Goal: Information Seeking & Learning: Learn about a topic

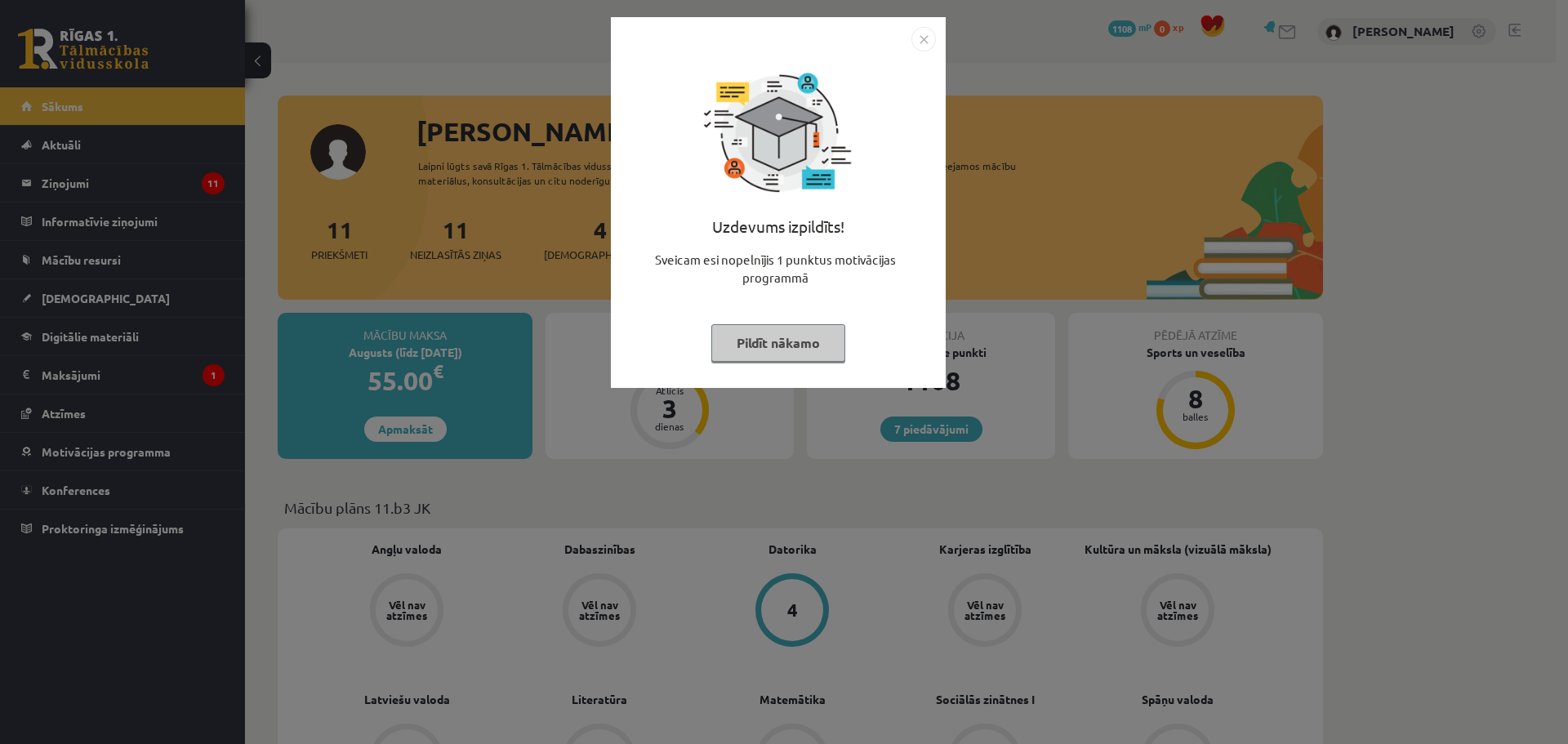
click at [799, 340] on button "Pildīt nākamo" at bounding box center [778, 343] width 134 height 38
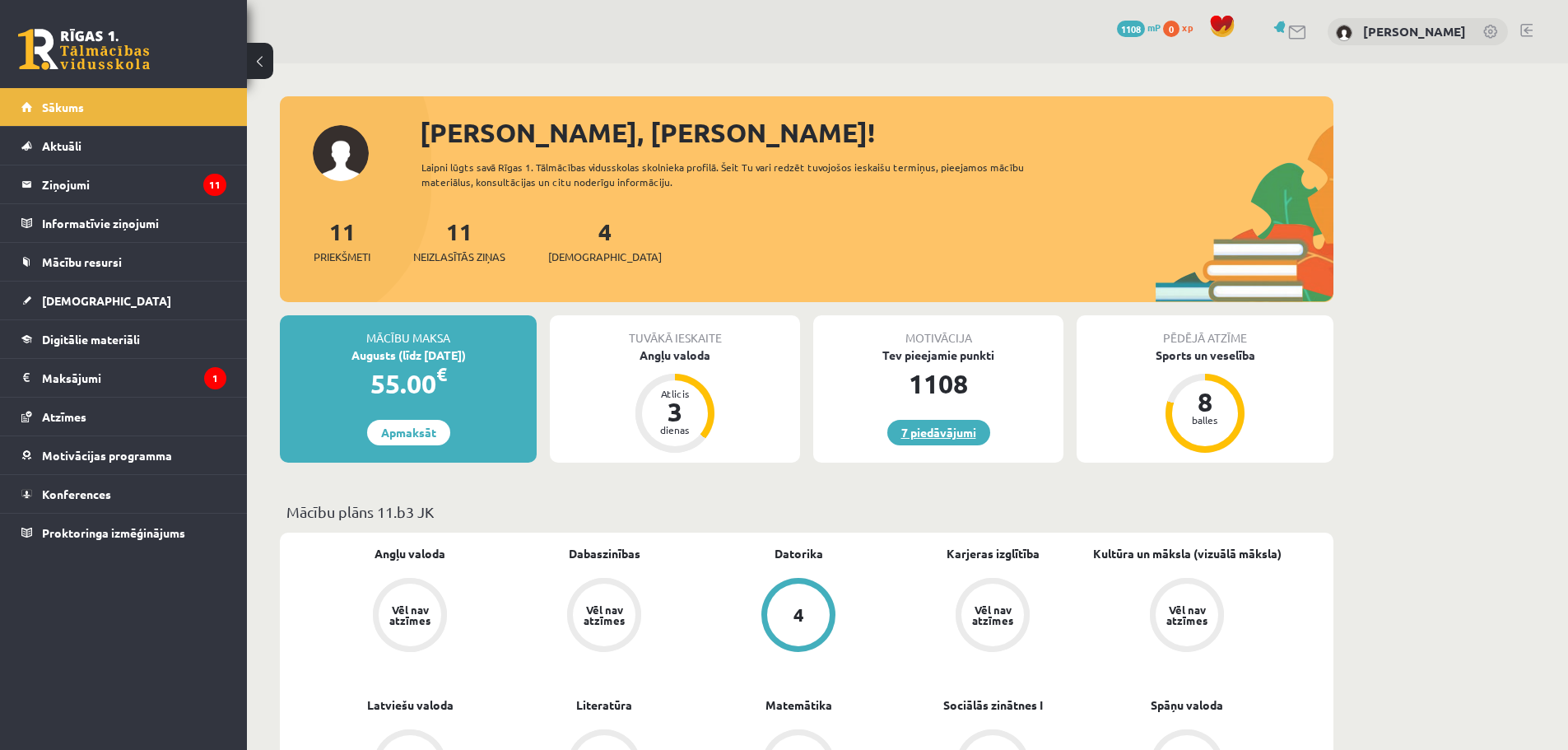
click at [925, 439] on link "7 piedāvājumi" at bounding box center [939, 433] width 103 height 26
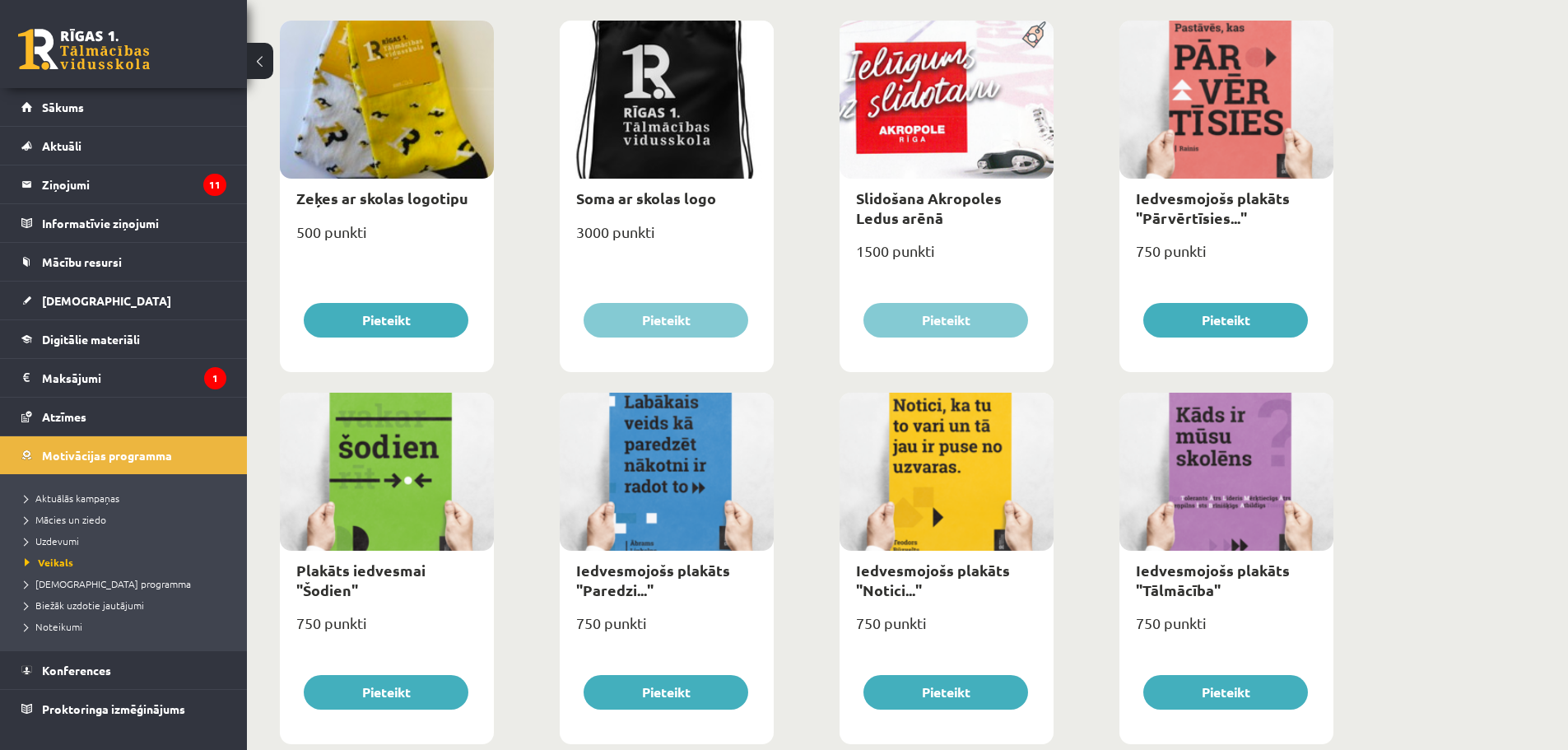
scroll to position [1780, 0]
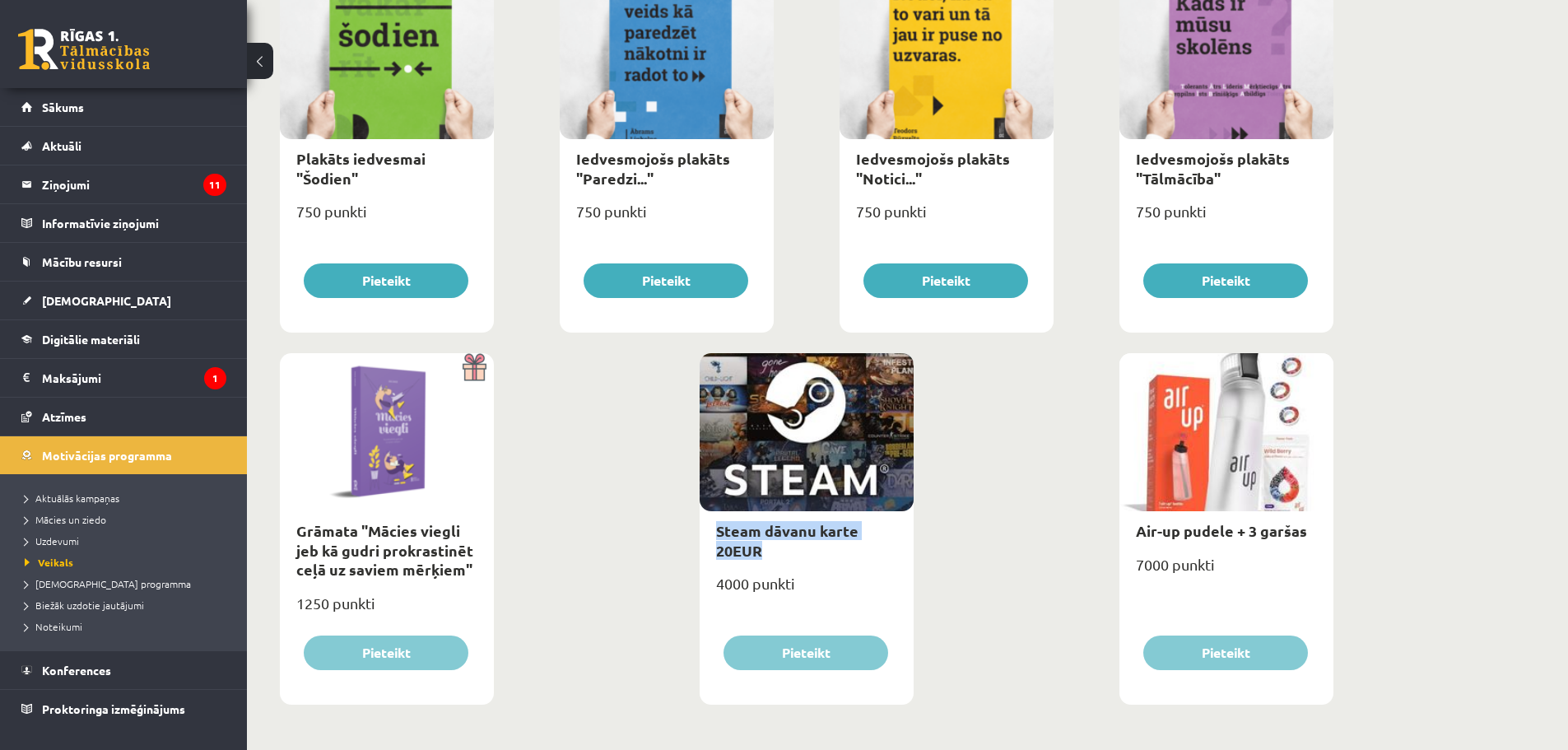
drag, startPoint x: 712, startPoint y: 530, endPoint x: 1014, endPoint y: 547, distance: 302.5
click at [62, 103] on span "Sākums" at bounding box center [62, 107] width 42 height 15
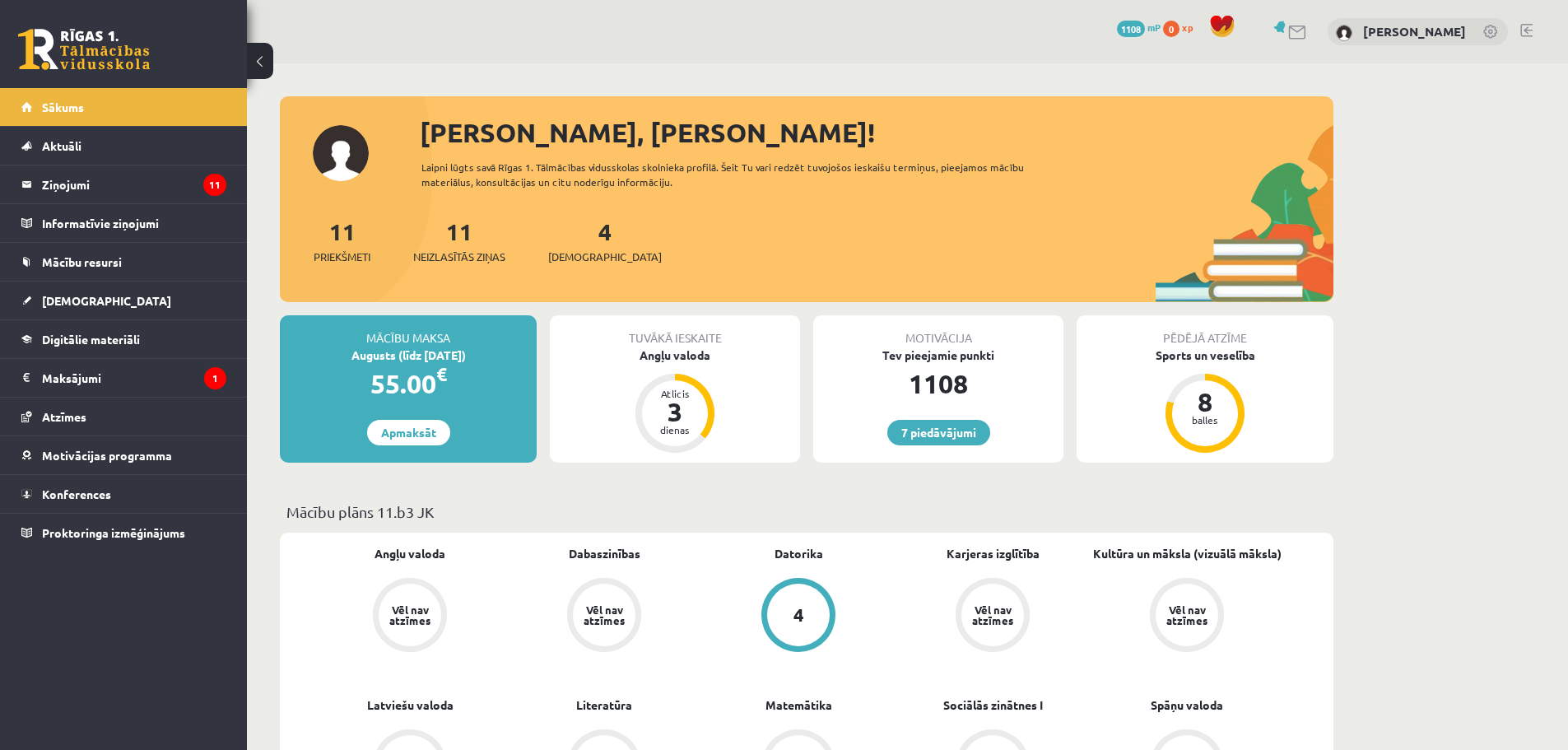
drag, startPoint x: 355, startPoint y: 358, endPoint x: 509, endPoint y: 362, distance: 154.1
click at [509, 362] on div "Augusts (līdz 15.08.25)" at bounding box center [408, 355] width 257 height 18
click at [784, 209] on div "Sveika, Nikola! Laipni lūgts savā Rīgas 1. Tālmācības vidusskolas skolnieka pro…" at bounding box center [806, 208] width 1054 height 189
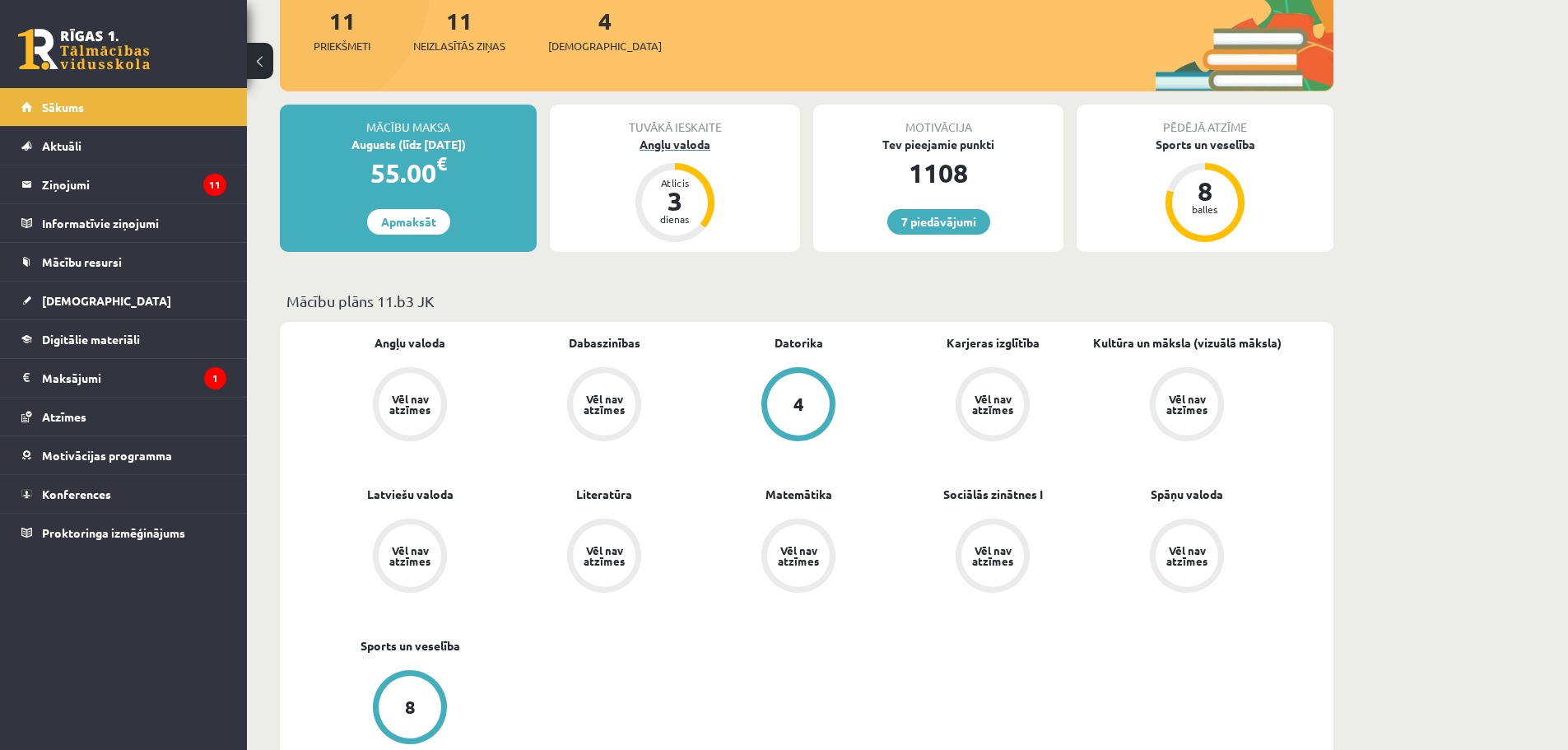
scroll to position [247, 0]
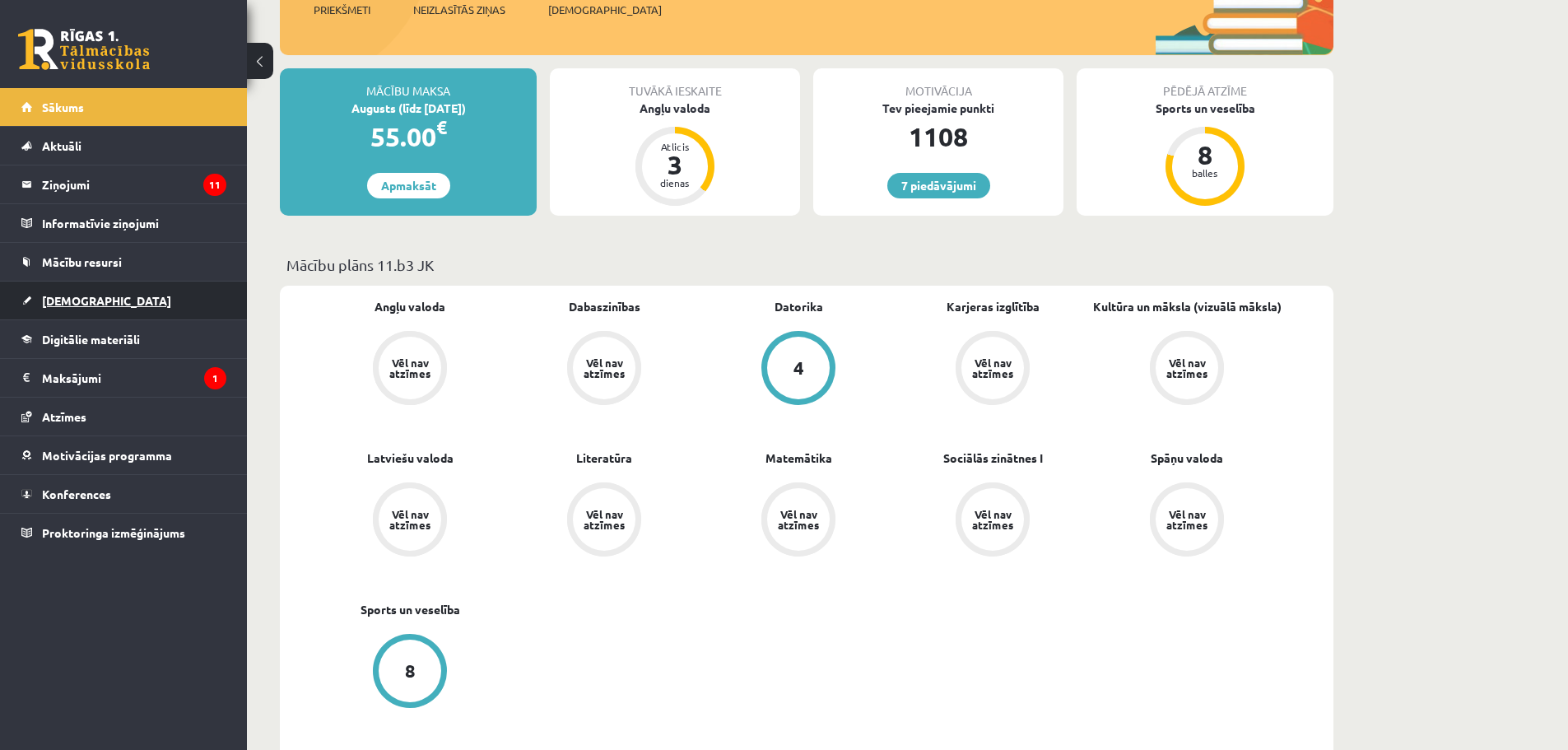
click at [111, 292] on link "[DEMOGRAPHIC_DATA]" at bounding box center [123, 300] width 205 height 38
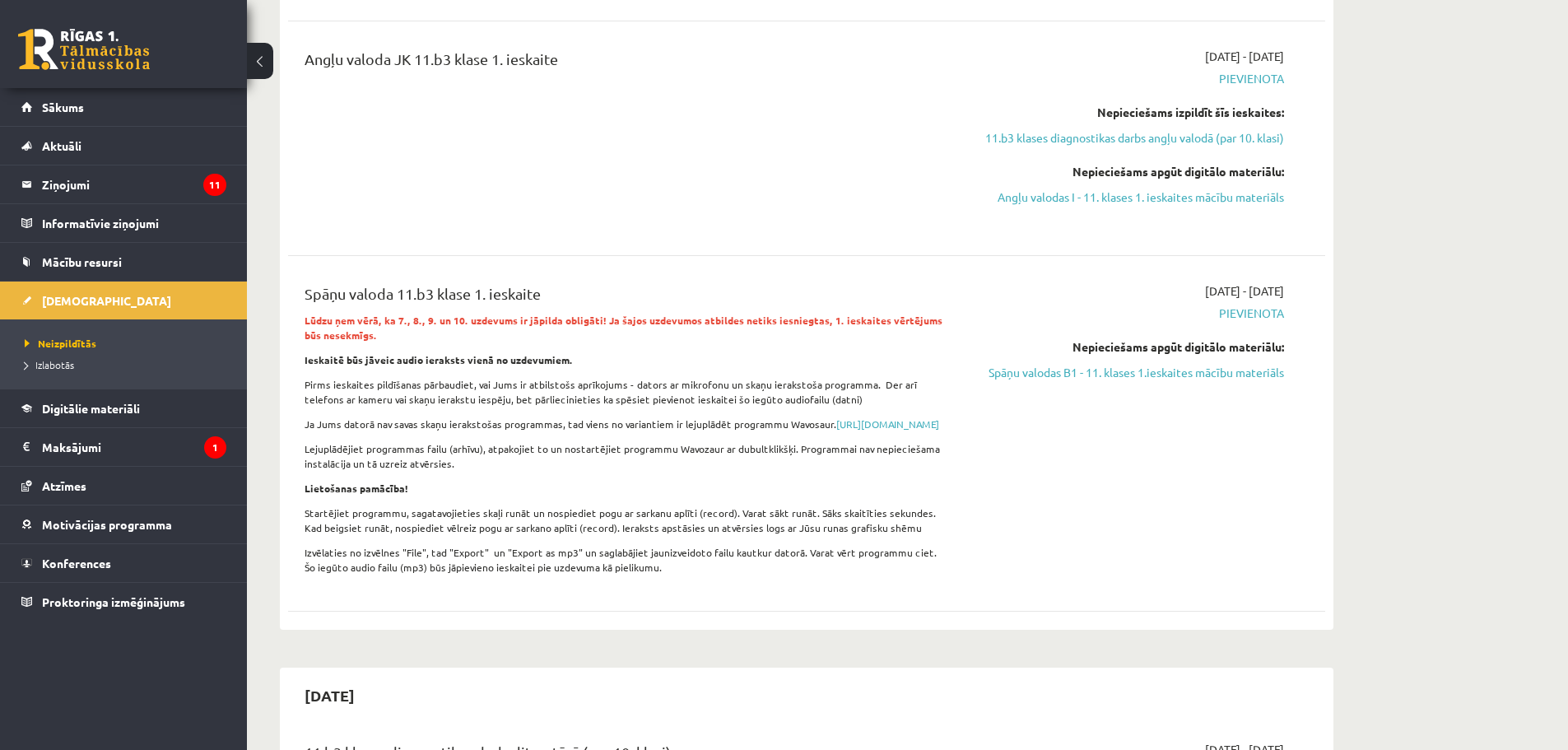
scroll to position [247, 0]
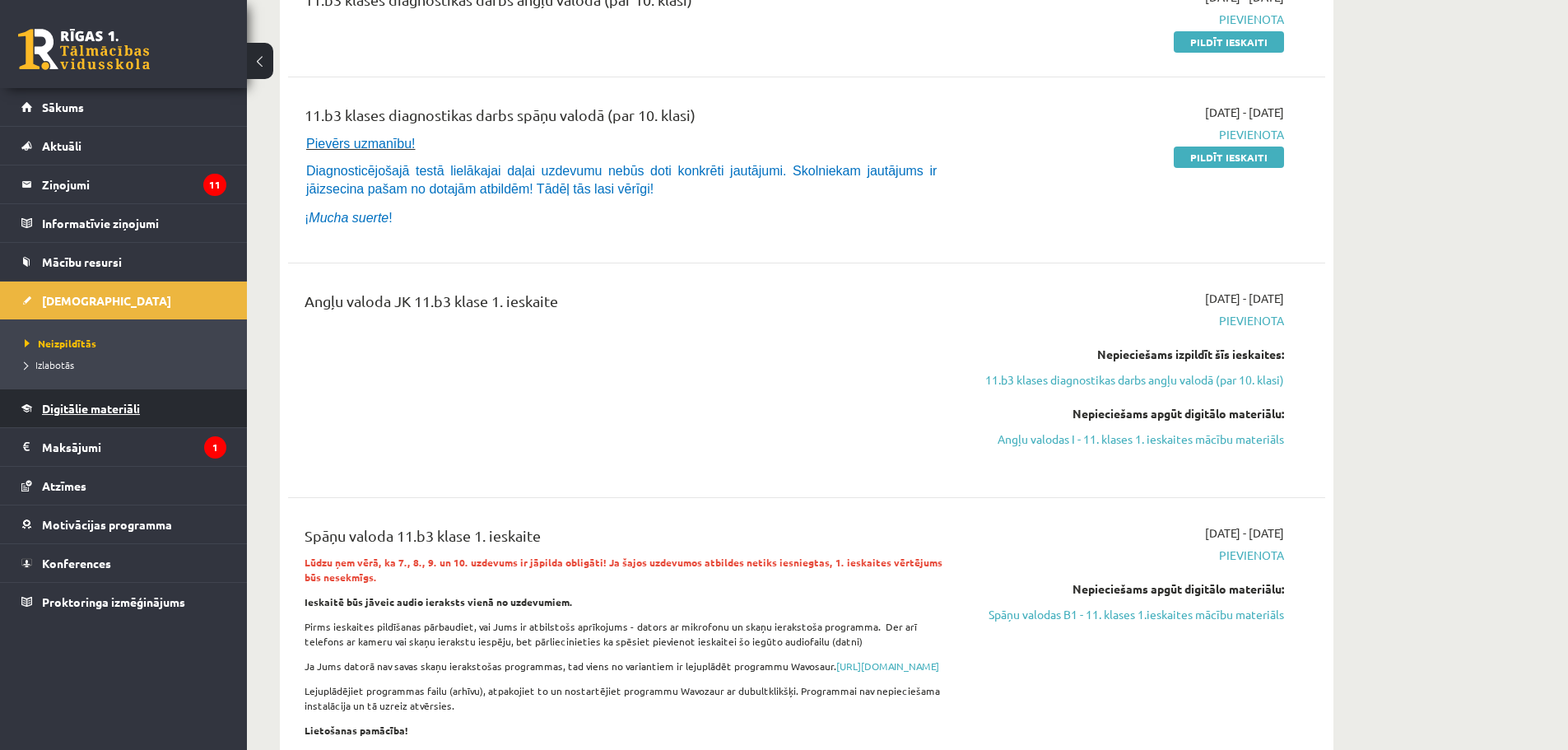
click at [120, 406] on span "Digitālie materiāli" at bounding box center [91, 409] width 98 height 15
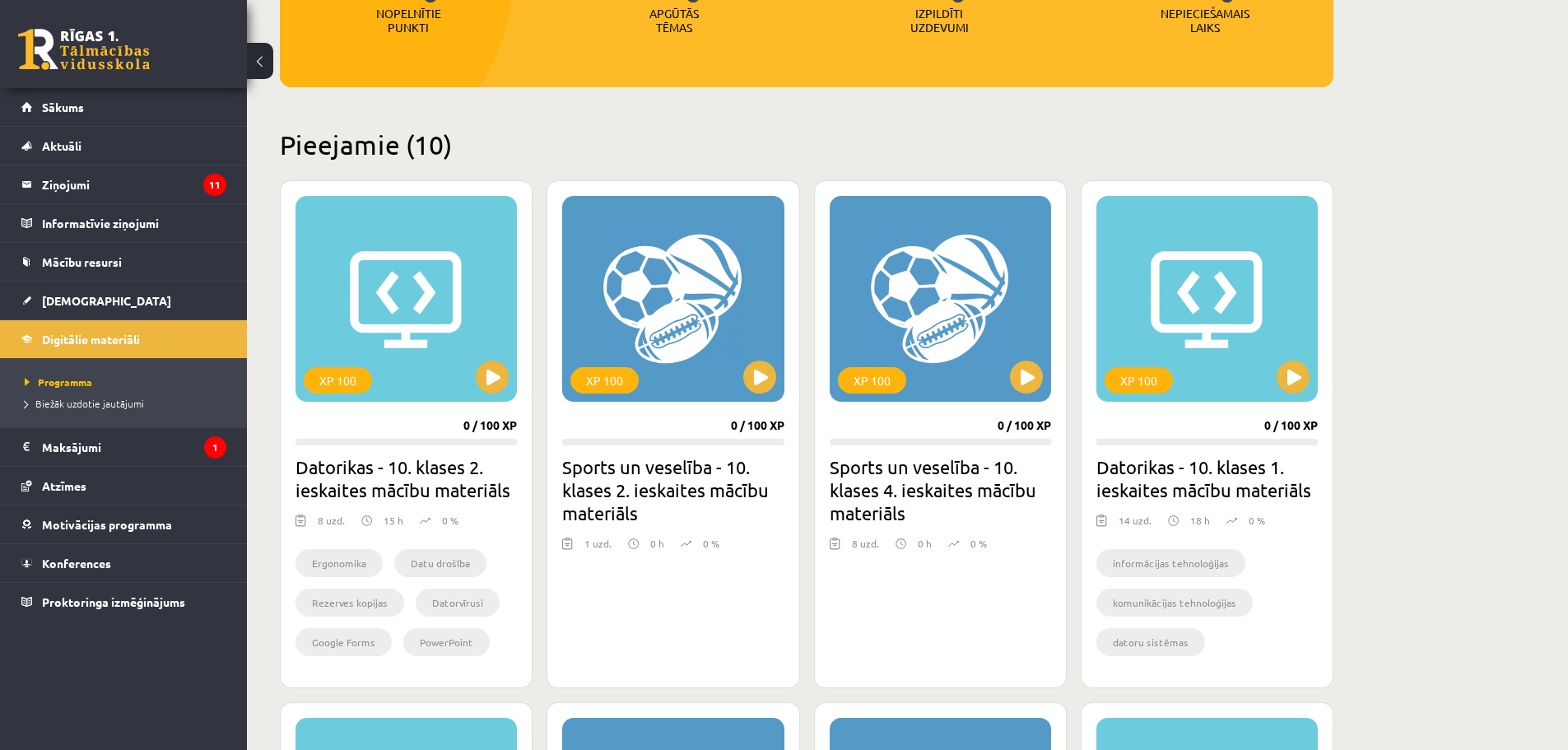
scroll to position [165, 0]
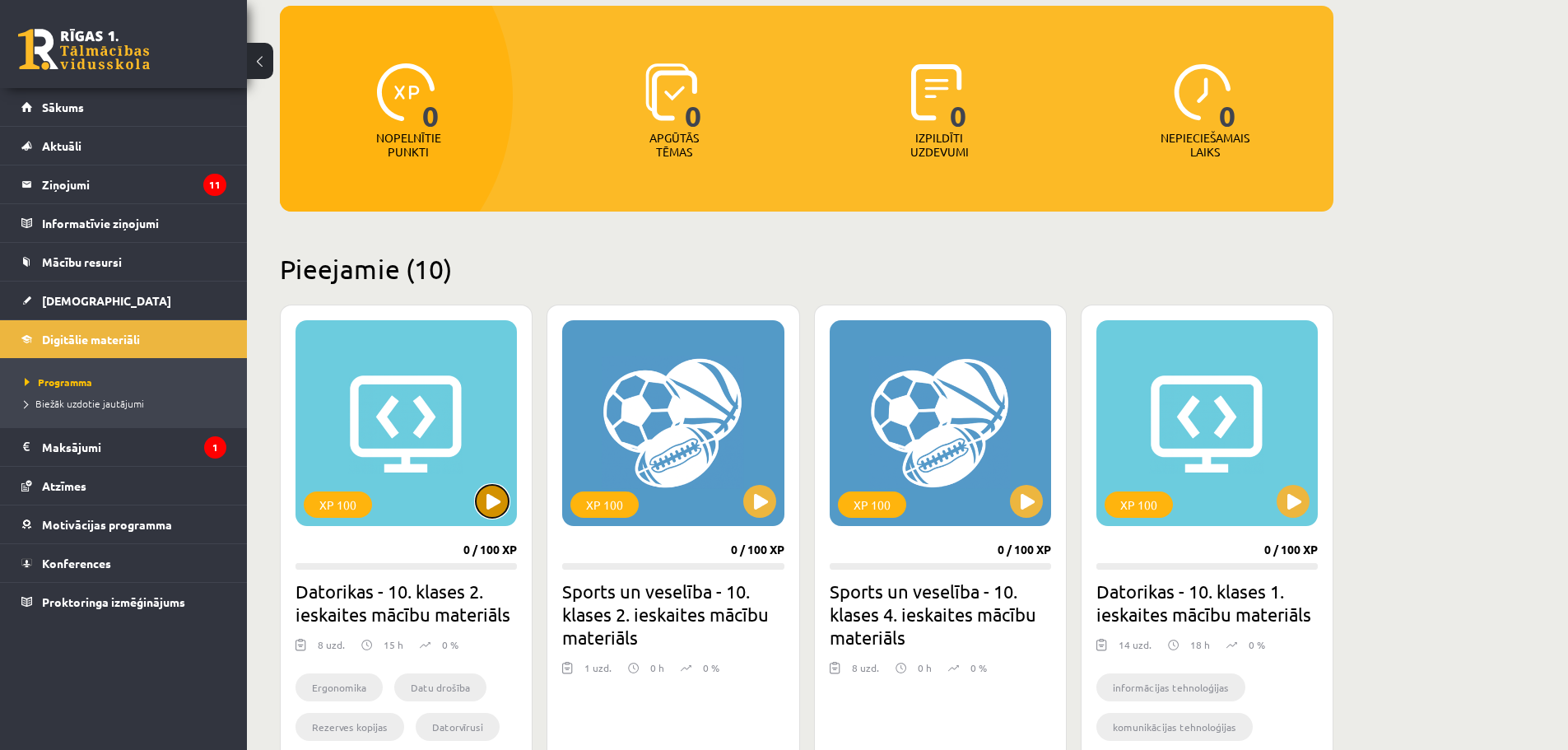
click at [490, 498] on button at bounding box center [492, 502] width 33 height 33
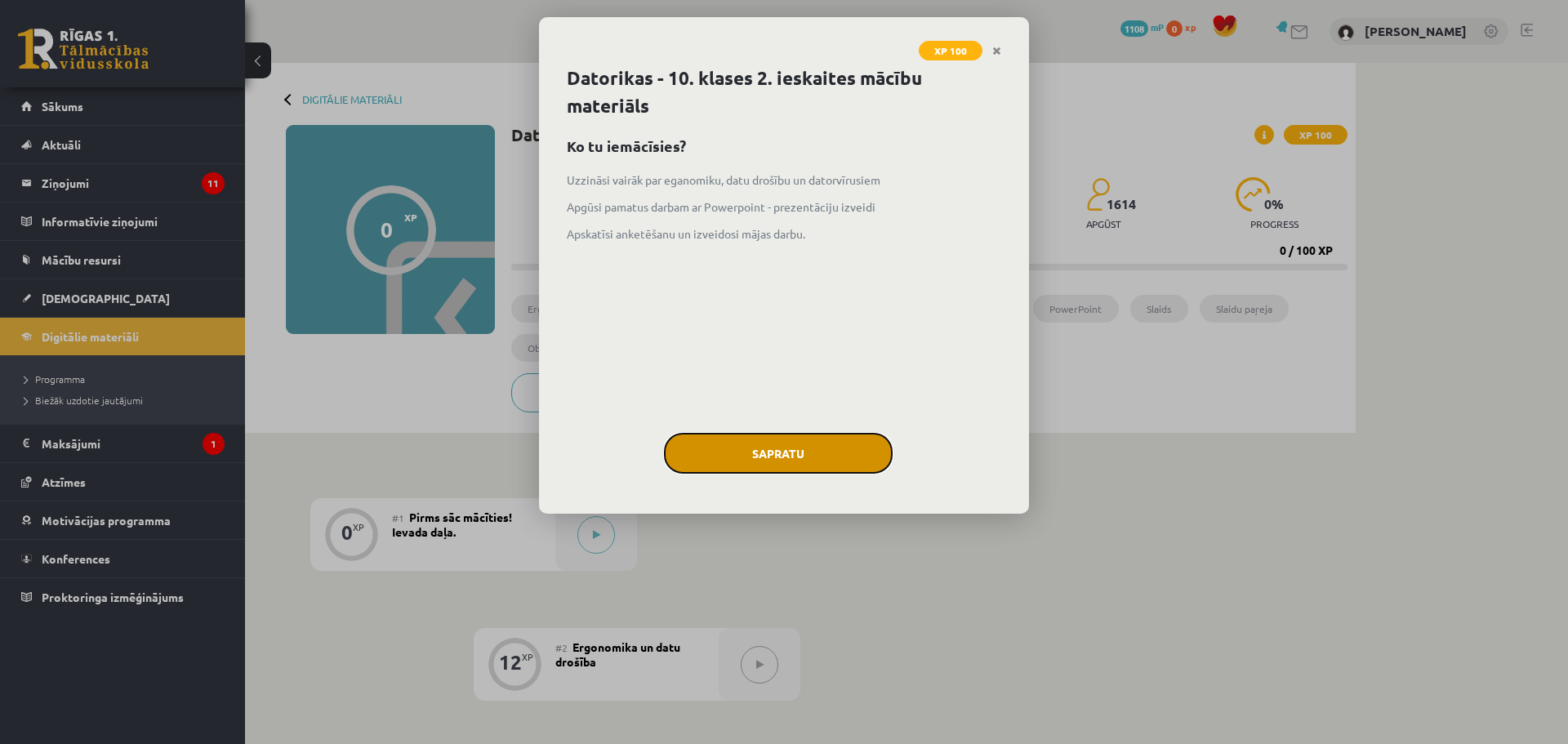
click at [786, 453] on button "Sapratu" at bounding box center [778, 453] width 229 height 40
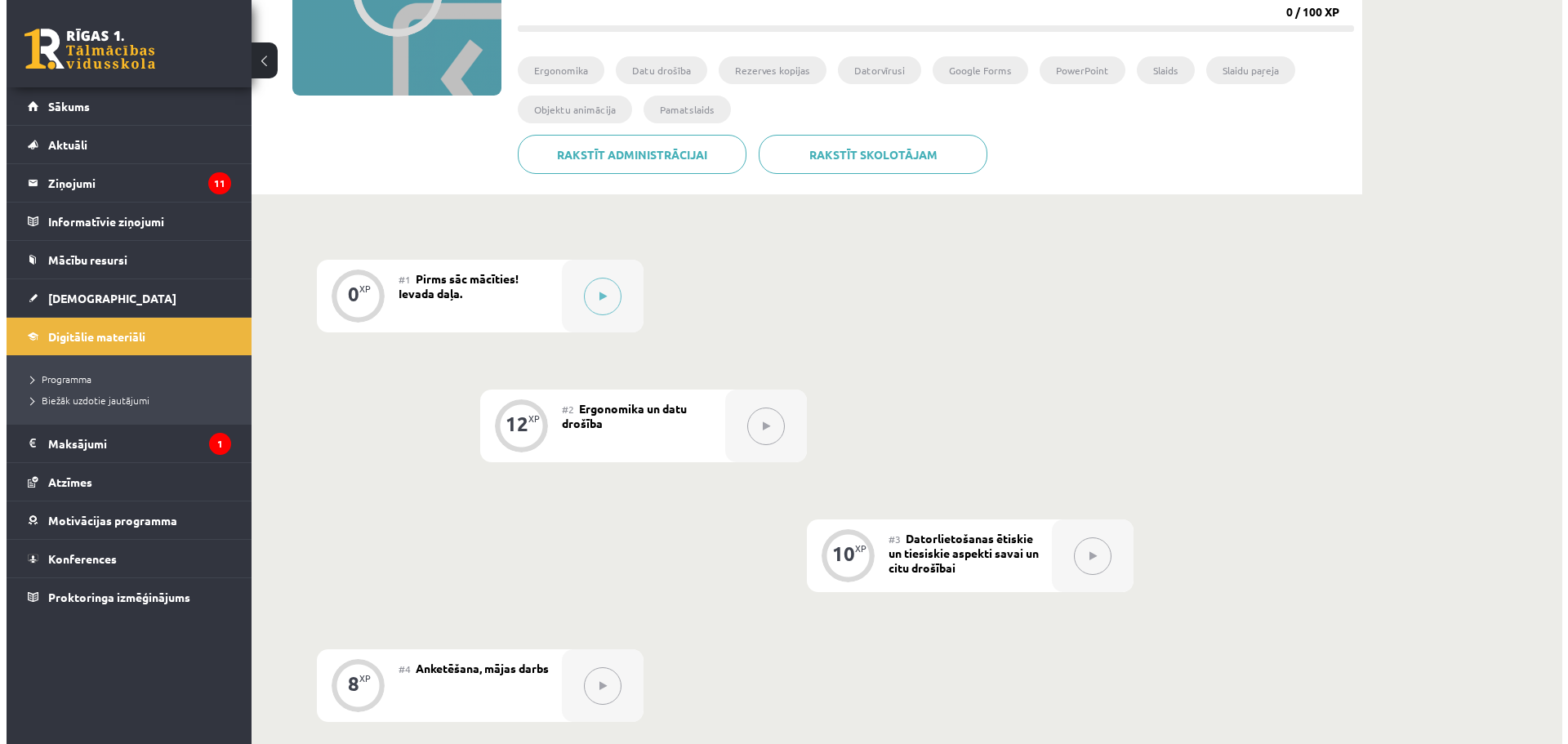
scroll to position [123, 0]
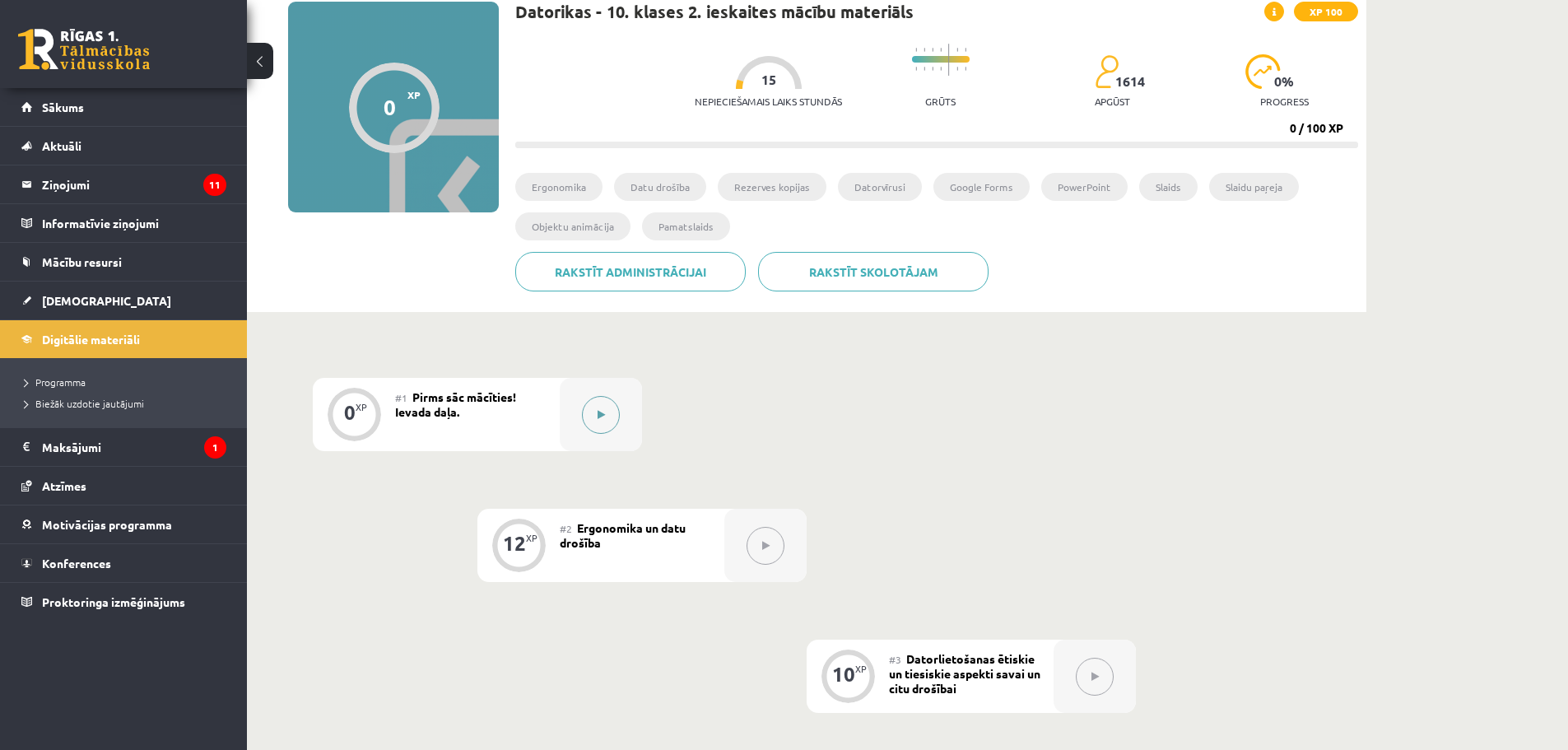
click at [598, 413] on icon at bounding box center [601, 414] width 7 height 10
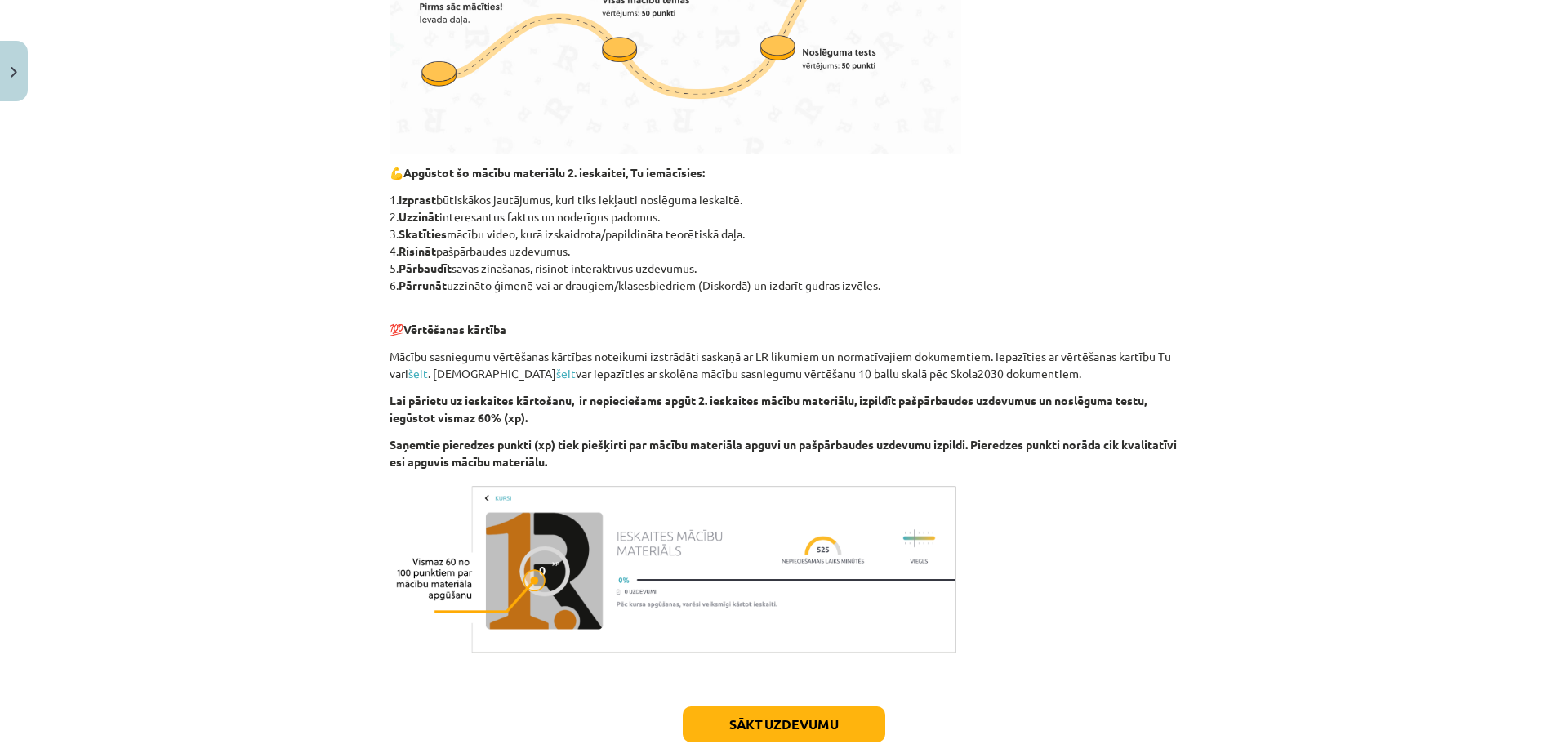
scroll to position [772, 0]
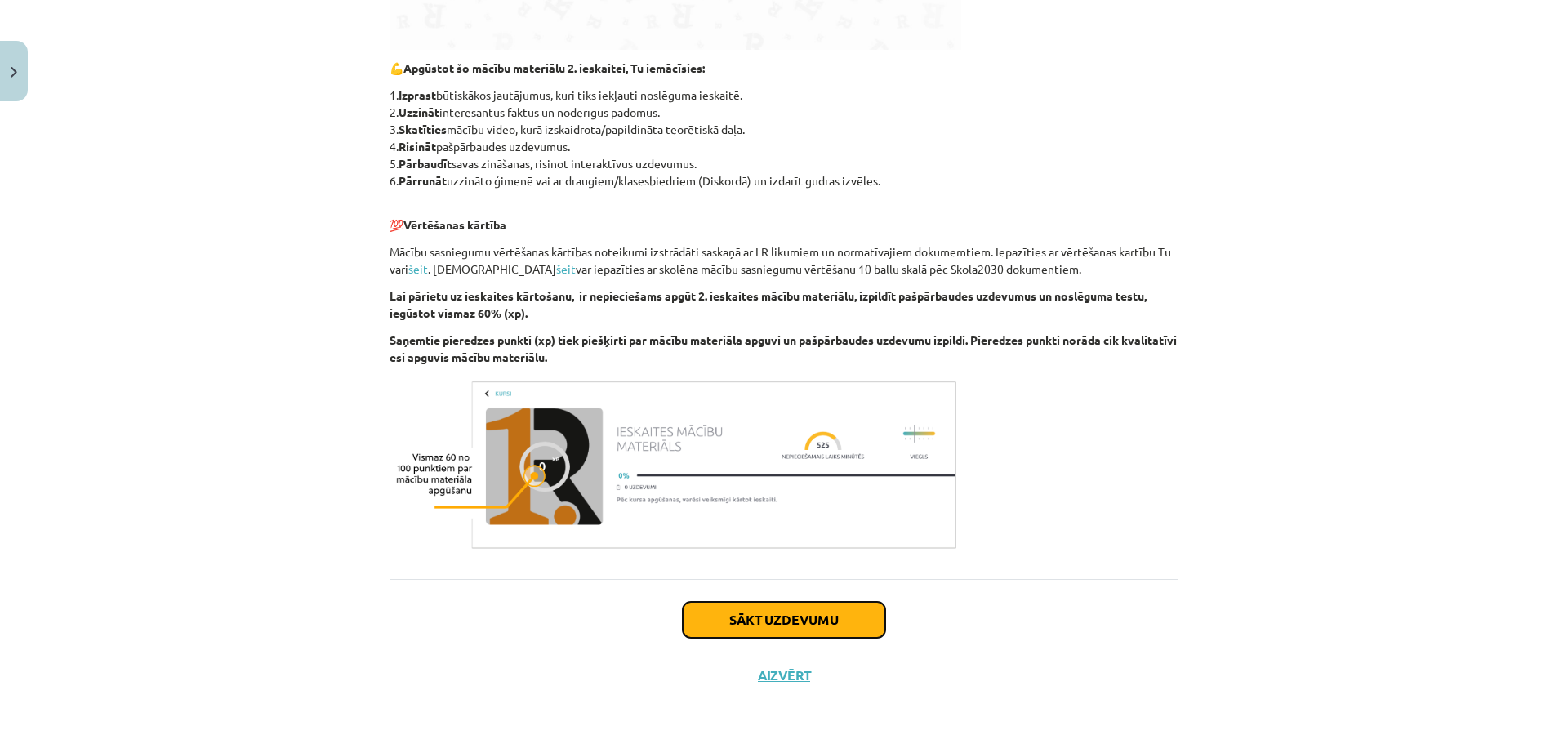
click at [786, 616] on button "Sākt uzdevumu" at bounding box center [784, 620] width 202 height 36
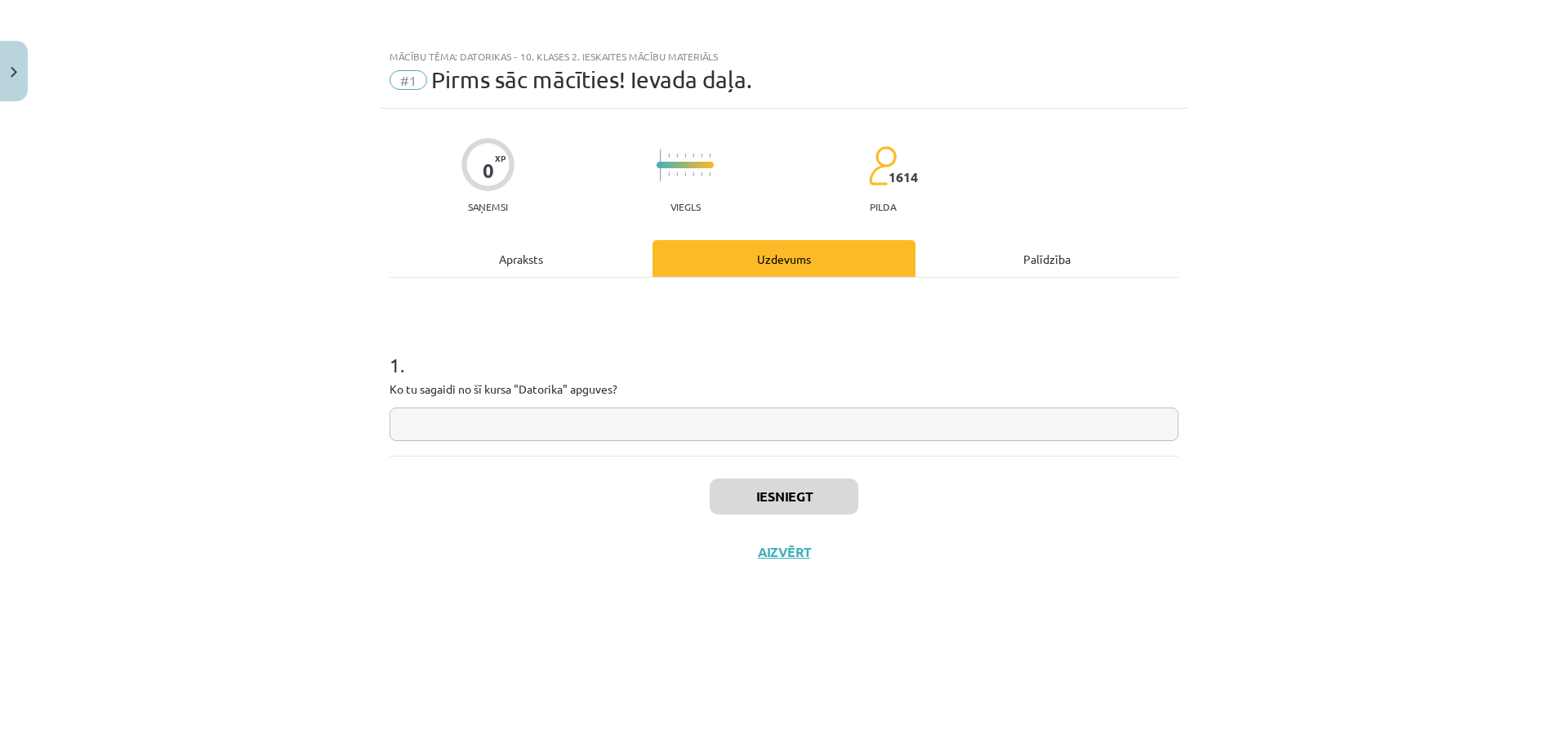
click at [548, 436] on input "text" at bounding box center [784, 424] width 789 height 33
click at [449, 418] on input "text" at bounding box center [784, 424] width 789 height 33
click at [468, 436] on input "text" at bounding box center [784, 424] width 789 height 33
type input "**********"
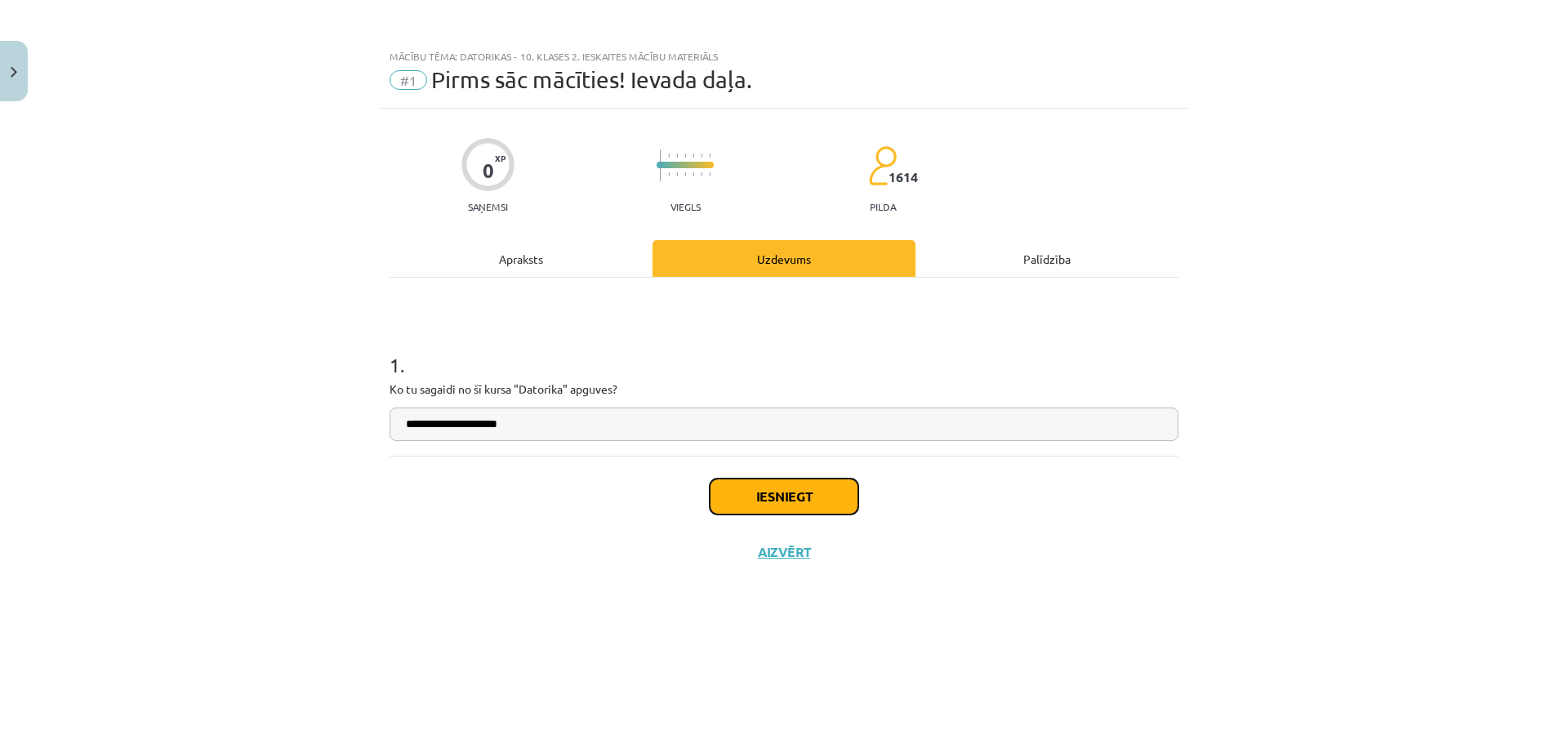
click at [776, 501] on button "Iesniegt" at bounding box center [784, 497] width 149 height 36
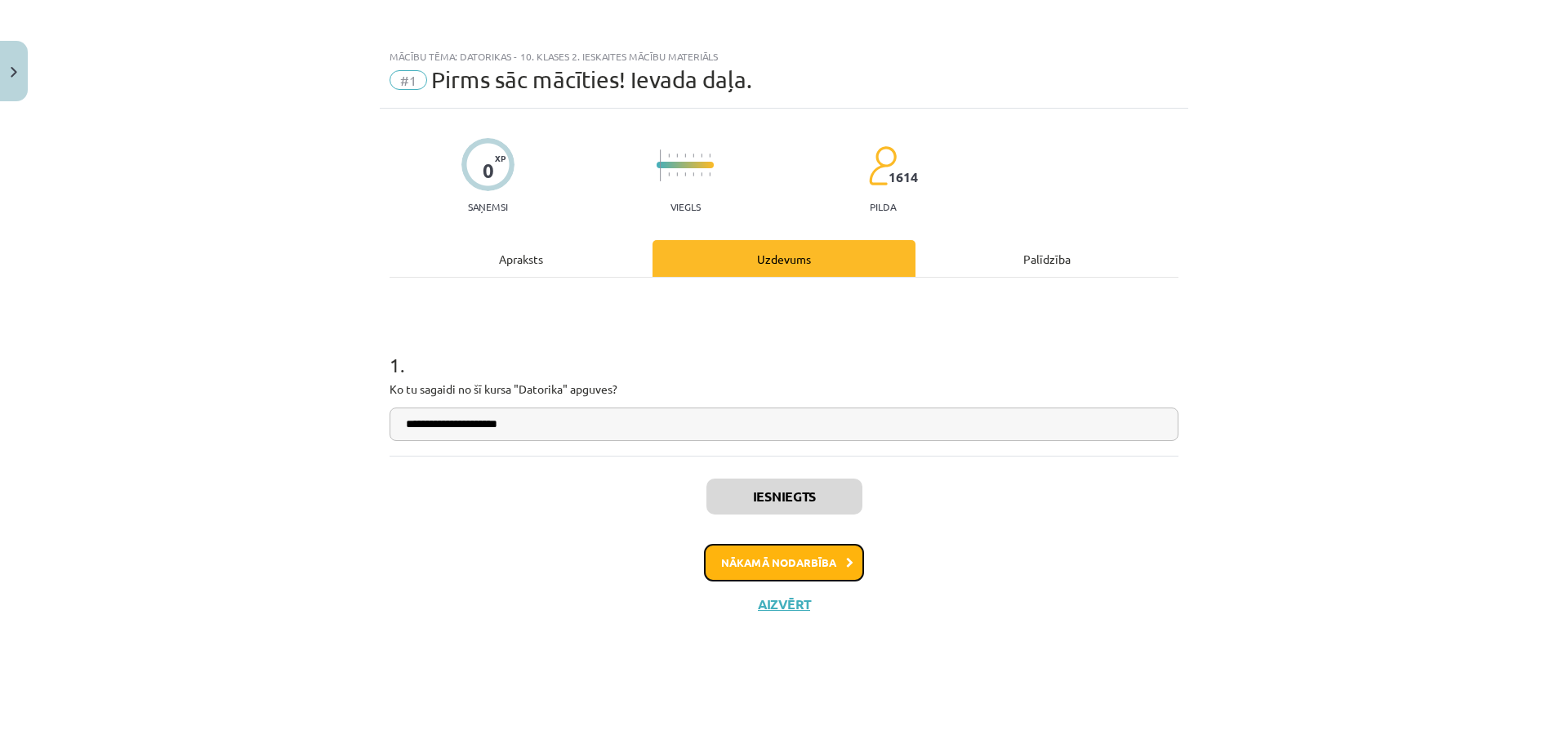
click at [801, 559] on button "Nākamā nodarbība" at bounding box center [784, 563] width 160 height 38
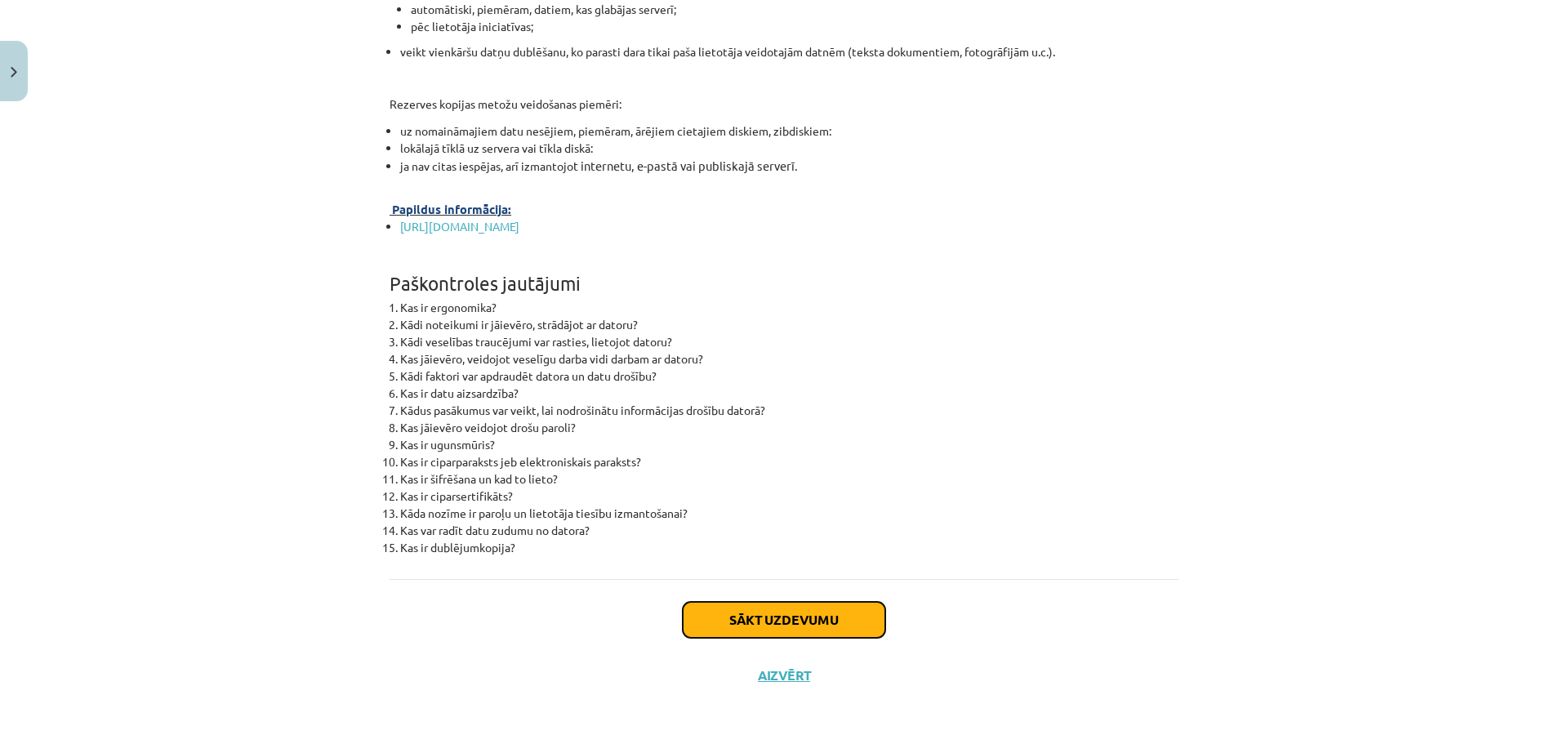
click at [765, 613] on button "Sākt uzdevumu" at bounding box center [784, 620] width 202 height 36
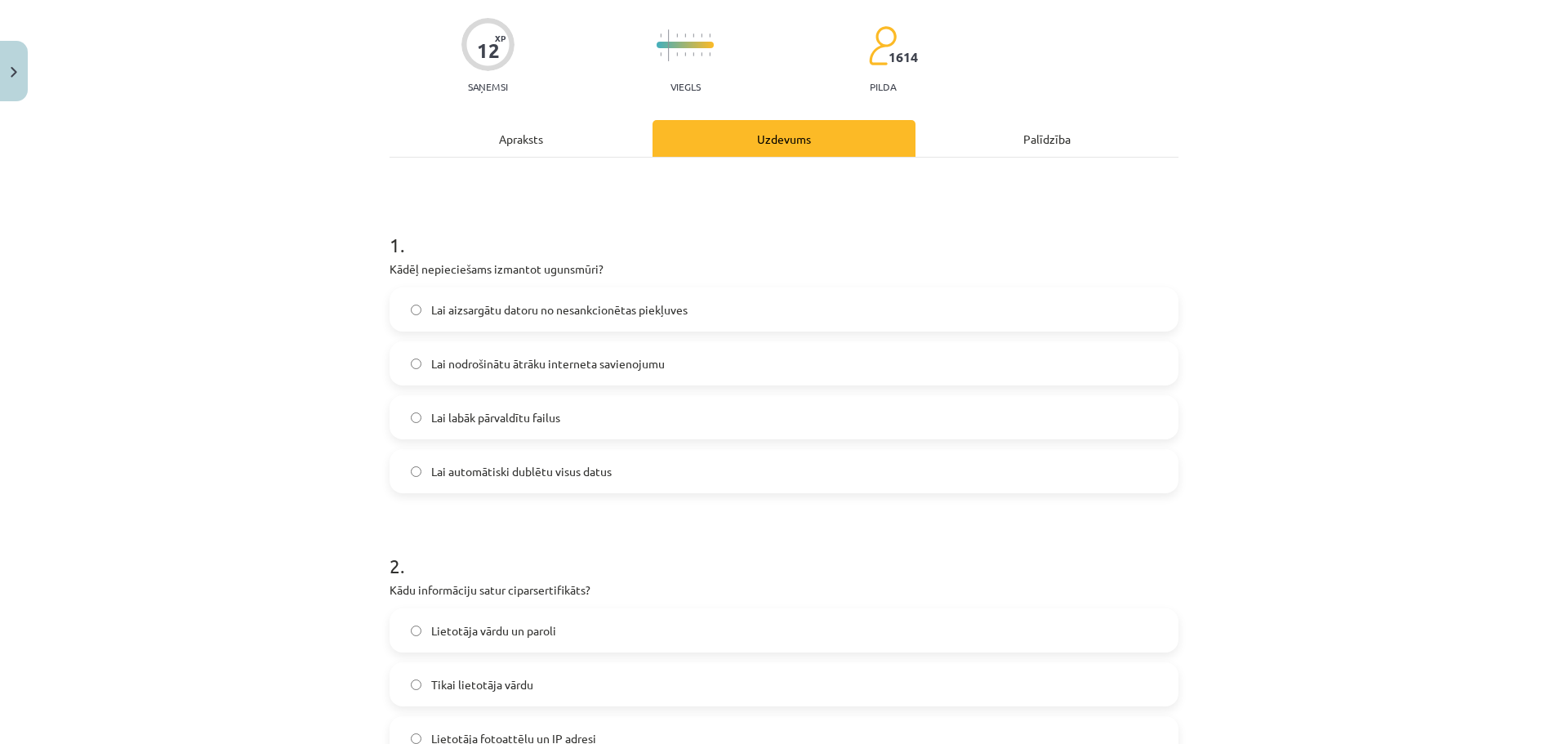
scroll to position [122, 0]
click at [525, 361] on span "Lai nodrošinātu ātrāku interneta savienojumu" at bounding box center [548, 361] width 233 height 17
click at [530, 355] on span "Lai nodrošinātu ātrāku interneta savienojumu" at bounding box center [548, 361] width 233 height 17
drag, startPoint x: 516, startPoint y: 295, endPoint x: 524, endPoint y: 408, distance: 113.3
click at [516, 296] on label "Lai aizsargātu datoru no nesankcionētas piekļuves" at bounding box center [784, 307] width 786 height 40
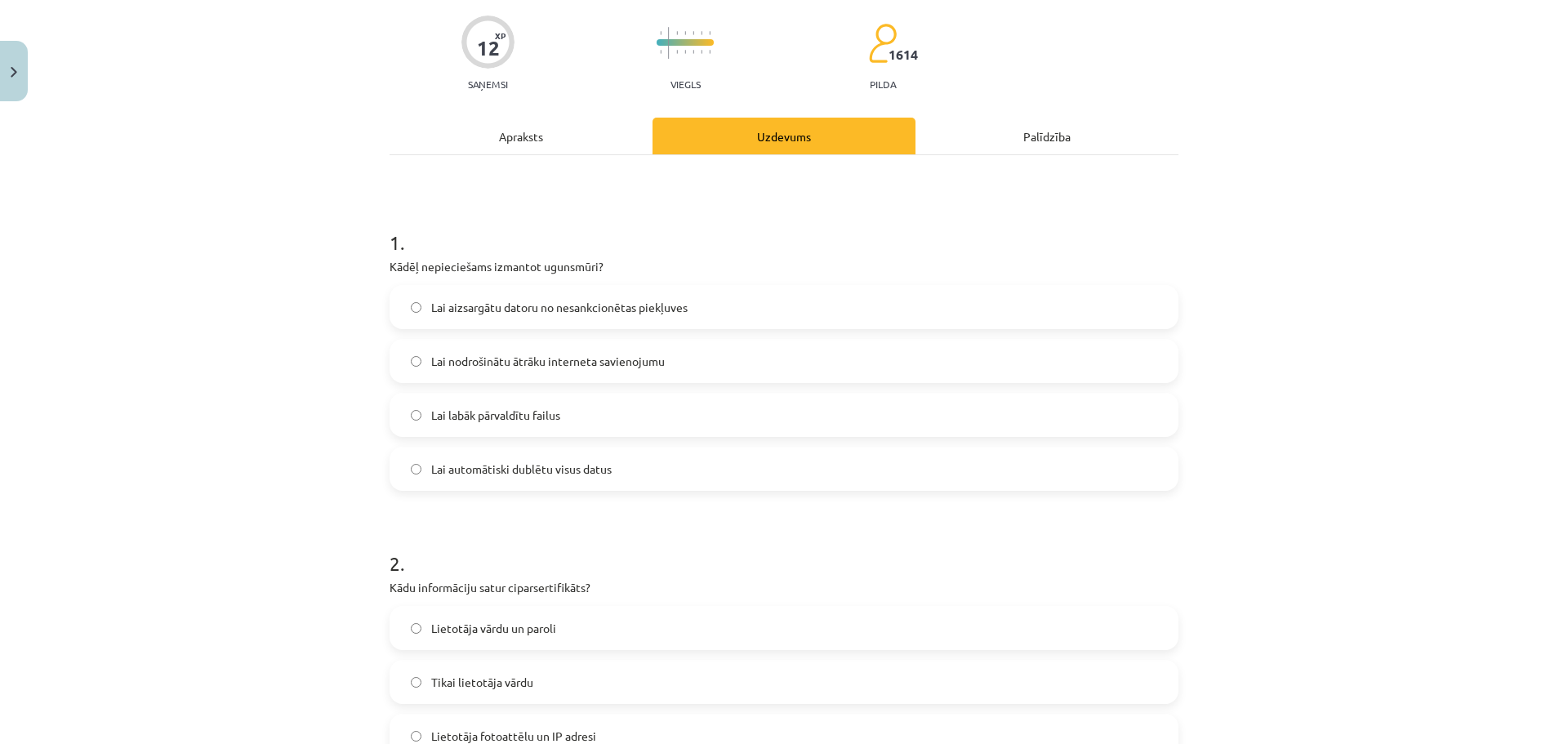
click at [523, 411] on span "Lai labāk pārvaldītu failus" at bounding box center [495, 415] width 129 height 17
click at [494, 306] on span "Lai aizsargātu datoru no nesankcionētas piekļuves" at bounding box center [559, 307] width 256 height 17
click at [1358, 739] on div "Mācību tēma: Datorikas - 10. klases 2. ieskaites mācību materiāls #2 Ergonomika…" at bounding box center [784, 372] width 1568 height 744
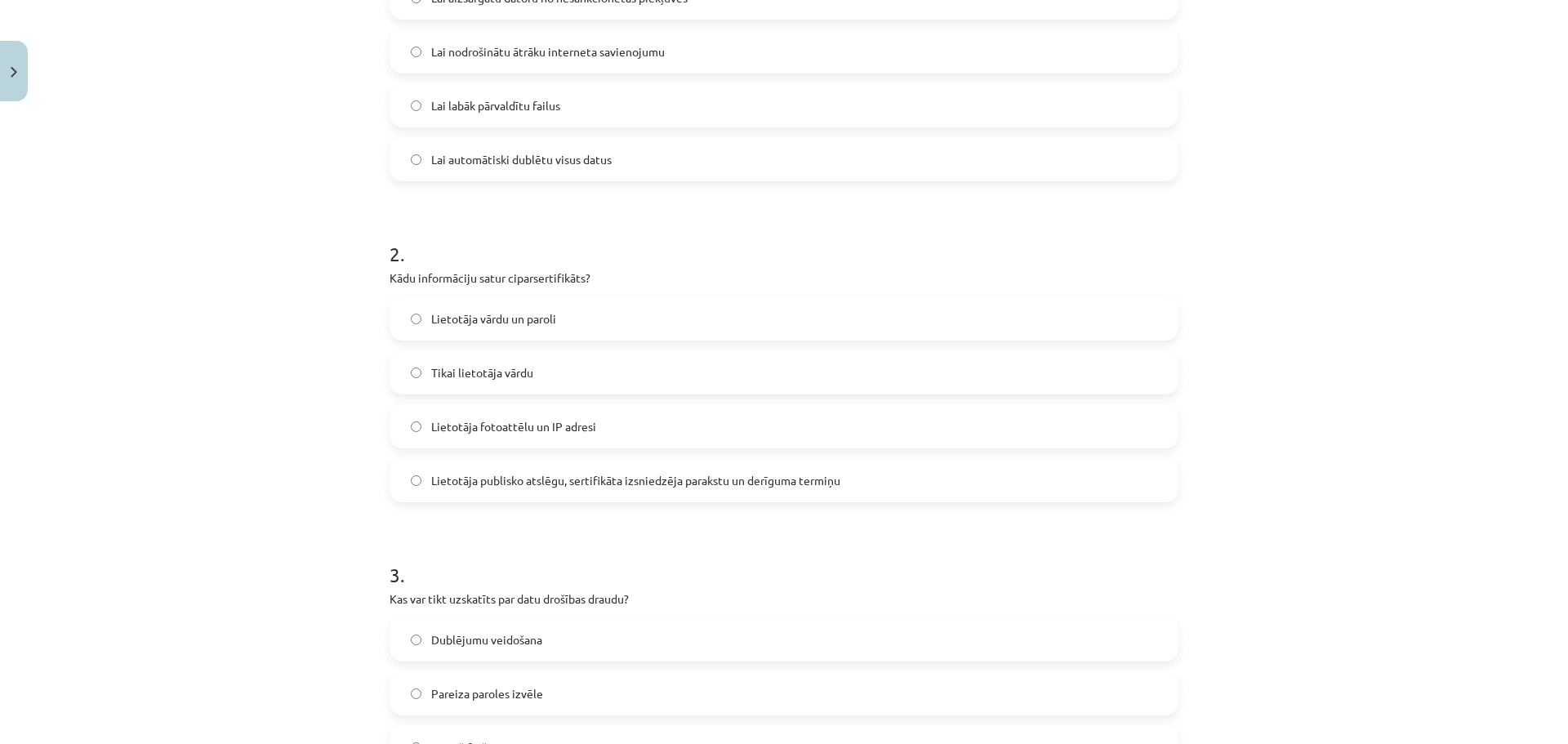
scroll to position [450, 0]
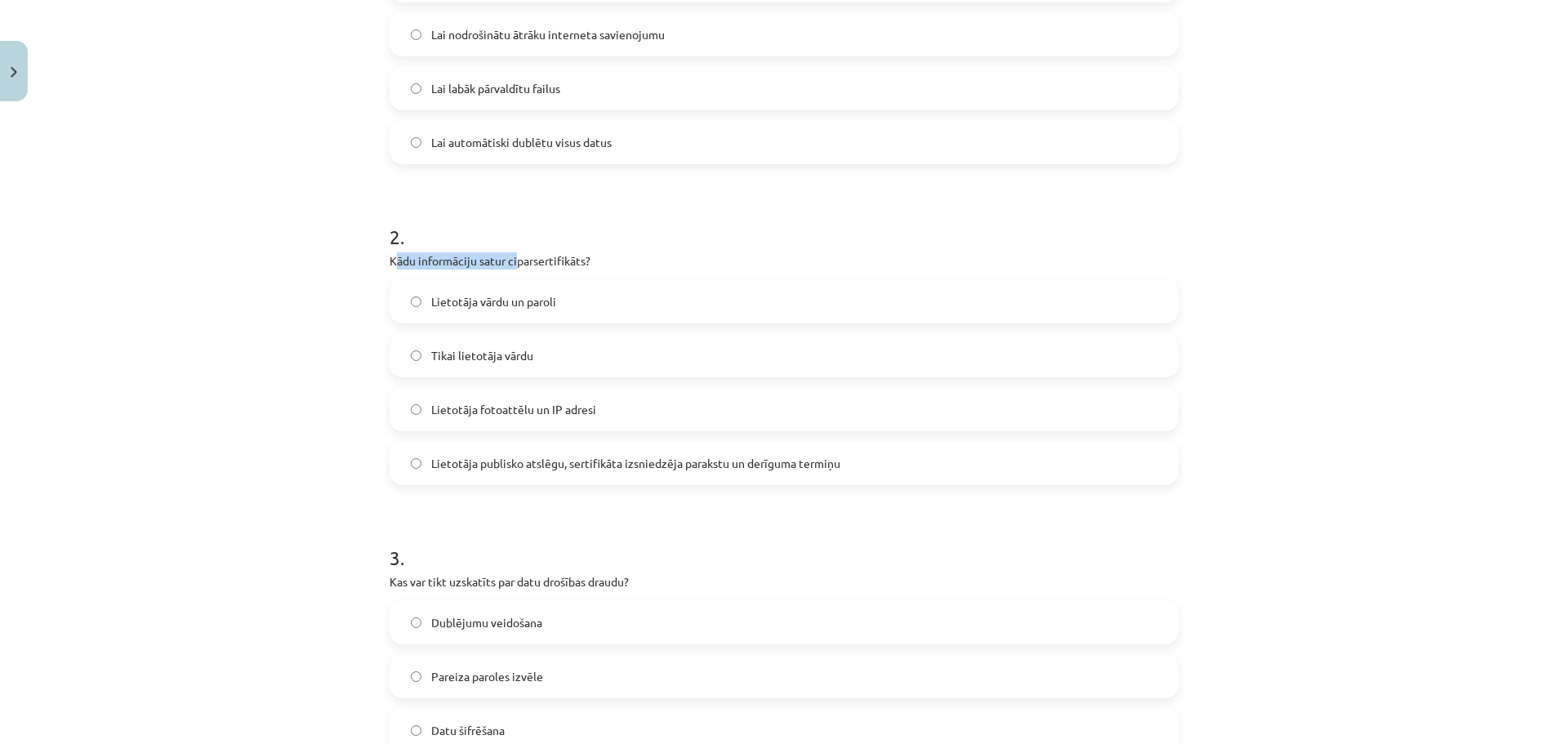
drag, startPoint x: 390, startPoint y: 260, endPoint x: 513, endPoint y: 258, distance: 123.0
click at [513, 258] on p "Kādu informāciju satur ciparsertifikāts?" at bounding box center [784, 260] width 789 height 17
click at [461, 257] on p "Kādu informāciju satur ciparsertifikāts?" at bounding box center [784, 260] width 789 height 17
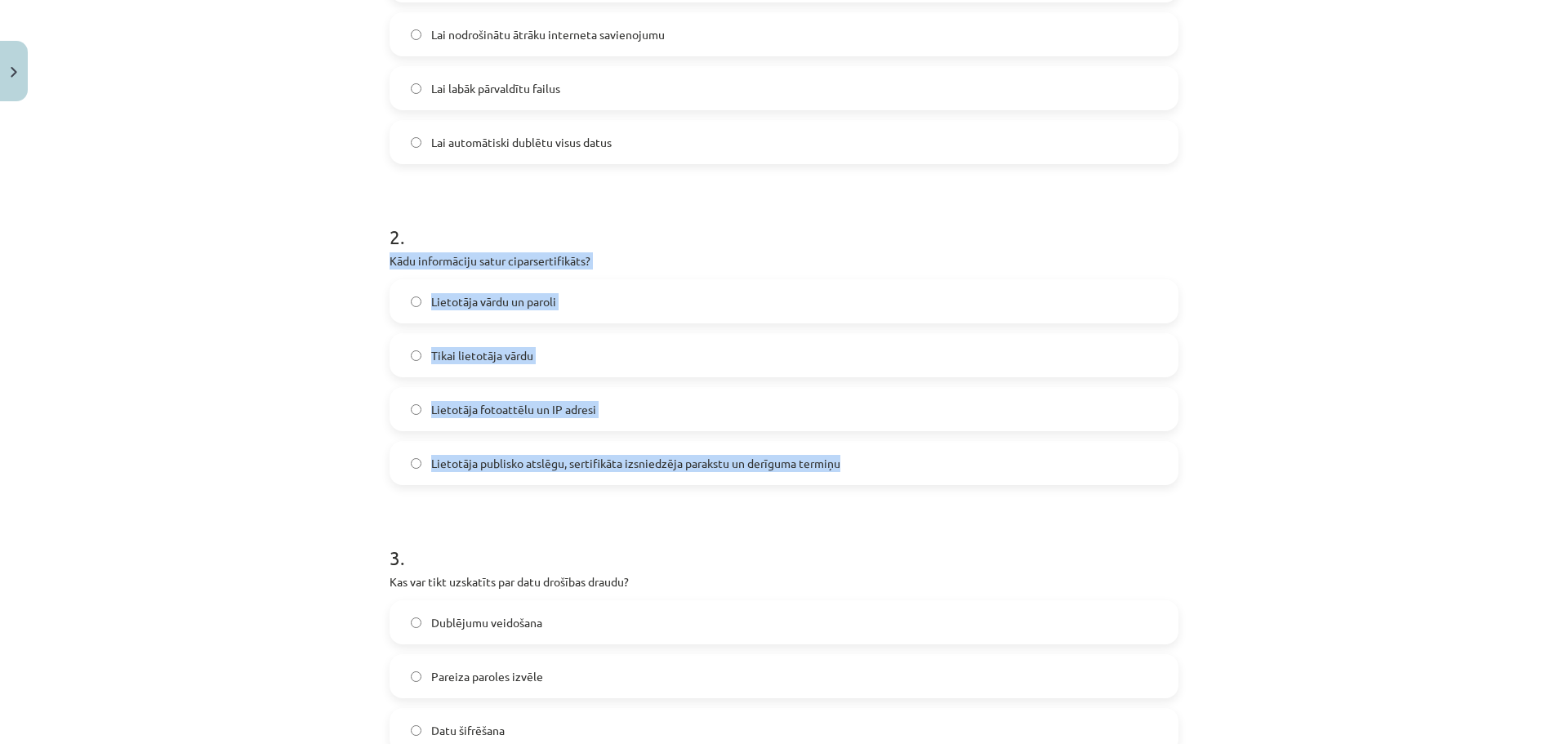
drag, startPoint x: 380, startPoint y: 258, endPoint x: 845, endPoint y: 473, distance: 512.3
copy div "Kādu informāciju satur ciparsertifikāts? Lietotāja vārdu un paroli Tikai lietot…"
click at [486, 455] on span "Lietotāja publisko atslēgu, sertifikāta izsniedzēja parakstu un derīguma termiņu" at bounding box center [635, 464] width 409 height 17
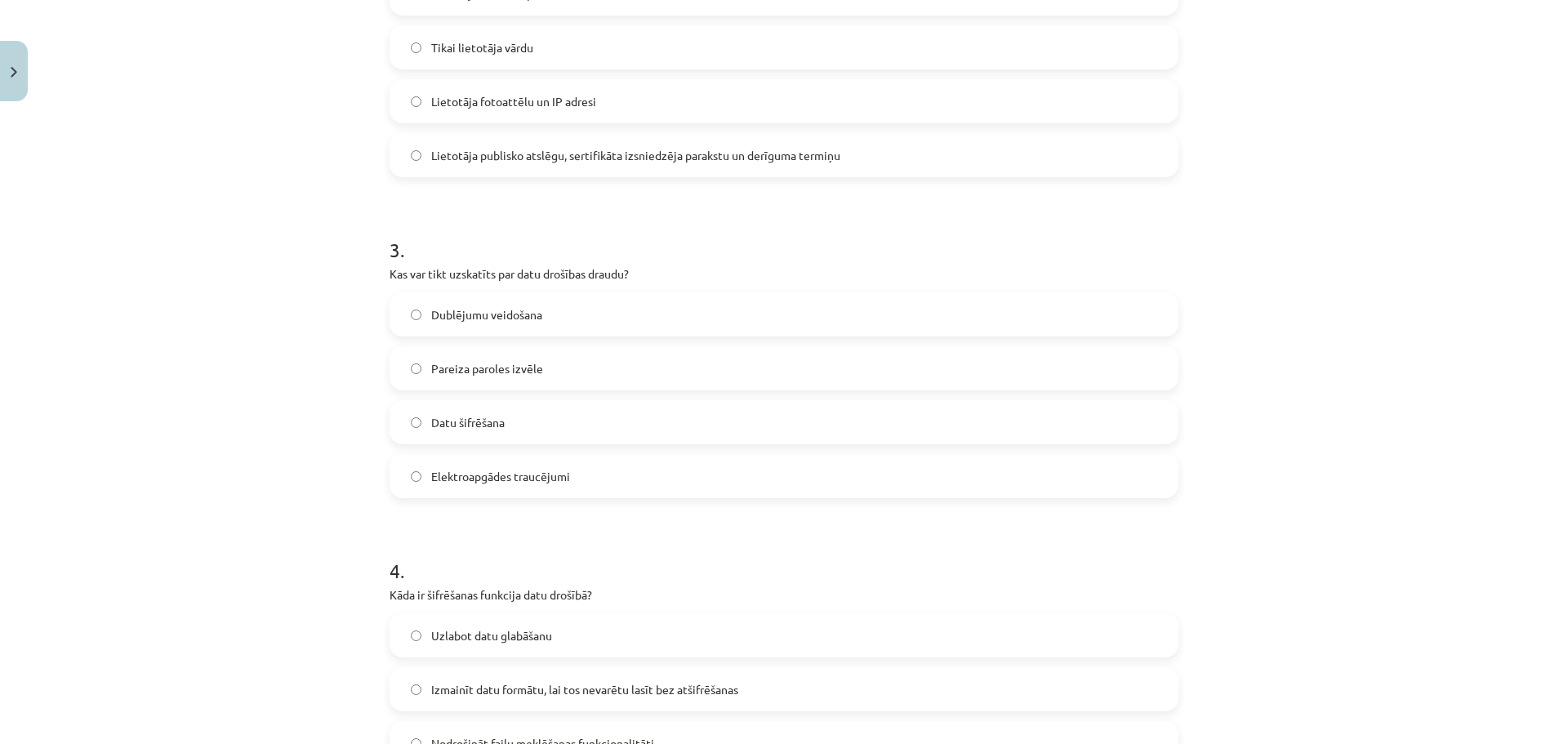
scroll to position [858, 0]
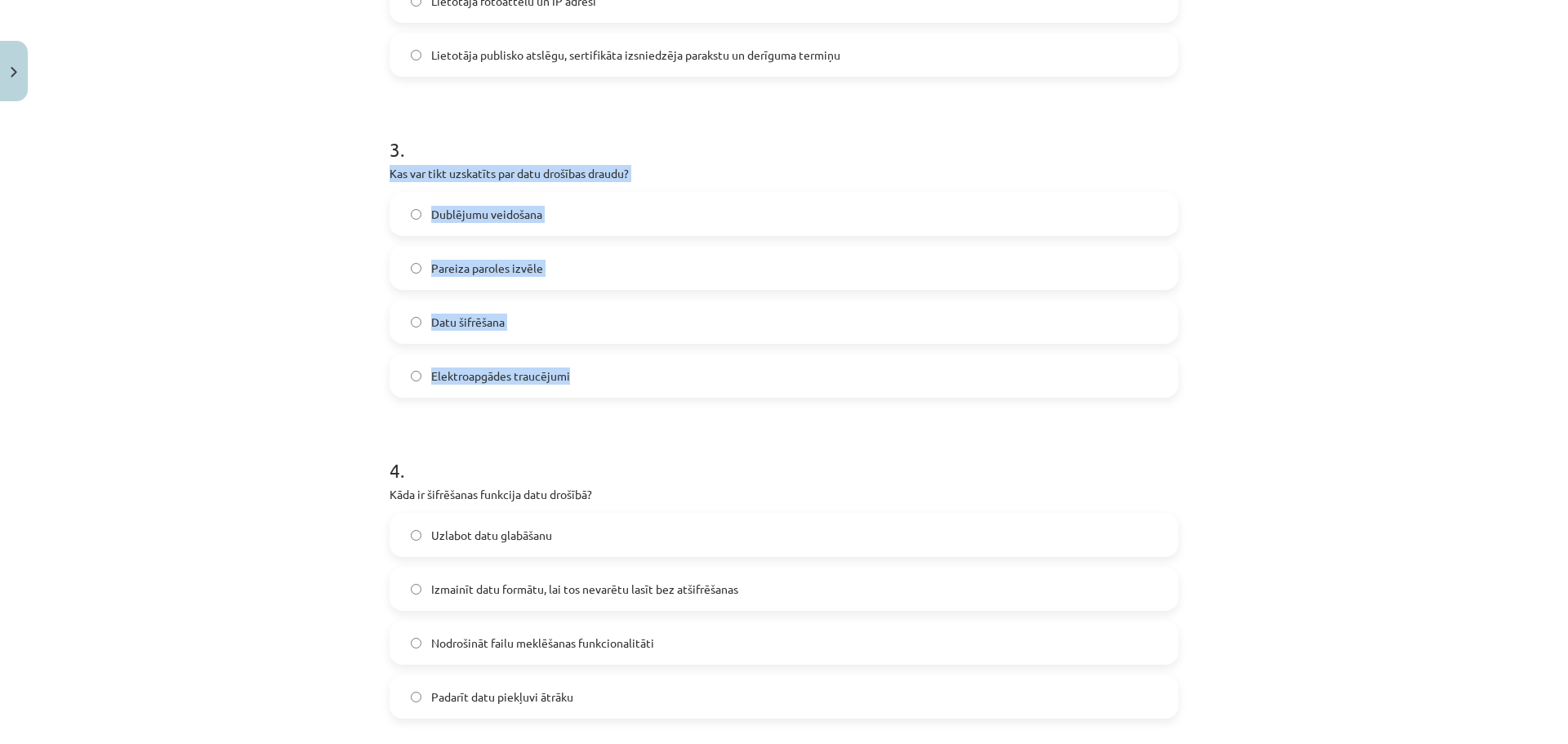
drag, startPoint x: 408, startPoint y: 177, endPoint x: 584, endPoint y: 355, distance: 250.3
click at [584, 355] on div "12 XP Saņemsi Viegls 1614 pilda Apraksts Uzdevums Palīdzība 1 . Kādēļ nepiecieš…" at bounding box center [783, 380] width 808 height 2259
copy div "Kas var tikt uzskatīts par datu drošības draudu? Dublējumu veidošana Pareiza pa…"
click at [503, 360] on label "Elektroapgādes traucējumi" at bounding box center [784, 375] width 786 height 40
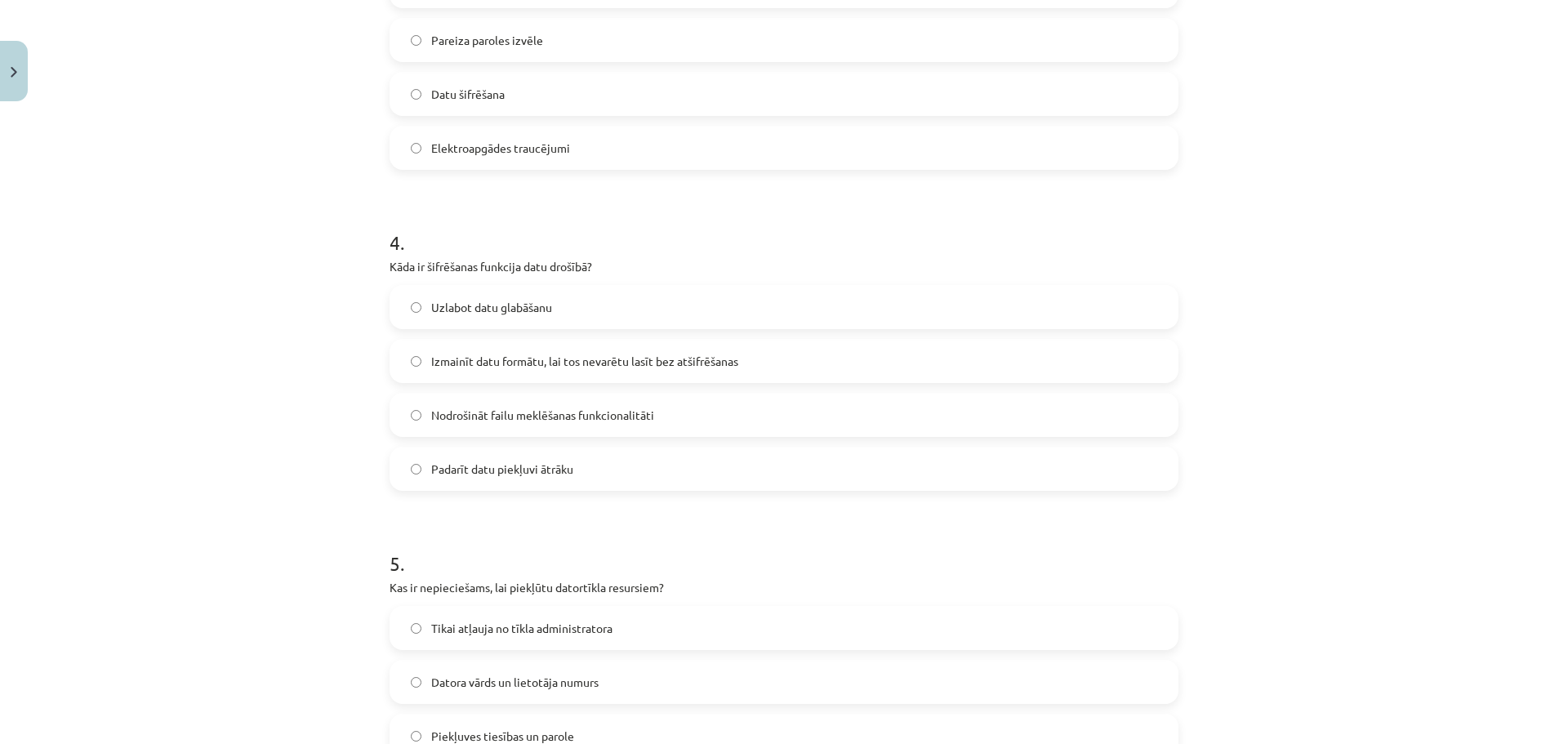
scroll to position [1103, 0]
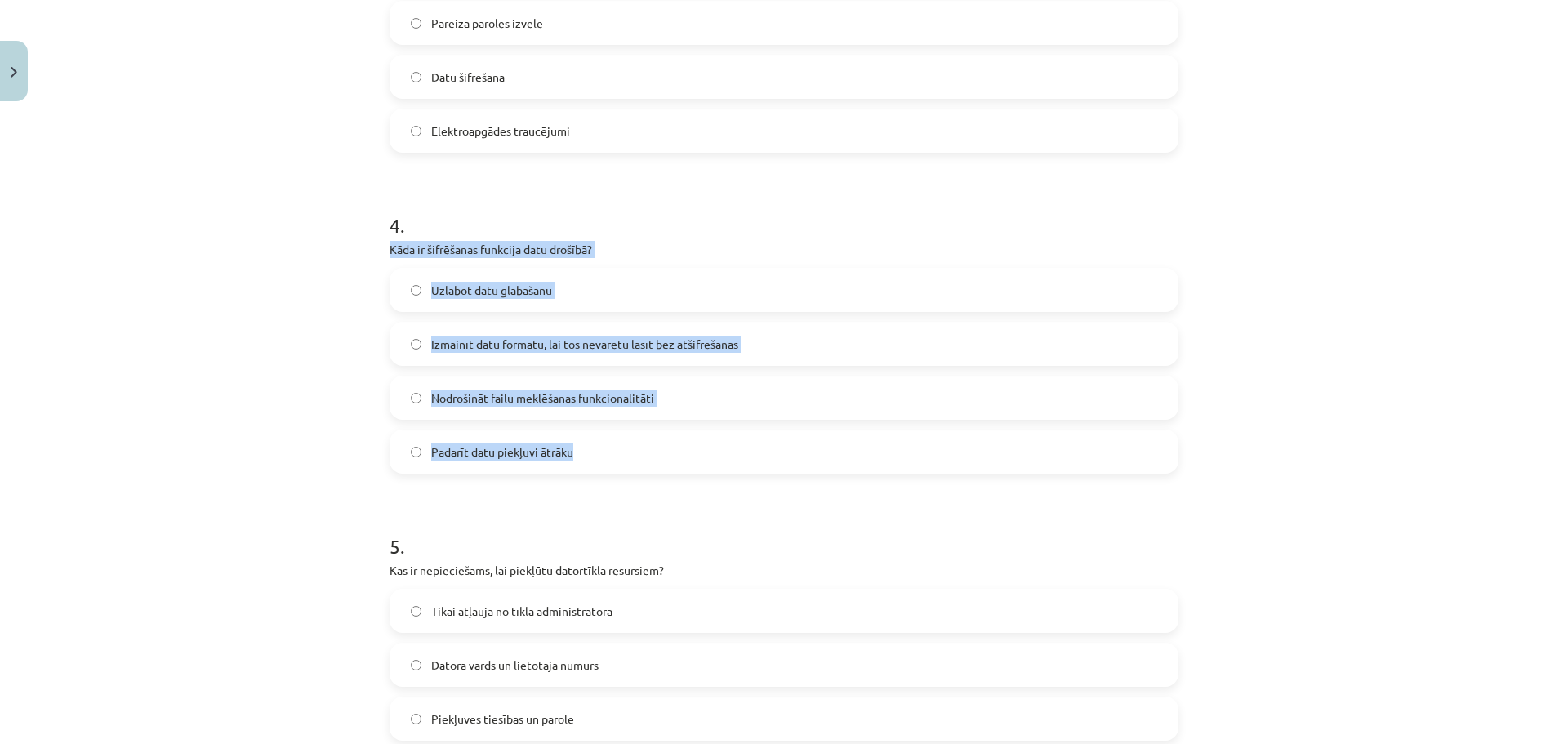
drag, startPoint x: 377, startPoint y: 246, endPoint x: 608, endPoint y: 442, distance: 302.9
click at [608, 442] on div "12 XP Saņemsi Viegls 1614 pilda Apraksts Uzdevums Palīdzība 1 . Kādēļ nepiecieš…" at bounding box center [783, 135] width 808 height 2259
copy div "Kāda ir šifrēšanas funkcija datu drošībā? Uzlabot datu glabāšanu Izmainīt datu …"
click at [466, 340] on span "Izmainīt datu formātu, lai tos nevarētu lasīt bez atšifrēšanas" at bounding box center [585, 344] width 307 height 17
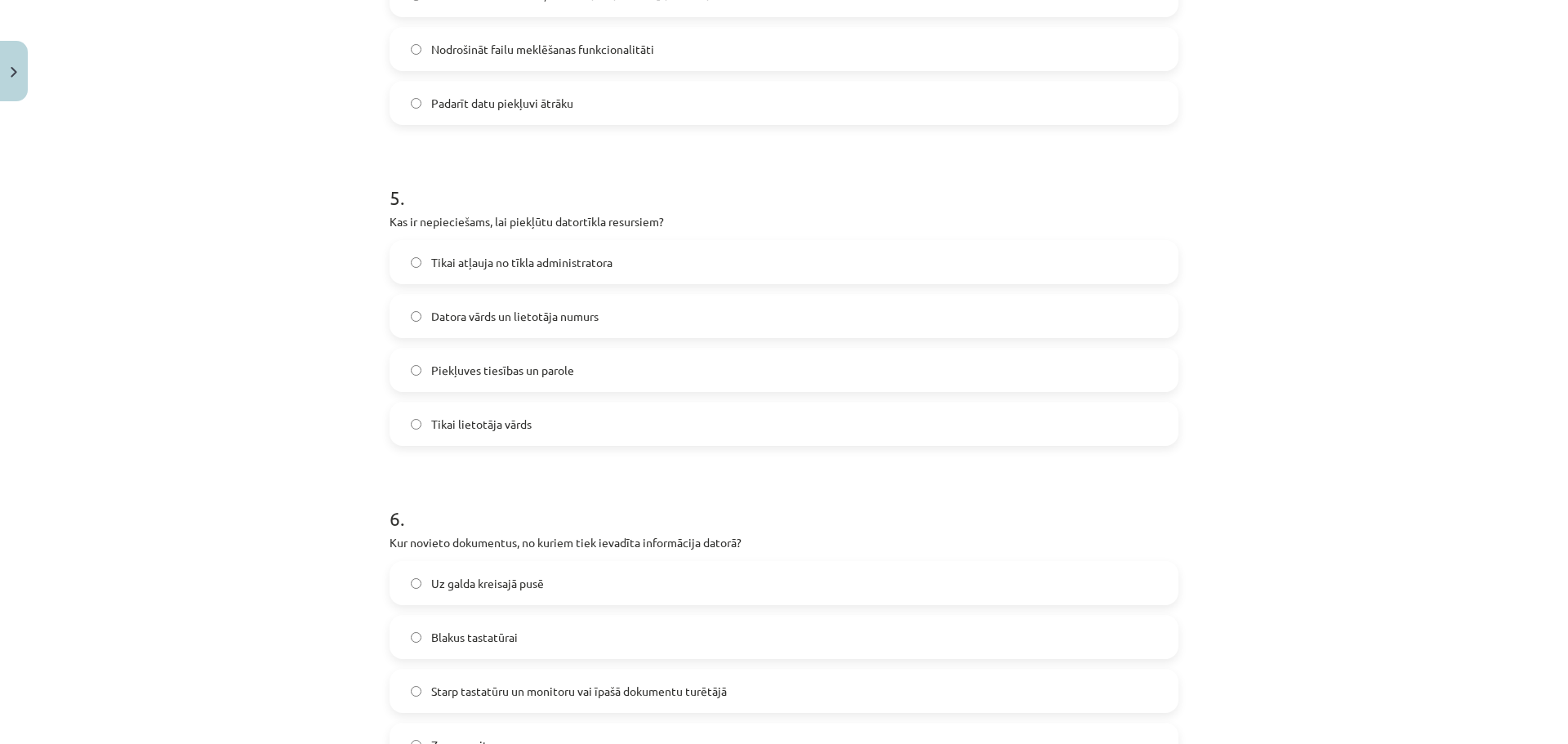
scroll to position [1583, 0]
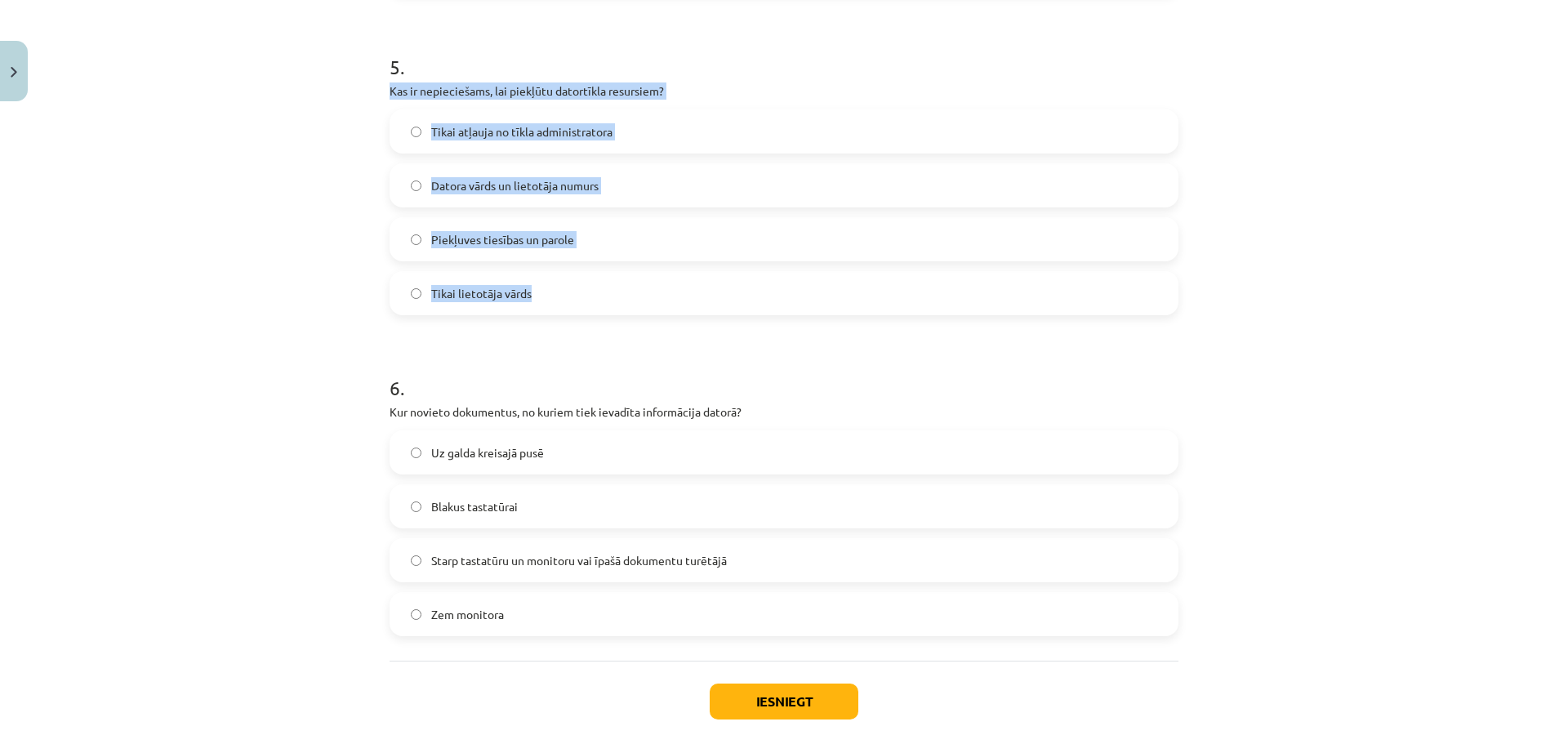
drag, startPoint x: 379, startPoint y: 88, endPoint x: 558, endPoint y: 285, distance: 266.2
copy div "Kas ir nepieciešams, lai piekļūtu datortīkla resursiem? Tikai atļauja no tīkla …"
click at [480, 255] on label "Piekļuves tiesības un parole" at bounding box center [784, 239] width 786 height 40
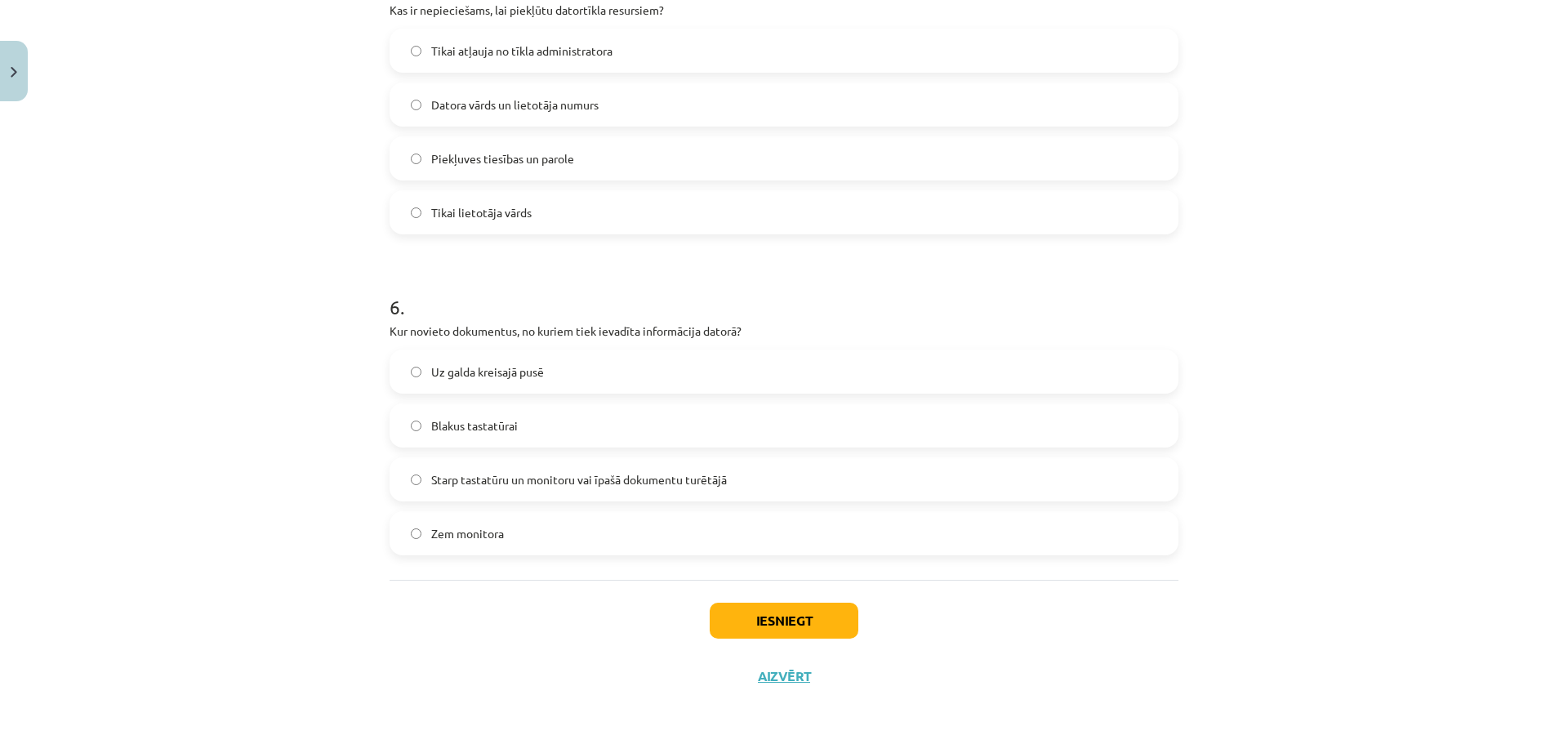
scroll to position [1664, 0]
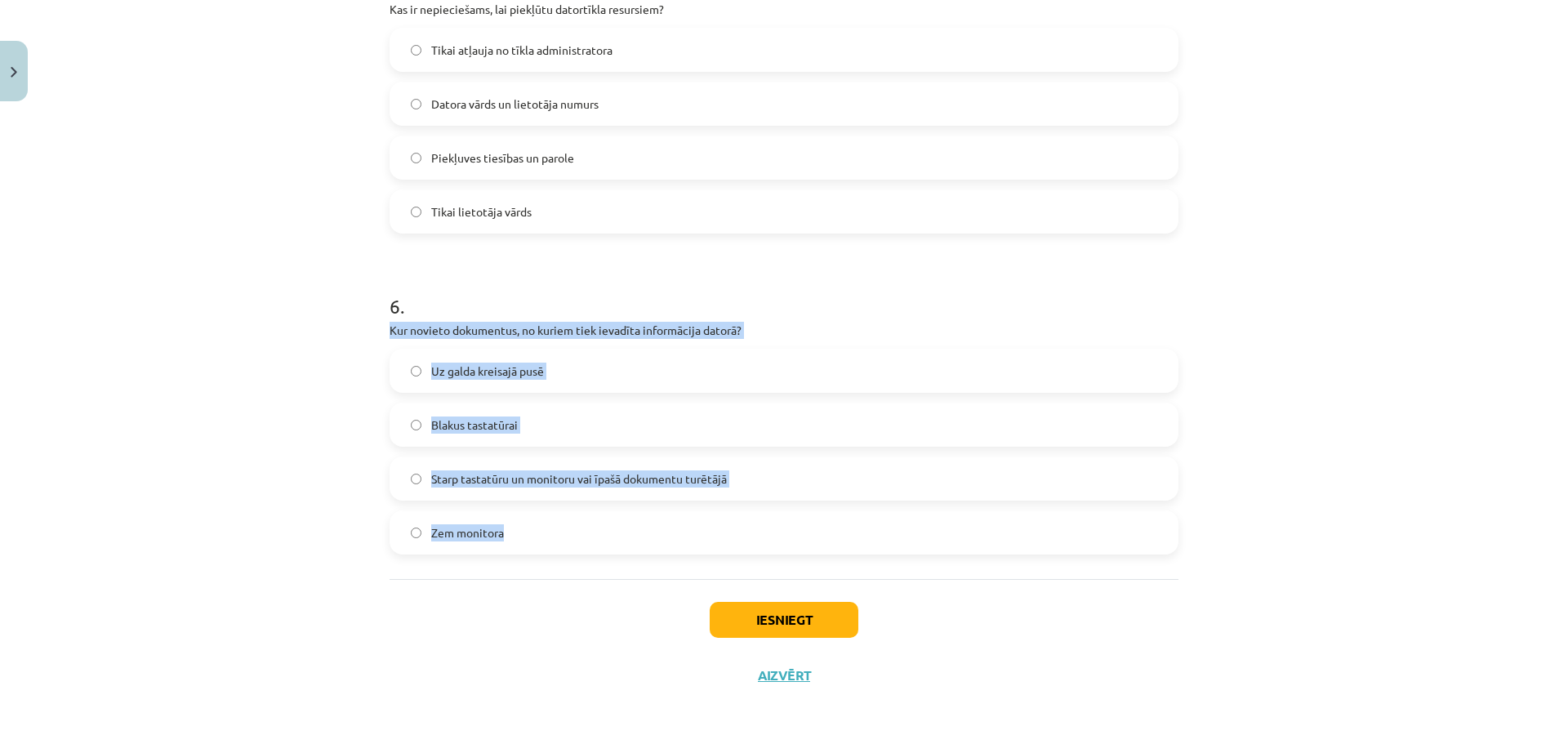
drag, startPoint x: 376, startPoint y: 332, endPoint x: 529, endPoint y: 536, distance: 255.0
copy div "Kur novieto dokumentus, no kuriem tiek ievadīta informācija datorā? Uz galda kr…"
click at [884, 326] on p "Kur novieto dokumentus, no kuriem tiek ievadīta informācija datorā?" at bounding box center [784, 330] width 789 height 17
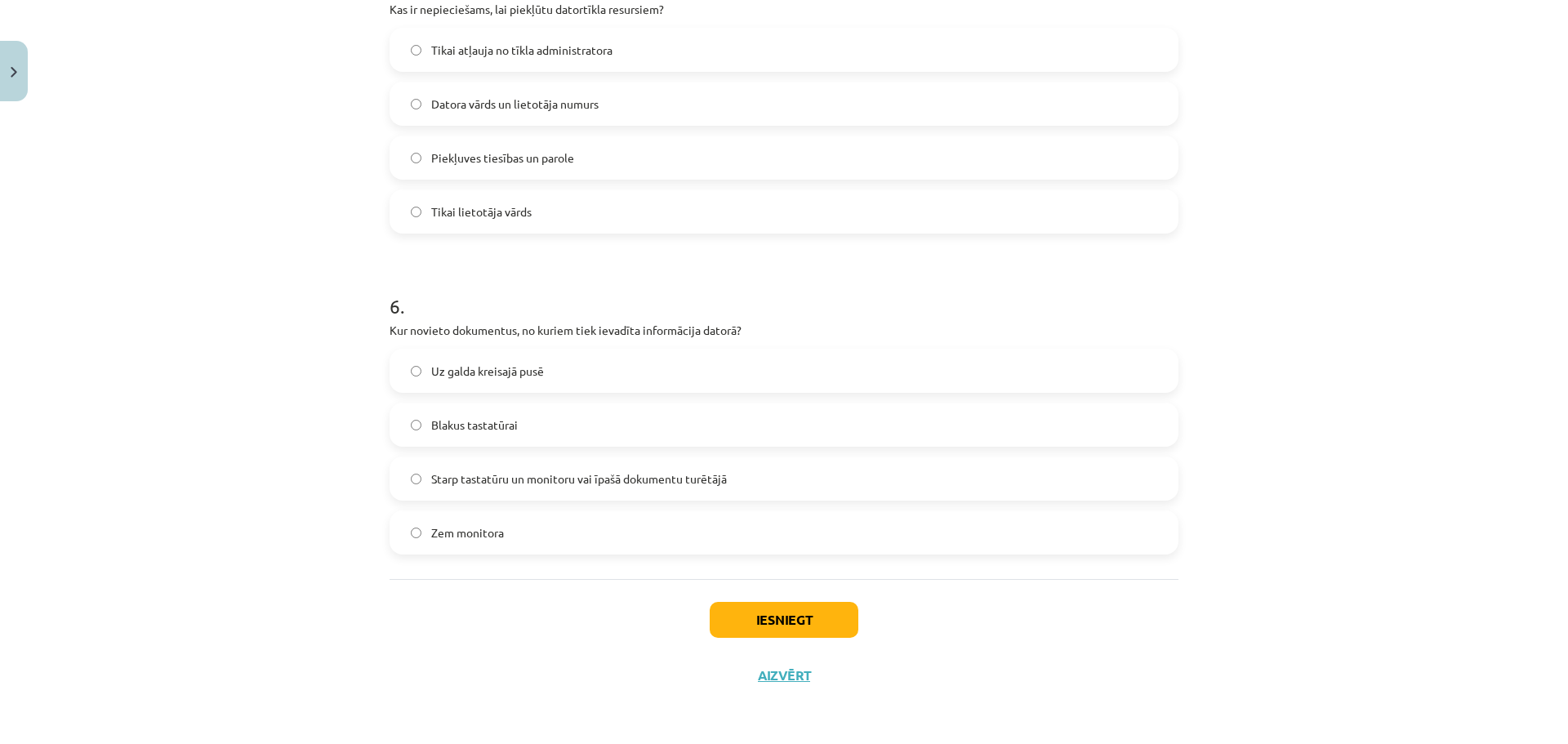
click at [538, 482] on span "Starp tastatūru un monitoru vai īpašā dokumentu turētājā" at bounding box center [579, 479] width 296 height 17
click at [792, 611] on button "Iesniegt" at bounding box center [784, 620] width 149 height 36
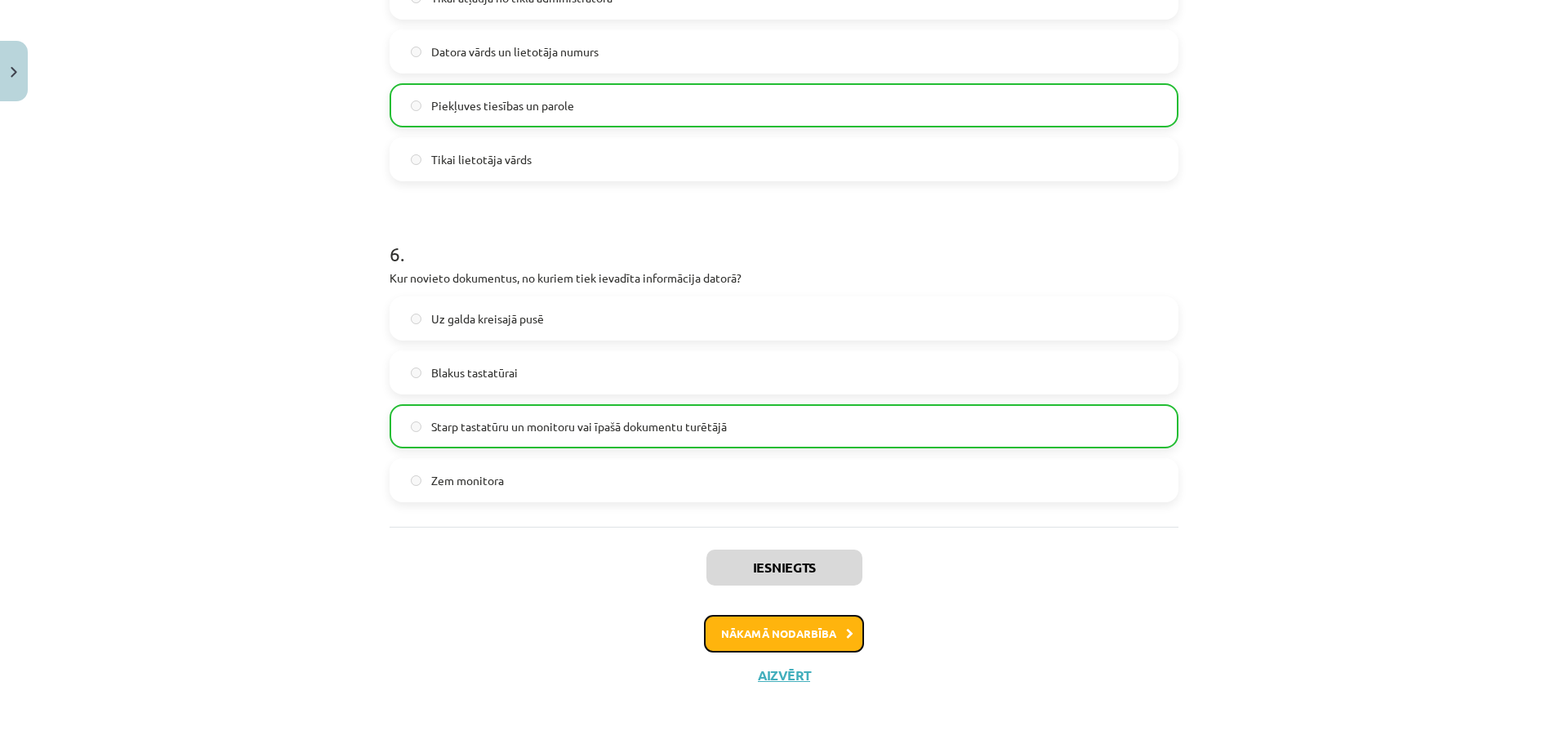
click at [781, 635] on button "Nākamā nodarbība" at bounding box center [784, 634] width 160 height 38
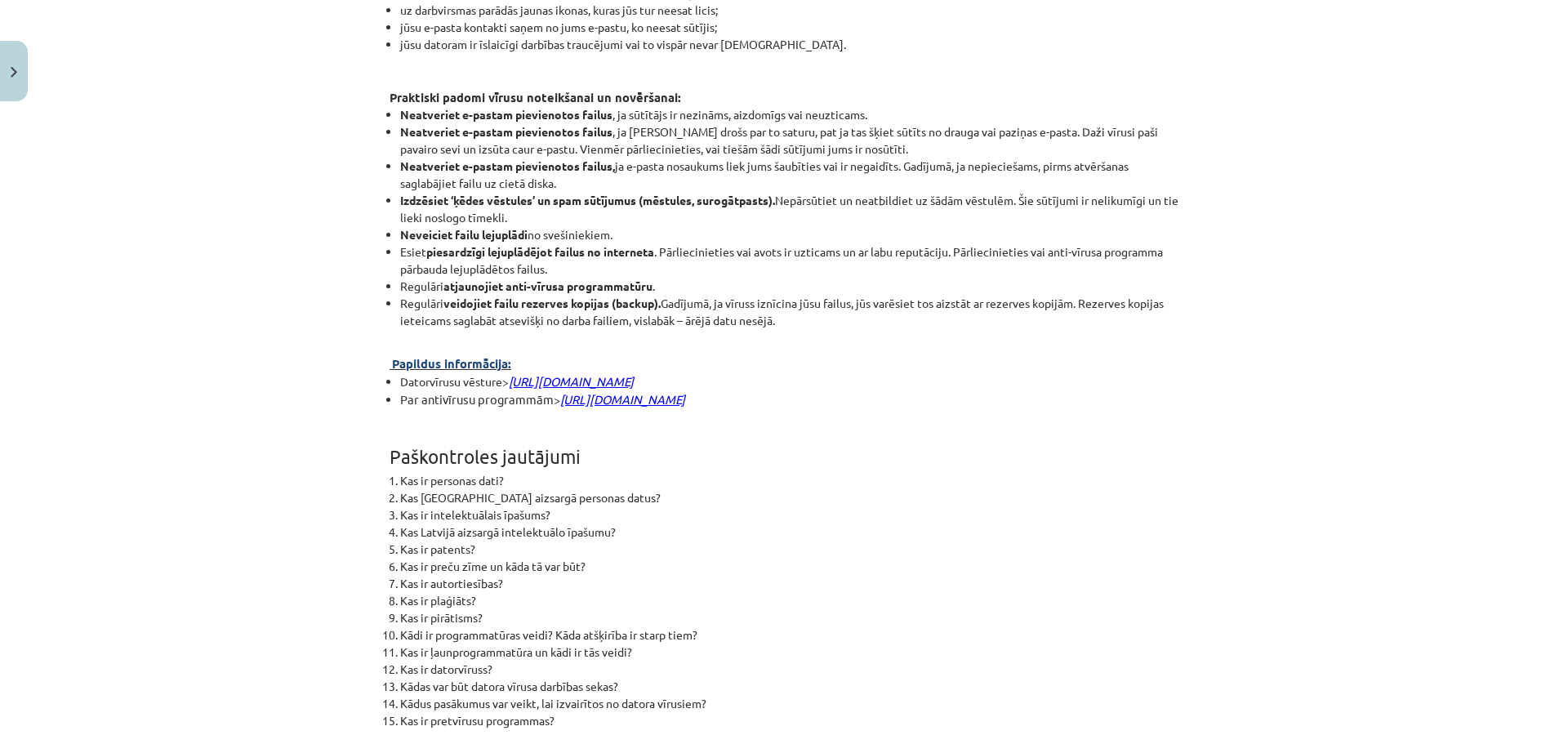
scroll to position [4014, 0]
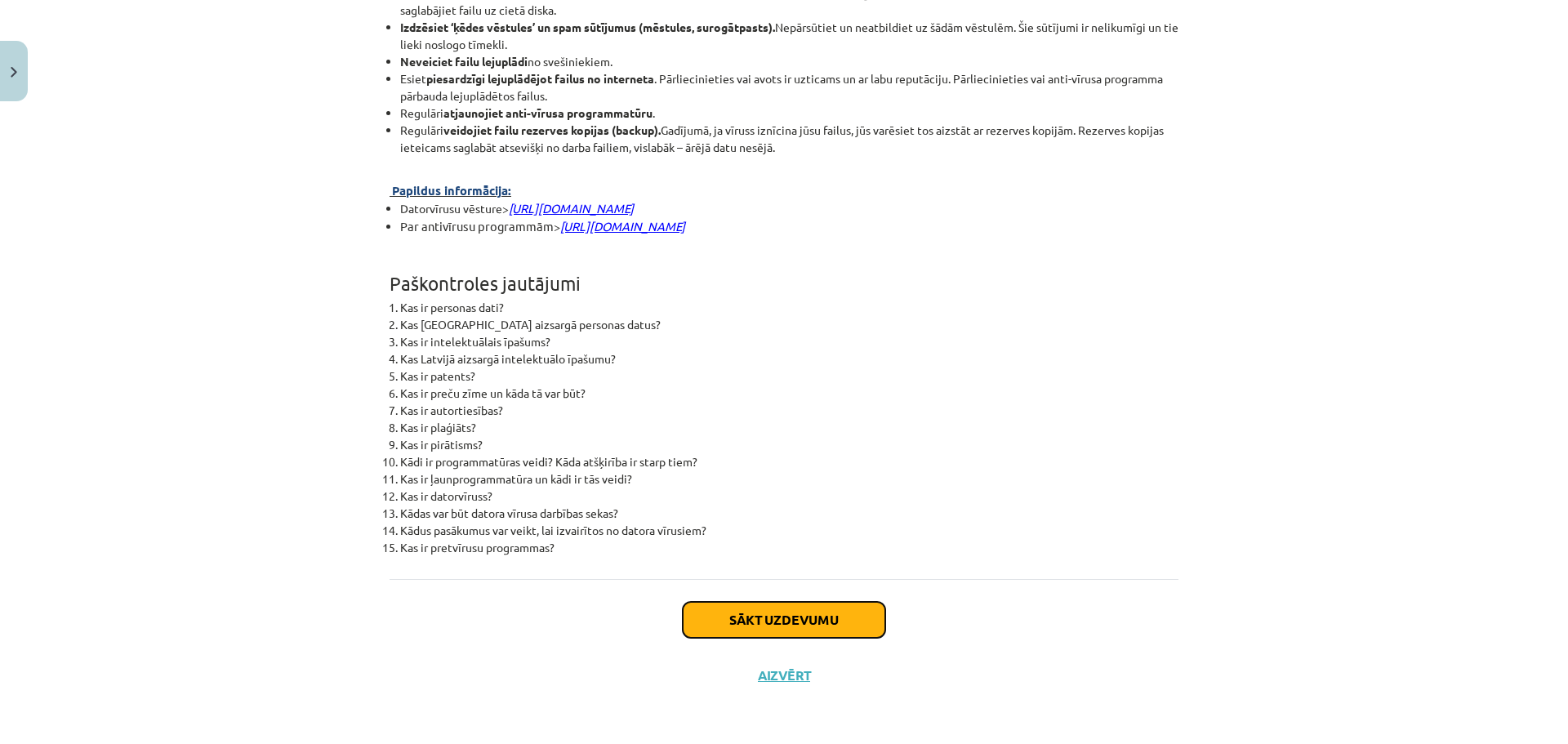
click at [778, 604] on button "Sākt uzdevumu" at bounding box center [784, 620] width 202 height 36
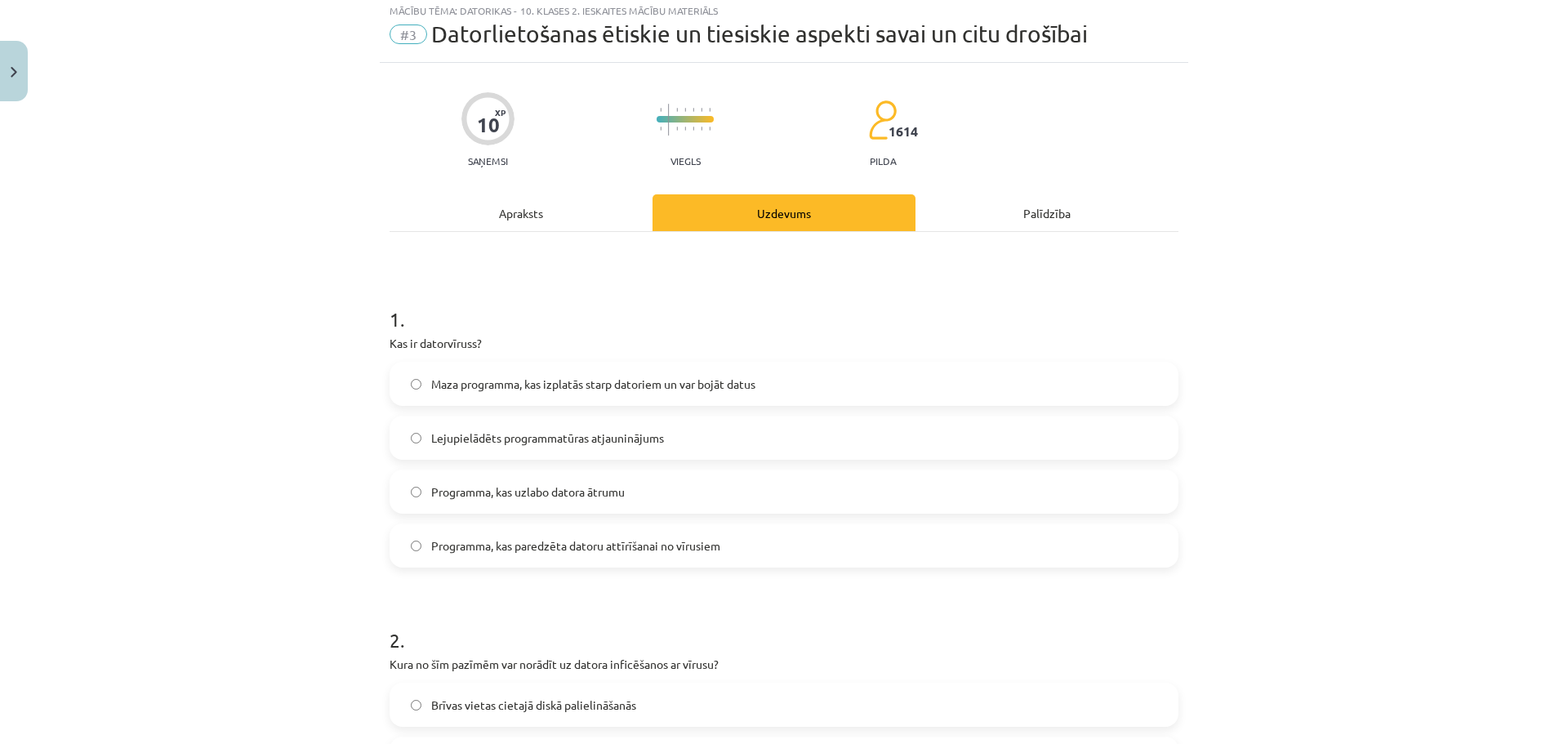
scroll to position [40, 0]
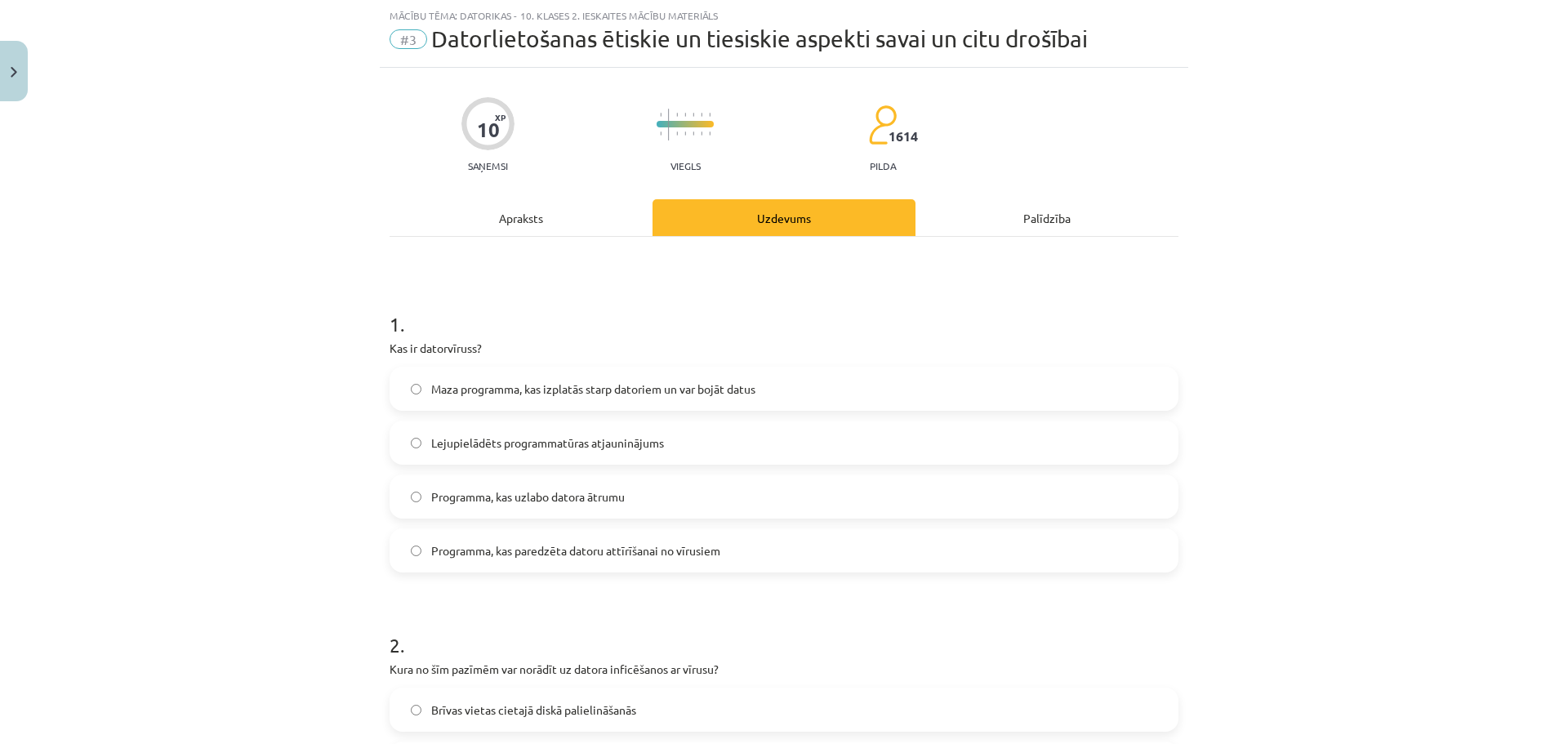
click at [543, 384] on span "Maza programma, kas izplatās starp datoriem un var bojāt datus" at bounding box center [593, 389] width 324 height 17
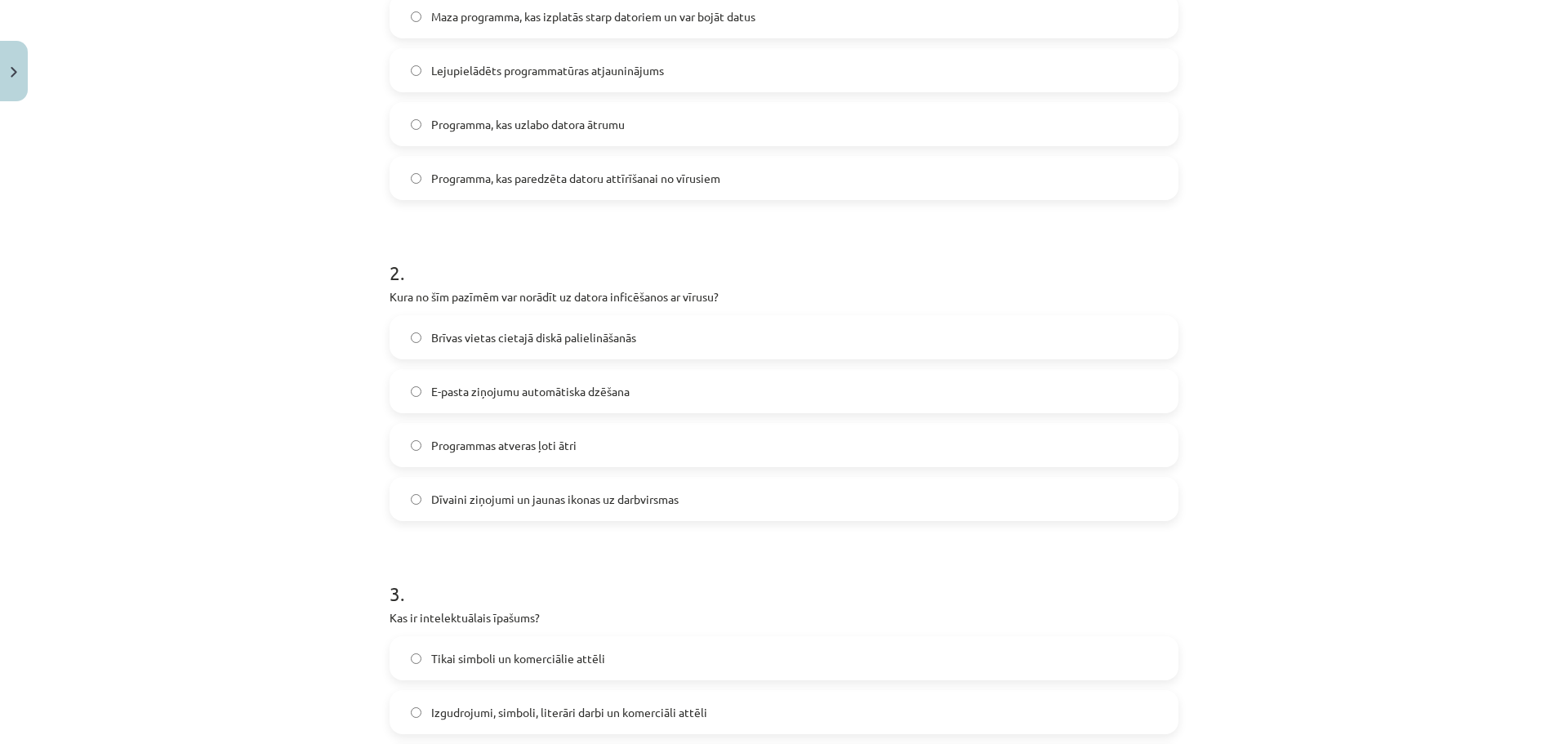
scroll to position [450, 0]
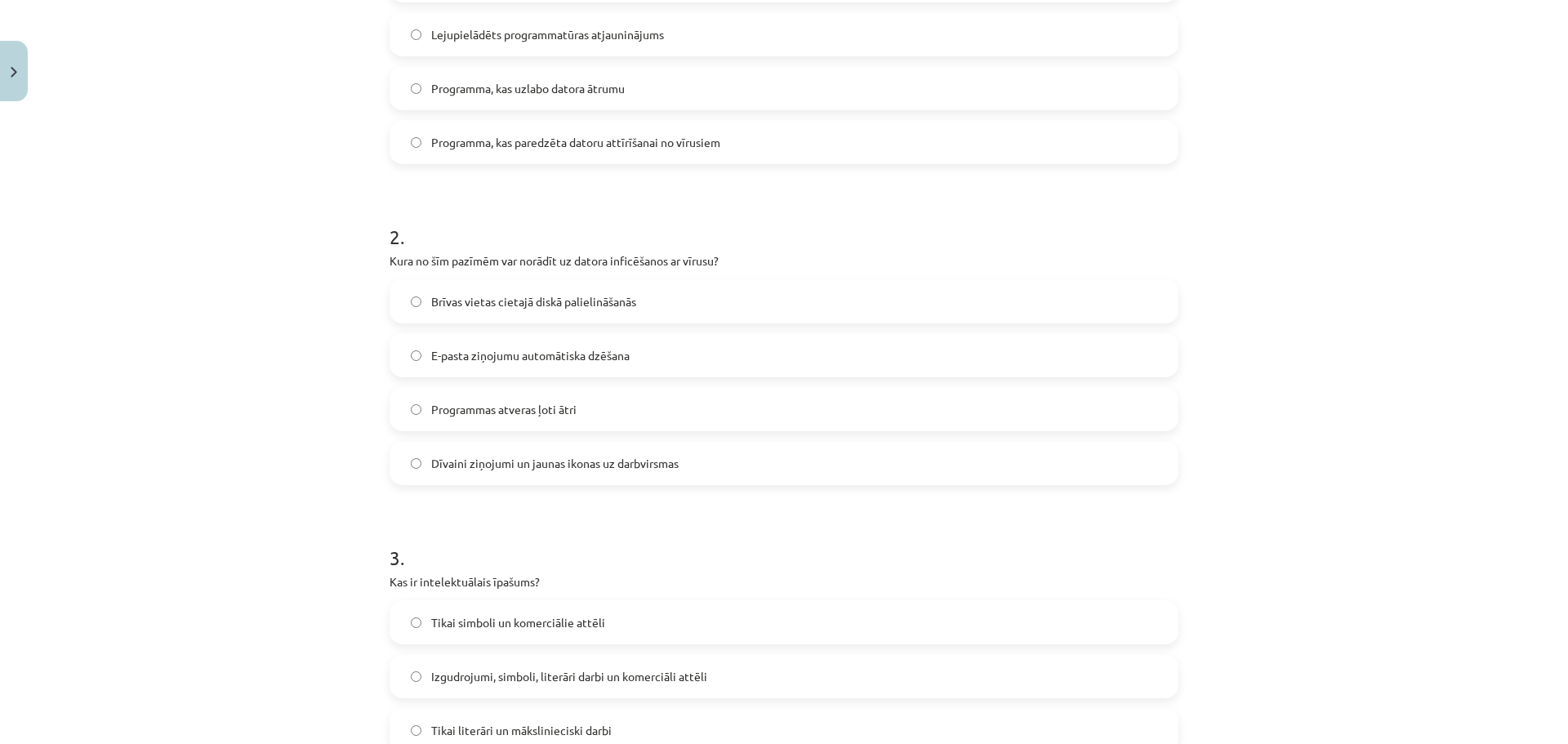
click at [446, 468] on span "Dīvaini ziņojumi un jaunas ikonas uz darbvirsmas" at bounding box center [554, 464] width 247 height 17
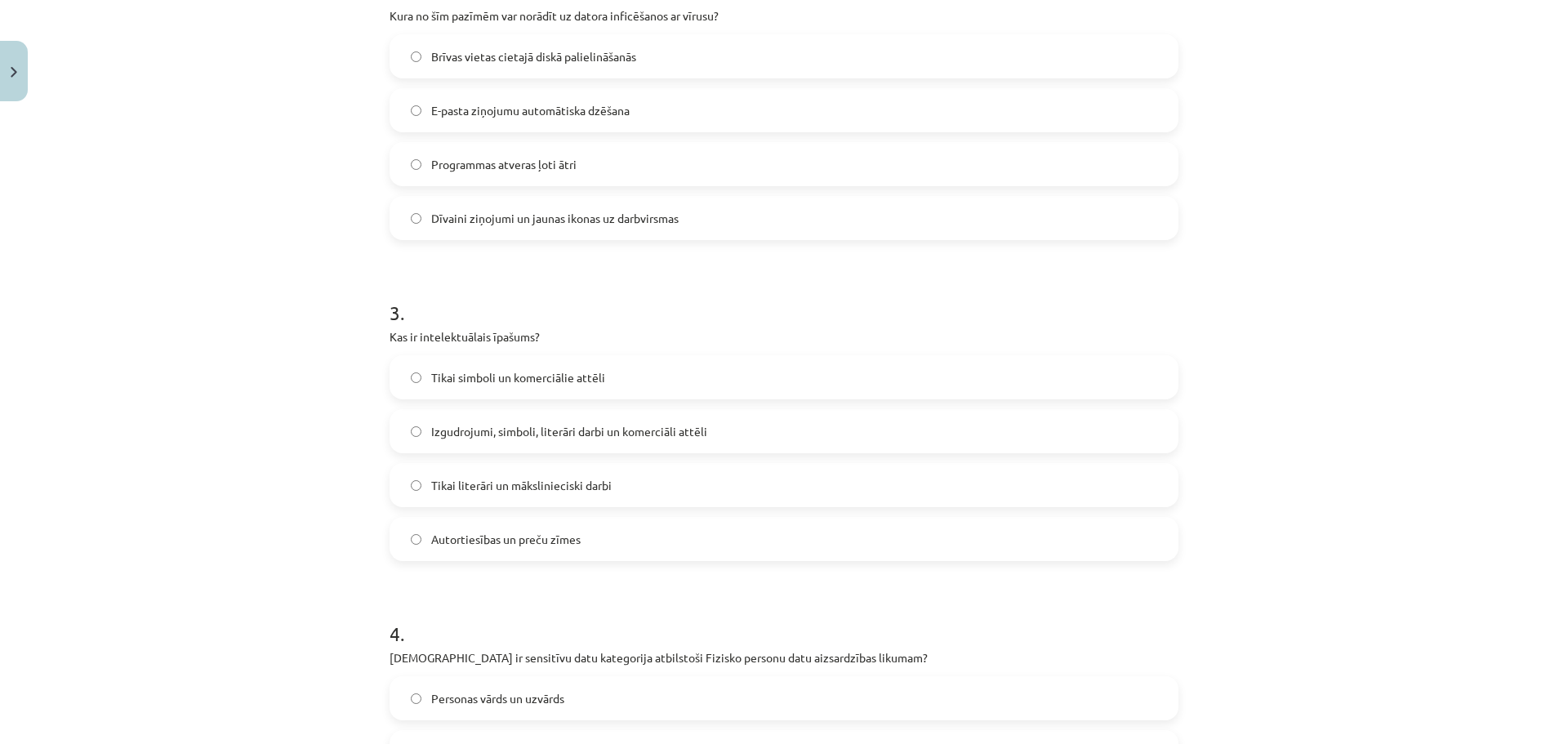
scroll to position [776, 0]
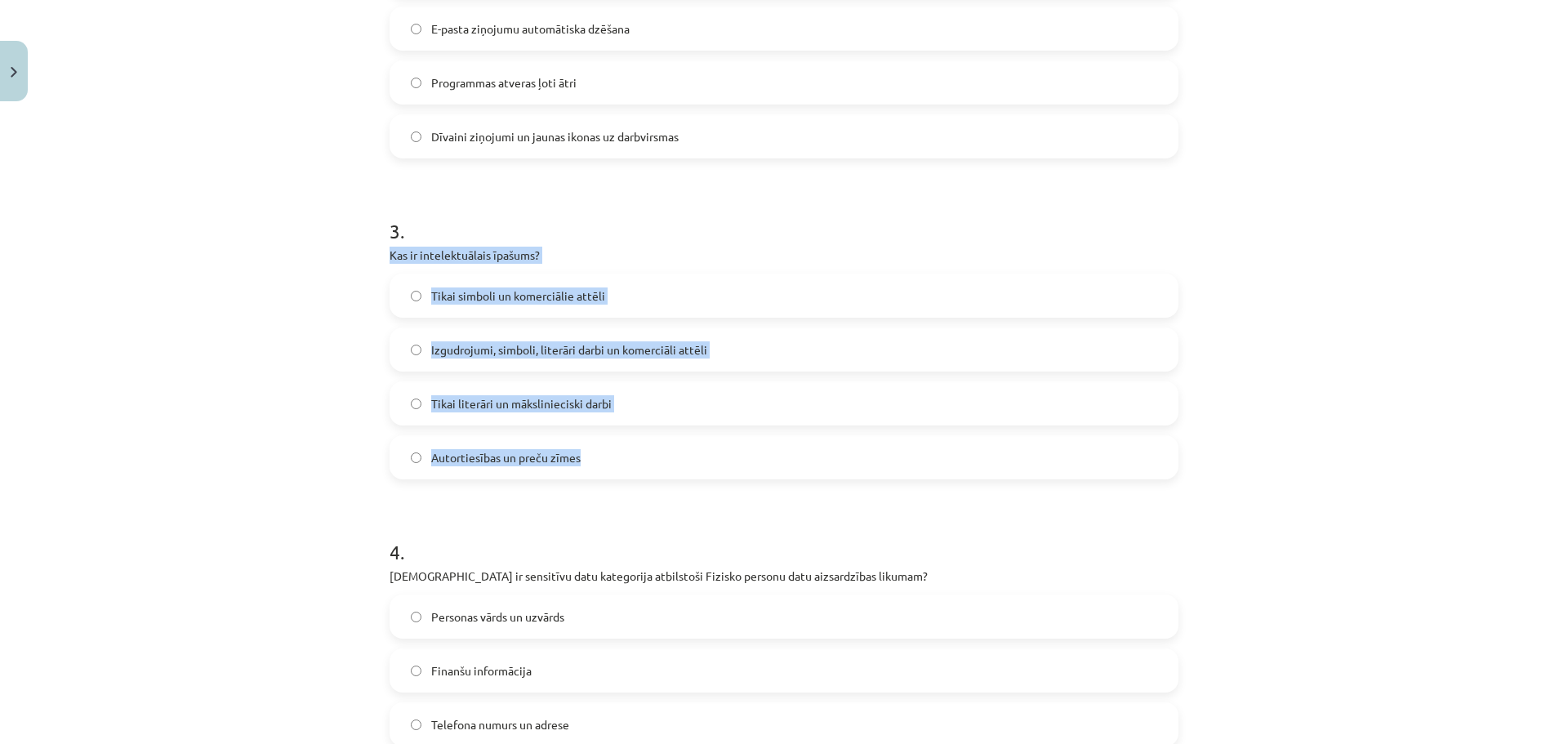
drag, startPoint x: 384, startPoint y: 249, endPoint x: 597, endPoint y: 441, distance: 286.8
click at [597, 441] on div "3 . Kas ir intelektuālais īpašums? Tikai simboli un komerciālie attēli Izgudroj…" at bounding box center [784, 336] width 789 height 289
copy div "Kas ir intelektuālais īpašums? Tikai simboli un komerciālie attēli Izgudrojumi,…"
click at [483, 350] on span "Izgudrojumi, simboli, literāri darbi un komerciāli attēli" at bounding box center [569, 349] width 276 height 17
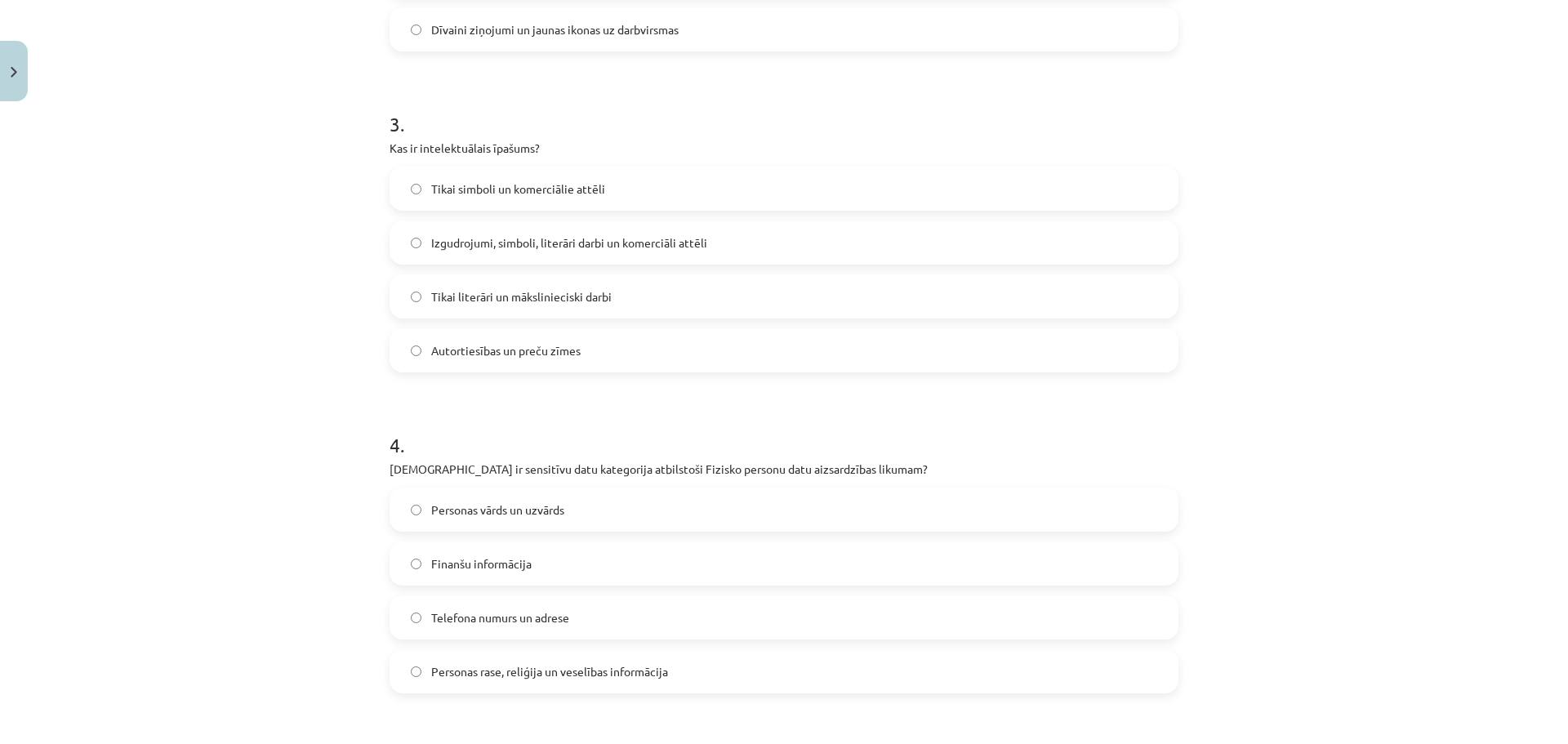
scroll to position [1185, 0]
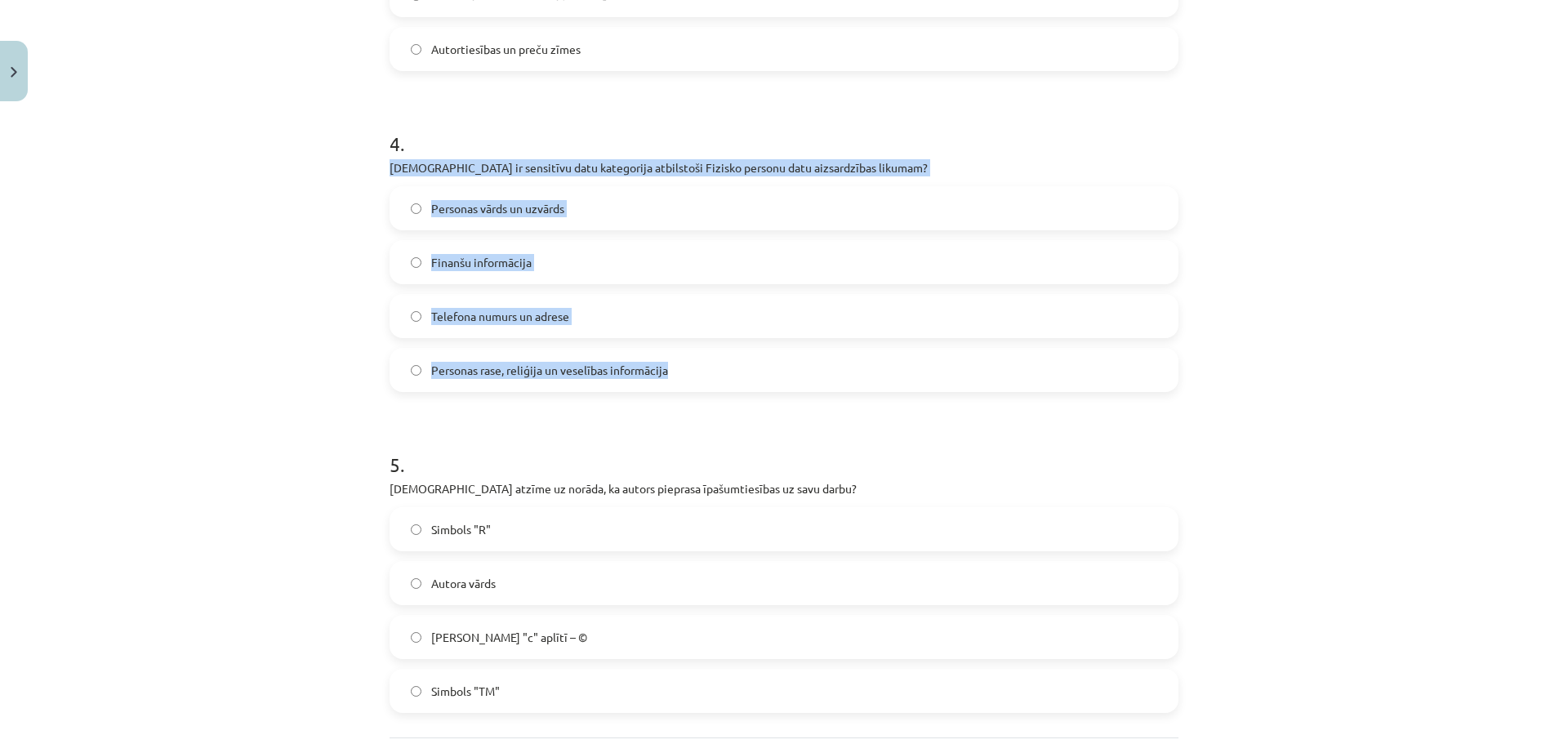
drag, startPoint x: 382, startPoint y: 166, endPoint x: 676, endPoint y: 381, distance: 364.2
click at [537, 370] on span "Personas rase, reliģija un veselības informācija" at bounding box center [550, 371] width 237 height 17
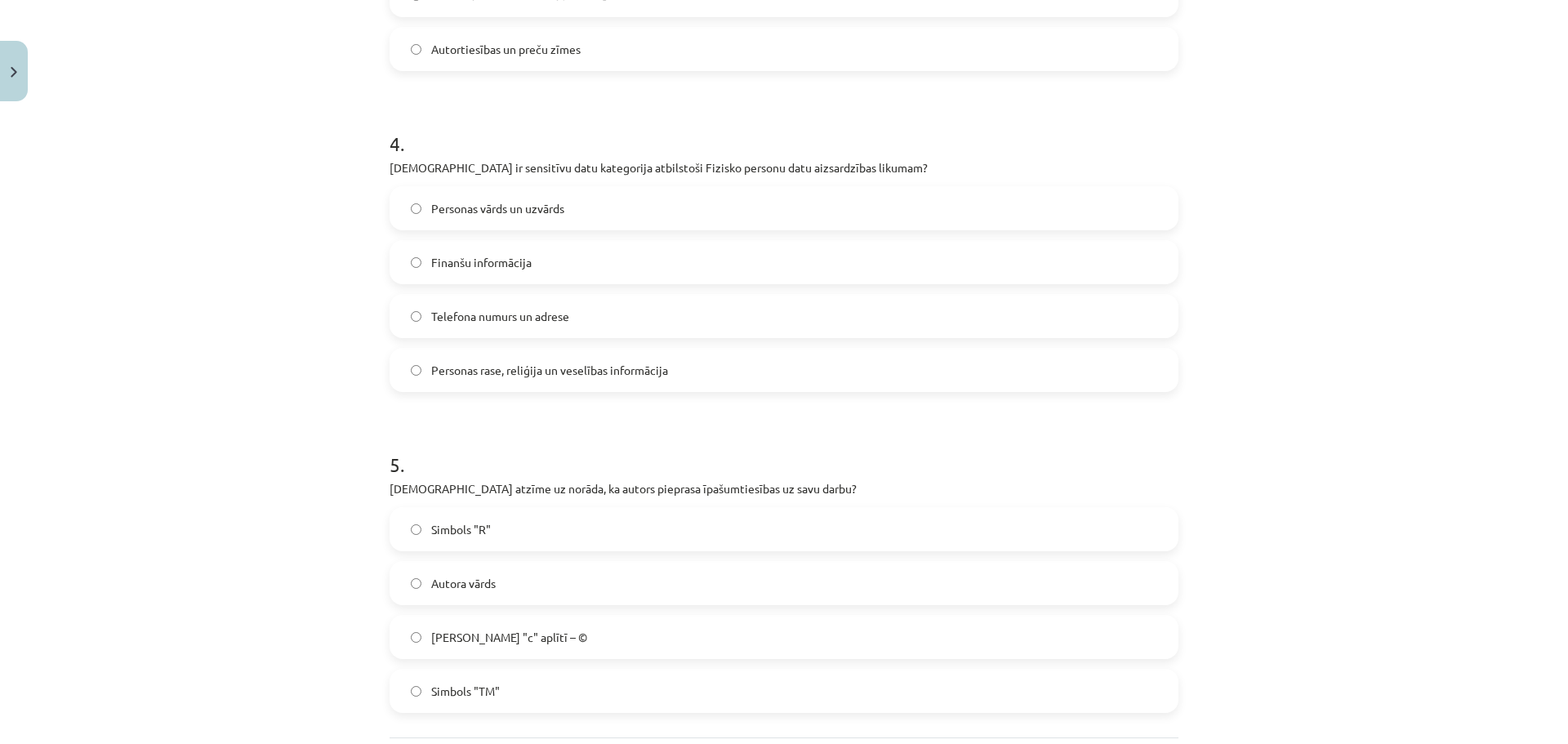
scroll to position [1343, 0]
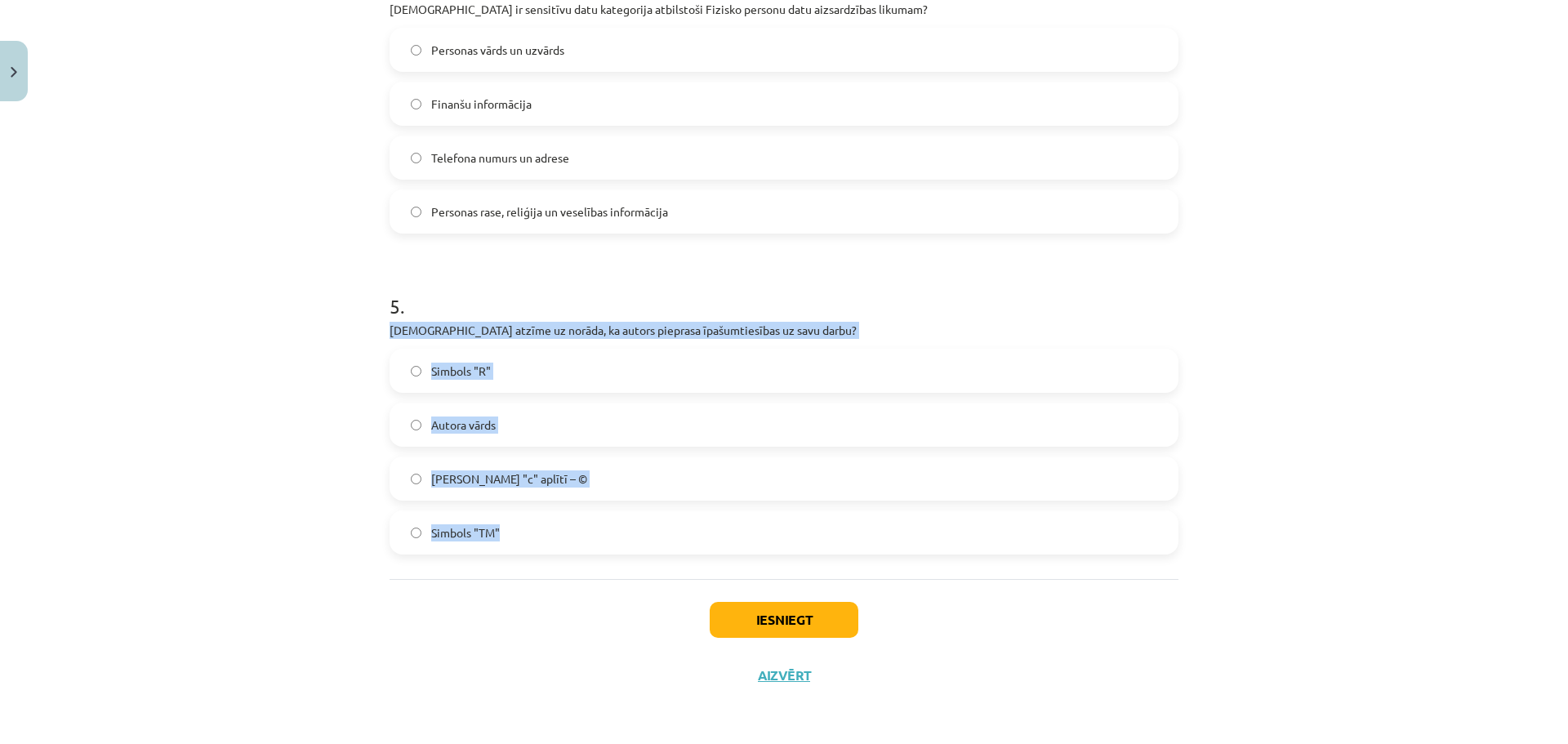
drag, startPoint x: 377, startPoint y: 334, endPoint x: 530, endPoint y: 540, distance: 256.6
copy div "Kura atzīme uz norāda, ka autors pieprasa īpašumtiesības uz savu darbu? Simbols…"
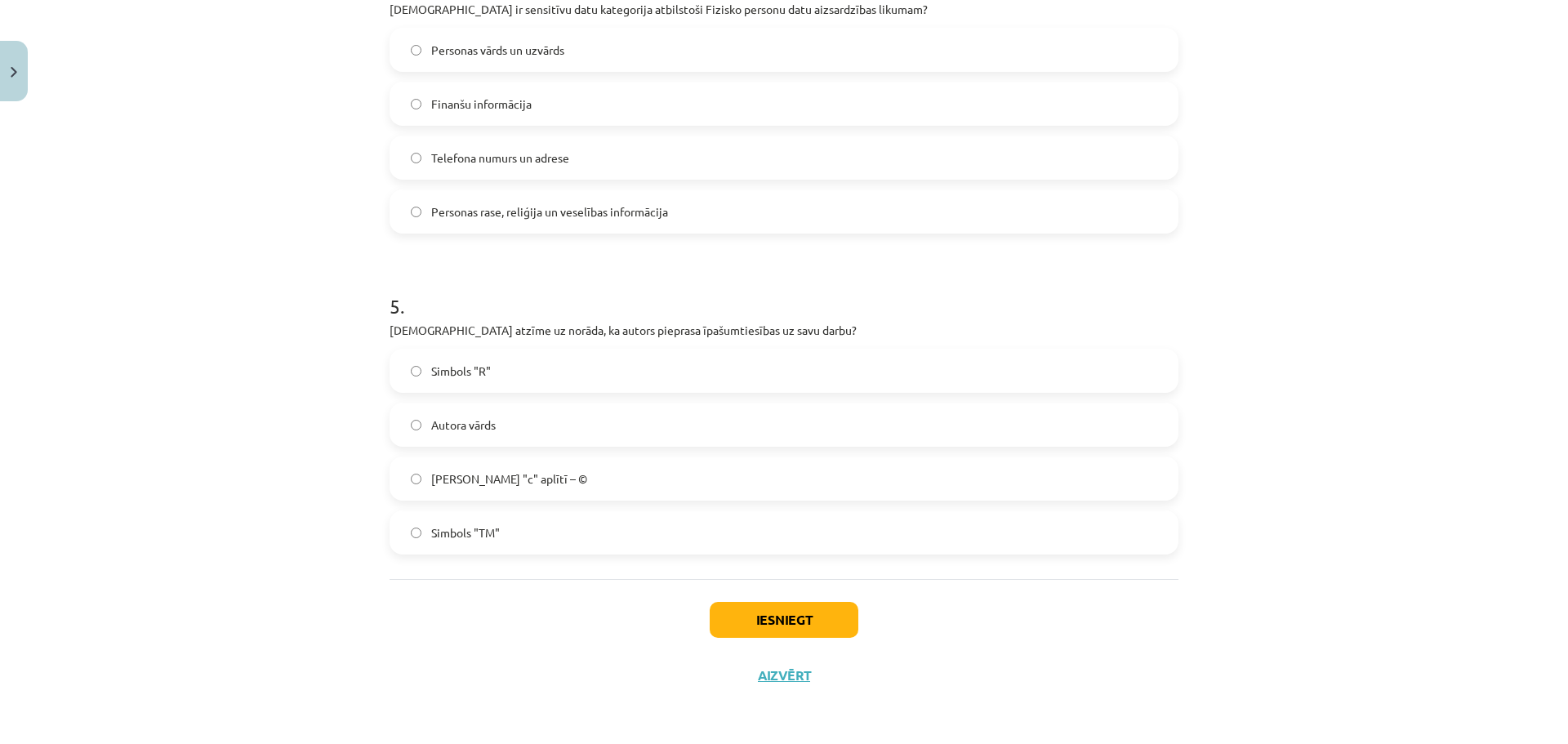
click at [528, 523] on label "Simbols "TM"" at bounding box center [784, 532] width 786 height 40
click at [499, 475] on span "Burts "c" aplītī – ©" at bounding box center [509, 479] width 156 height 17
click at [827, 615] on button "Iesniegt" at bounding box center [784, 620] width 149 height 36
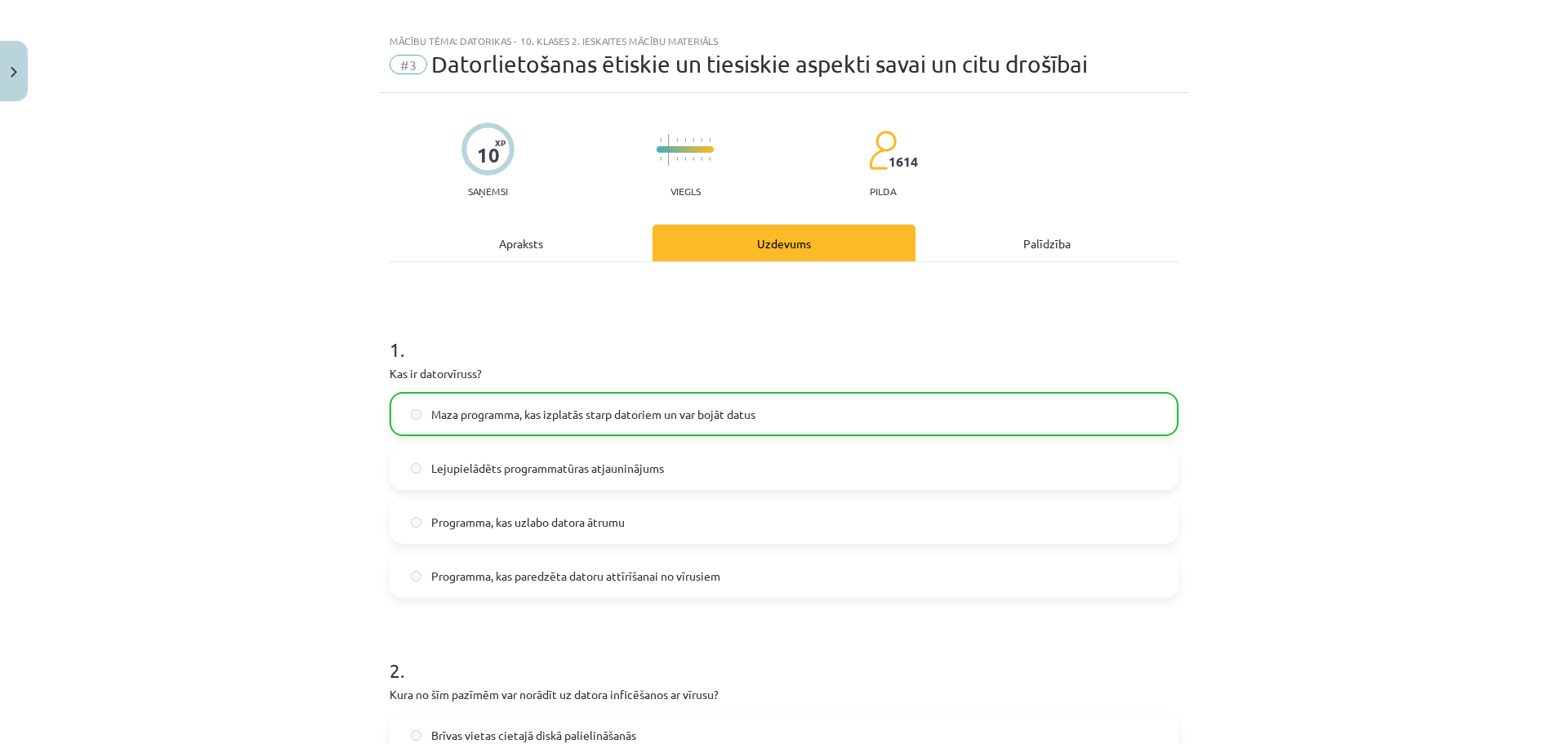
scroll to position [0, 0]
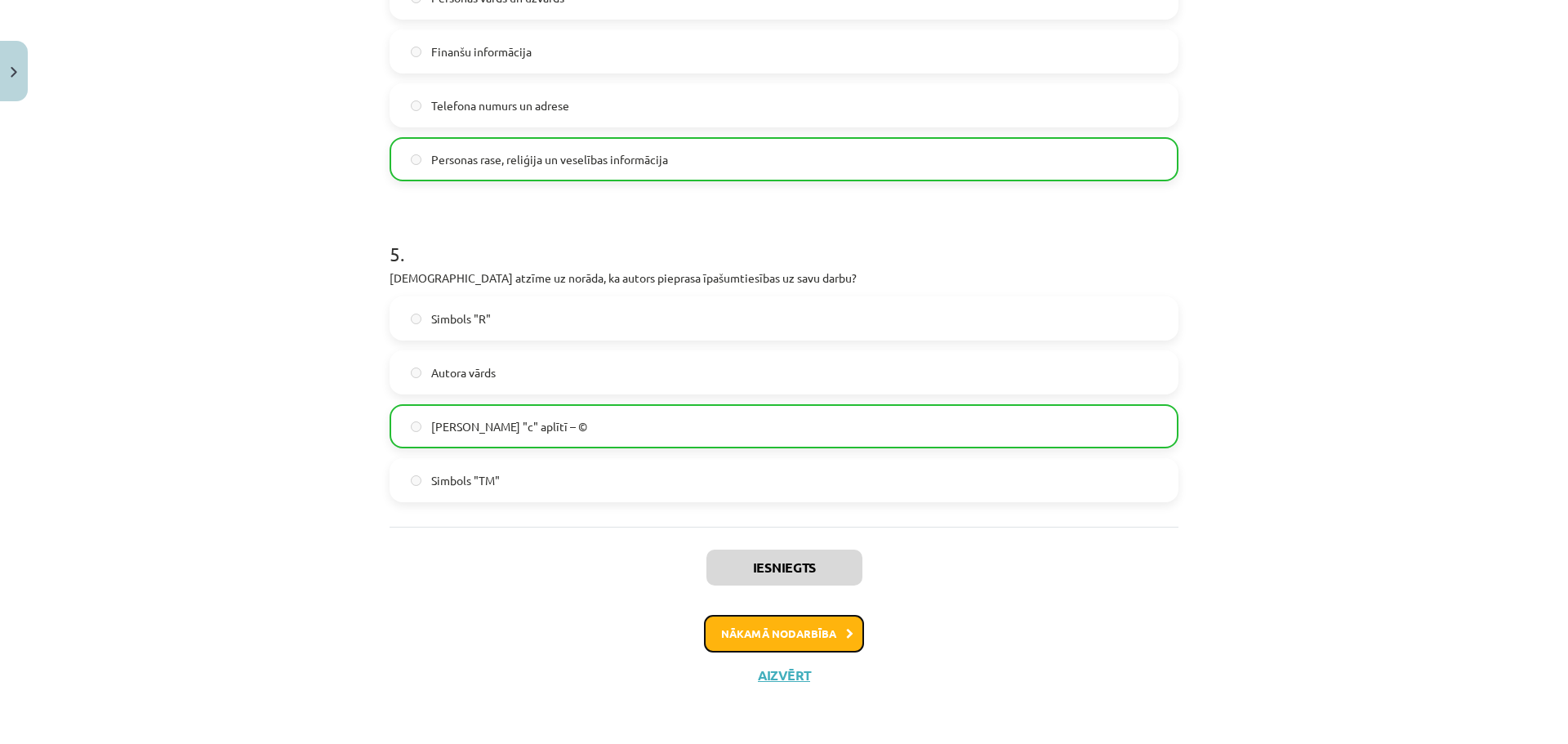
click at [793, 641] on button "Nākamā nodarbība" at bounding box center [784, 634] width 160 height 38
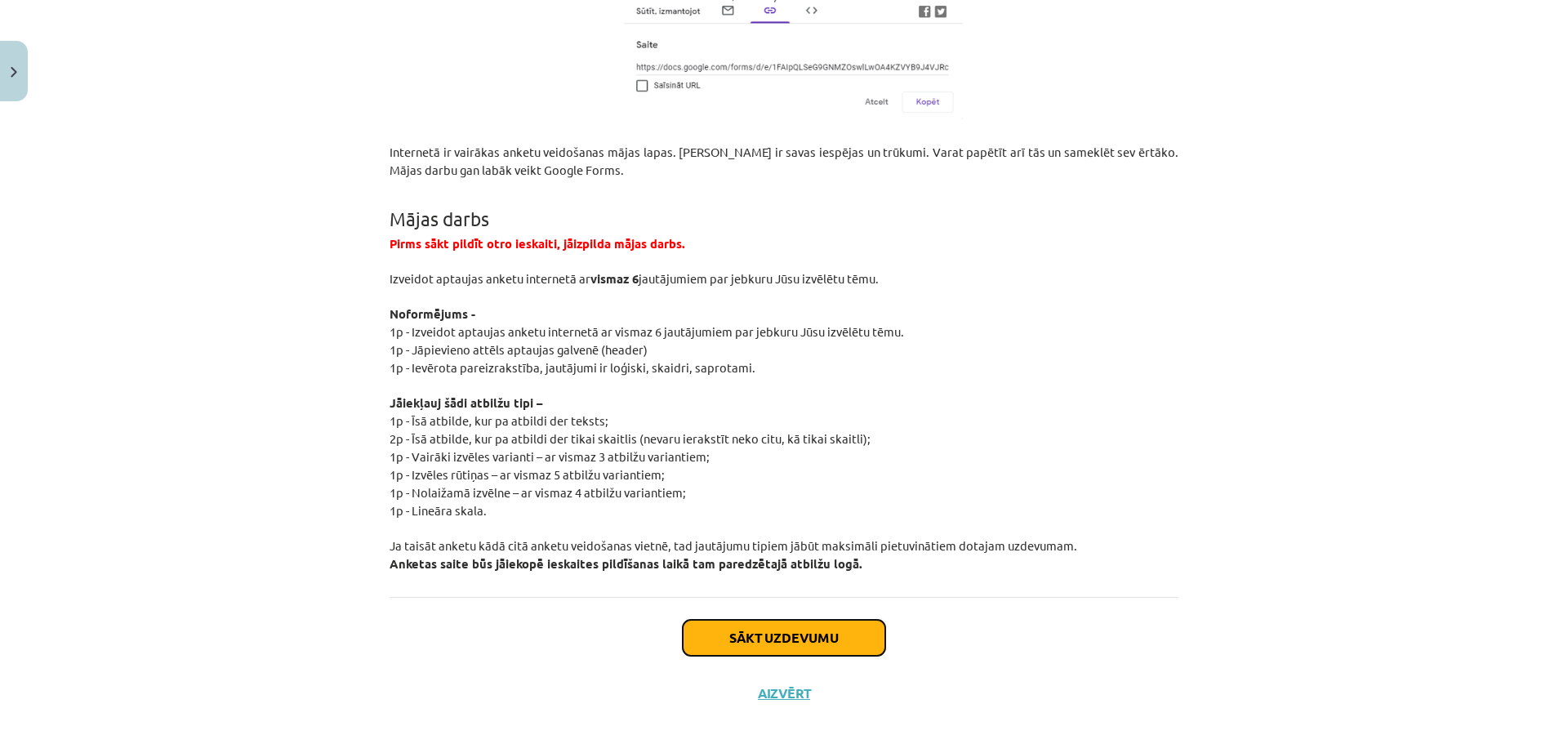
click at [768, 631] on button "Sākt uzdevumu" at bounding box center [784, 637] width 202 height 36
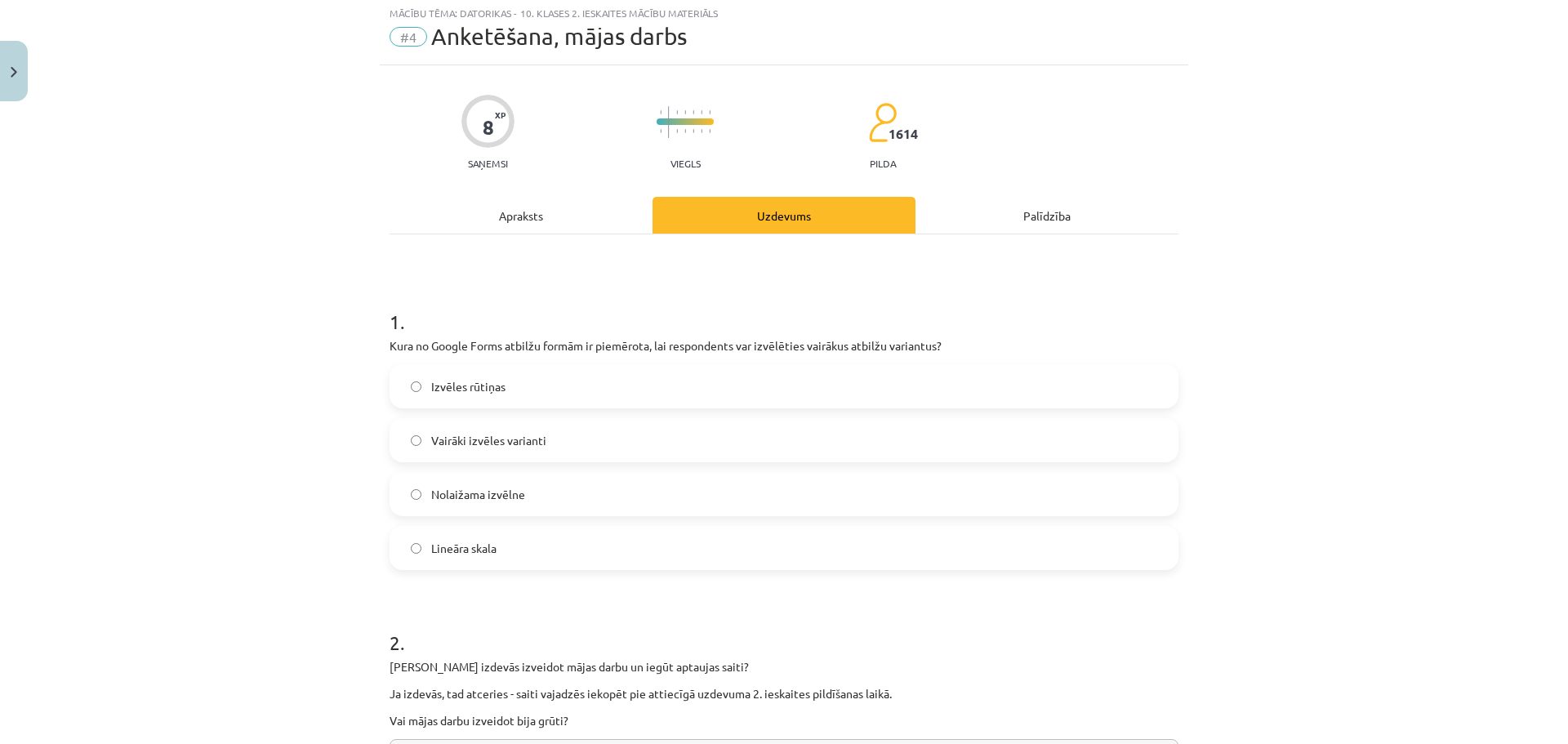
scroll to position [40, 0]
click at [479, 402] on label "Izvēles rūtiņas" at bounding box center [784, 389] width 786 height 40
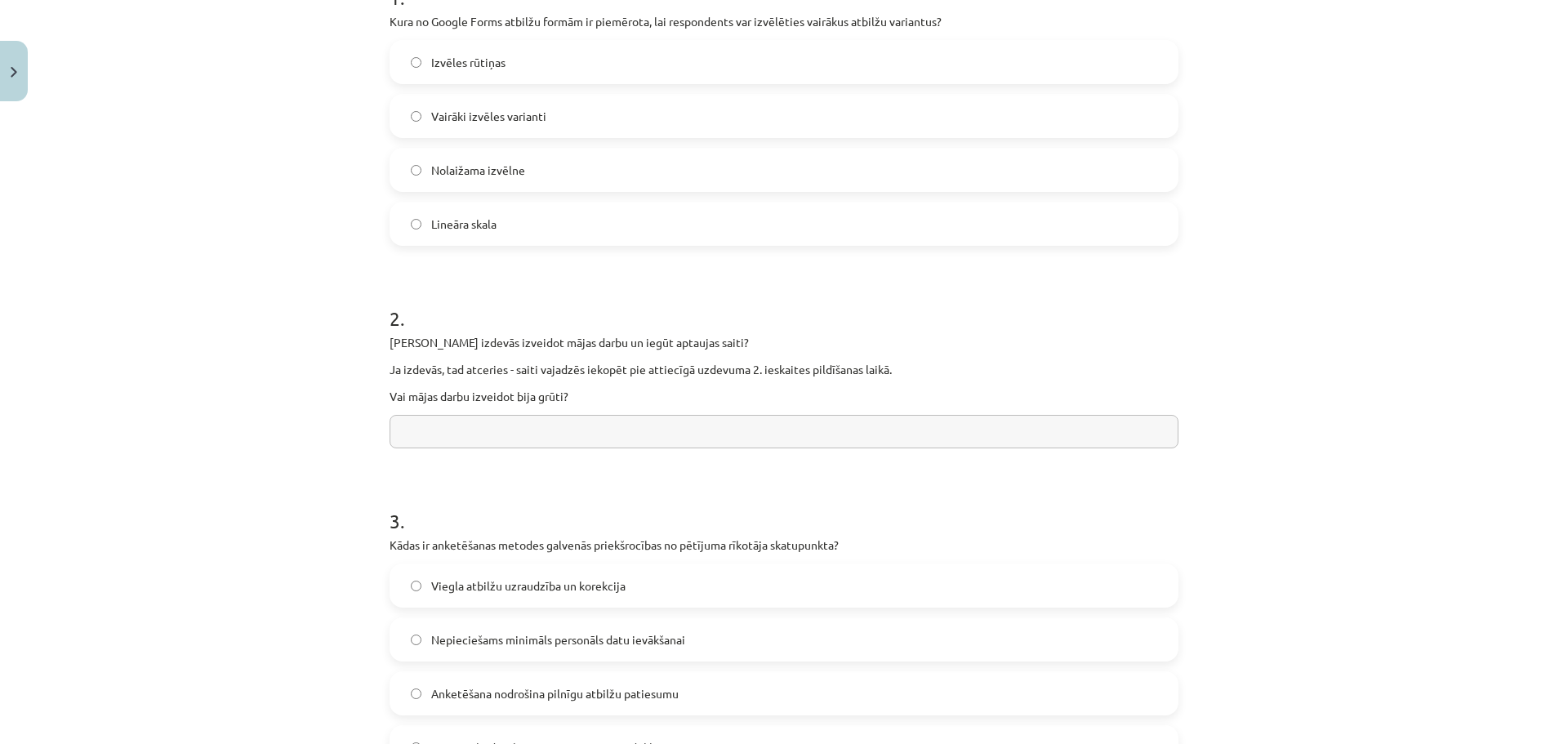
scroll to position [450, 0]
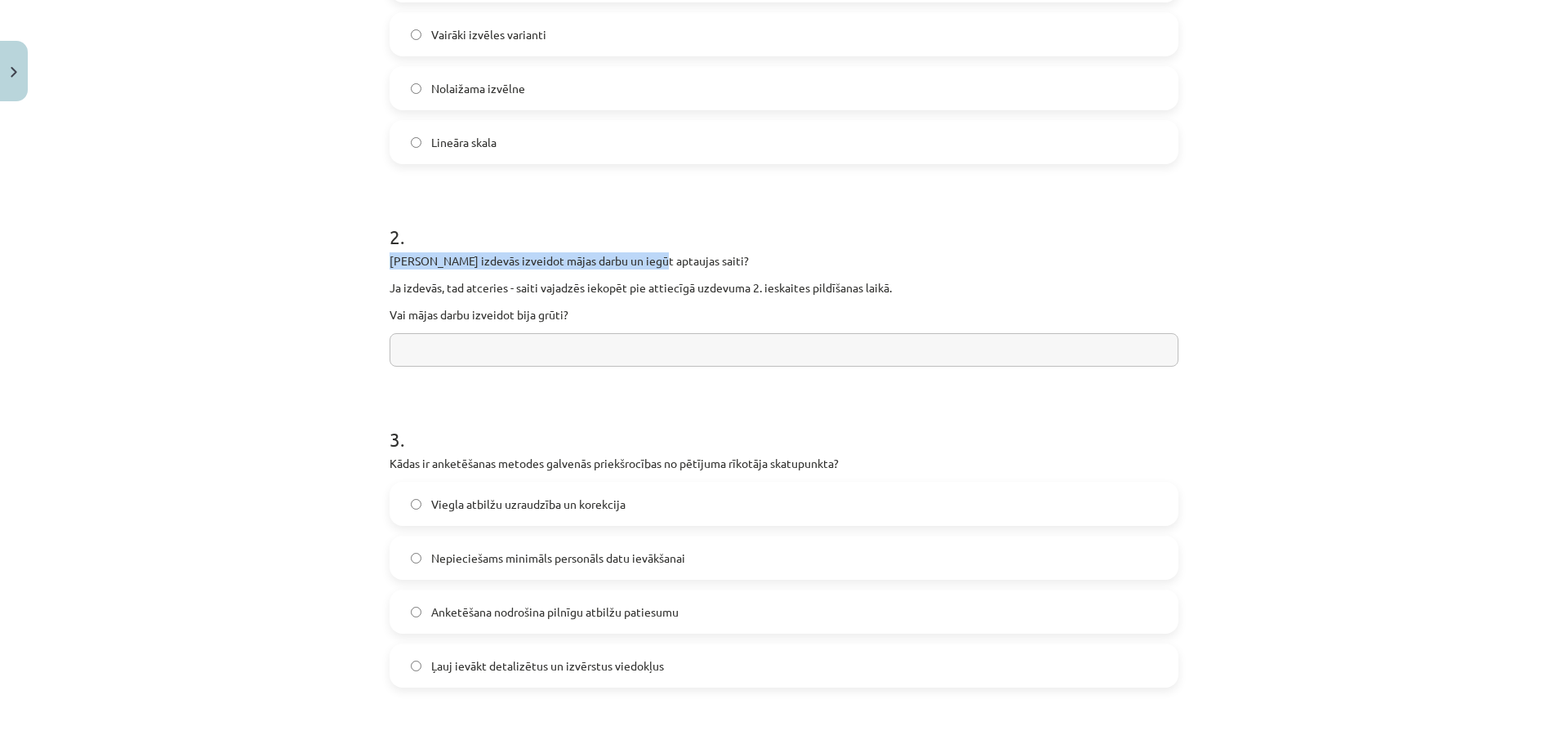
drag, startPoint x: 384, startPoint y: 259, endPoint x: 642, endPoint y: 266, distance: 258.1
click at [642, 266] on p "Vai Tev izdevās izveidot mājas darbu un iegūt aptaujas saiti?" at bounding box center [784, 260] width 789 height 17
click at [648, 266] on p "Vai Tev izdevās izveidot mājas darbu un iegūt aptaujas saiti?" at bounding box center [784, 260] width 789 height 17
click at [654, 349] on input "text" at bounding box center [784, 349] width 789 height 33
click at [581, 318] on p "Vai mājas darbu izveidot bija grūti?" at bounding box center [784, 315] width 789 height 17
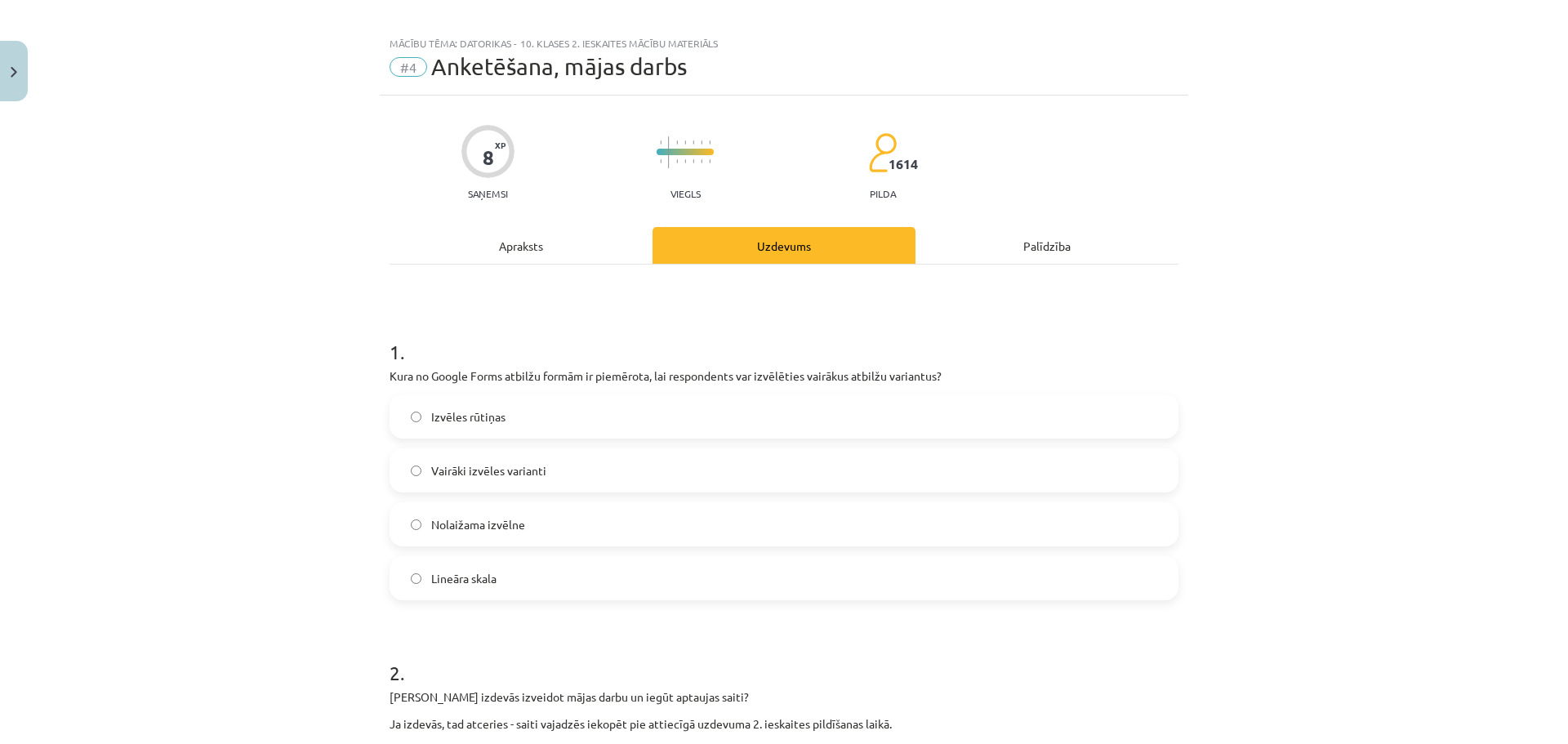
scroll to position [0, 0]
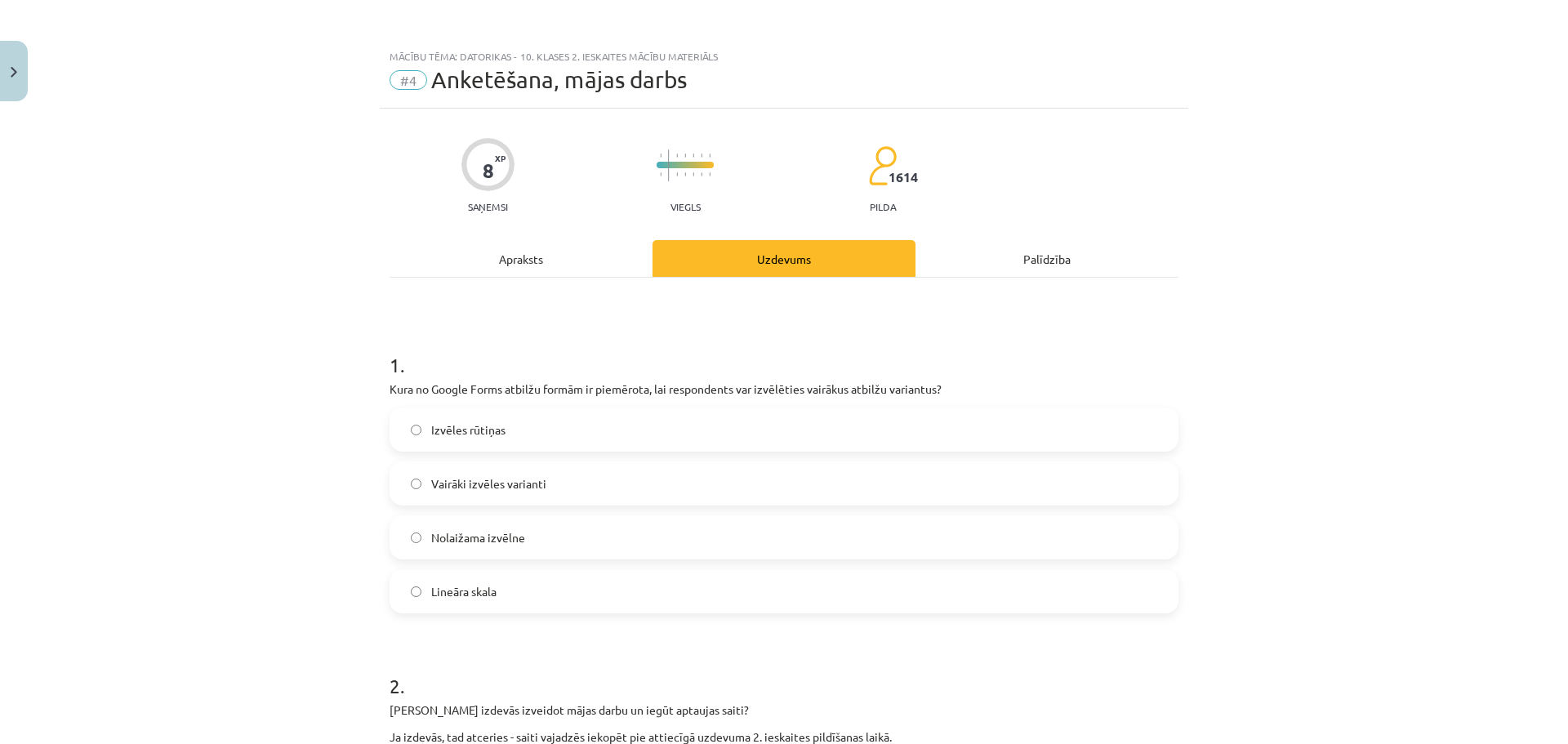
click at [540, 272] on div "Apraksts" at bounding box center [521, 258] width 263 height 37
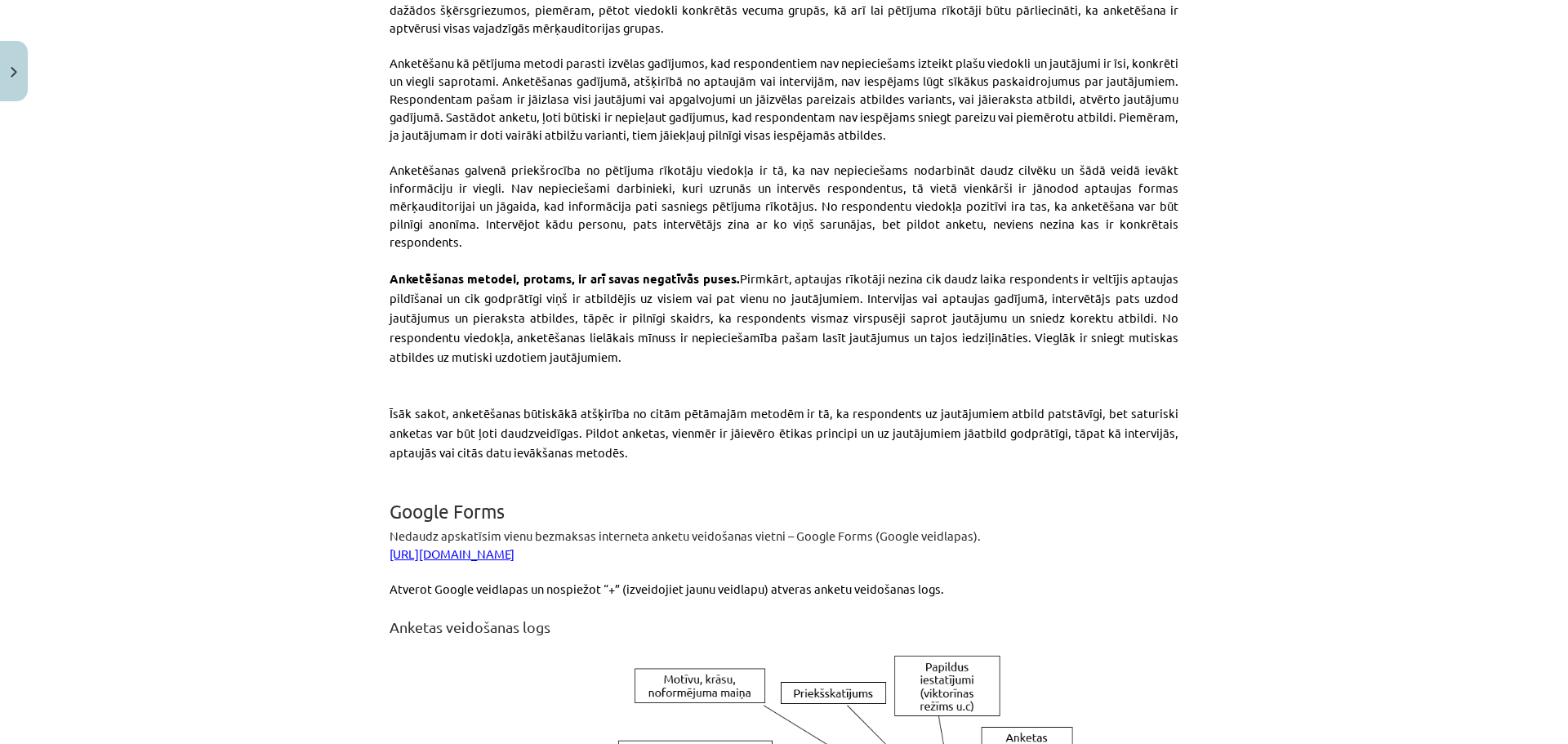
scroll to position [940, 0]
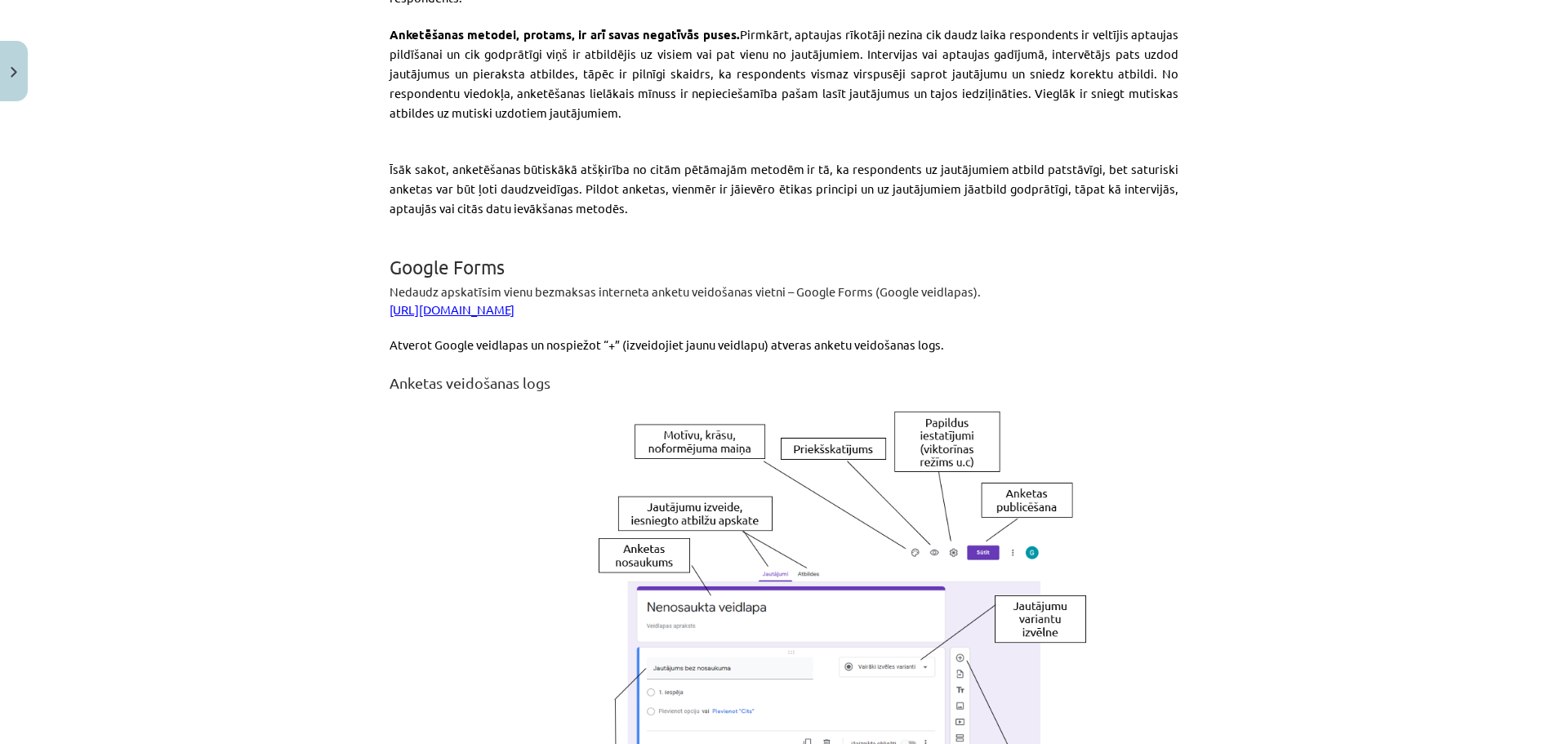
click at [390, 283] on span "Nedaudz apskatīsim vienu bezmaksas interneta anketu veidošanas vietni – Google …" at bounding box center [685, 291] width 591 height 16
click at [844, 318] on p at bounding box center [784, 326] width 789 height 17
click at [515, 302] on link "https://www.google.com/intl/lv/forms/about/" at bounding box center [452, 309] width 125 height 16
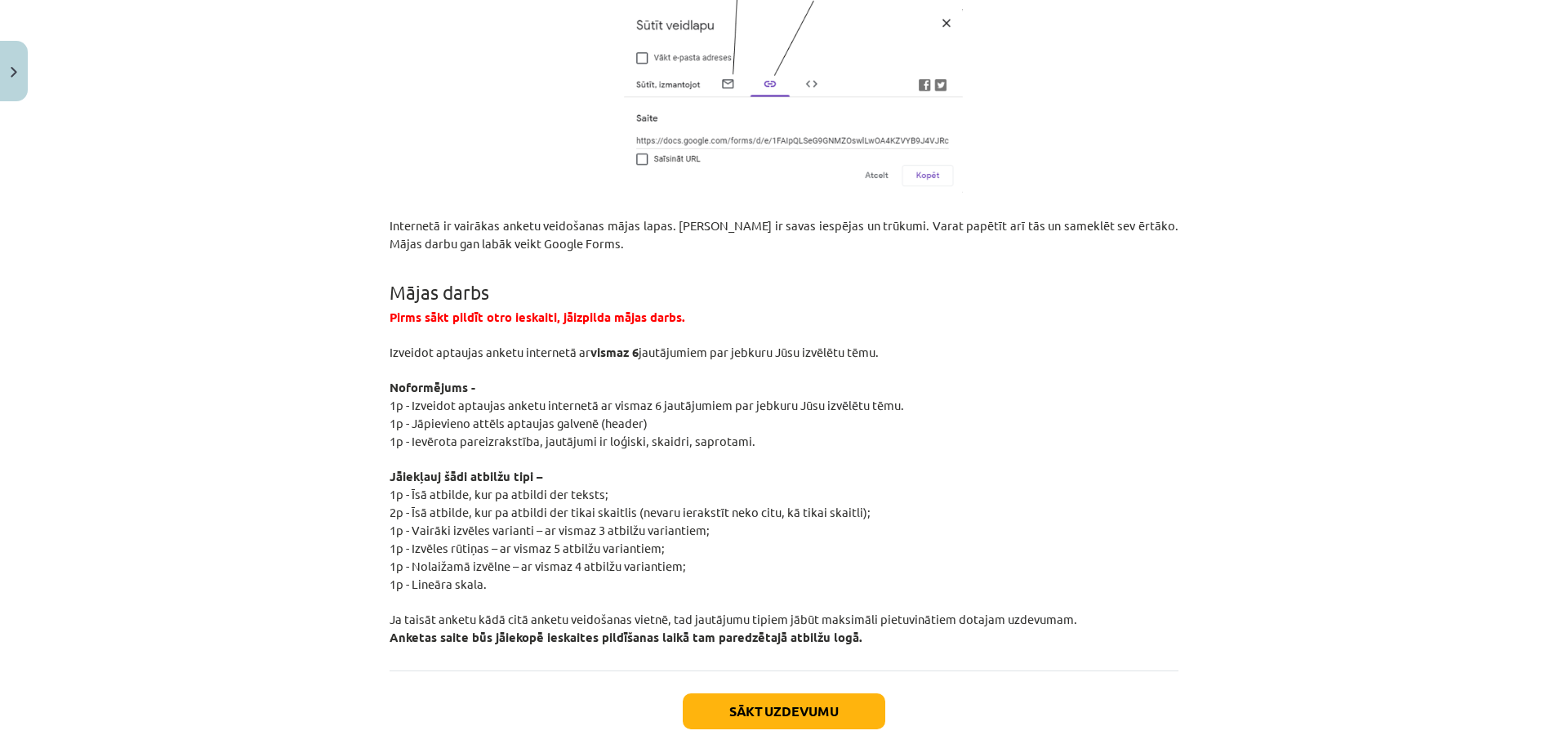
scroll to position [2936, 0]
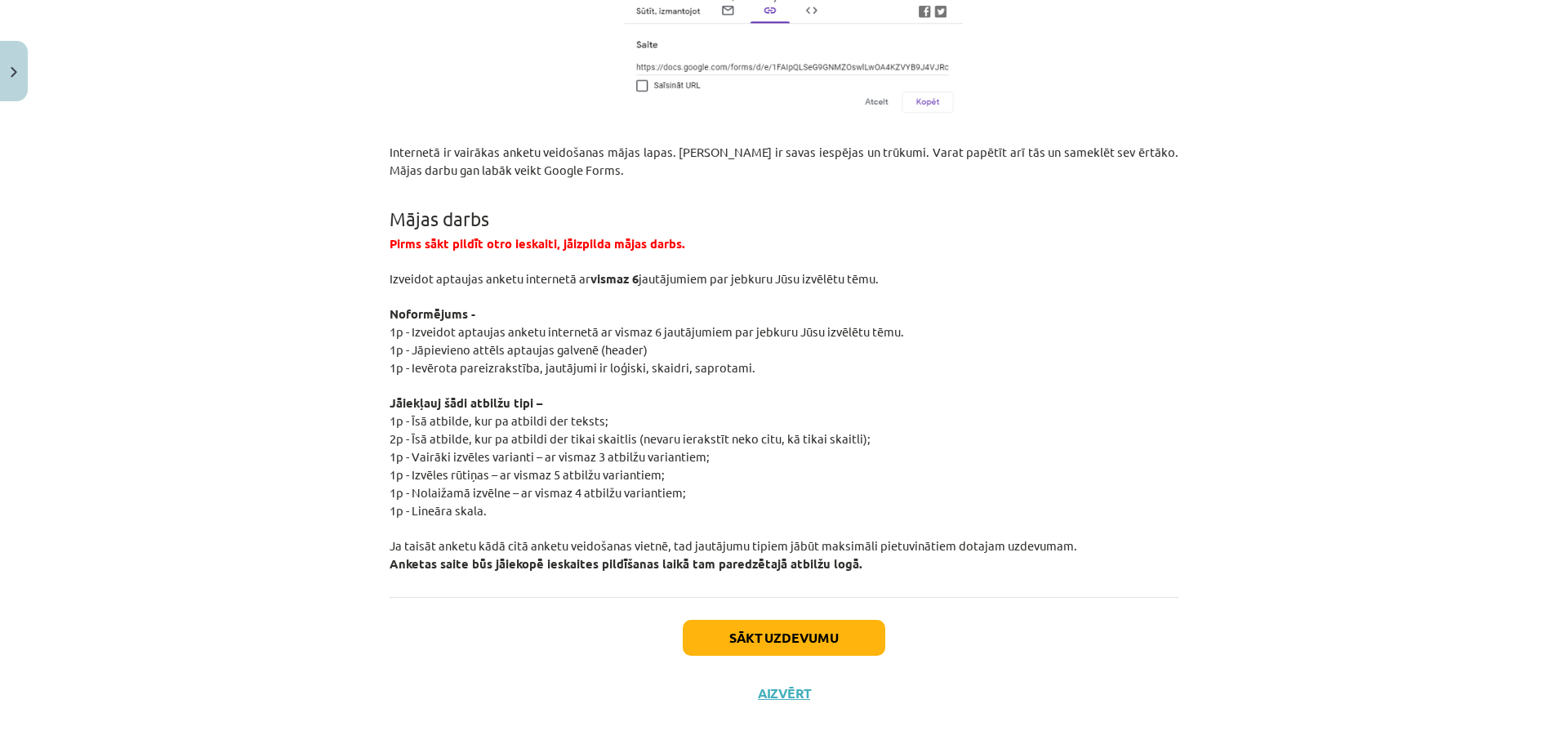
click at [221, 443] on div "Mācību tēma: Datorikas - 10. klases 2. ieskaites mācību materiāls #4 Anketēšana…" at bounding box center [784, 372] width 1568 height 744
drag, startPoint x: 409, startPoint y: 438, endPoint x: 645, endPoint y: 432, distance: 236.1
click at [645, 449] on span "1p - Vairāki izvēles varianti – ar vismaz 3 atbilžu variantiem;" at bounding box center [550, 456] width 320 height 16
click at [635, 449] on span "1p - Vairāki izvēles varianti – ar vismaz 3 atbilžu variantiem;" at bounding box center [550, 456] width 320 height 16
drag, startPoint x: 402, startPoint y: 464, endPoint x: 557, endPoint y: 469, distance: 155.1
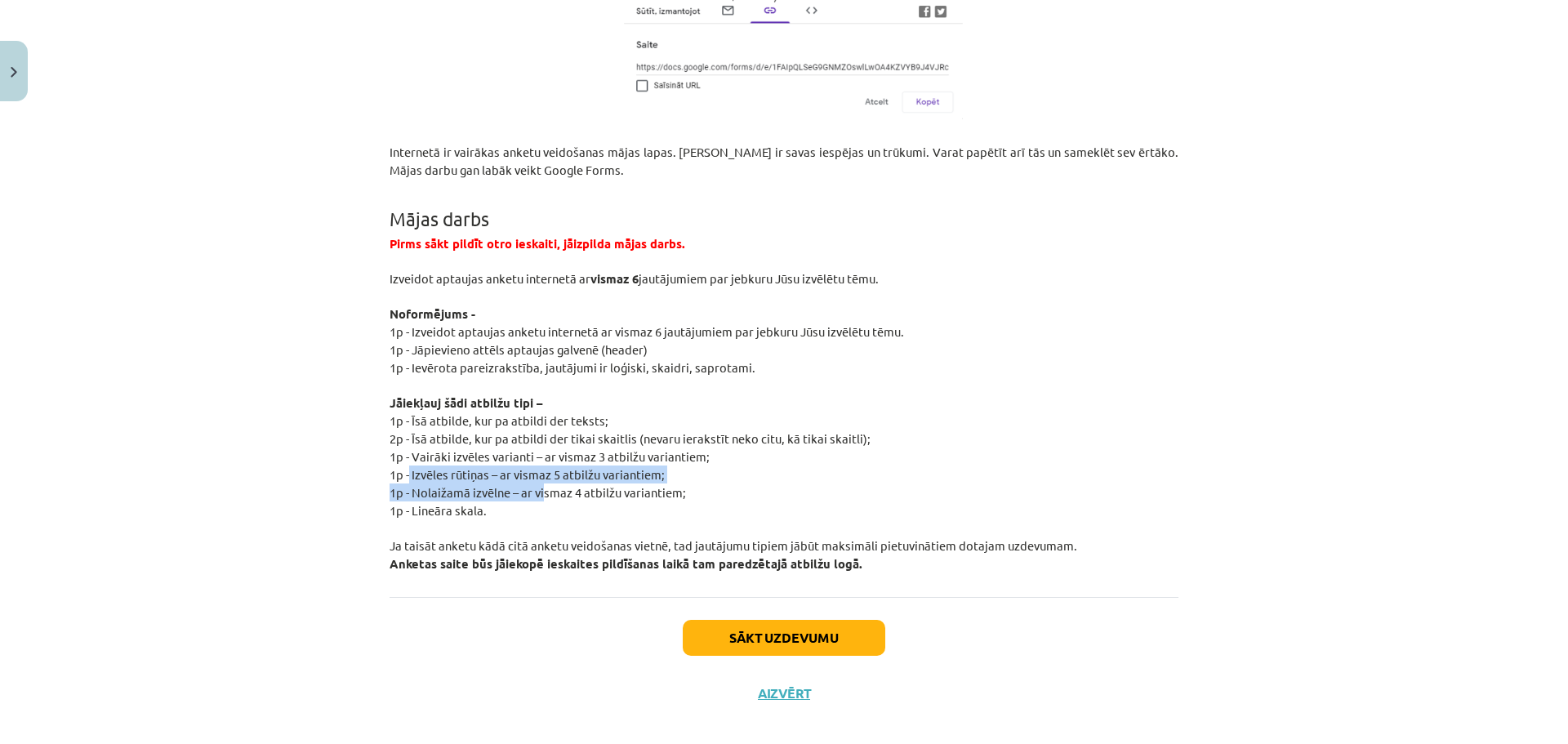
drag, startPoint x: 451, startPoint y: 428, endPoint x: 580, endPoint y: 428, distance: 129.0
click at [566, 429] on p "2p - Īsā atbilde, kur pa atbildi der tikai skaitlis (nevaru ierakstīt neko citu…" at bounding box center [784, 439] width 789 height 18
click at [588, 449] on span "1p - Vairāki izvēles varianti – ar vismaz 3 atbilžu variantiem;" at bounding box center [550, 456] width 320 height 16
drag, startPoint x: 428, startPoint y: 457, endPoint x: 586, endPoint y: 452, distance: 158.1
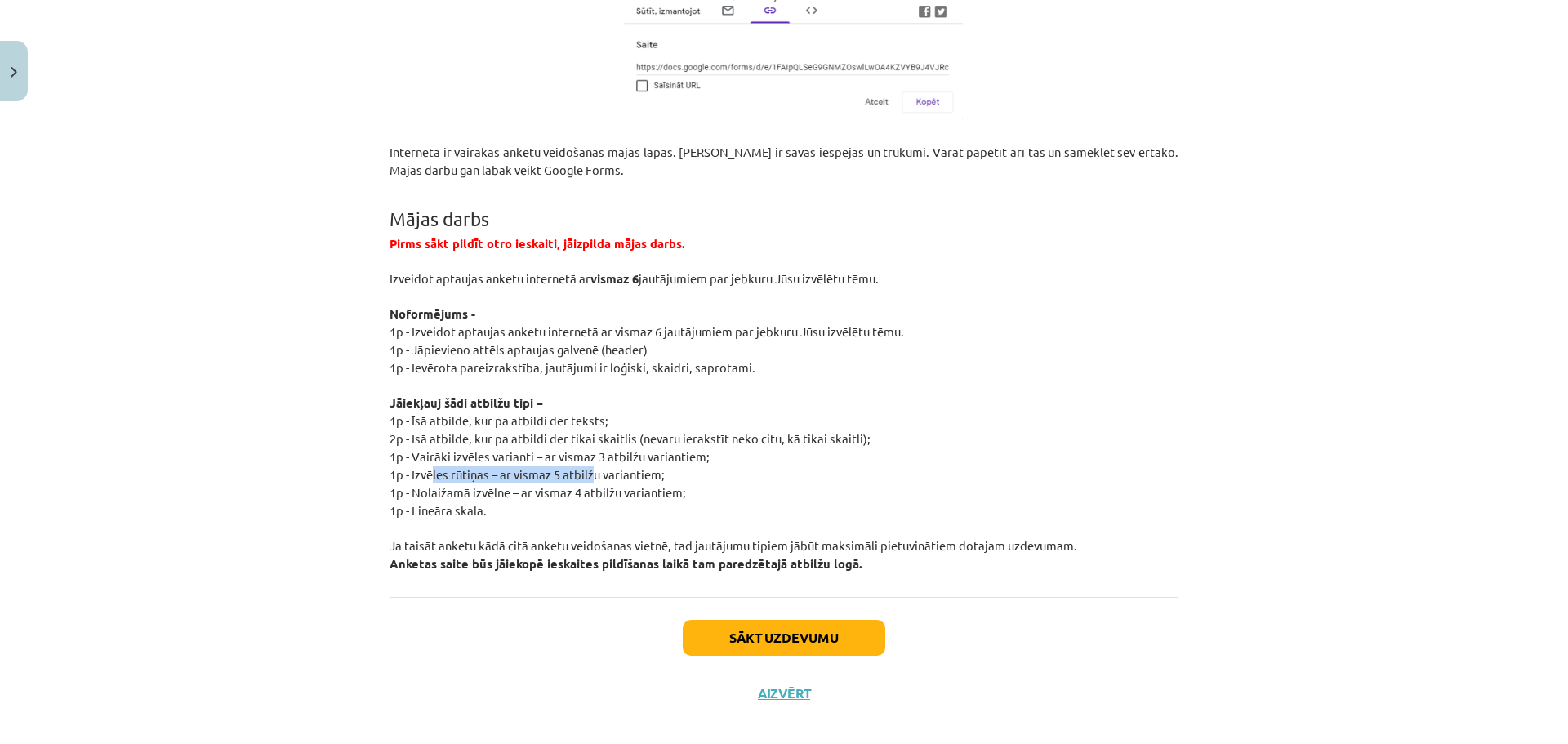
click at [586, 466] on span "1p - Izvēles rūtiņas – ar vismaz 5 atbilžu variantiem;" at bounding box center [527, 474] width 275 height 16
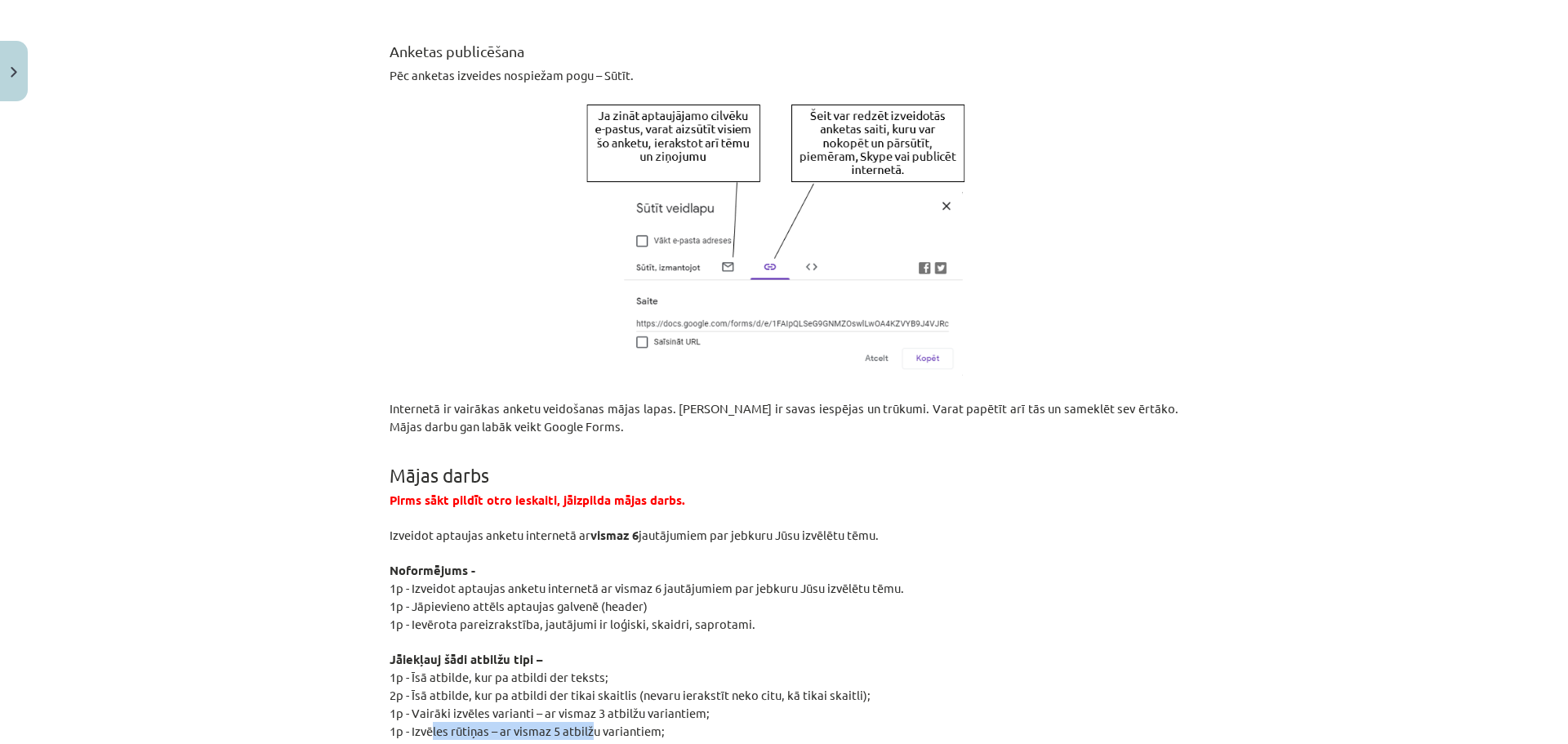
scroll to position [2856, 0]
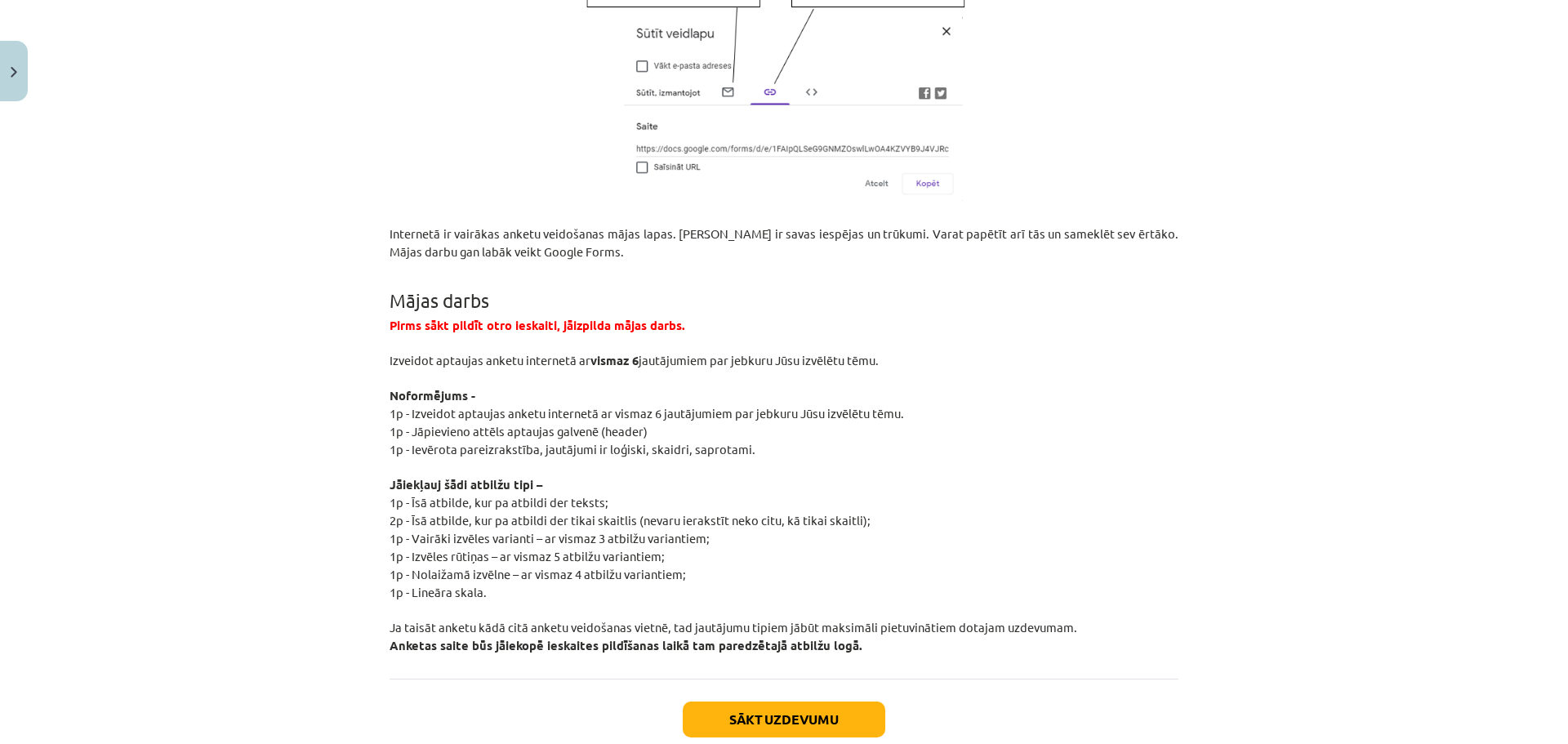
click at [431, 511] on p "2p - Īsā atbilde, kur pa atbildi der tikai skaitlis (nevaru ierakstīt neko citu…" at bounding box center [784, 521] width 789 height 18
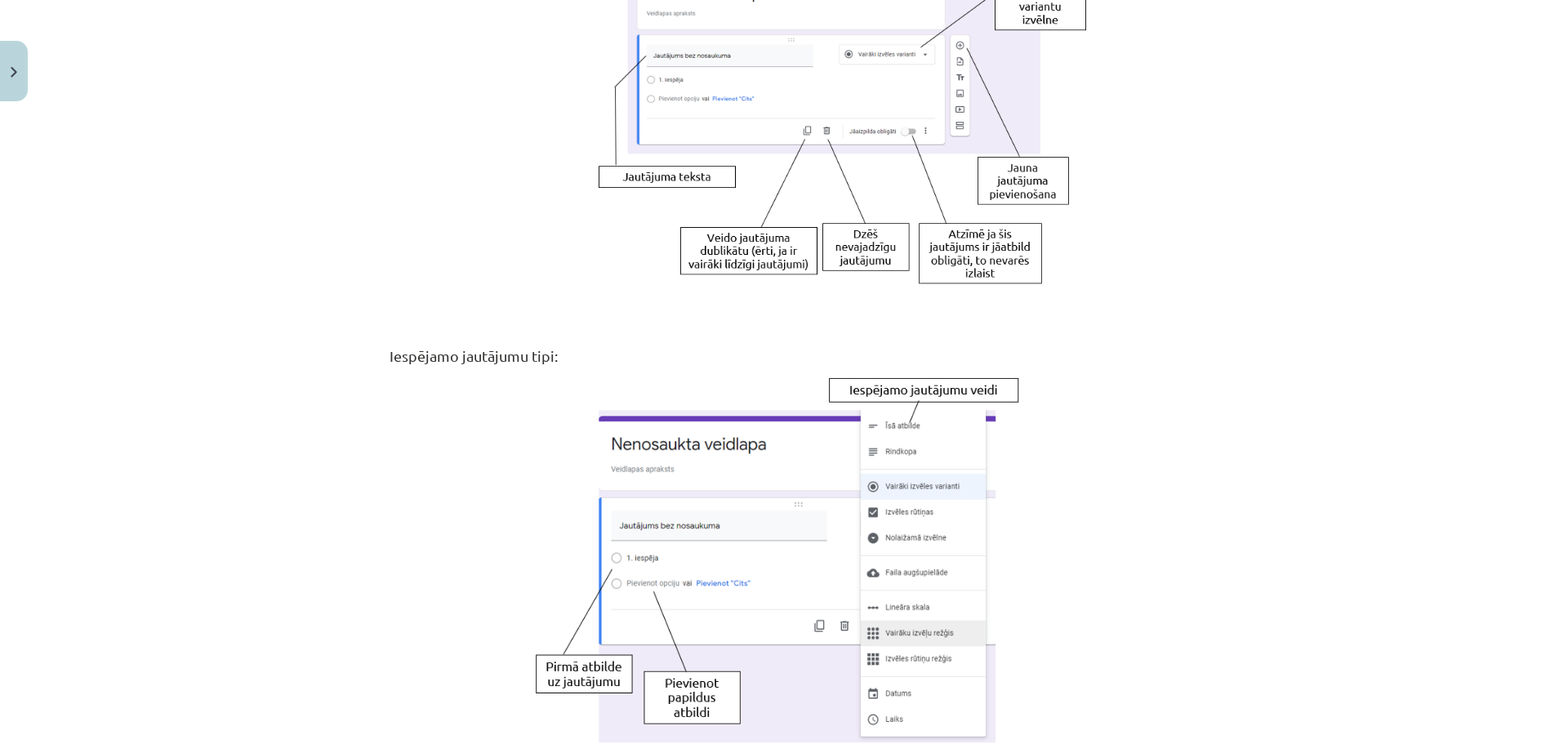
scroll to position [1634, 0]
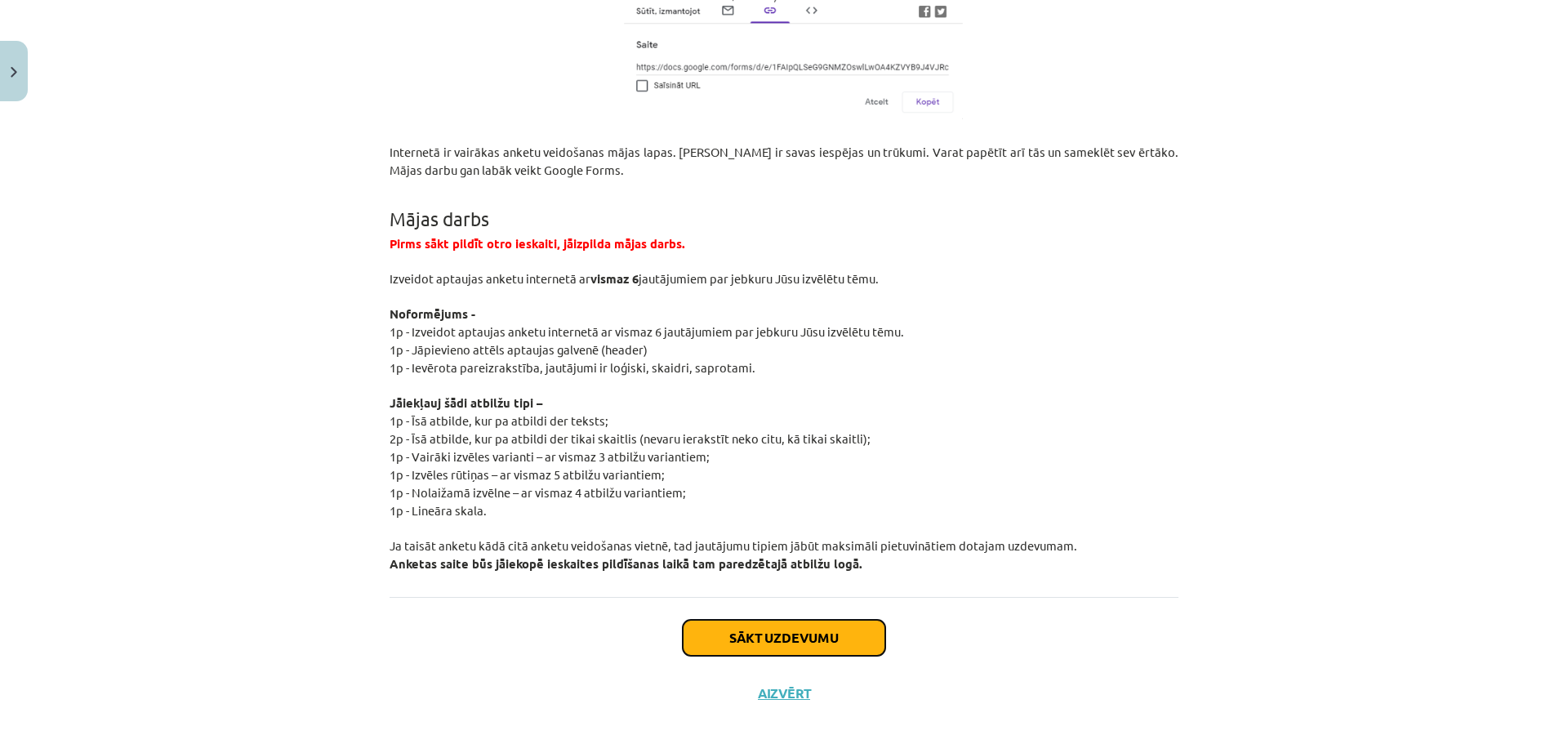
click at [780, 620] on button "Sākt uzdevumu" at bounding box center [784, 637] width 202 height 36
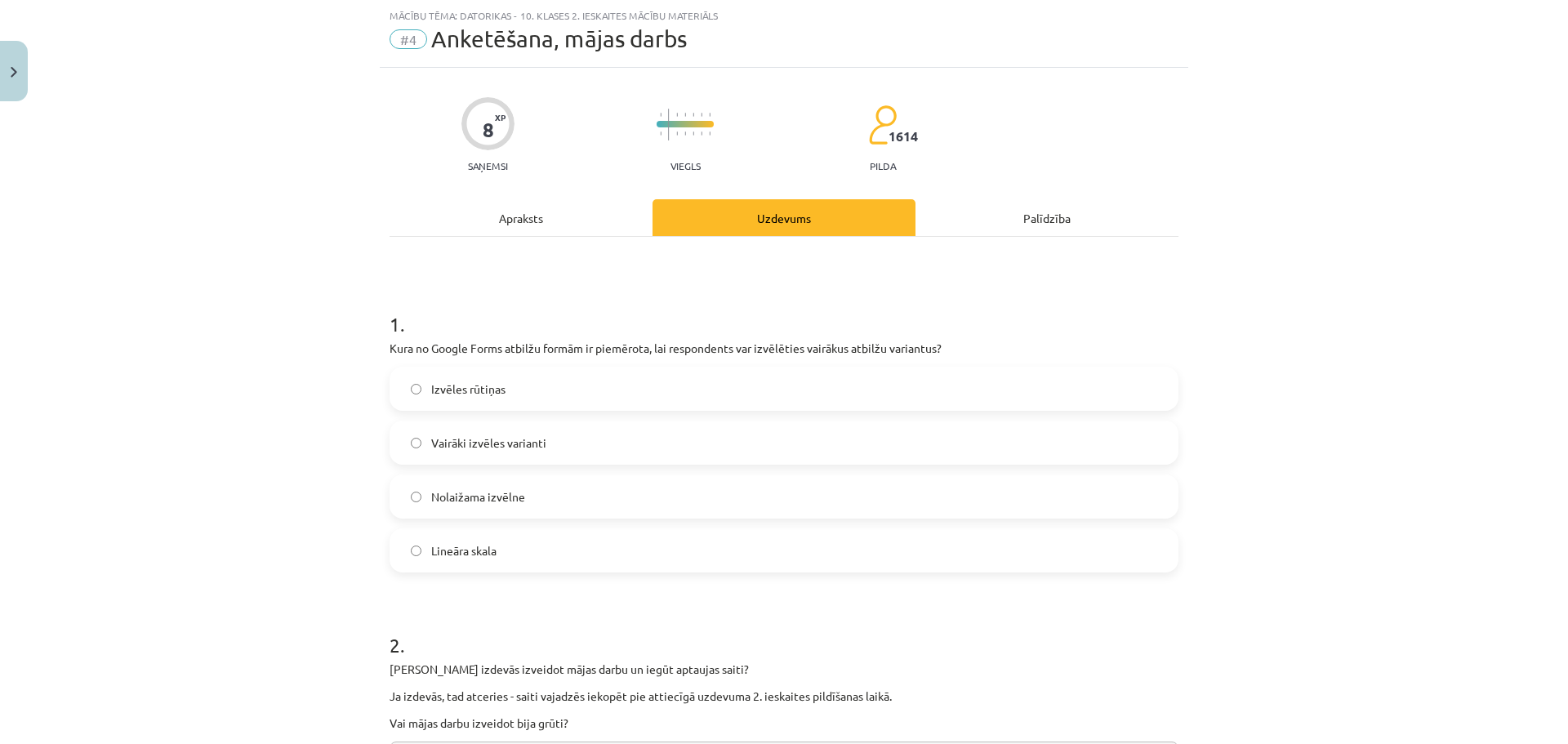
scroll to position [368, 0]
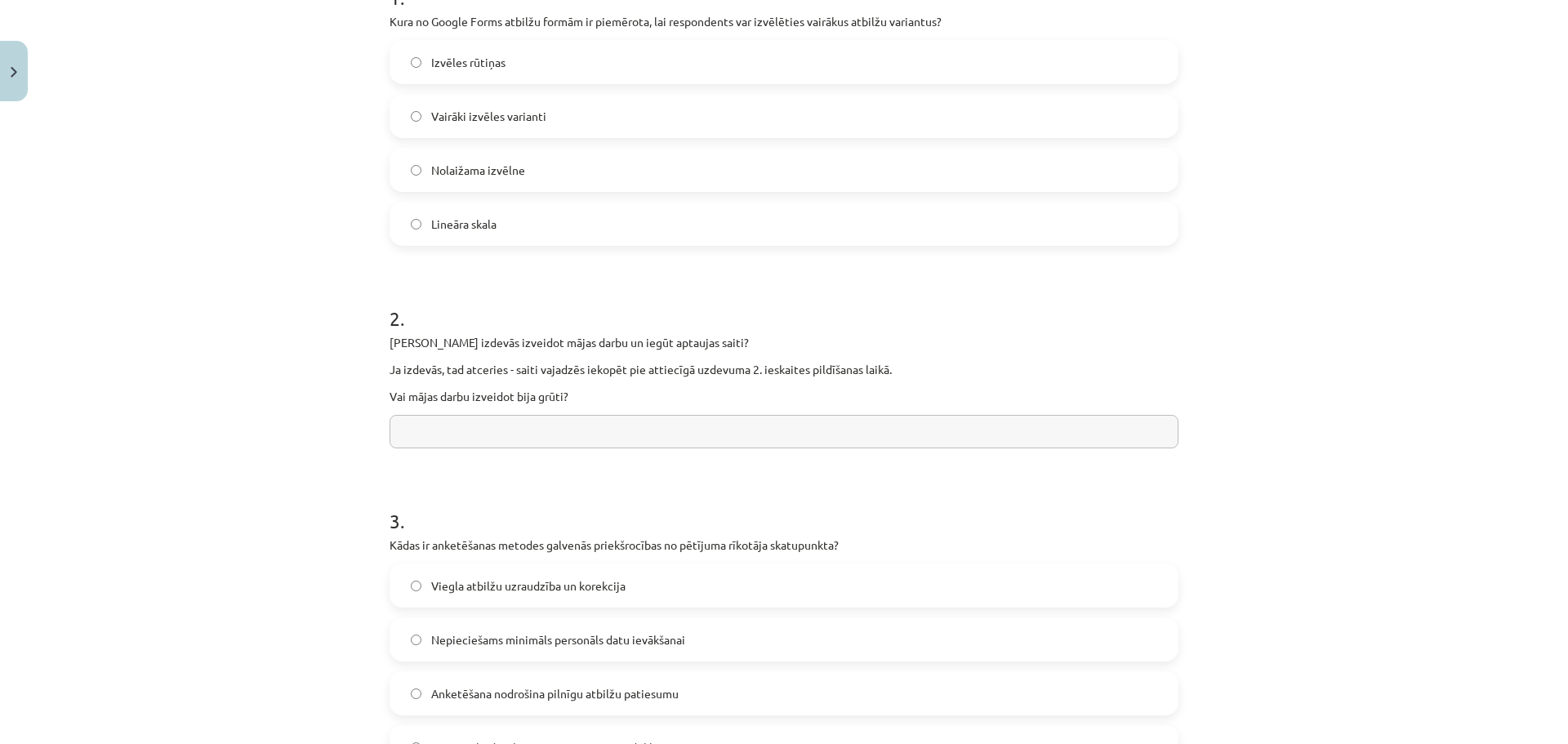
click at [469, 419] on input "text" at bounding box center [784, 431] width 789 height 33
paste input "**********"
click at [1194, 377] on div "**********" at bounding box center [784, 372] width 1568 height 744
click at [1096, 436] on input "**********" at bounding box center [784, 431] width 789 height 33
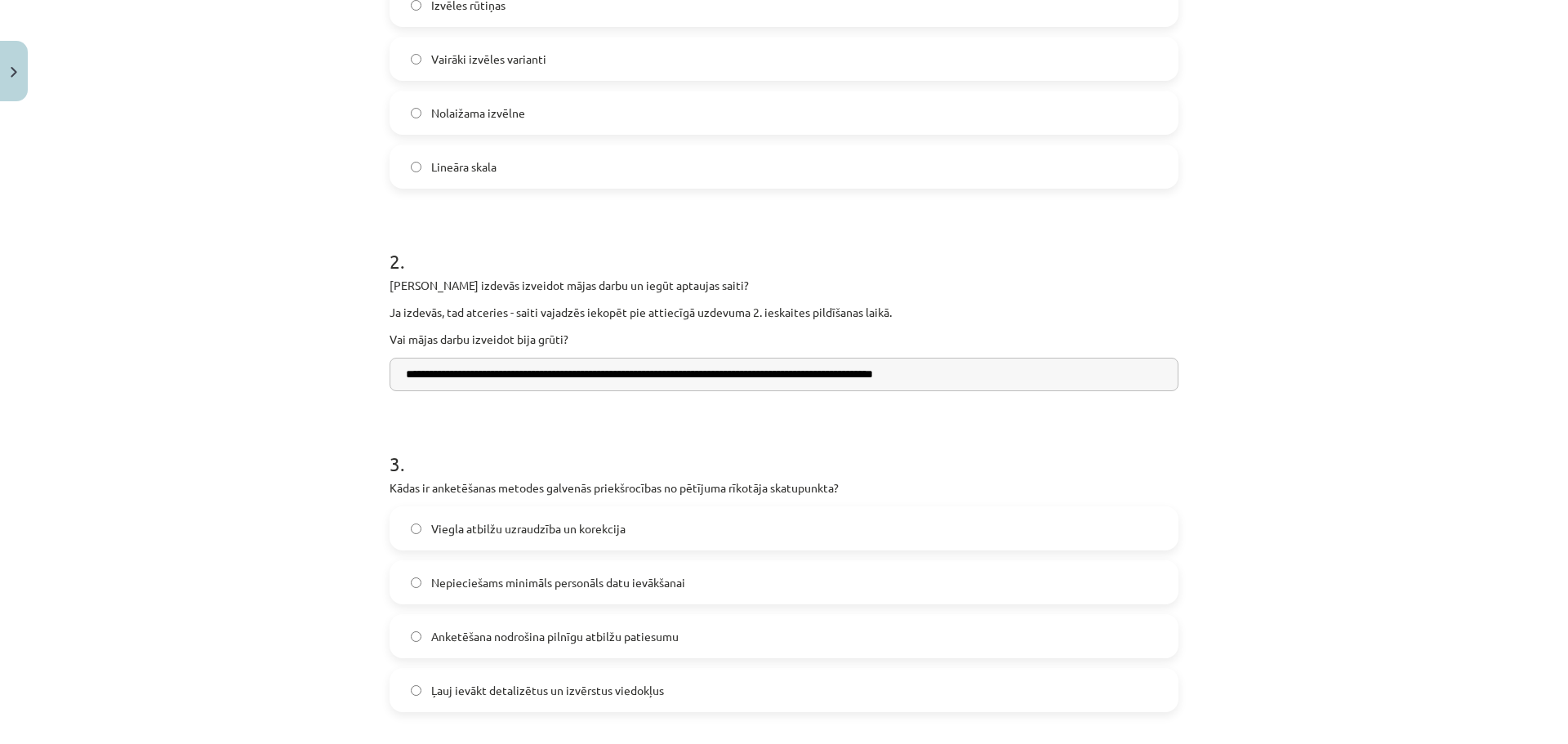
scroll to position [531, 0]
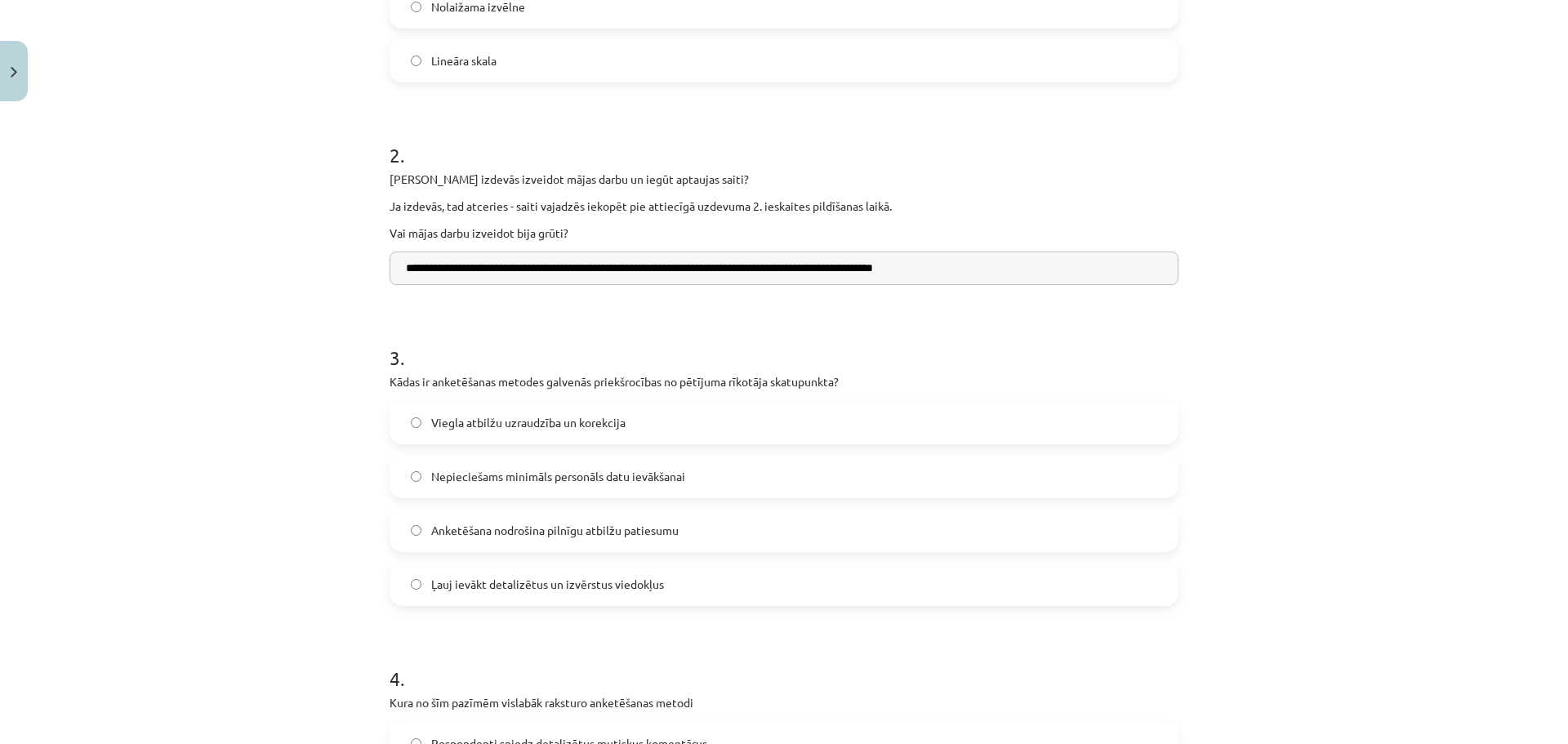
type input "**********"
drag, startPoint x: 1166, startPoint y: 480, endPoint x: 1108, endPoint y: 472, distance: 58.5
click at [1167, 480] on label "Nepieciešams minimāls personāls datu ievākšanai" at bounding box center [784, 476] width 786 height 40
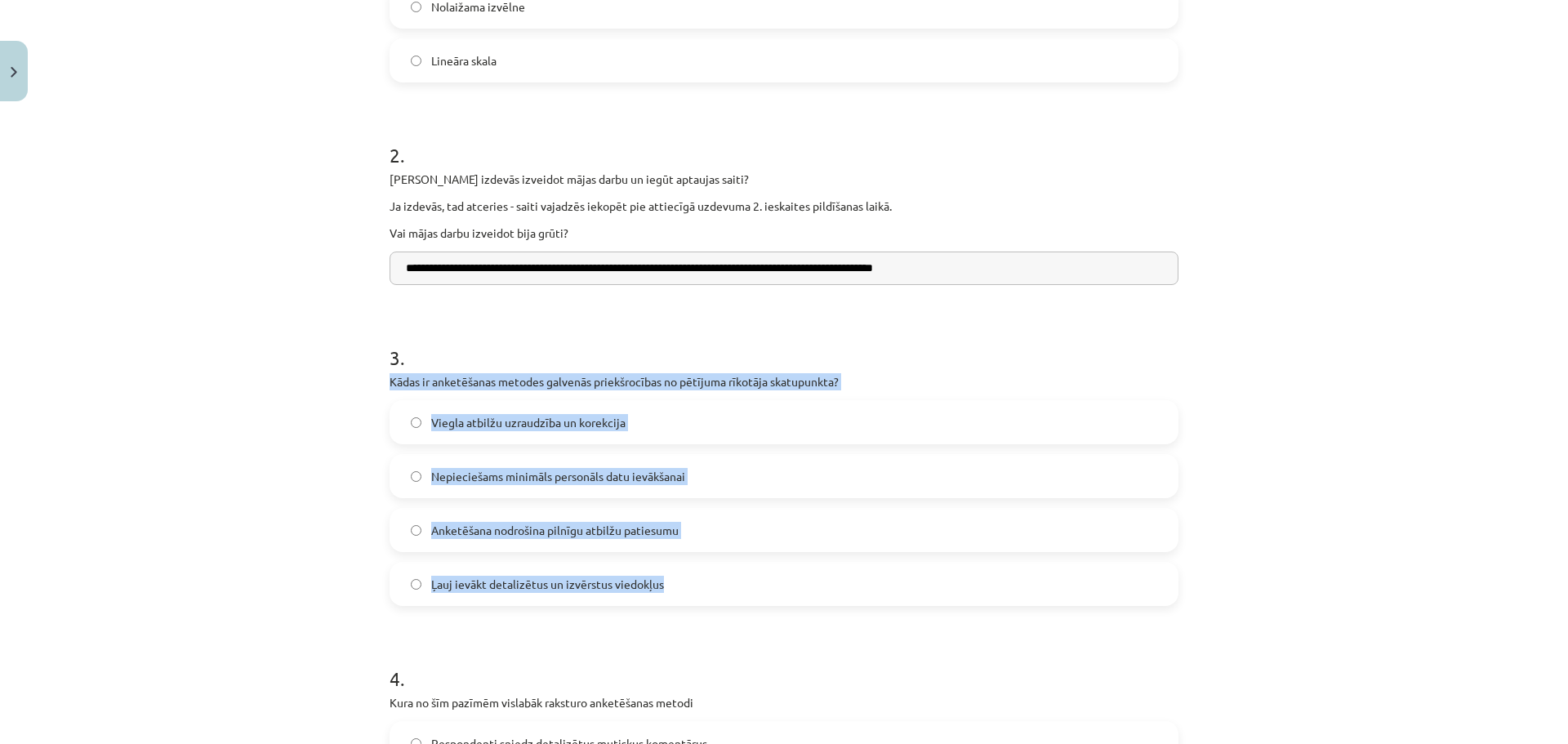
drag, startPoint x: 358, startPoint y: 380, endPoint x: 774, endPoint y: 582, distance: 462.4
click at [774, 582] on div "**********" at bounding box center [784, 372] width 1568 height 744
copy div "Kādas ir anketēšanas metodes galvenās priekšrocības no pētījuma rīkotāja skatup…"
click at [1261, 407] on div "**********" at bounding box center [784, 372] width 1568 height 744
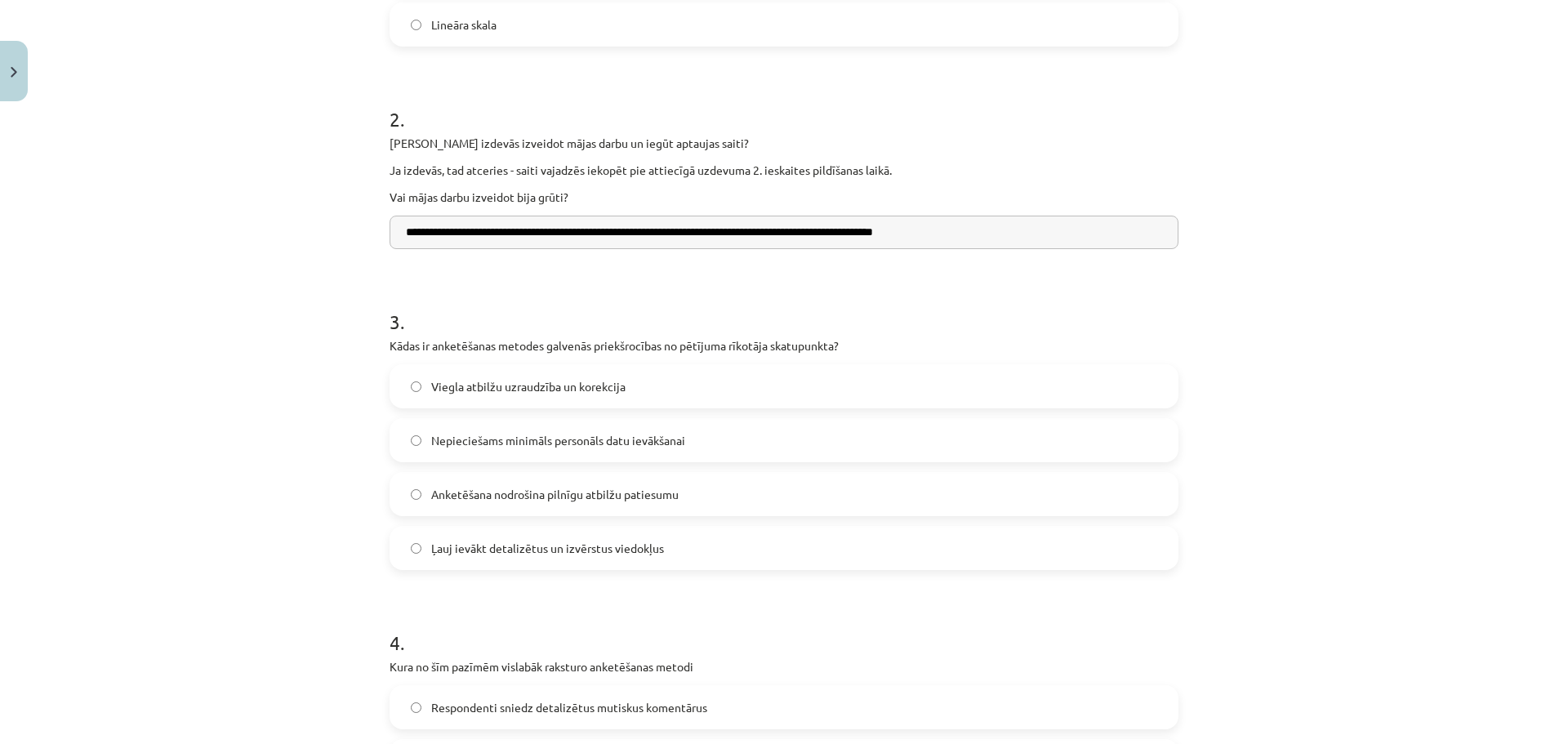
scroll to position [612, 0]
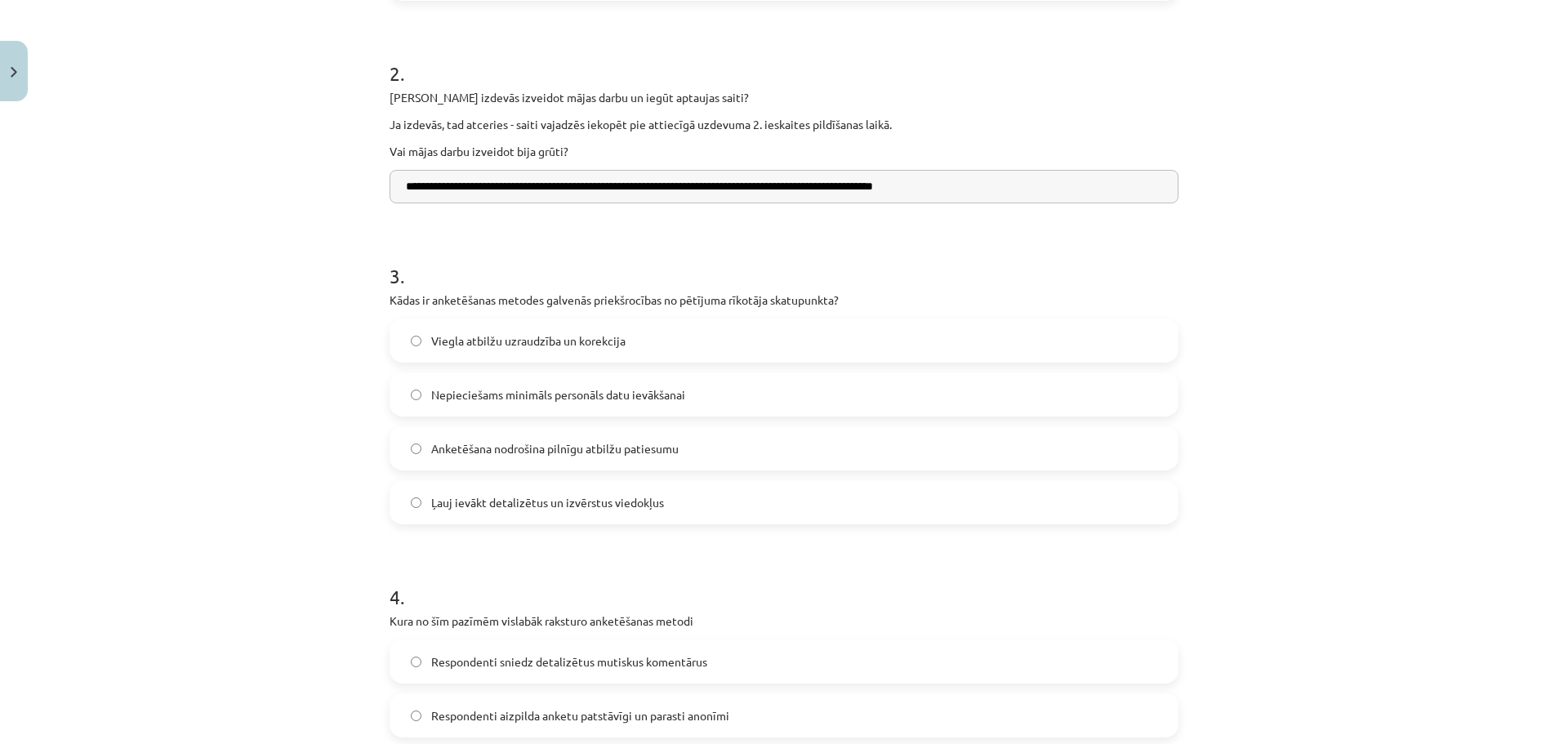
click at [464, 452] on span "Anketēšana nodrošina pilnīgu atbilžu patiesumu" at bounding box center [554, 449] width 247 height 17
click at [494, 397] on span "Nepieciešams minimāls personāls datu ievākšanai" at bounding box center [558, 395] width 254 height 17
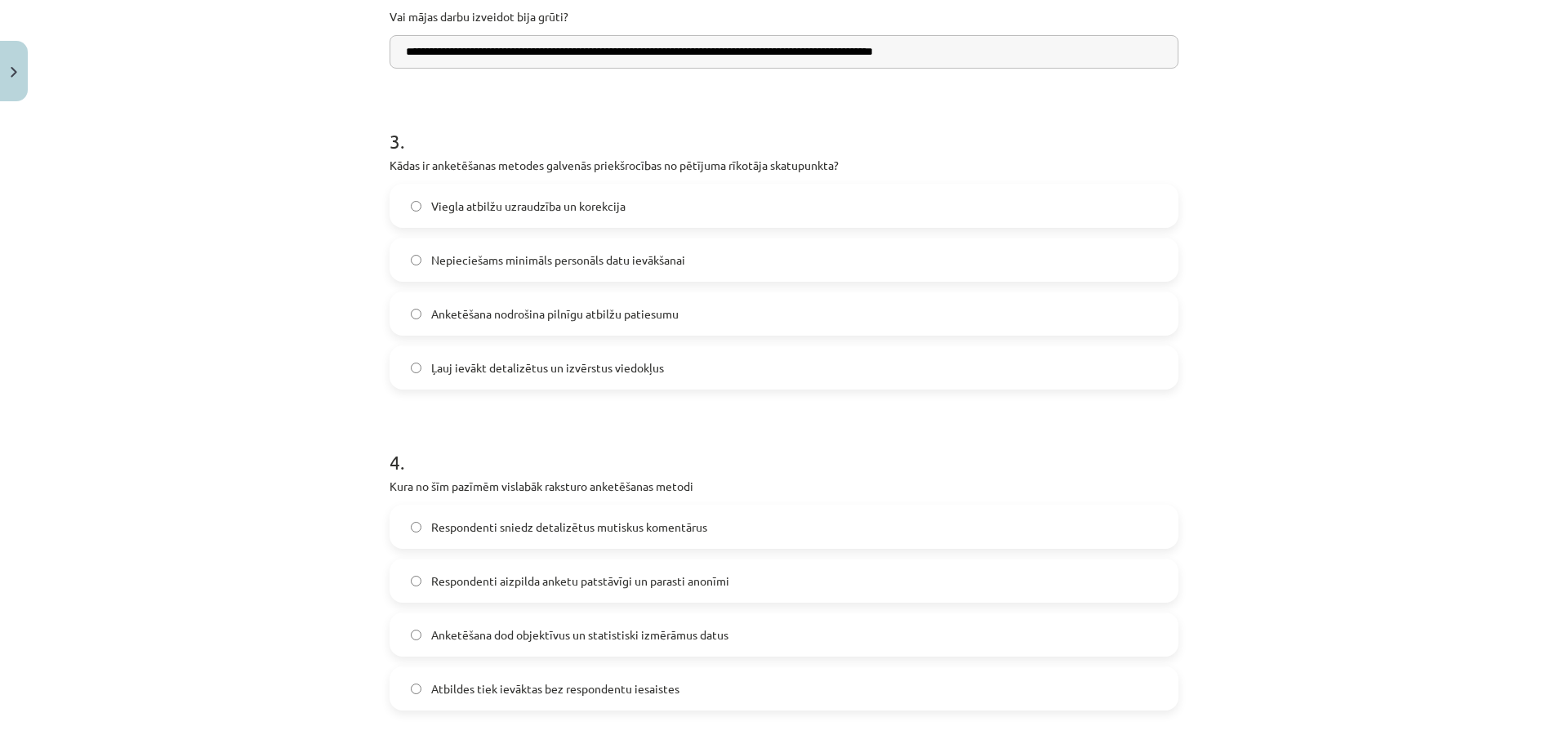
scroll to position [940, 0]
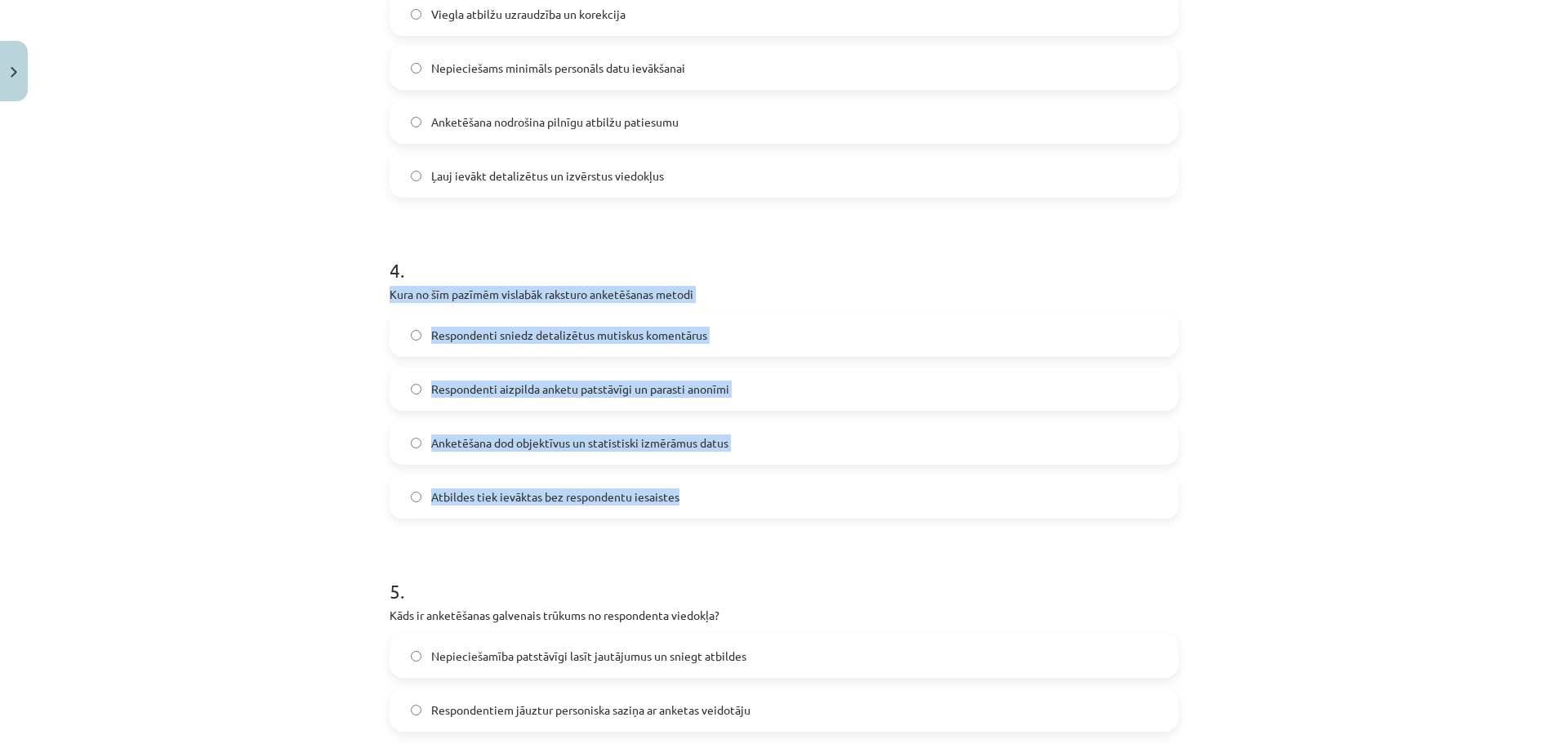
drag, startPoint x: 392, startPoint y: 293, endPoint x: 678, endPoint y: 510, distance: 359.0
click at [678, 510] on div "**********" at bounding box center [783, 79] width 808 height 1819
copy div "Kura no šīm pazīmēm vislabāk raksturo anketēšanas metodi Respondenti sniedz det…"
click at [459, 383] on span "Respondenti aizpilda anketu patstāvīgi un parasti anonīmi" at bounding box center [580, 389] width 298 height 17
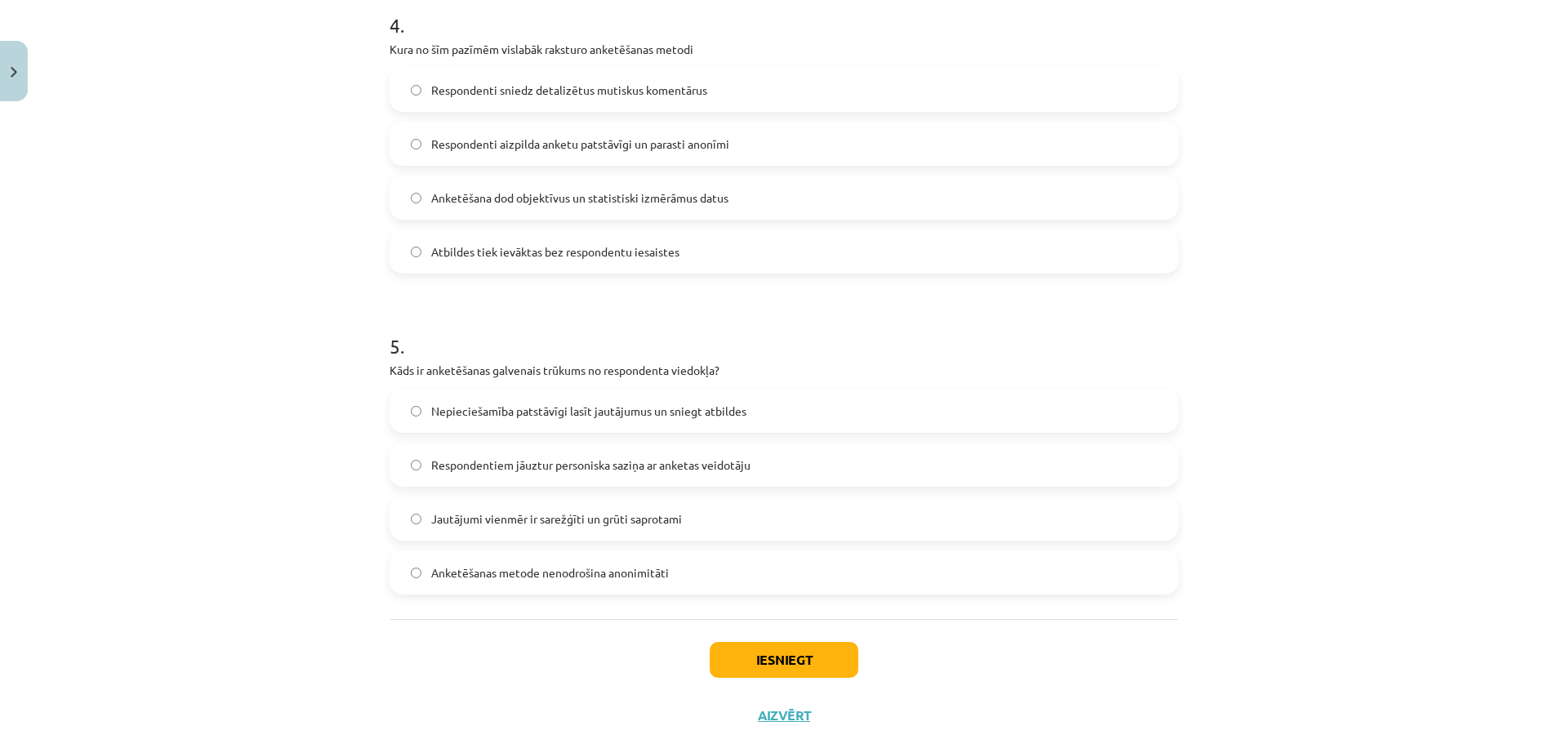
scroll to position [1225, 0]
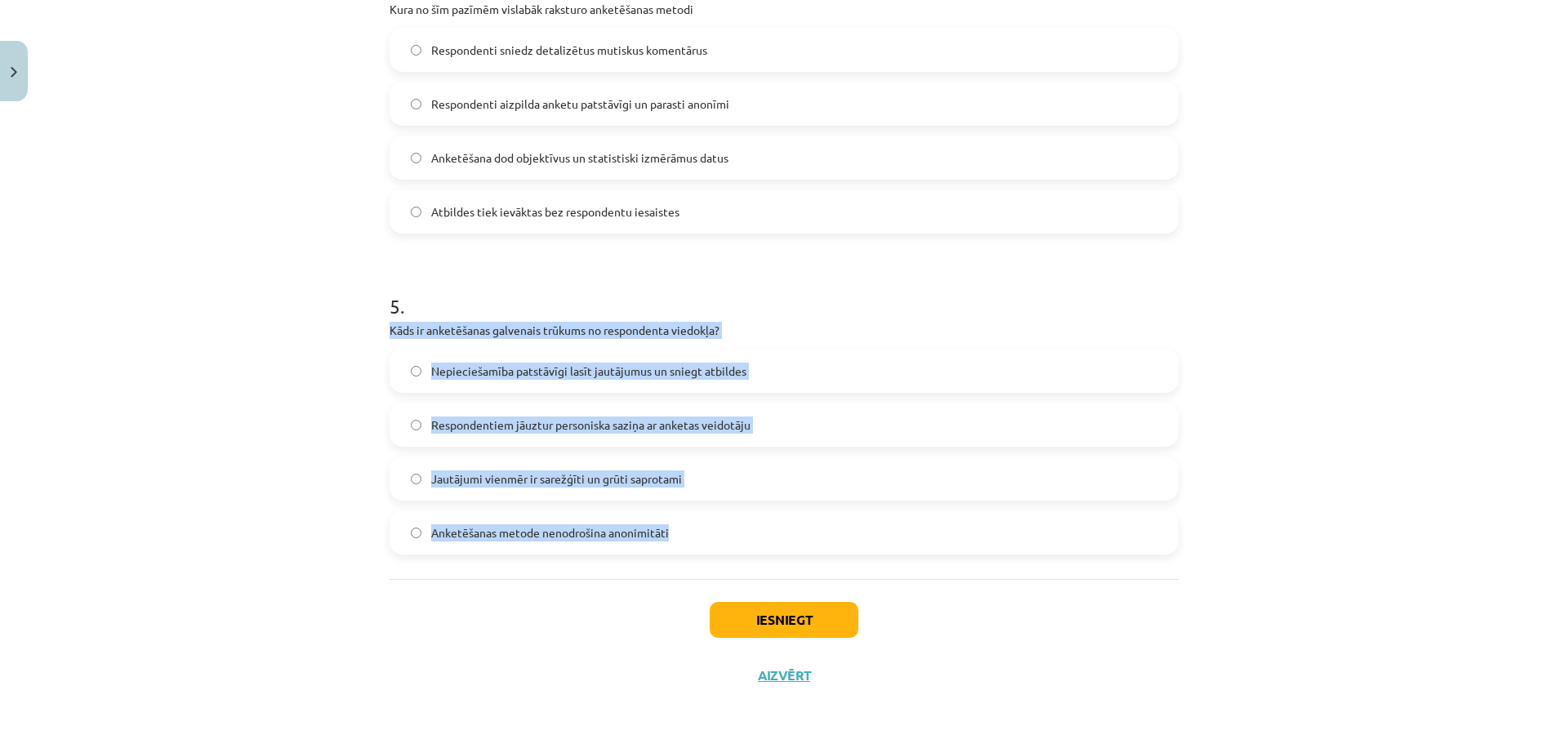
drag, startPoint x: 380, startPoint y: 338, endPoint x: 667, endPoint y: 531, distance: 345.9
copy div "Kāds ir anketēšanas galvenais trūkums no respondenta viedokļa? Nepieciešamība p…"
click at [483, 384] on label "Nepieciešamība patstāvīgi lasīt jautājumus un sniegt atbildes" at bounding box center [784, 371] width 786 height 40
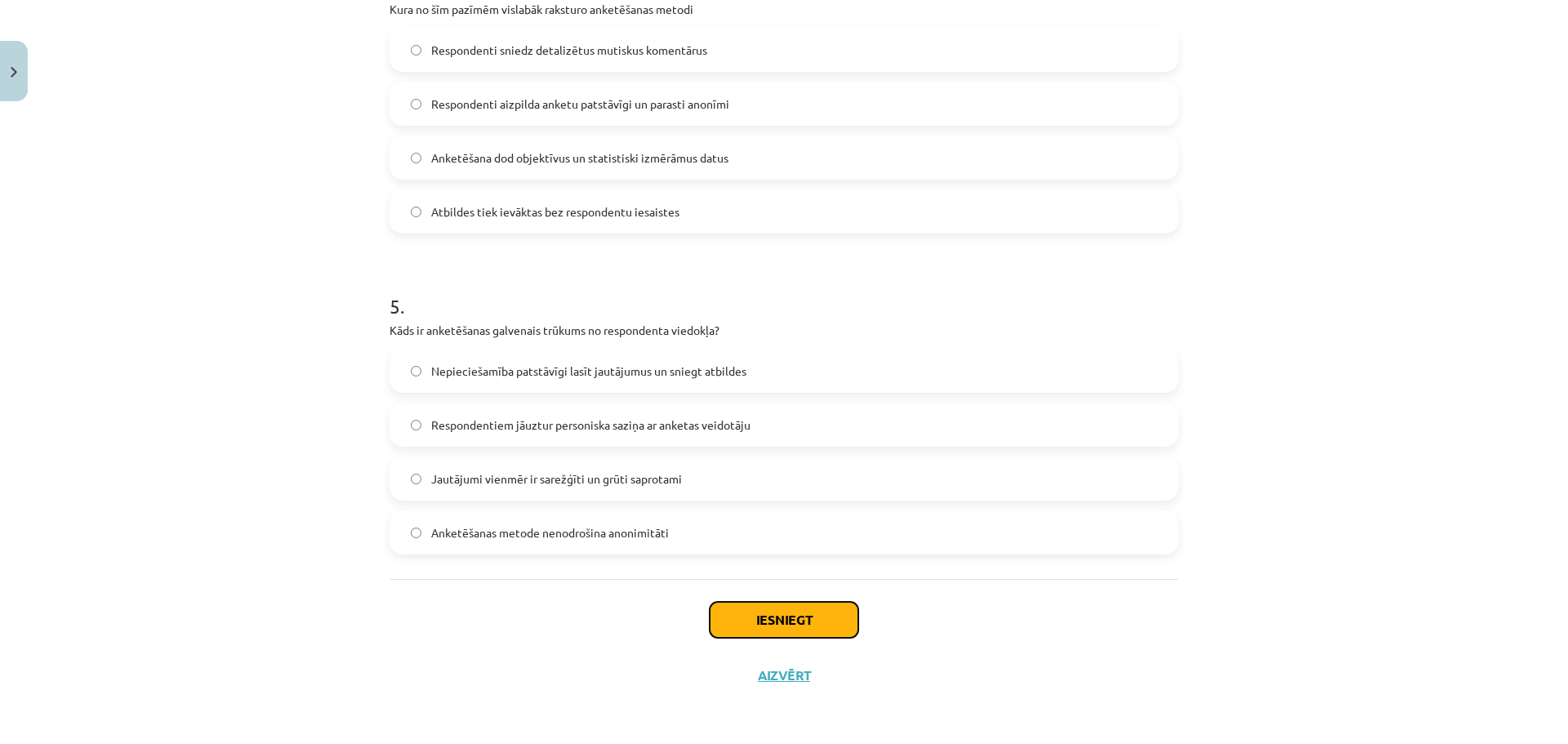
click at [748, 610] on button "Iesniegt" at bounding box center [784, 620] width 149 height 36
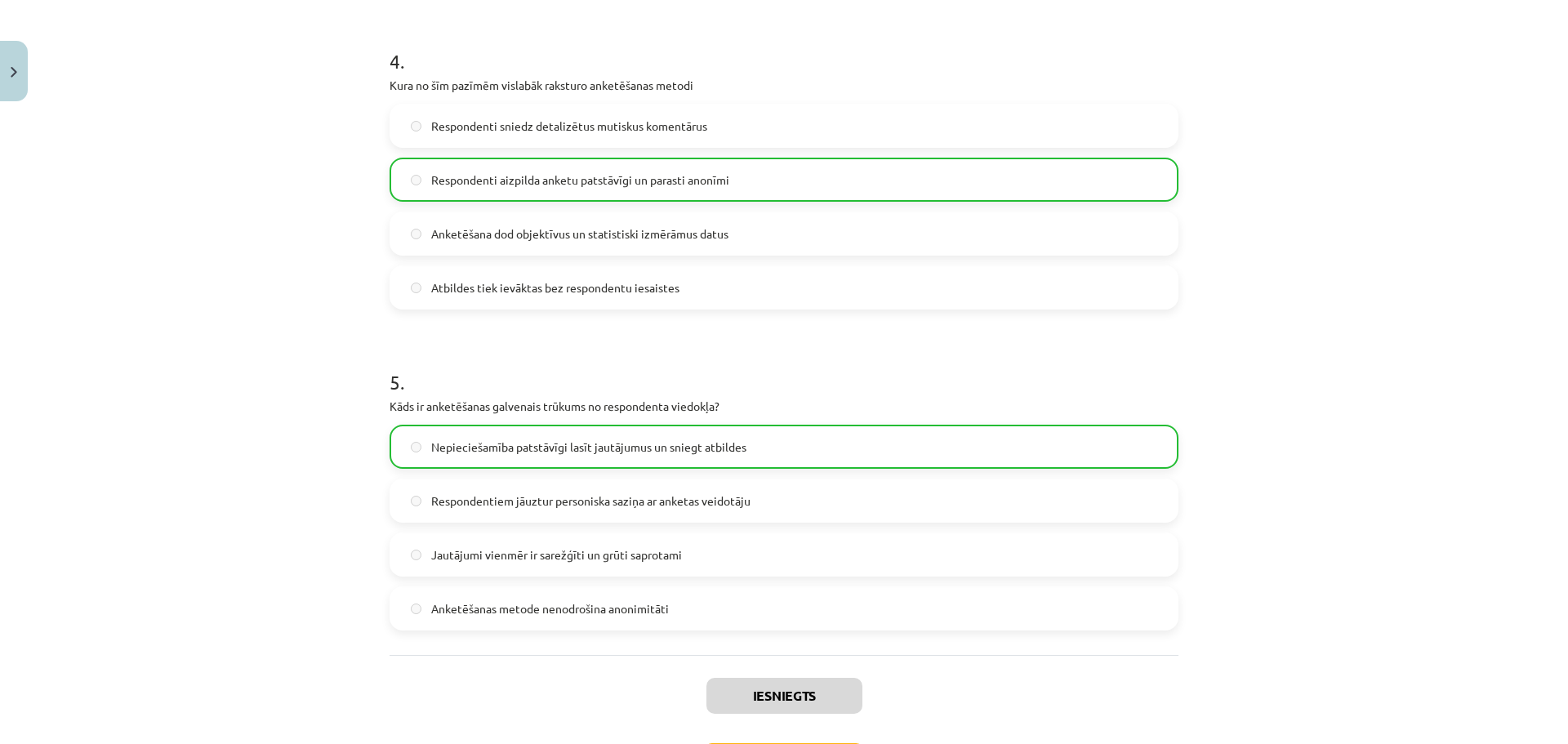
scroll to position [1276, 0]
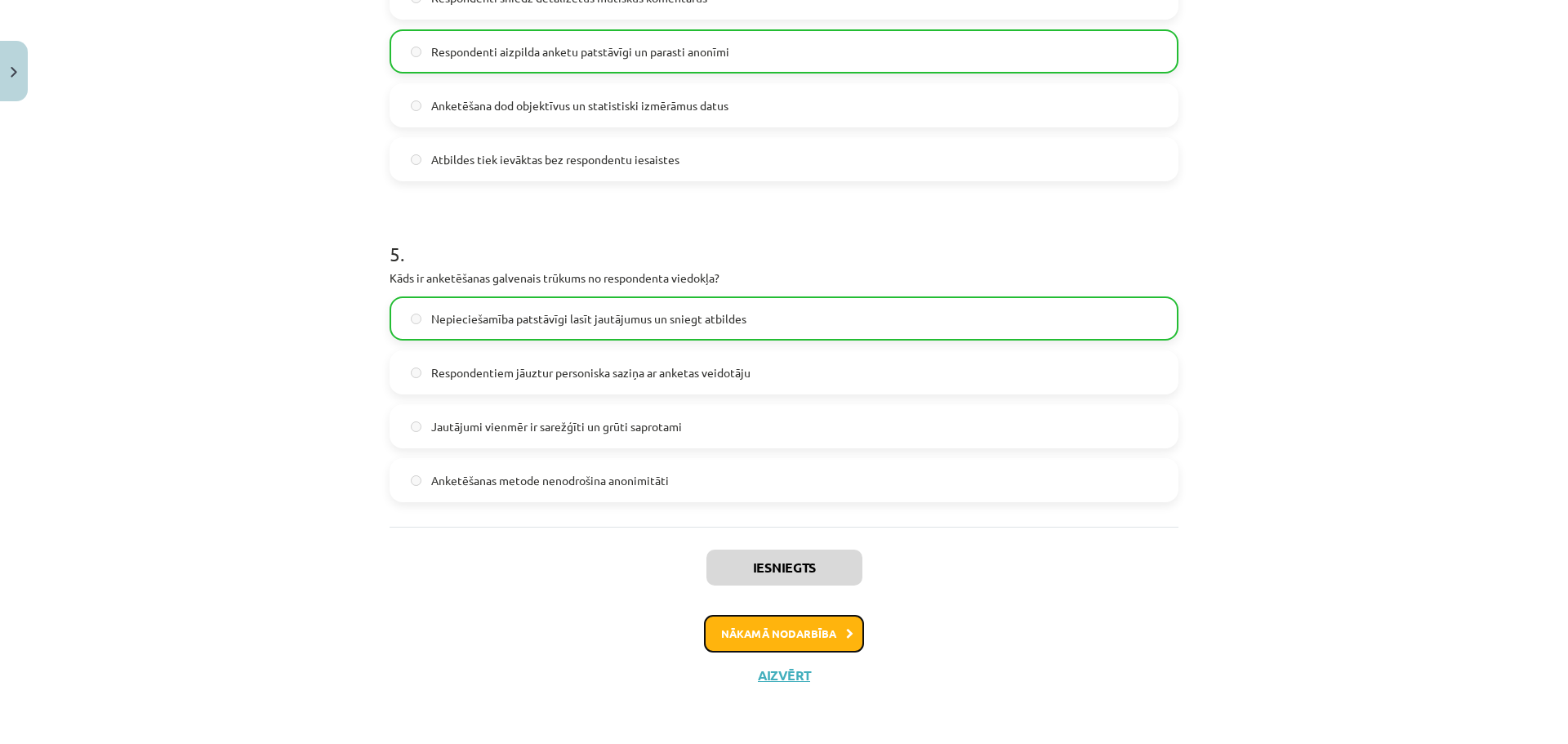
click at [792, 631] on button "Nākamā nodarbība" at bounding box center [784, 634] width 160 height 38
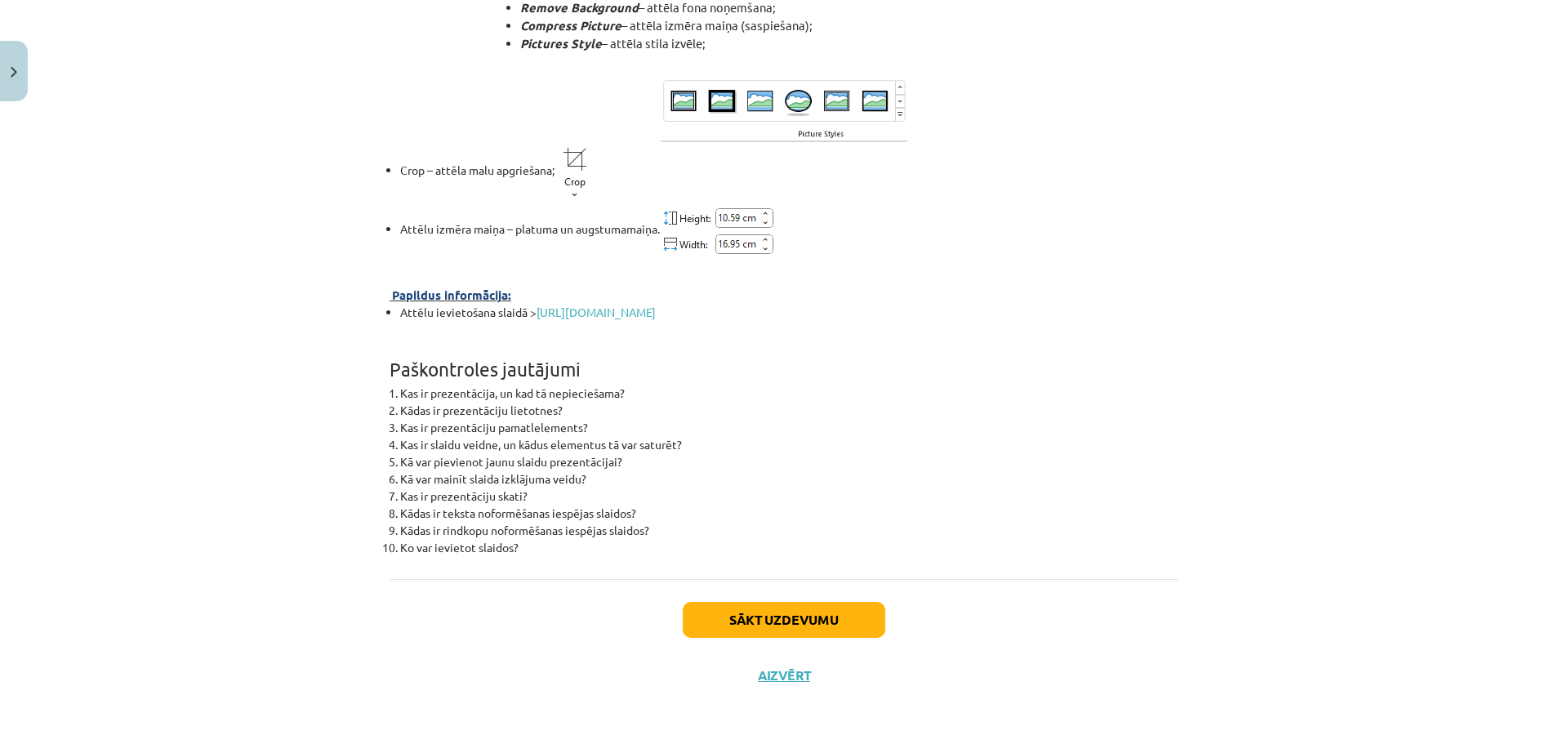
scroll to position [5768, 0]
click at [786, 618] on button "Sākt uzdevumu" at bounding box center [784, 620] width 202 height 36
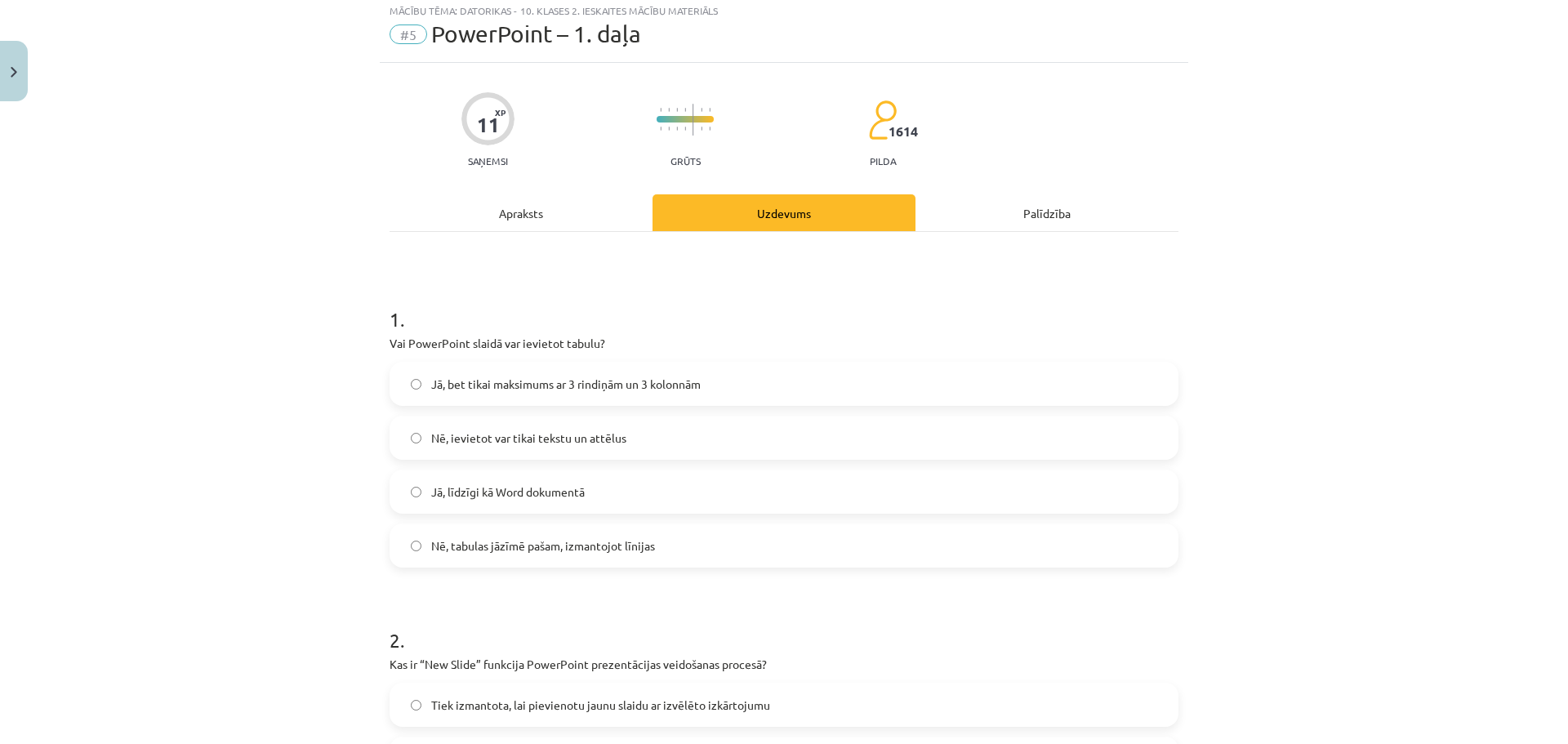
scroll to position [82, 0]
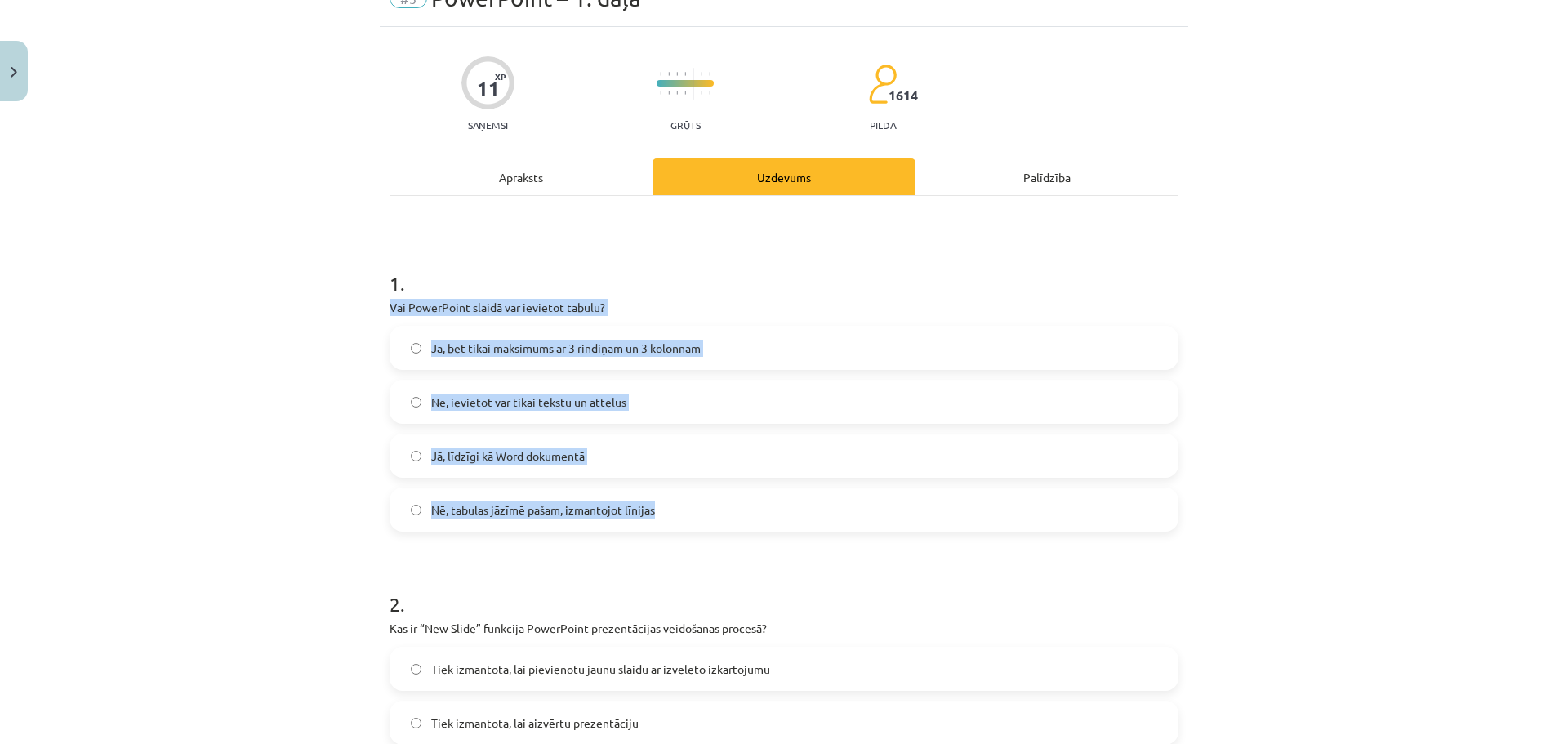
drag, startPoint x: 379, startPoint y: 306, endPoint x: 666, endPoint y: 510, distance: 352.1
click at [465, 448] on span "Jā, līdzīgi kā Word dokumentā" at bounding box center [507, 456] width 153 height 17
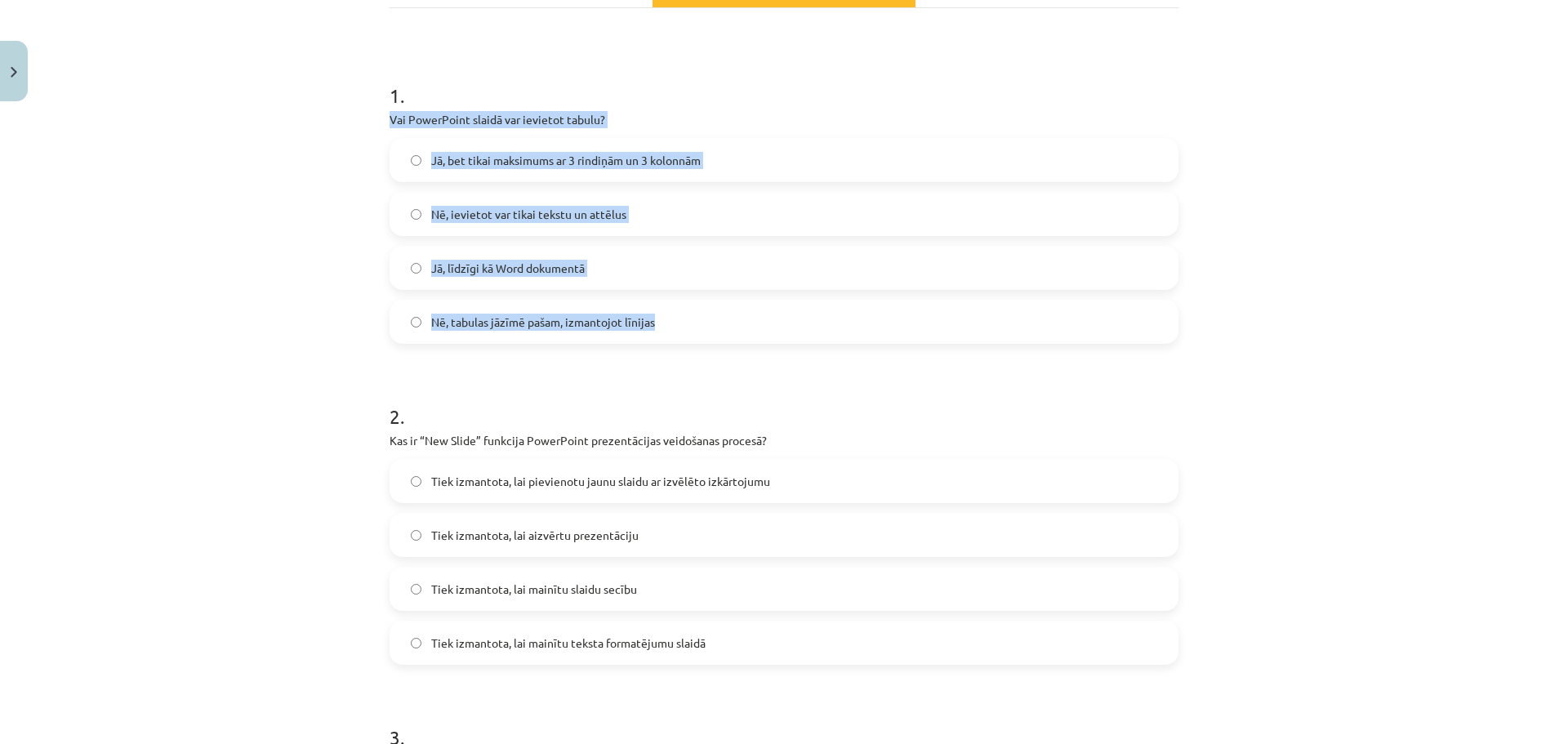
scroll to position [572, 0]
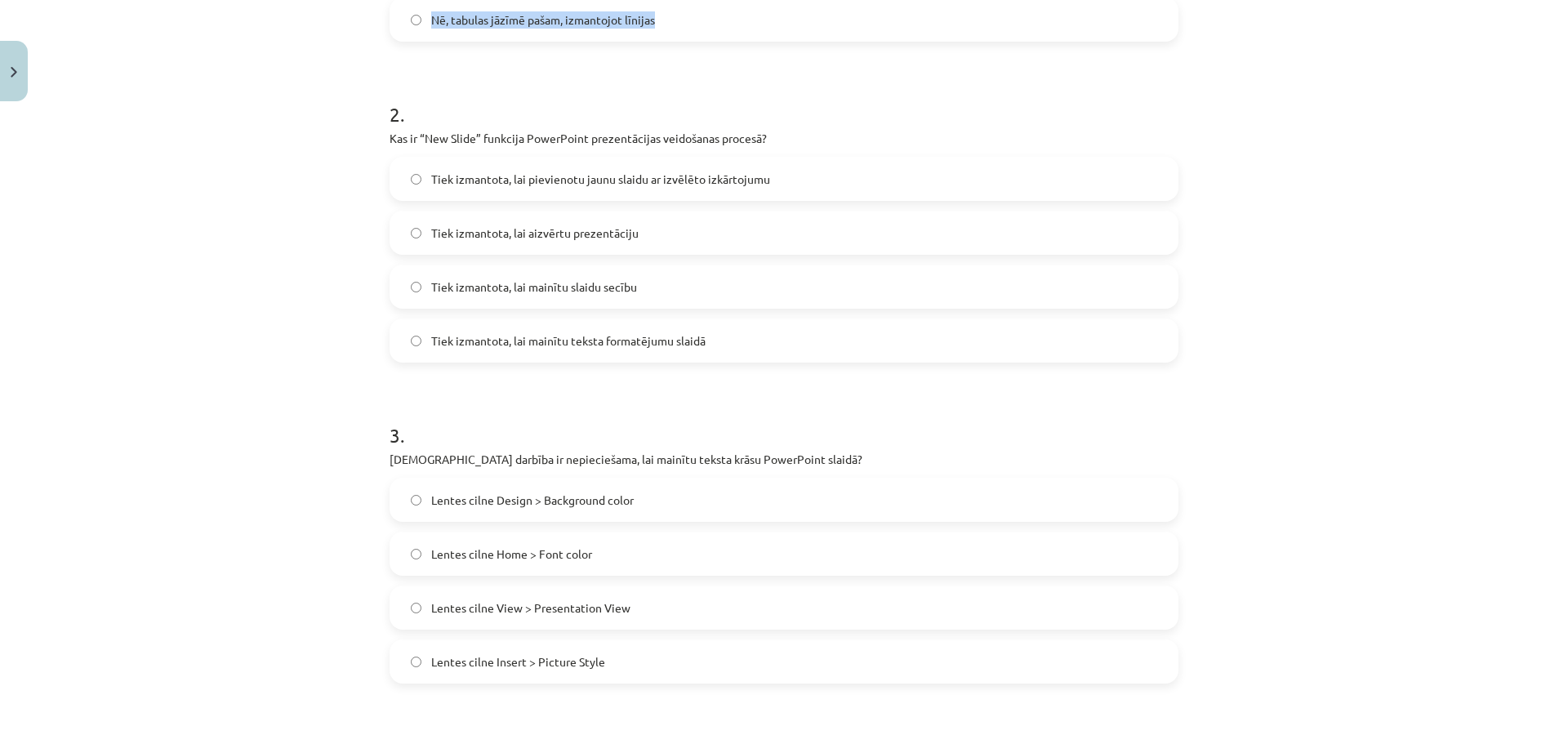
drag, startPoint x: 385, startPoint y: 139, endPoint x: 716, endPoint y: 350, distance: 392.5
click at [716, 350] on div "2 . Kas ir “New Slide” funkcija PowerPoint prezentācijas veidošanas procesā? Ti…" at bounding box center [784, 219] width 789 height 289
click at [576, 342] on span "Tiek izmantota, lai mainītu teksta formatējumu slaidā" at bounding box center [568, 341] width 274 height 17
click at [574, 169] on label "Tiek izmantota, lai pievienotu jaunu slaidu ar izvēlēto izkārtojumu" at bounding box center [784, 178] width 786 height 40
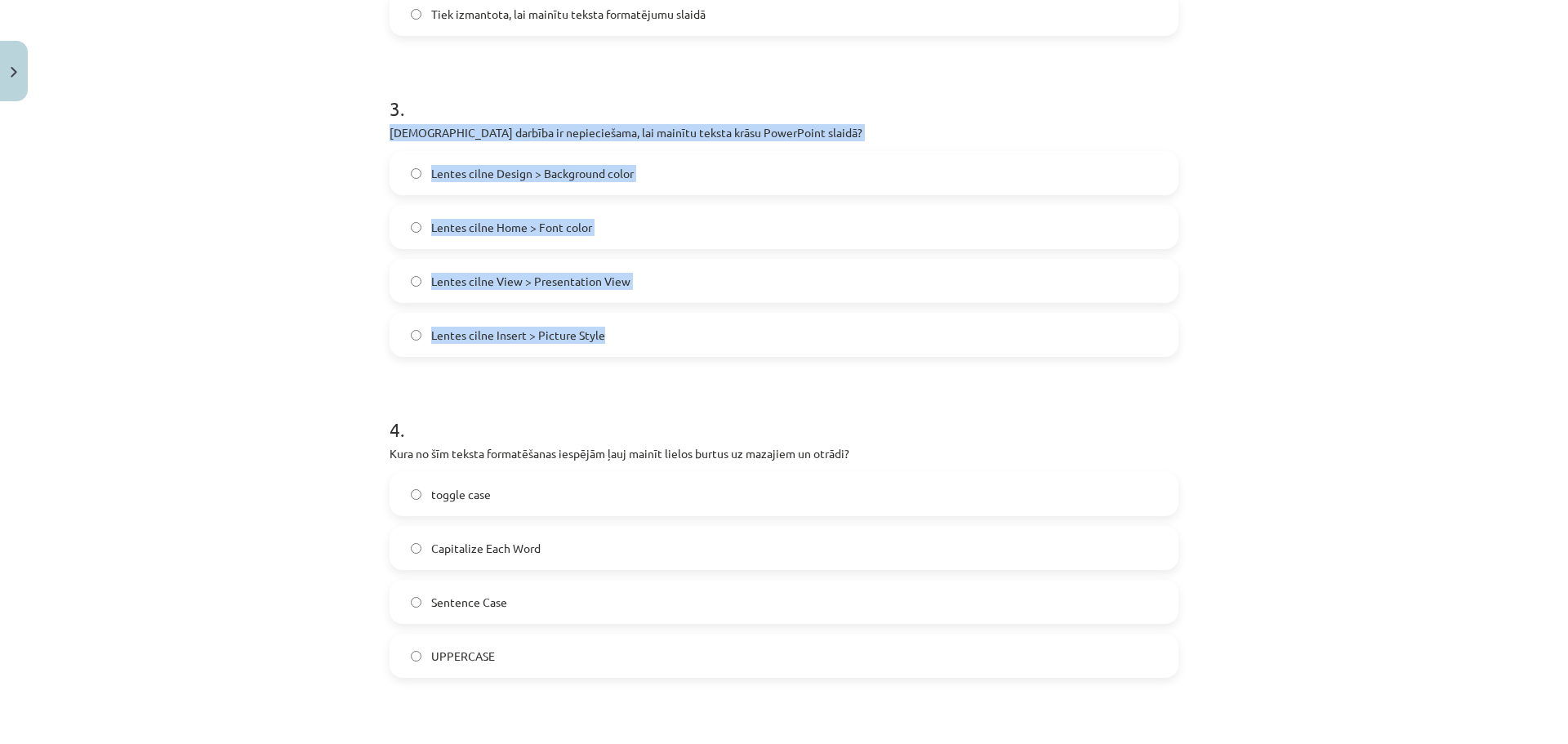
drag, startPoint x: 398, startPoint y: 143, endPoint x: 641, endPoint y: 332, distance: 307.8
click at [641, 332] on div "11 XP Saņemsi Grūts 1614 pilda Apraksts Uzdevums Palīdzība 1 . Vai PowerPoint s…" at bounding box center [783, 178] width 808 height 1938
click at [526, 216] on label "Lentes cilne Home > Font color" at bounding box center [784, 227] width 786 height 40
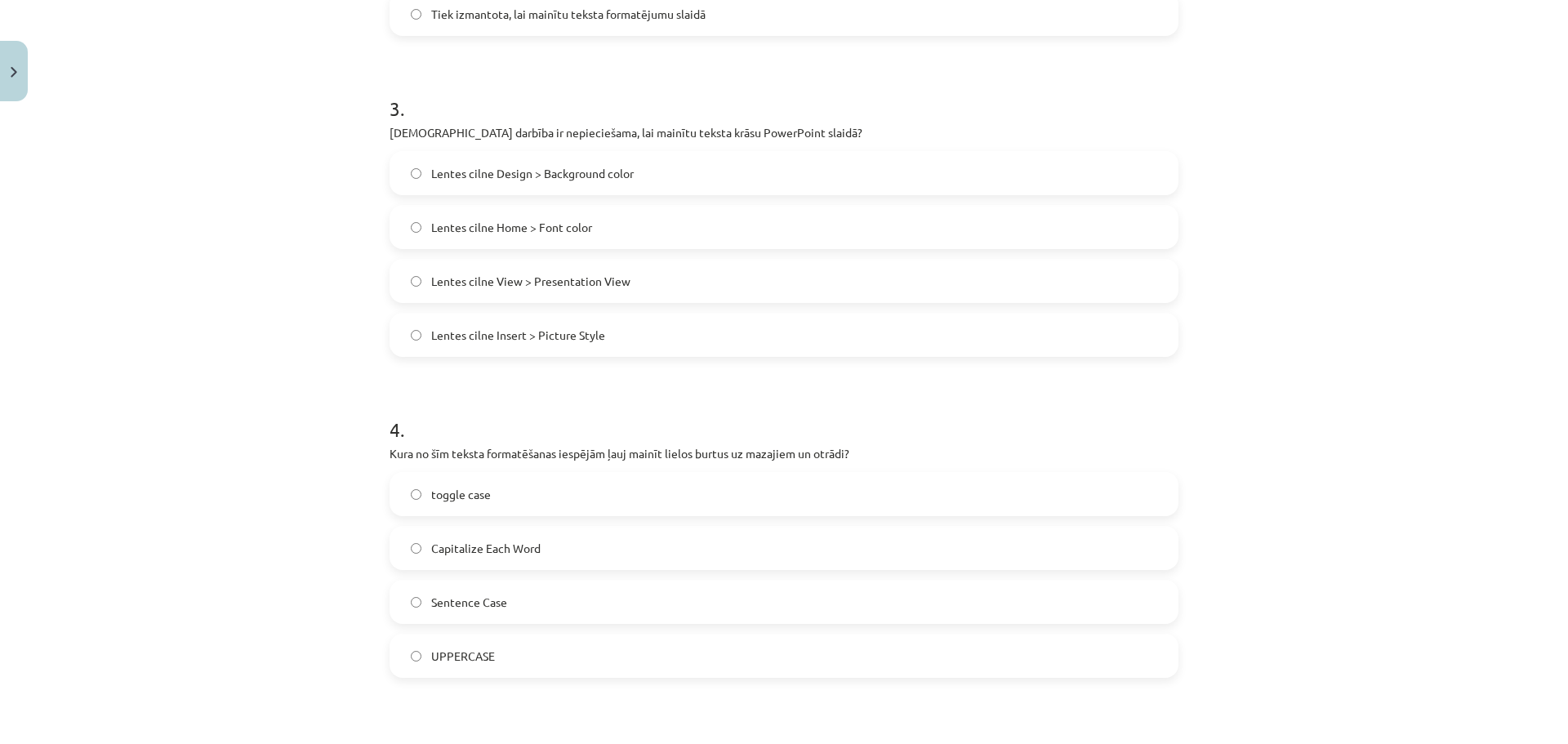
click at [665, 384] on form "1 . Vai PowerPoint slaidā var ievietot tabulu? Jā, bet tikai maksimums ar 3 rin…" at bounding box center [784, 212] width 789 height 1573
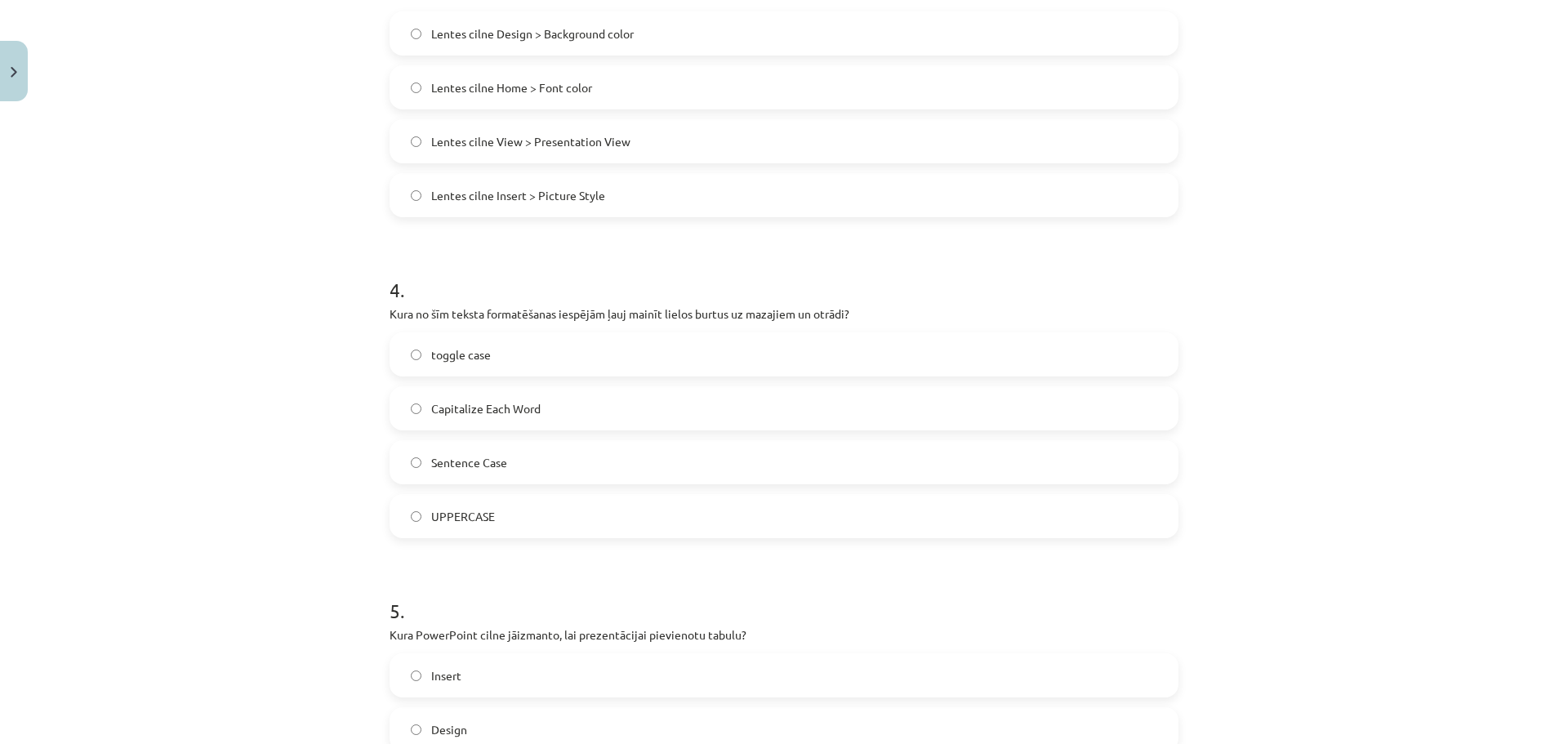
scroll to position [1144, 0]
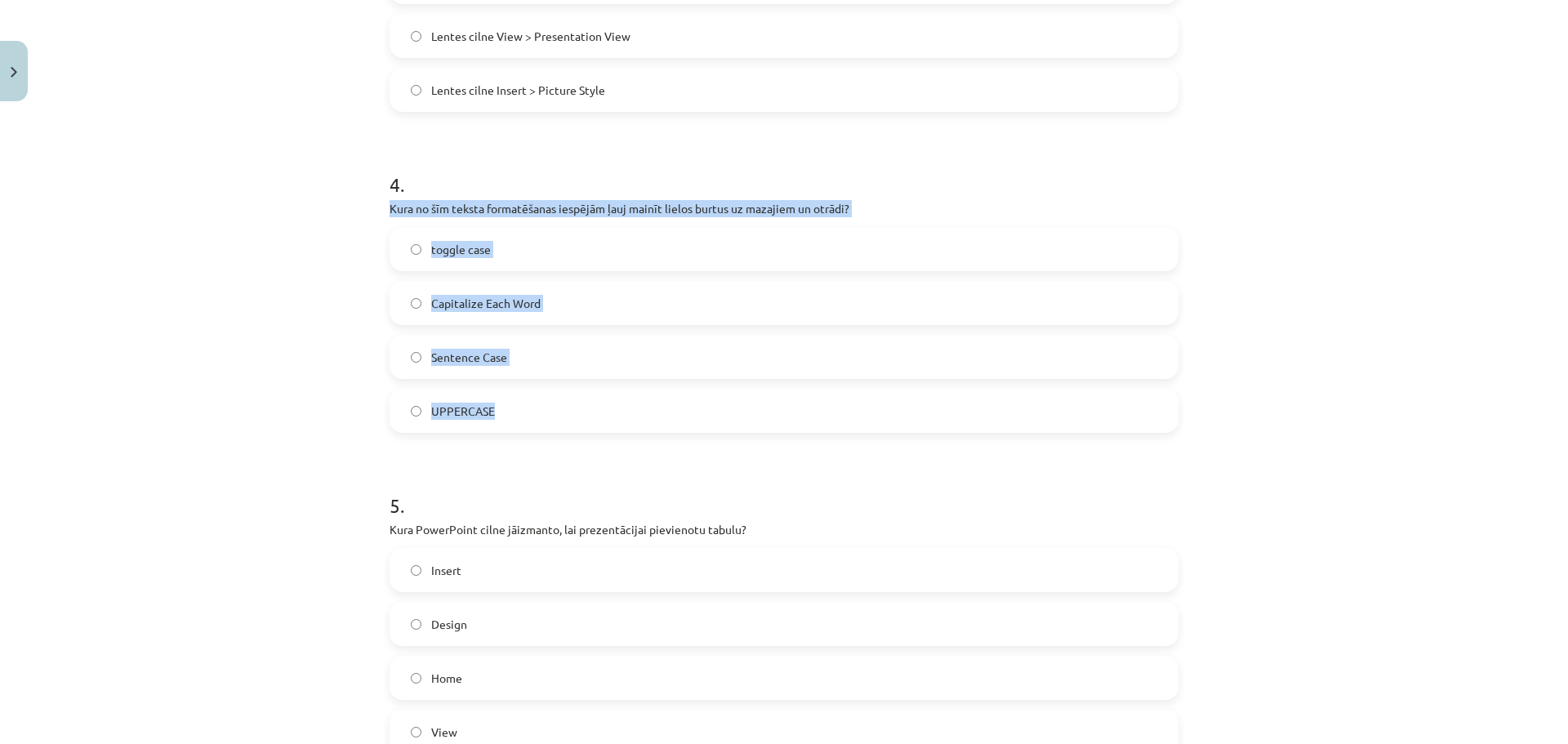
drag, startPoint x: 367, startPoint y: 205, endPoint x: 536, endPoint y: 398, distance: 256.5
click at [536, 398] on div "Mācību tēma: Datorikas - 10. klases 2. ieskaites mācību materiāls #5 PowerPoint…" at bounding box center [784, 372] width 1568 height 744
click at [456, 235] on label "toggle case" at bounding box center [784, 249] width 786 height 40
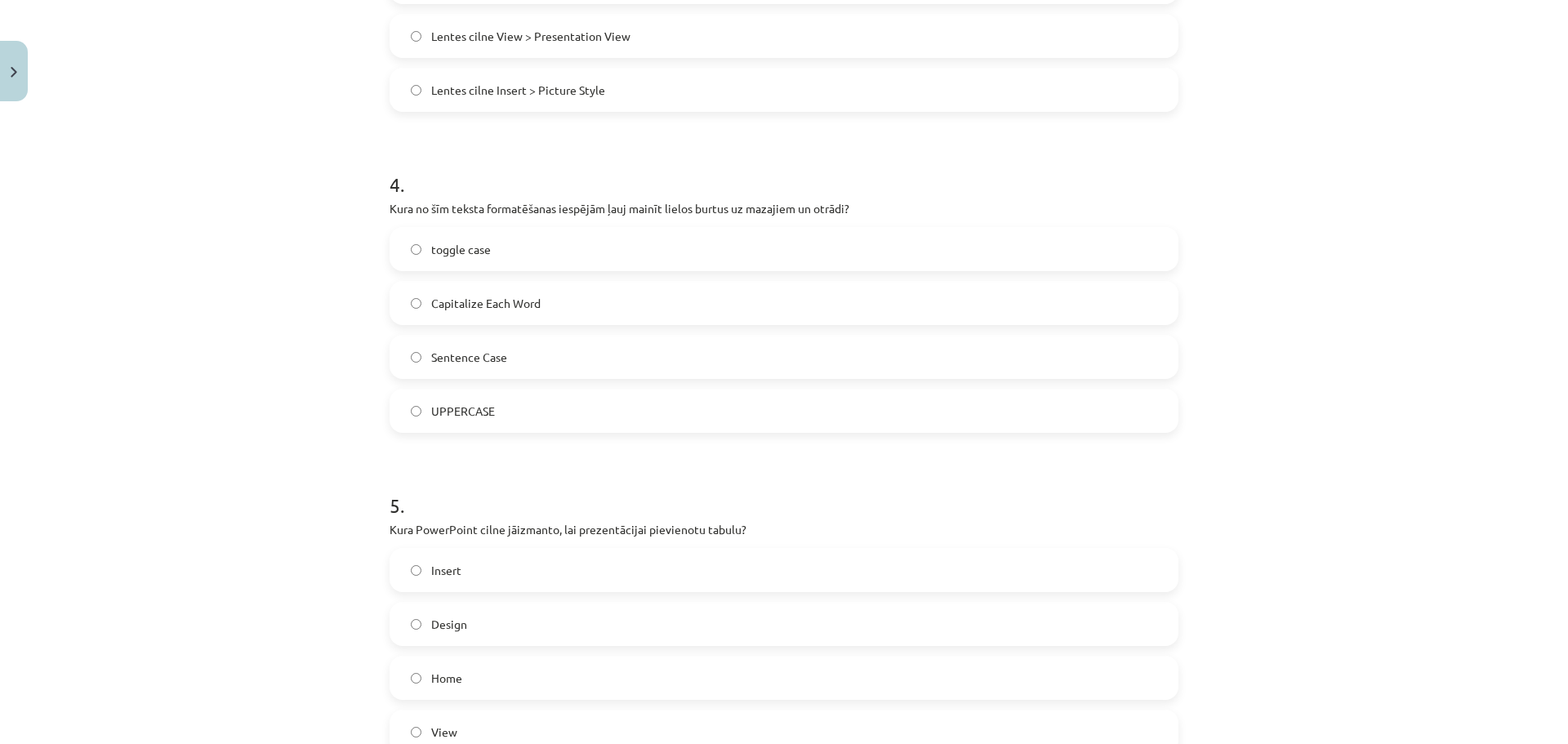
scroll to position [1343, 0]
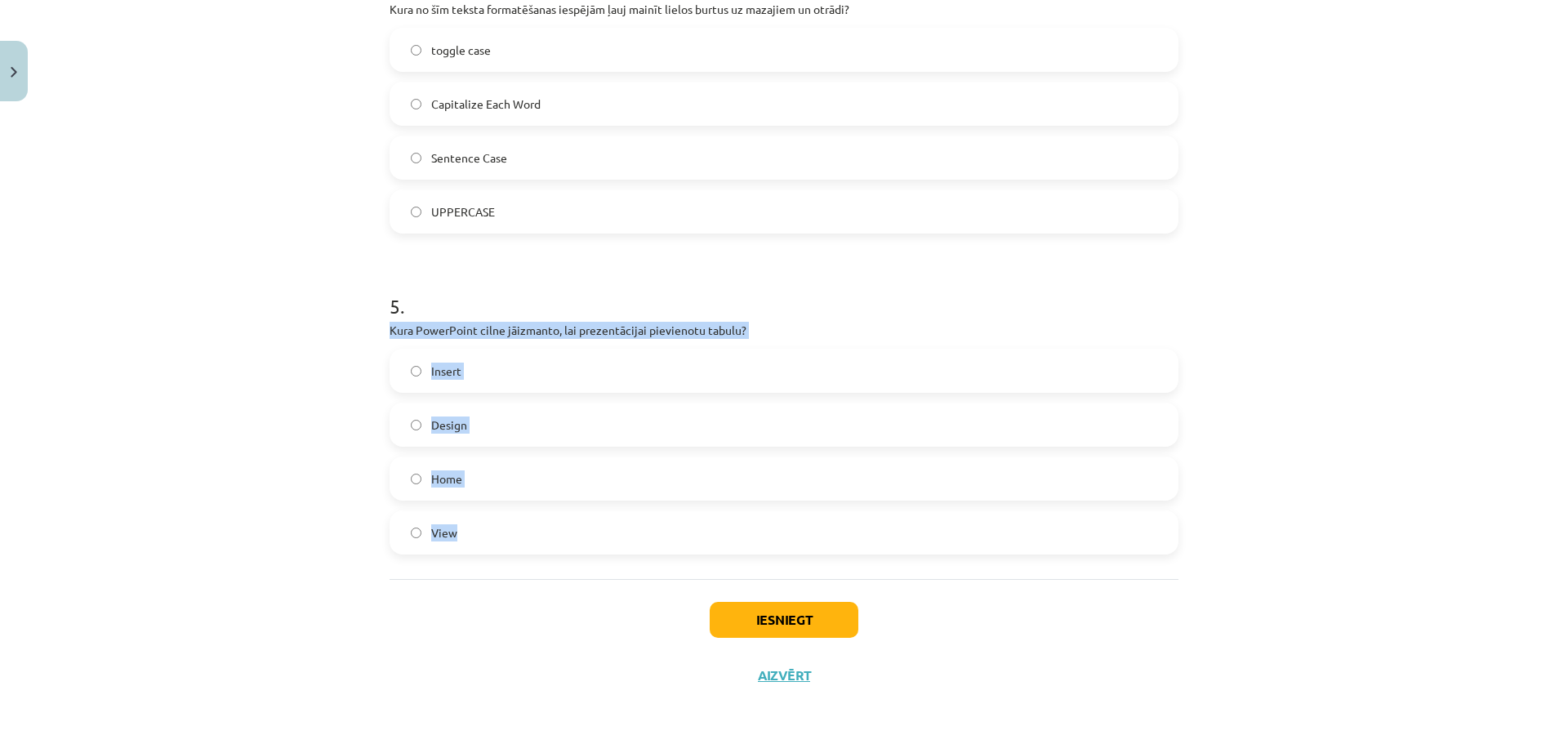
drag, startPoint x: 380, startPoint y: 332, endPoint x: 536, endPoint y: 531, distance: 252.9
click at [447, 365] on span "Insert" at bounding box center [446, 371] width 30 height 17
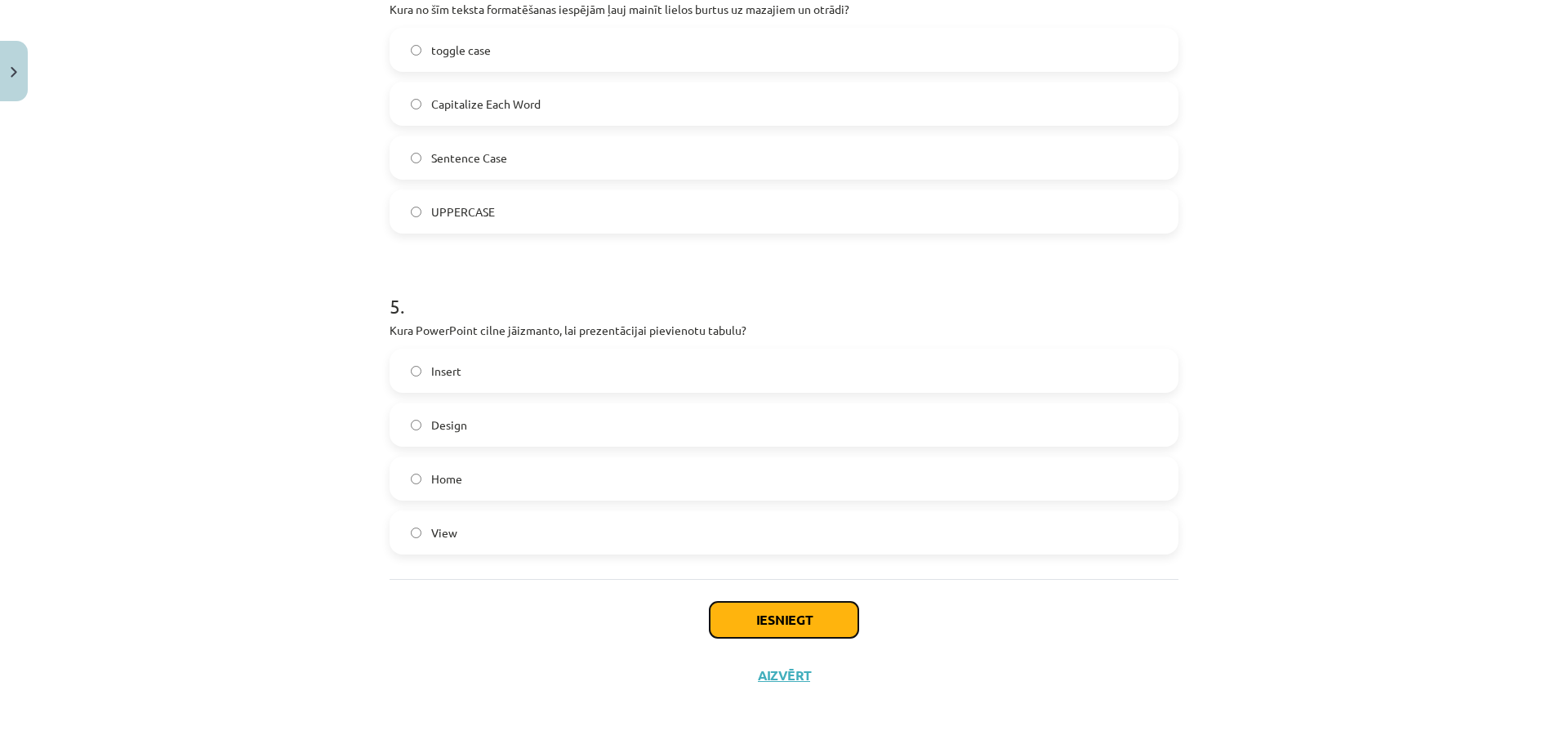
click at [780, 612] on button "Iesniegt" at bounding box center [784, 620] width 149 height 36
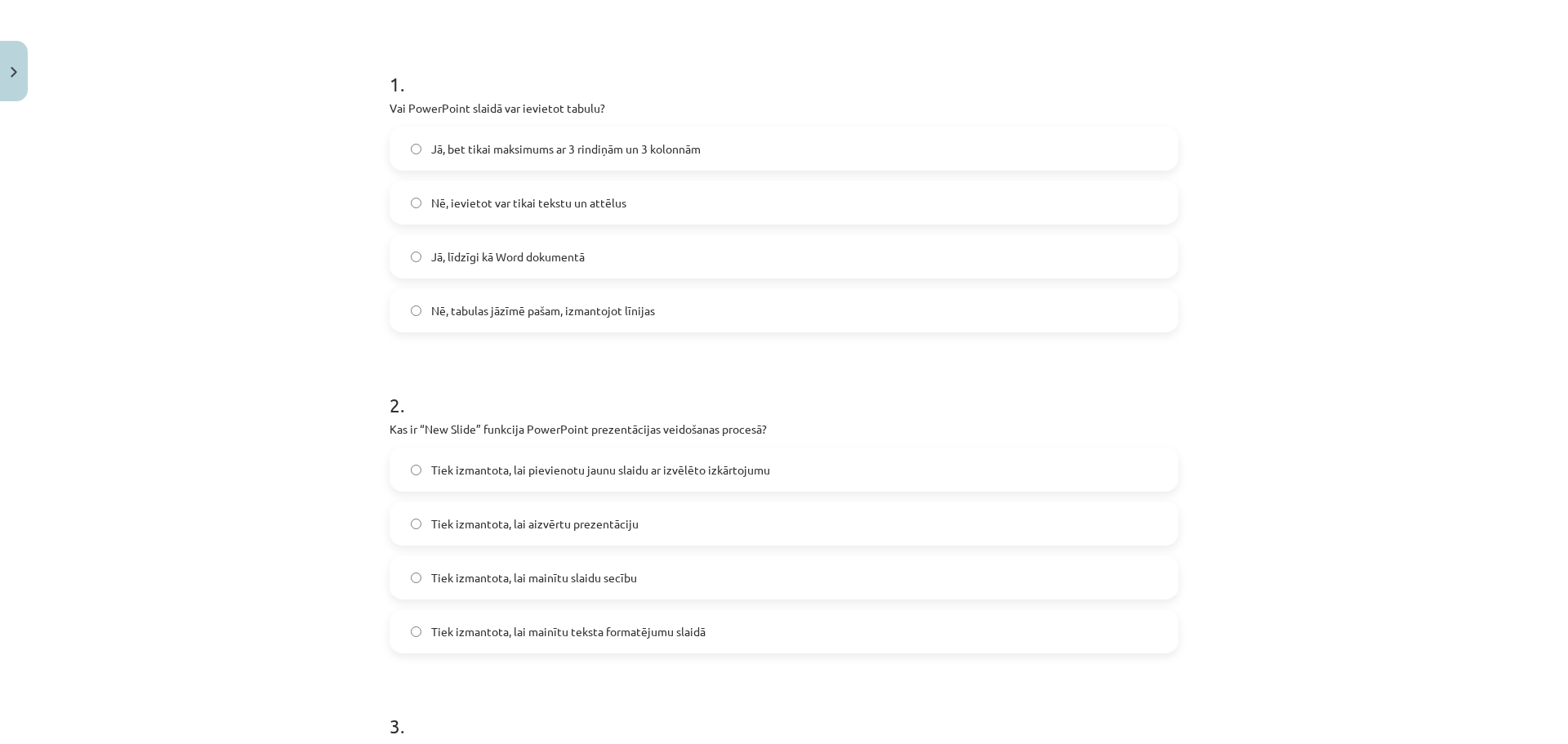
scroll to position [0, 0]
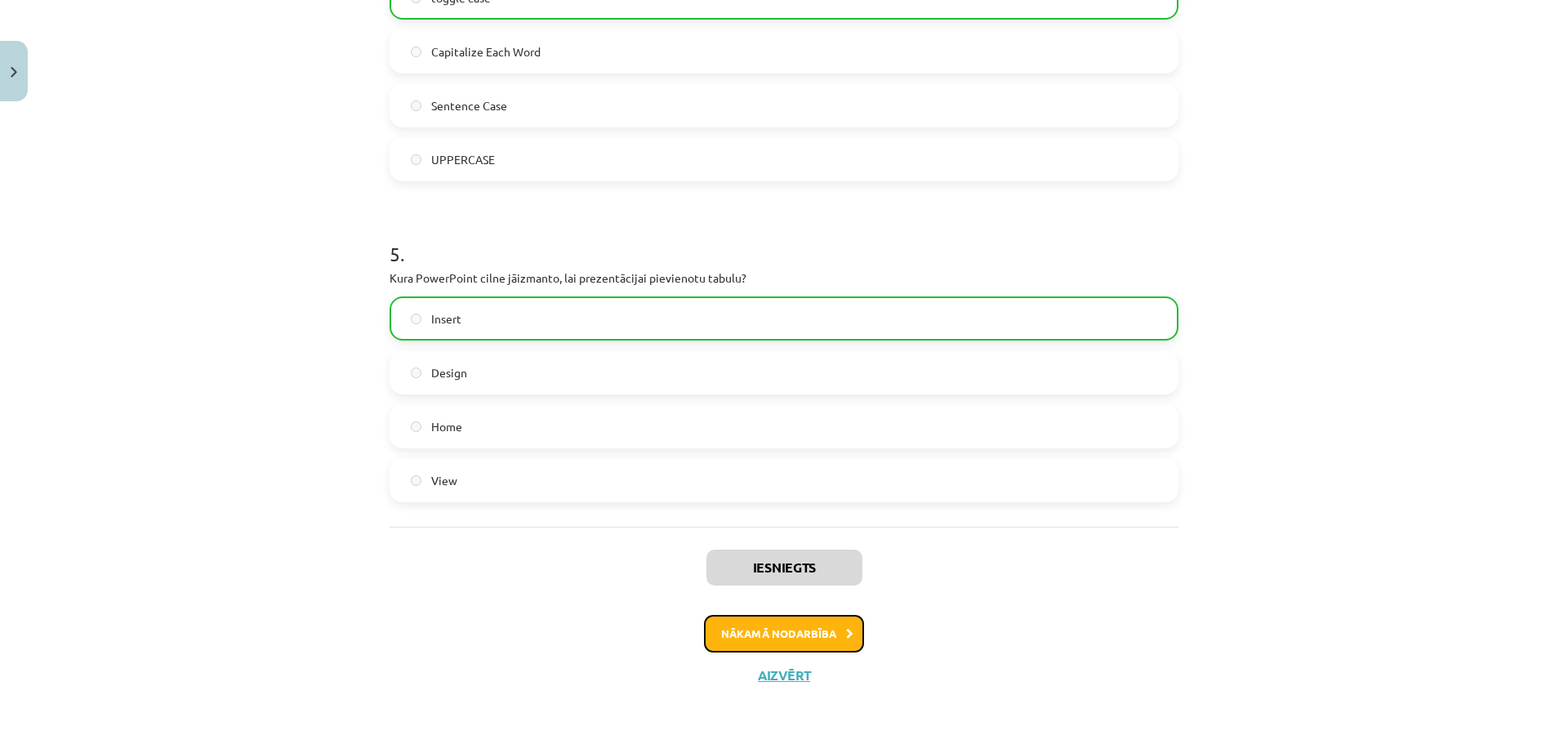
click at [804, 640] on button "Nākamā nodarbība" at bounding box center [784, 634] width 160 height 38
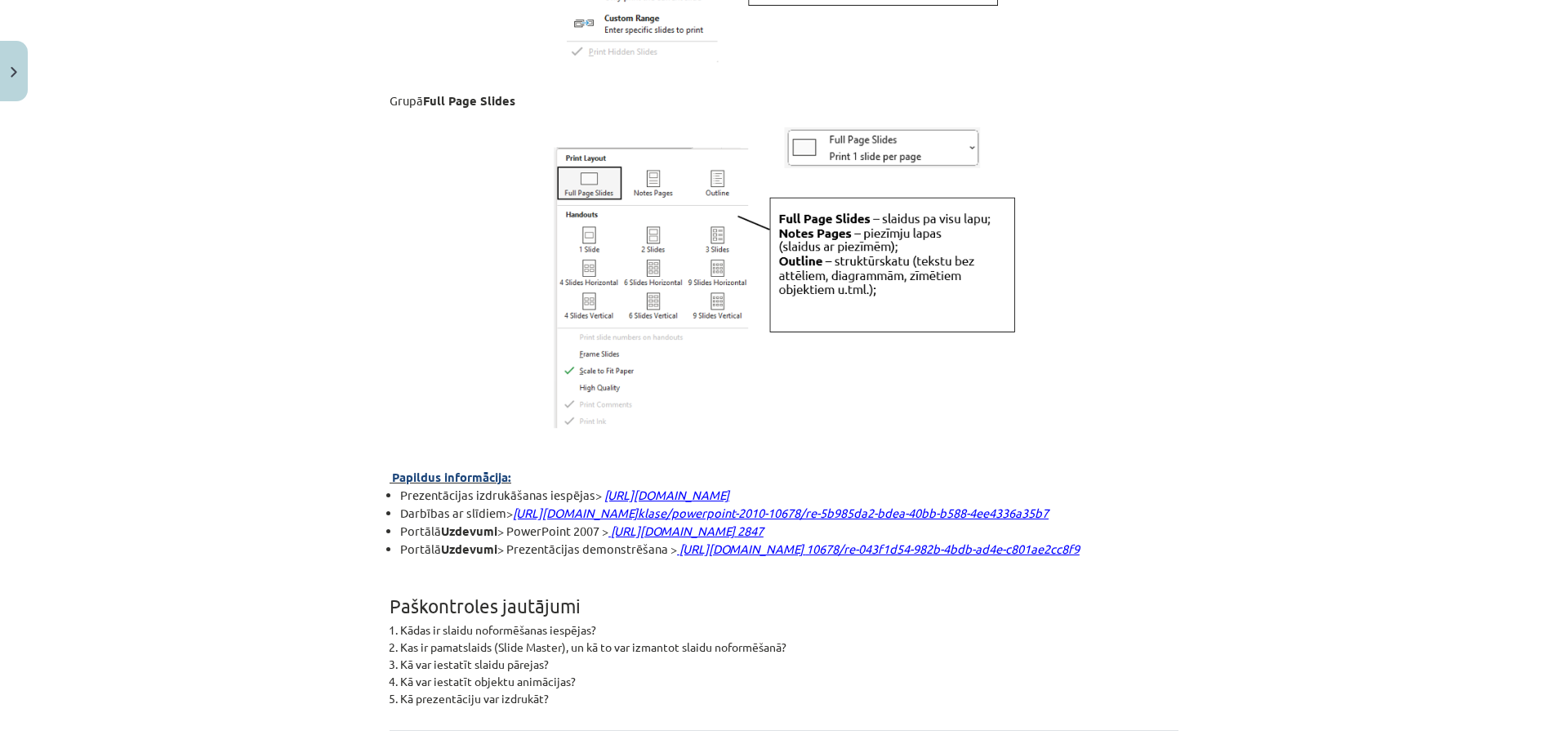
scroll to position [4348, 0]
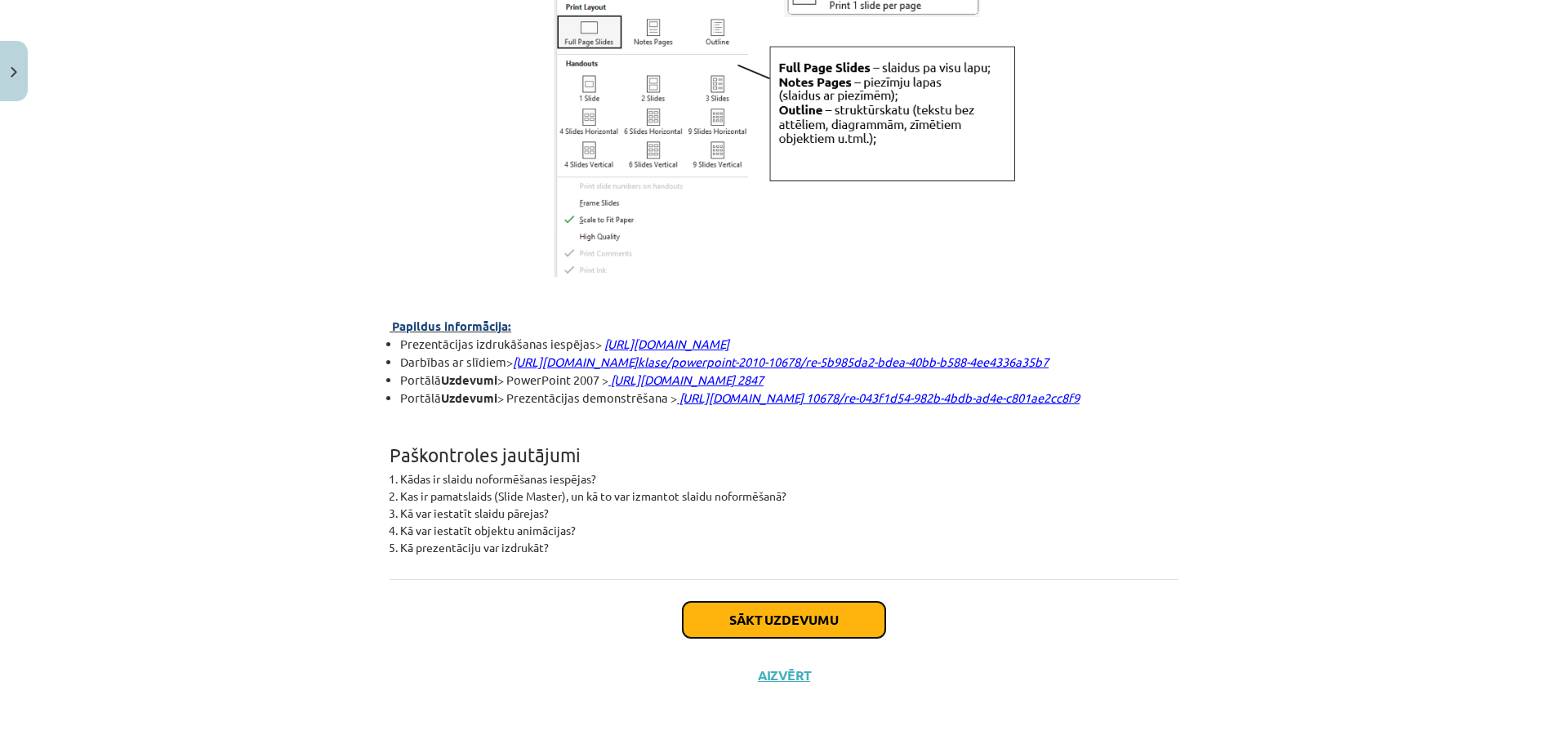
click at [771, 609] on button "Sākt uzdevumu" at bounding box center [784, 620] width 202 height 36
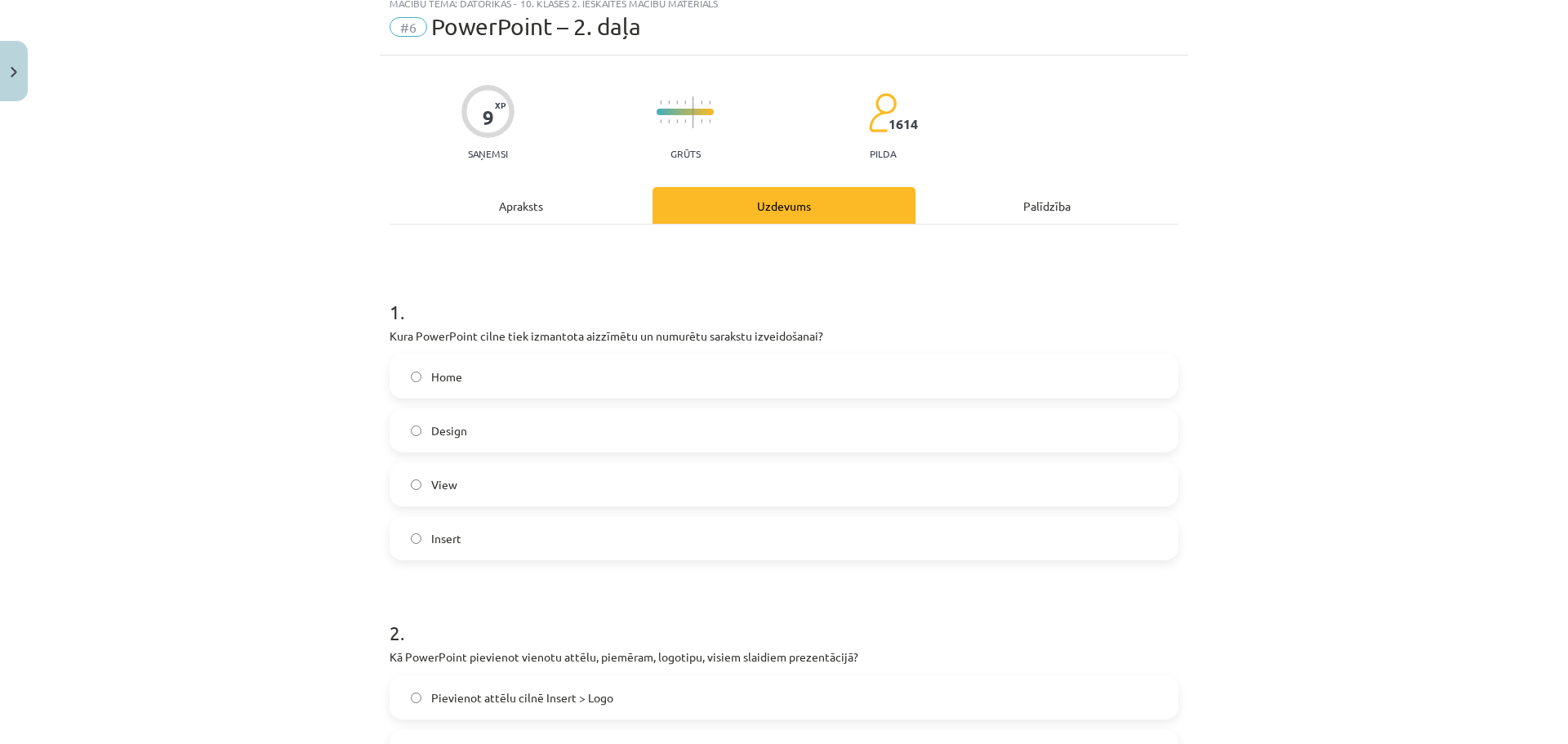
scroll to position [40, 0]
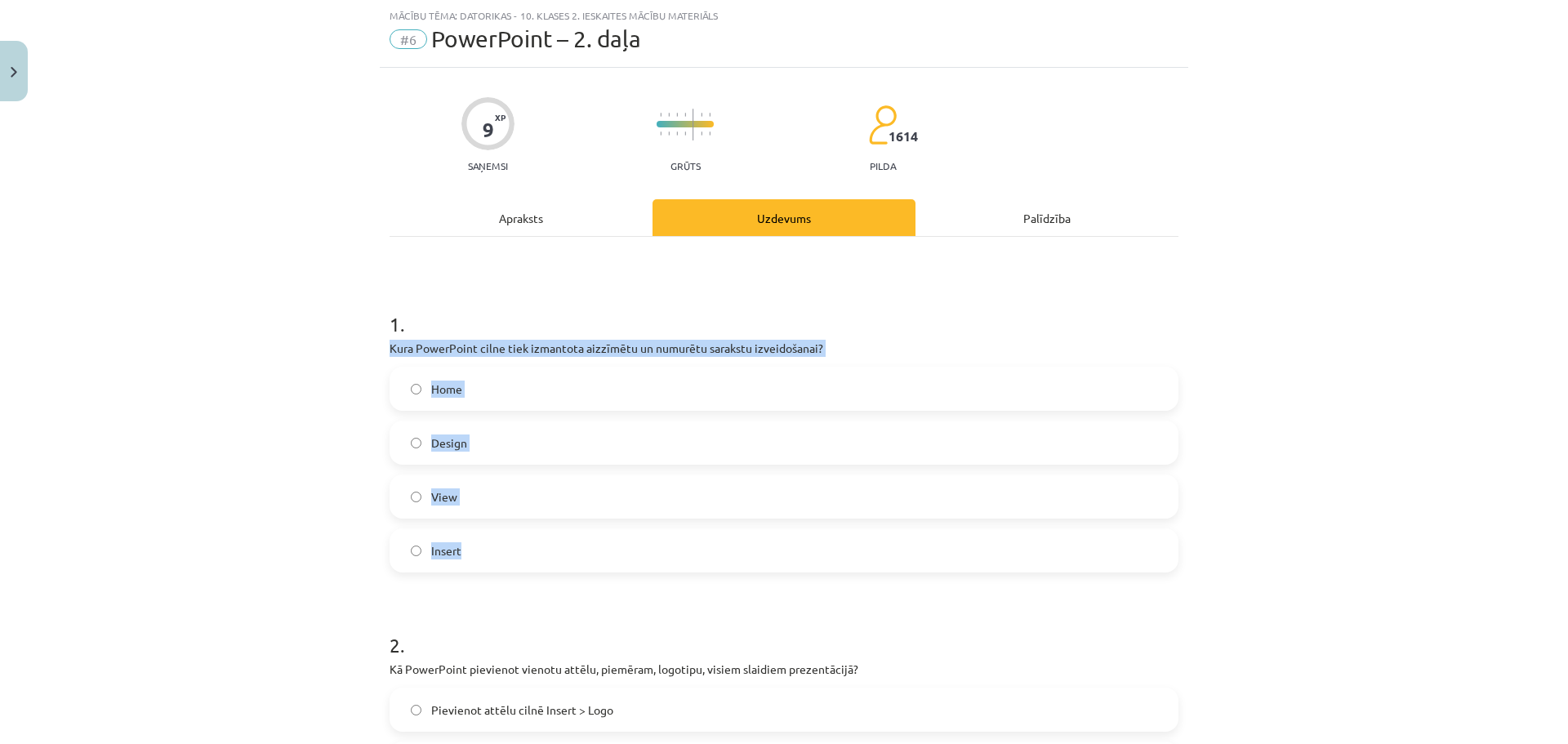
drag, startPoint x: 372, startPoint y: 349, endPoint x: 568, endPoint y: 543, distance: 275.8
click at [568, 543] on div "Mācību tēma: Datorikas - 10. klases 2. ieskaites mācību materiāls #6 PowerPoint…" at bounding box center [784, 372] width 1568 height 744
click at [436, 401] on label "Home" at bounding box center [784, 389] width 786 height 40
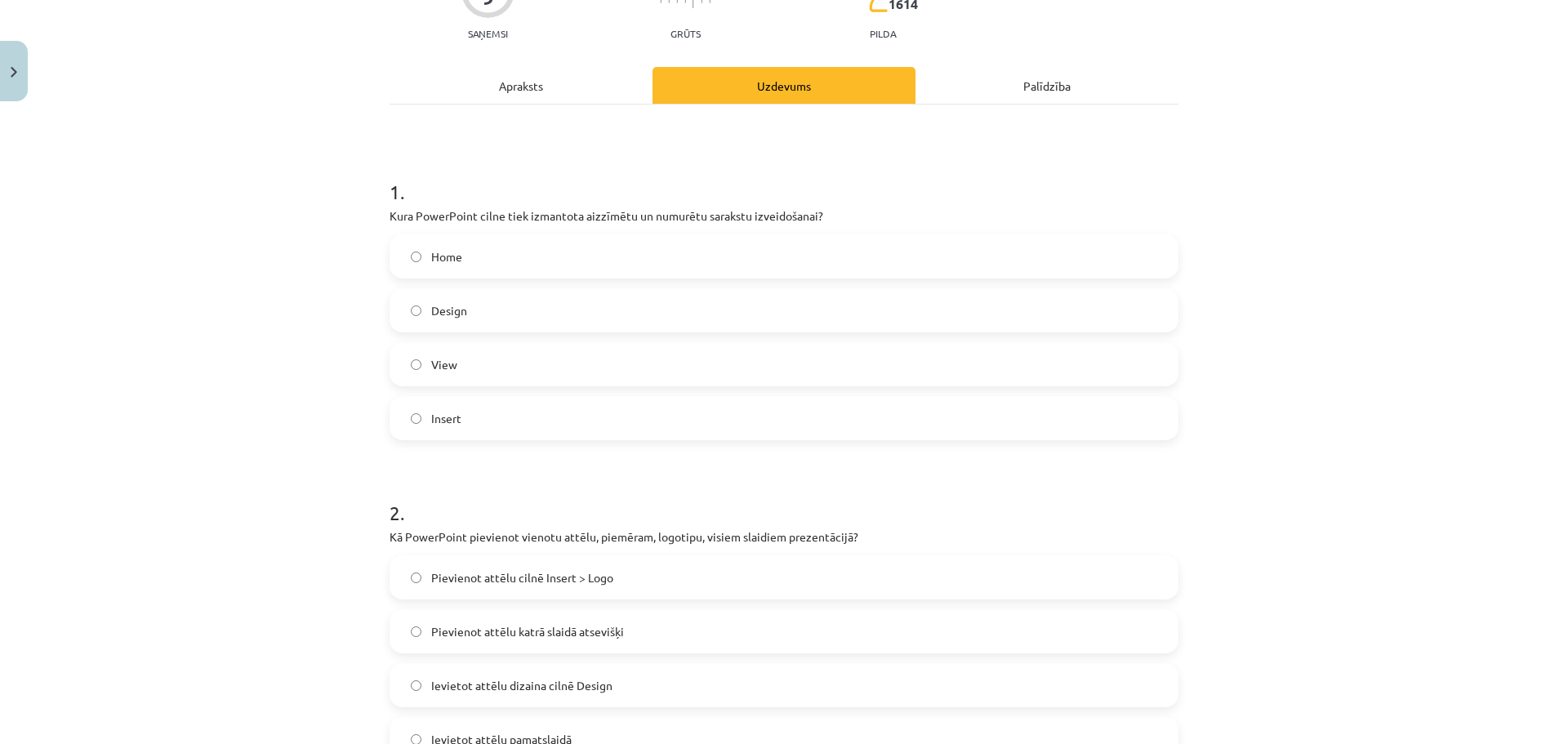
scroll to position [450, 0]
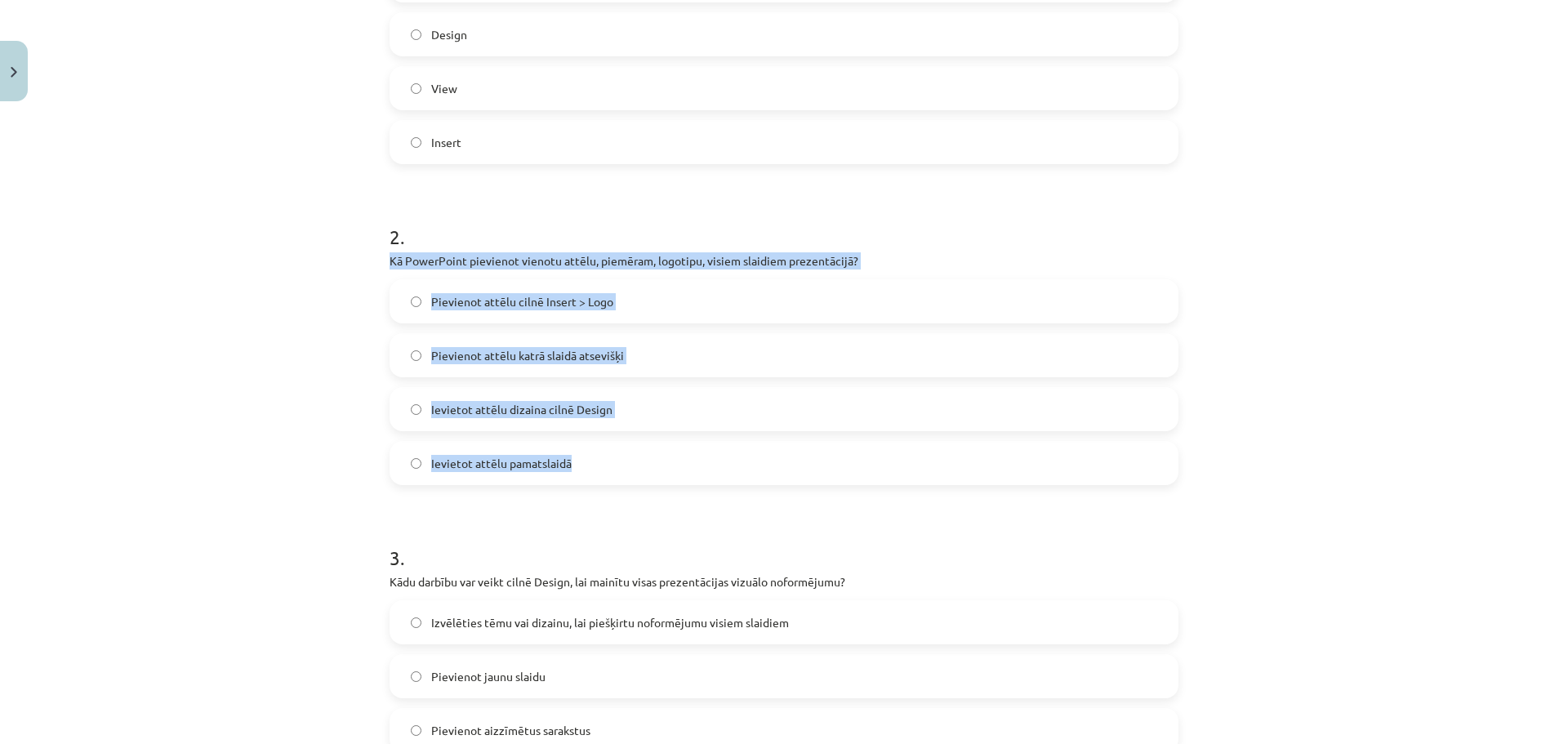
drag, startPoint x: 416, startPoint y: 271, endPoint x: 633, endPoint y: 483, distance: 303.4
click at [633, 483] on div "9 XP Saņemsi Grūts 1614 pilda Apraksts Uzdevums Palīdzība 1 . Kura PowerPoint c…" at bounding box center [783, 482] width 808 height 1644
click at [540, 460] on span "Ievietot attēlu pamatslaidā" at bounding box center [501, 464] width 141 height 17
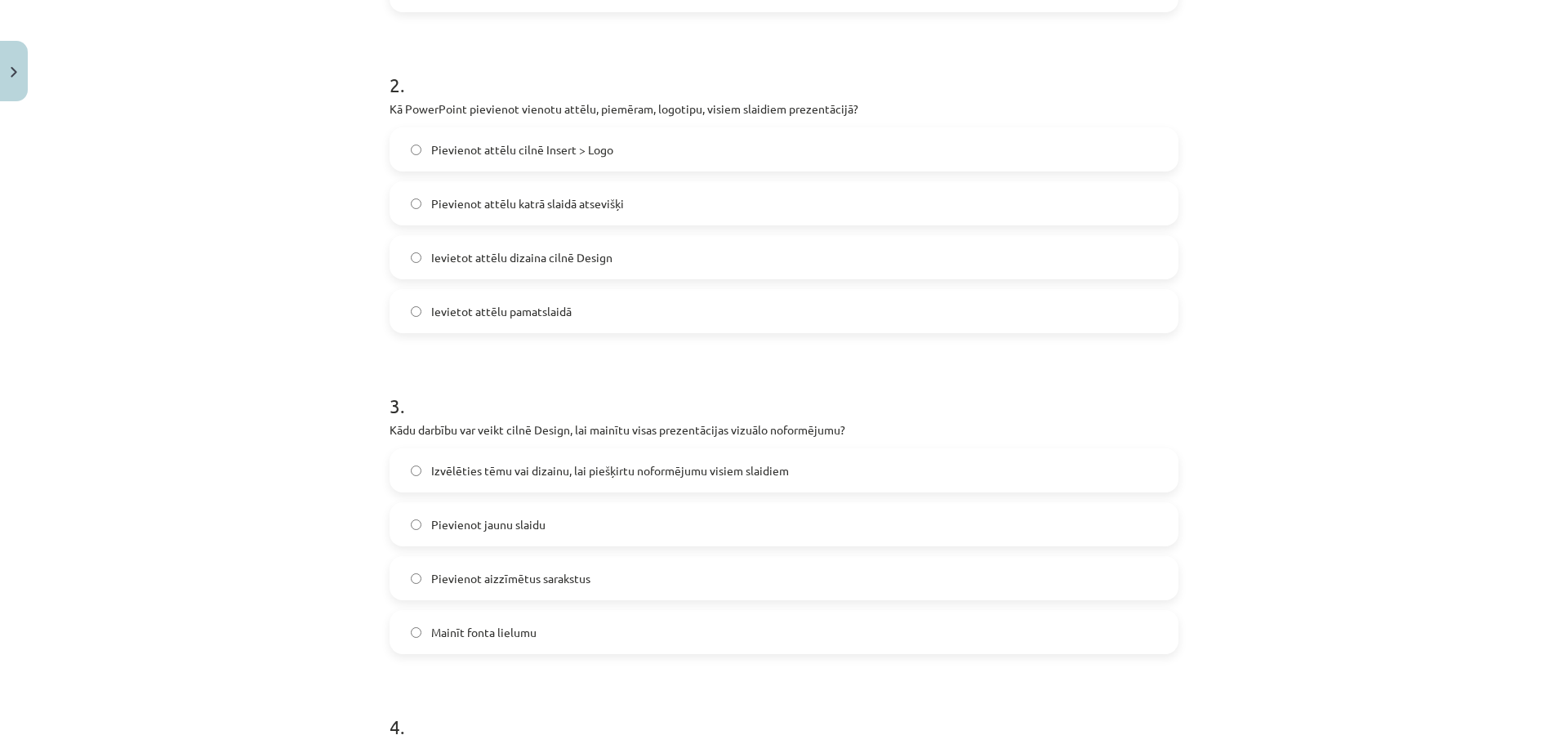
scroll to position [776, 0]
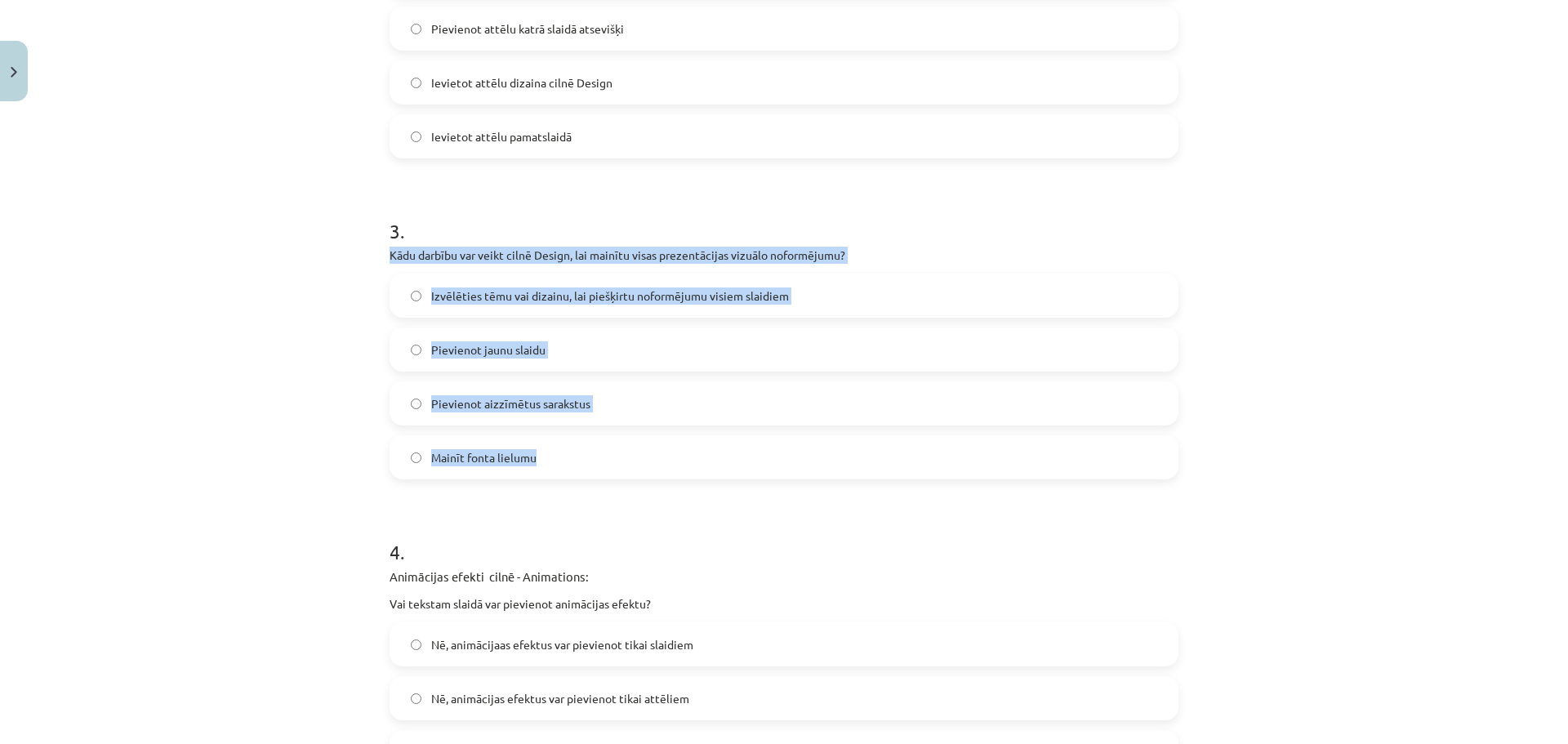
drag, startPoint x: 385, startPoint y: 261, endPoint x: 545, endPoint y: 464, distance: 258.5
click at [545, 464] on div "3 . Kādu darbību var veikt cilnē Design, lai mainītu visas prezentācijas vizuāl…" at bounding box center [784, 336] width 789 height 289
click at [511, 293] on span "Izvēlēties tēmu vai dizainu, lai piešķirtu noformējumu visiem slaidiem" at bounding box center [609, 296] width 358 height 17
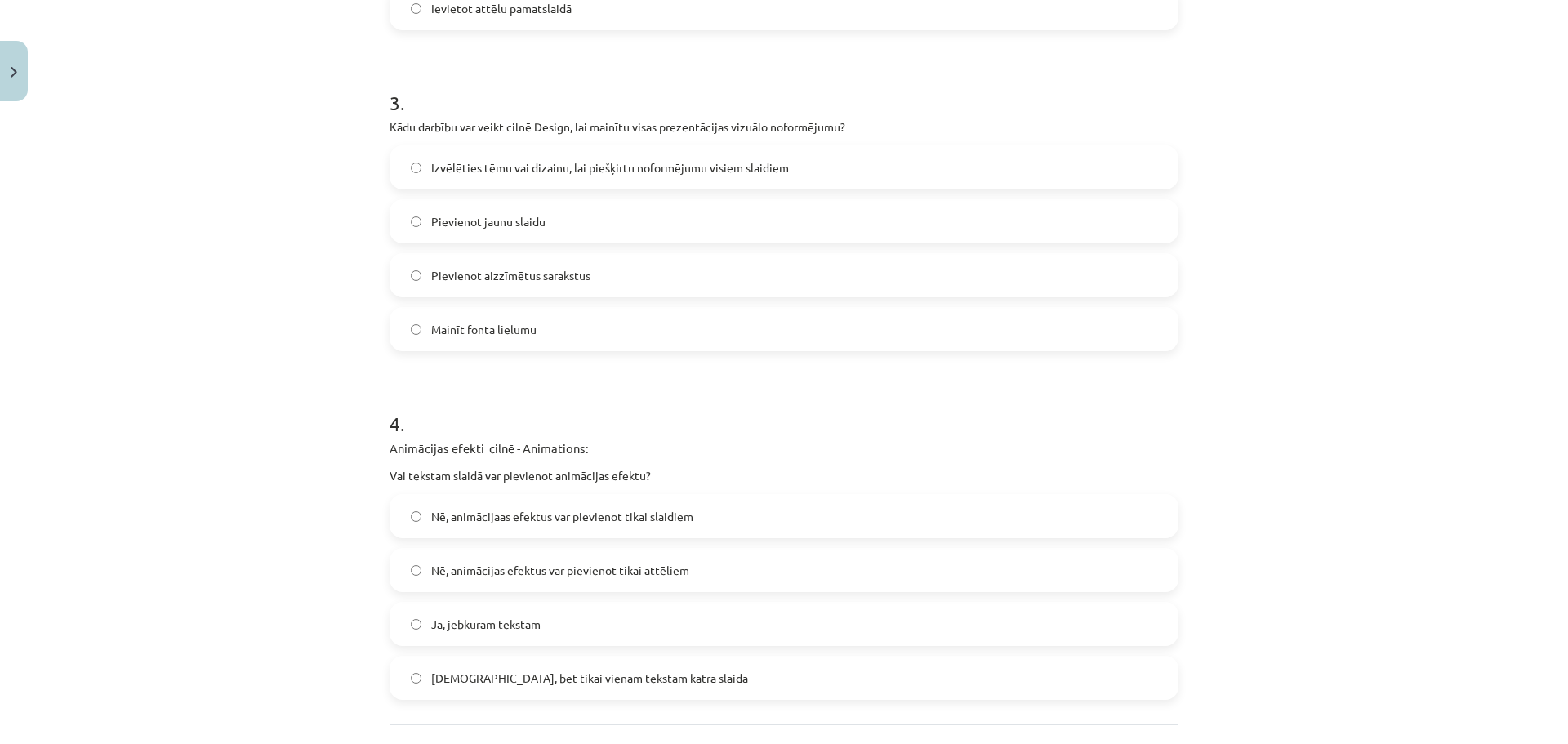
scroll to position [1049, 0]
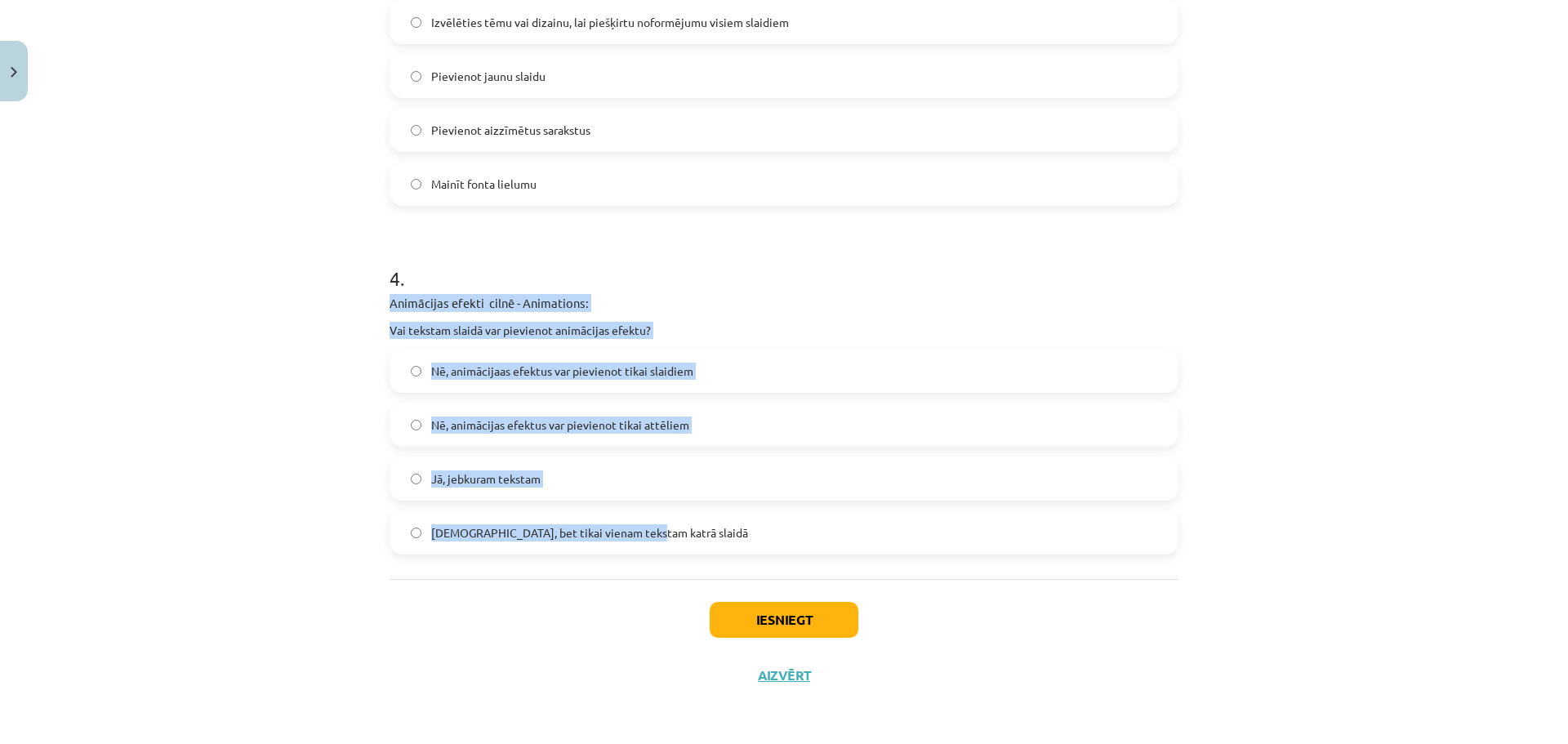
drag, startPoint x: 380, startPoint y: 307, endPoint x: 647, endPoint y: 540, distance: 354.4
click at [476, 479] on span "Jā, jebkuram tekstam" at bounding box center [485, 479] width 109 height 17
click at [791, 614] on button "Iesniegt" at bounding box center [784, 620] width 149 height 36
click at [1411, 472] on div "Mācību tēma: Datorikas - 10. klases 2. ieskaites mācību materiāls #6 PowerPoint…" at bounding box center [784, 372] width 1568 height 744
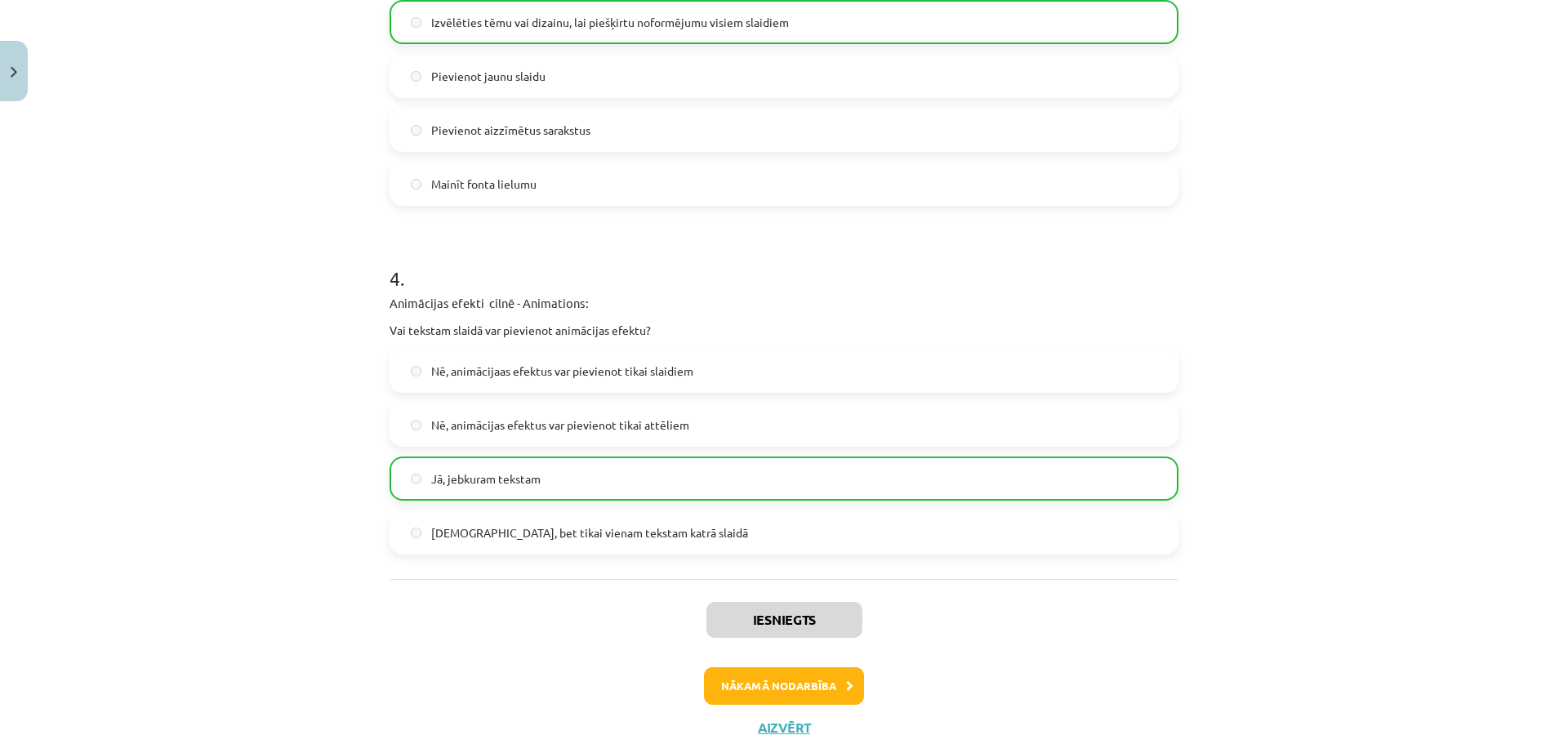
click at [153, 383] on div "Mācību tēma: Datorikas - 10. klases 2. ieskaites mācību materiāls #6 PowerPoint…" at bounding box center [784, 372] width 1568 height 744
click at [1160, 282] on h1 "4 ." at bounding box center [784, 263] width 789 height 51
click at [799, 690] on button "Nākamā nodarbība" at bounding box center [784, 686] width 160 height 38
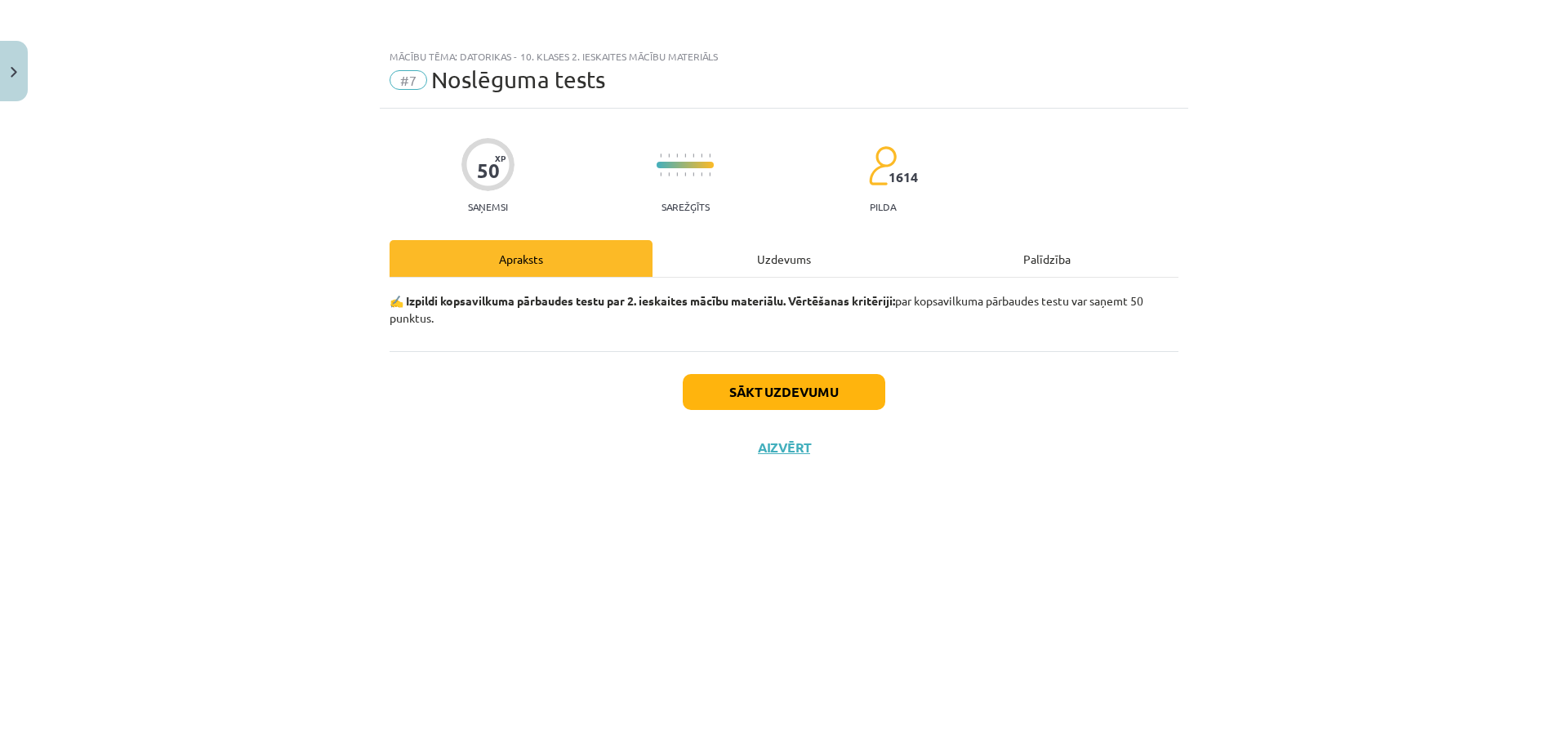
click at [1210, 419] on div "Mācību tēma: Datorikas - 10. klases 2. ieskaites mācību materiāls #7 Noslēguma …" at bounding box center [784, 372] width 1568 height 744
click at [740, 385] on button "Sākt uzdevumu" at bounding box center [784, 392] width 202 height 36
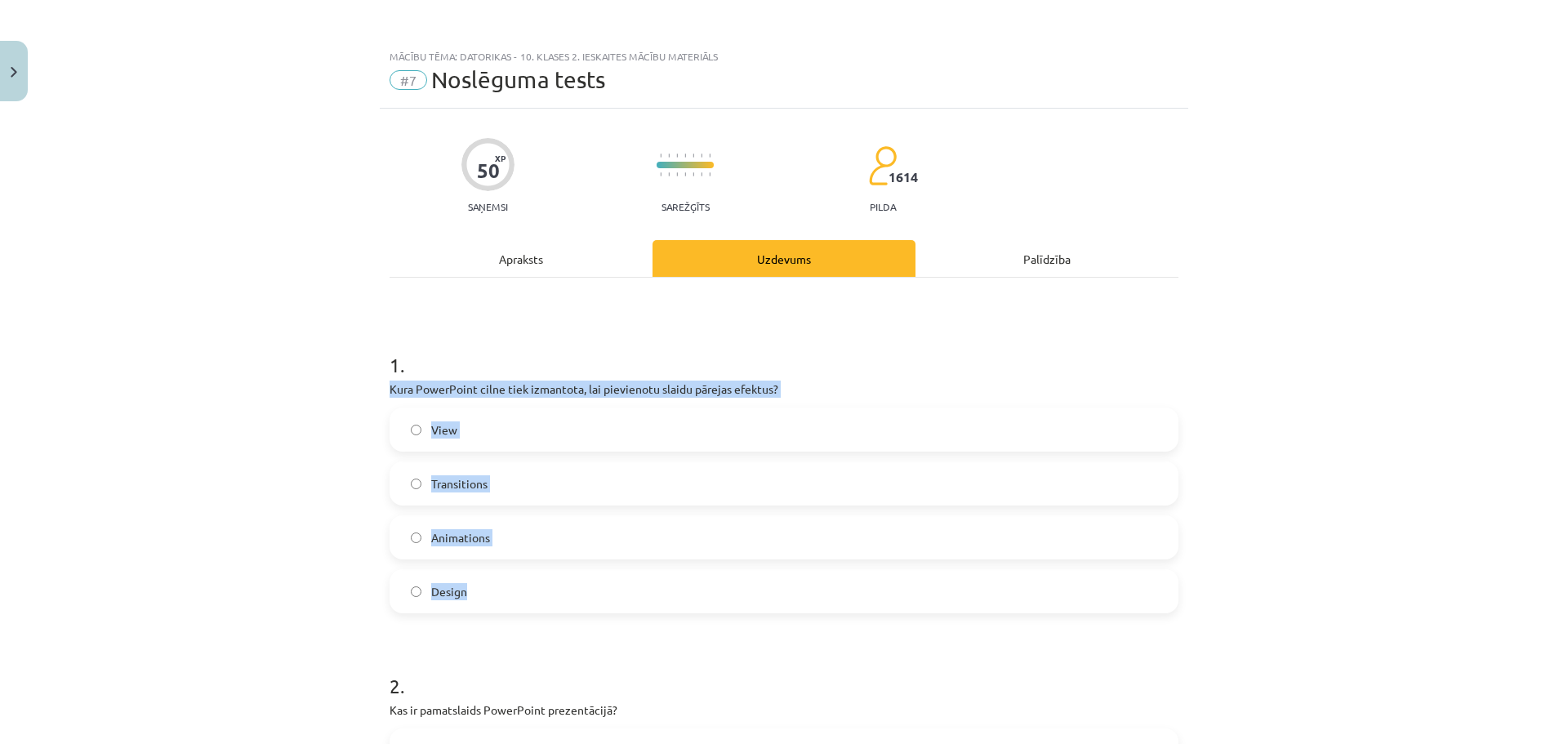
drag, startPoint x: 383, startPoint y: 390, endPoint x: 485, endPoint y: 587, distance: 221.8
click at [485, 587] on div "1 . Kura PowerPoint cilne tiek izmantota, lai pievienotu slaidu pārejas efektus…" at bounding box center [784, 470] width 789 height 289
click at [437, 472] on label "Transitions" at bounding box center [784, 484] width 786 height 40
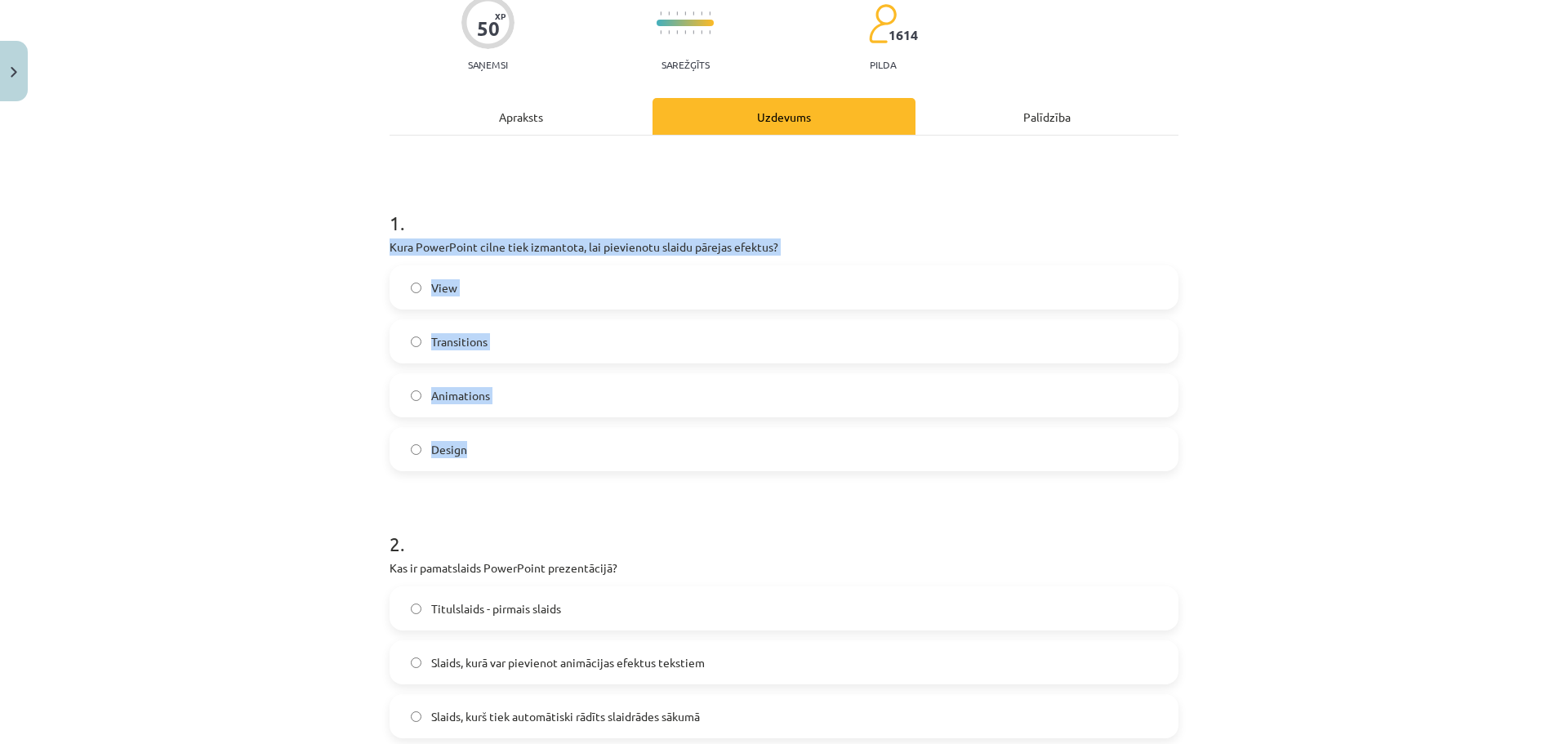
scroll to position [326, 0]
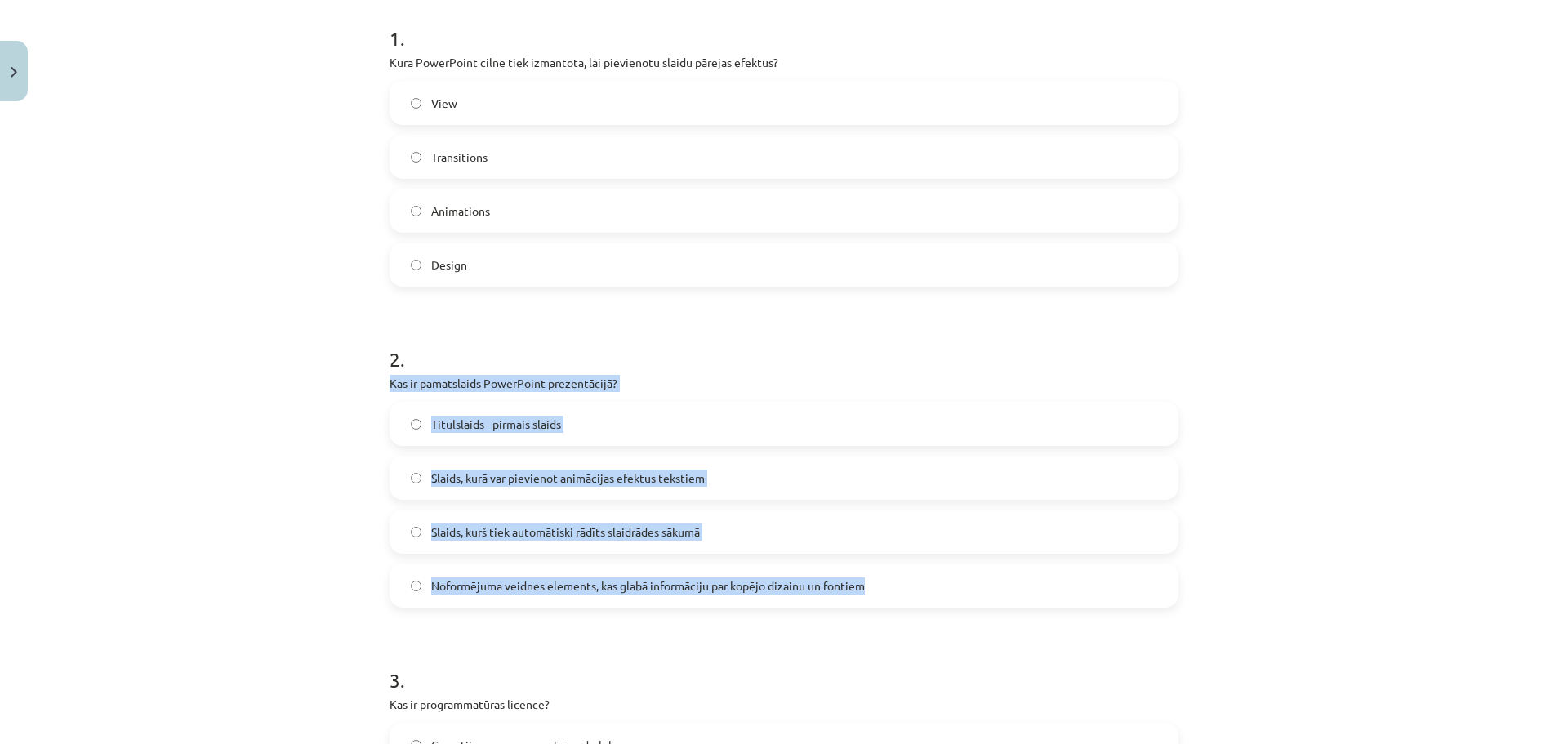
drag, startPoint x: 377, startPoint y: 388, endPoint x: 893, endPoint y: 596, distance: 556.3
click at [498, 588] on span "Noformējuma veidnes elements, kas glabā informāciju par kopējo dizainu un fonti…" at bounding box center [648, 586] width 434 height 17
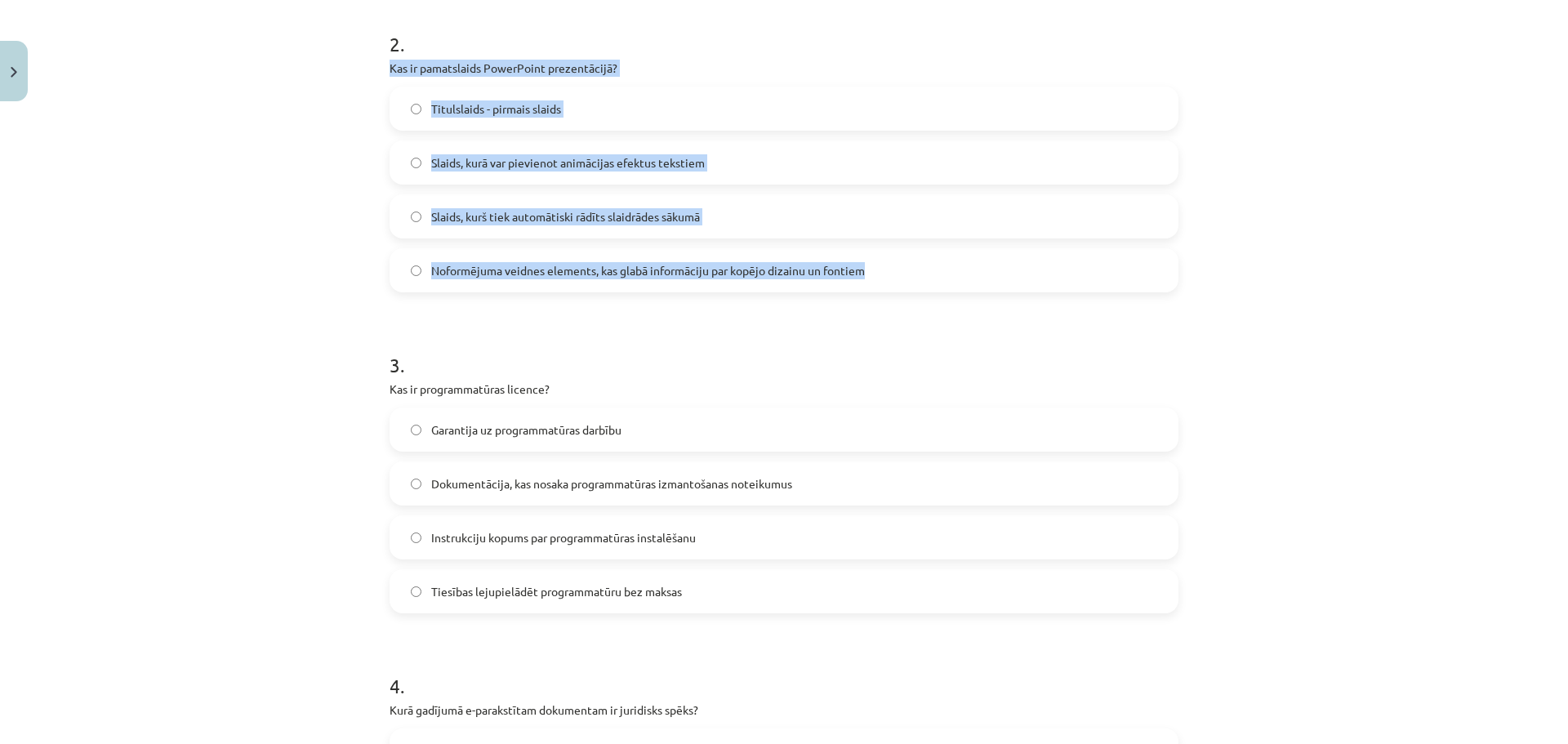
scroll to position [817, 0]
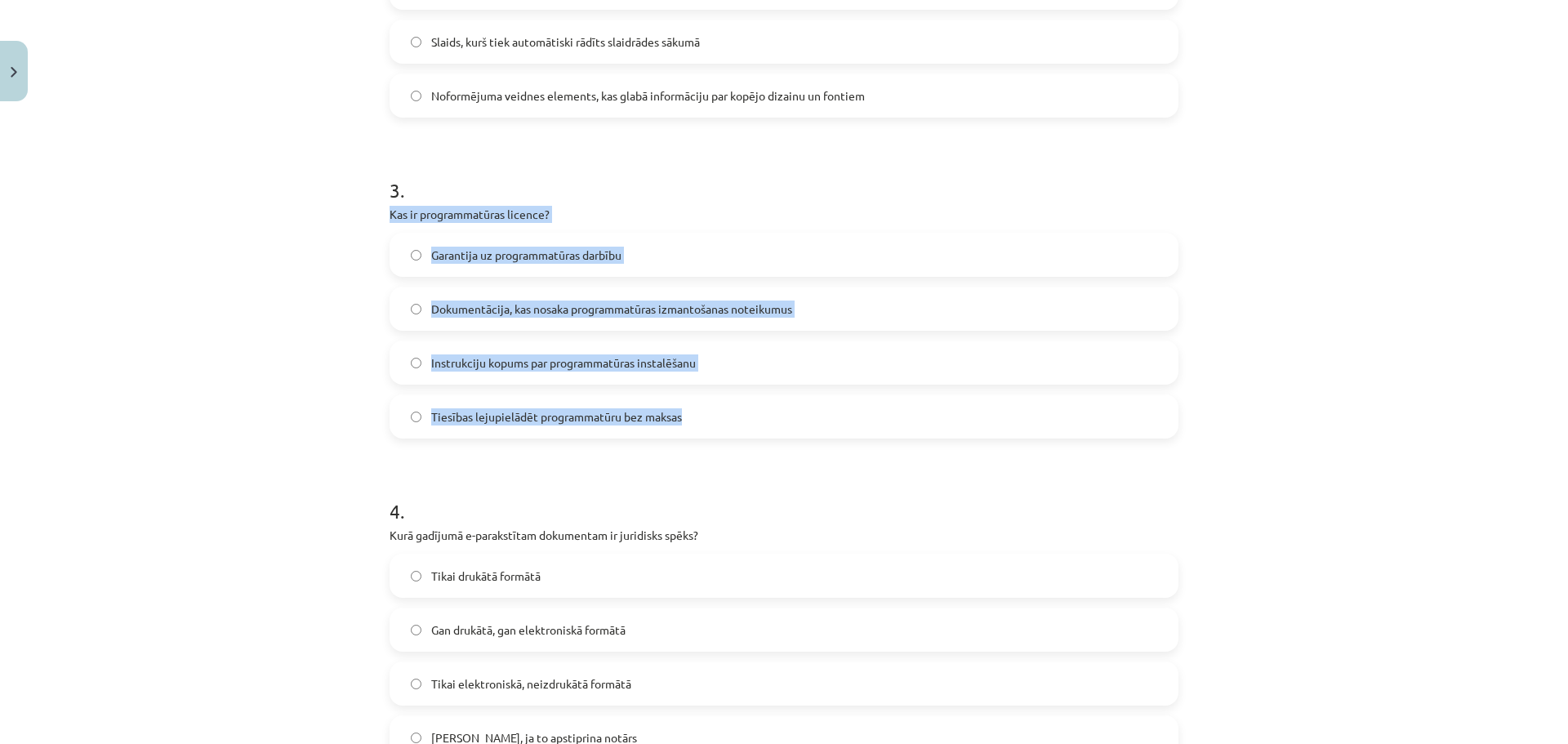
drag, startPoint x: 378, startPoint y: 212, endPoint x: 700, endPoint y: 420, distance: 383.3
click at [335, 259] on div "Mācību tēma: Datorikas - 10. klases 2. ieskaites mācību materiāls #7 Noslēguma …" at bounding box center [784, 372] width 1568 height 744
click at [305, 308] on div "Mācību tēma: Datorikas - 10. klases 2. ieskaites mācību materiāls #7 Noslēguma …" at bounding box center [784, 372] width 1568 height 744
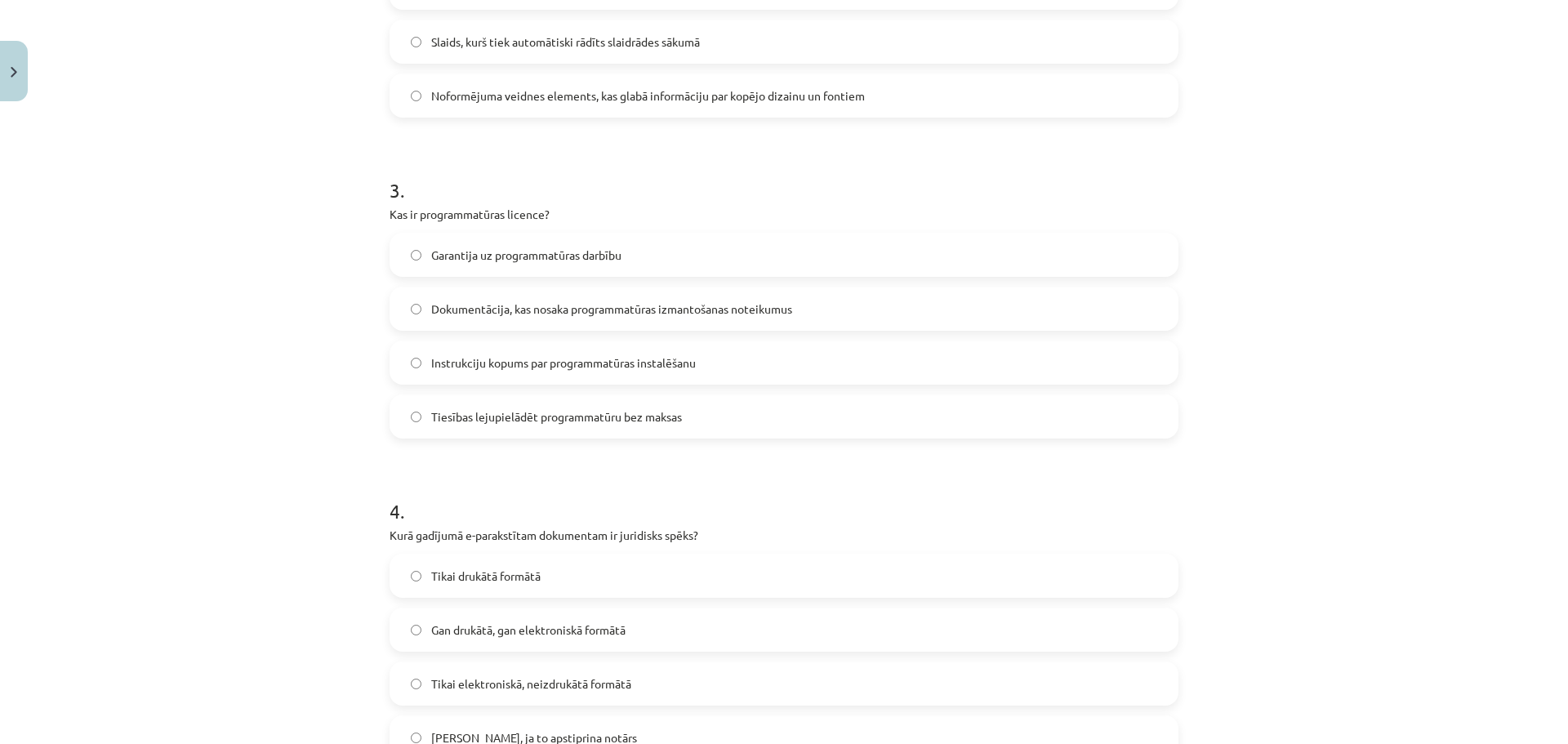
click at [460, 292] on label "Dokumentācija, kas nosaka programmatūras izmantošanas noteikumus" at bounding box center [784, 309] width 786 height 40
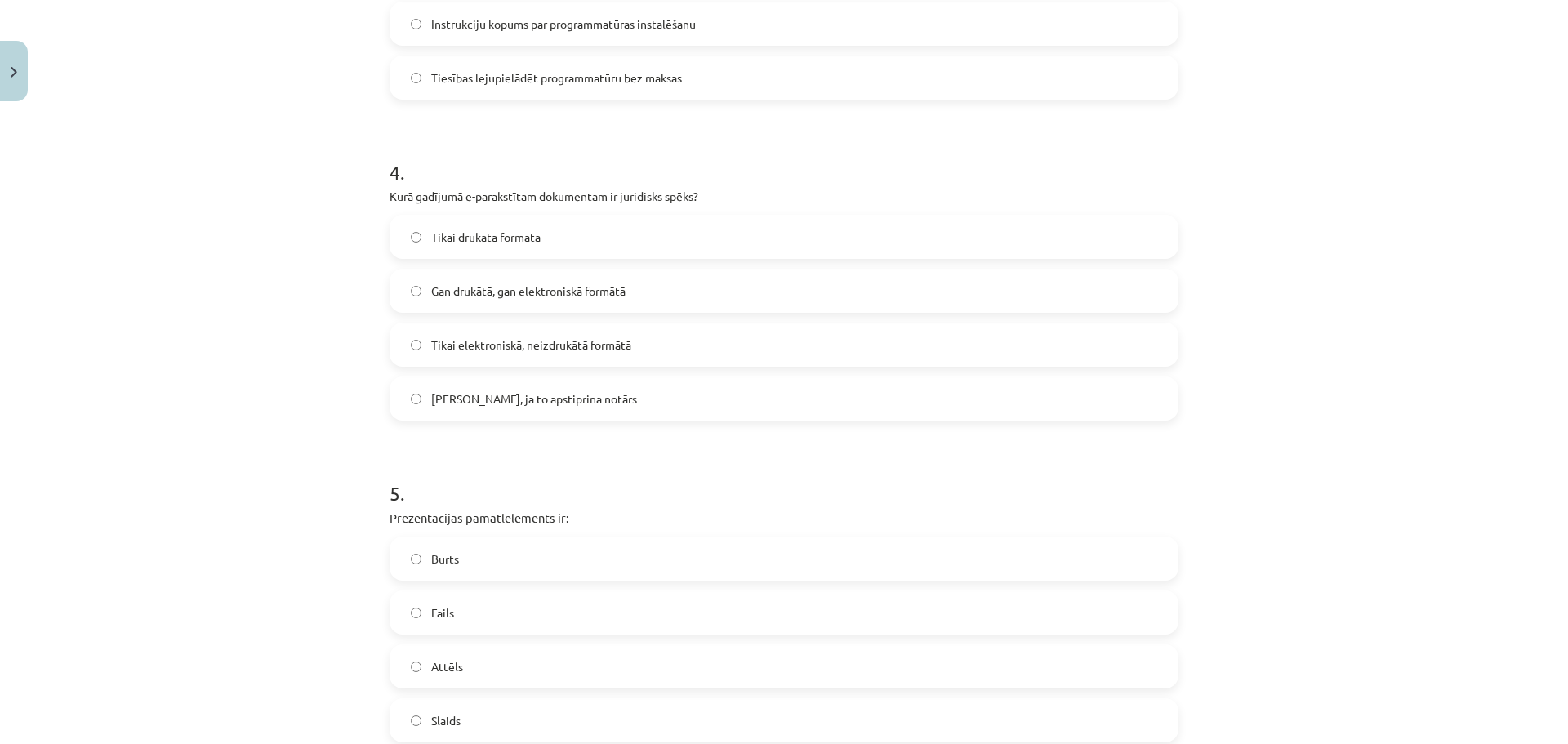
scroll to position [1225, 0]
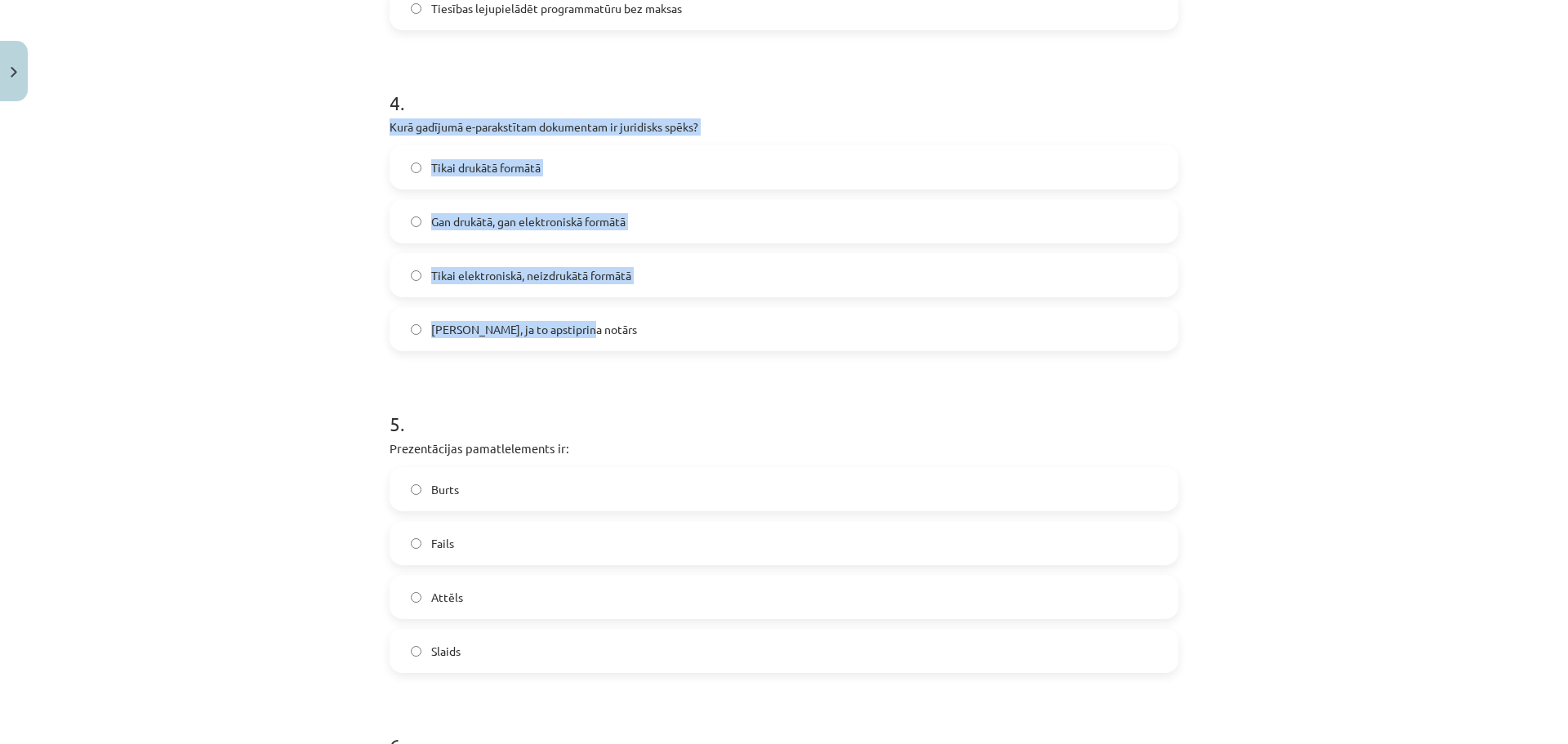
drag, startPoint x: 376, startPoint y: 121, endPoint x: 603, endPoint y: 326, distance: 305.9
click at [603, 326] on div "50 XP Saņemsi Sarežģīts 1614 pilda Apraksts Uzdevums Palīdzība 1 . Kura PowerPo…" at bounding box center [783, 656] width 808 height 3544
click at [491, 224] on span "Gan drukātā, gan elektroniskā formātā" at bounding box center [528, 222] width 194 height 17
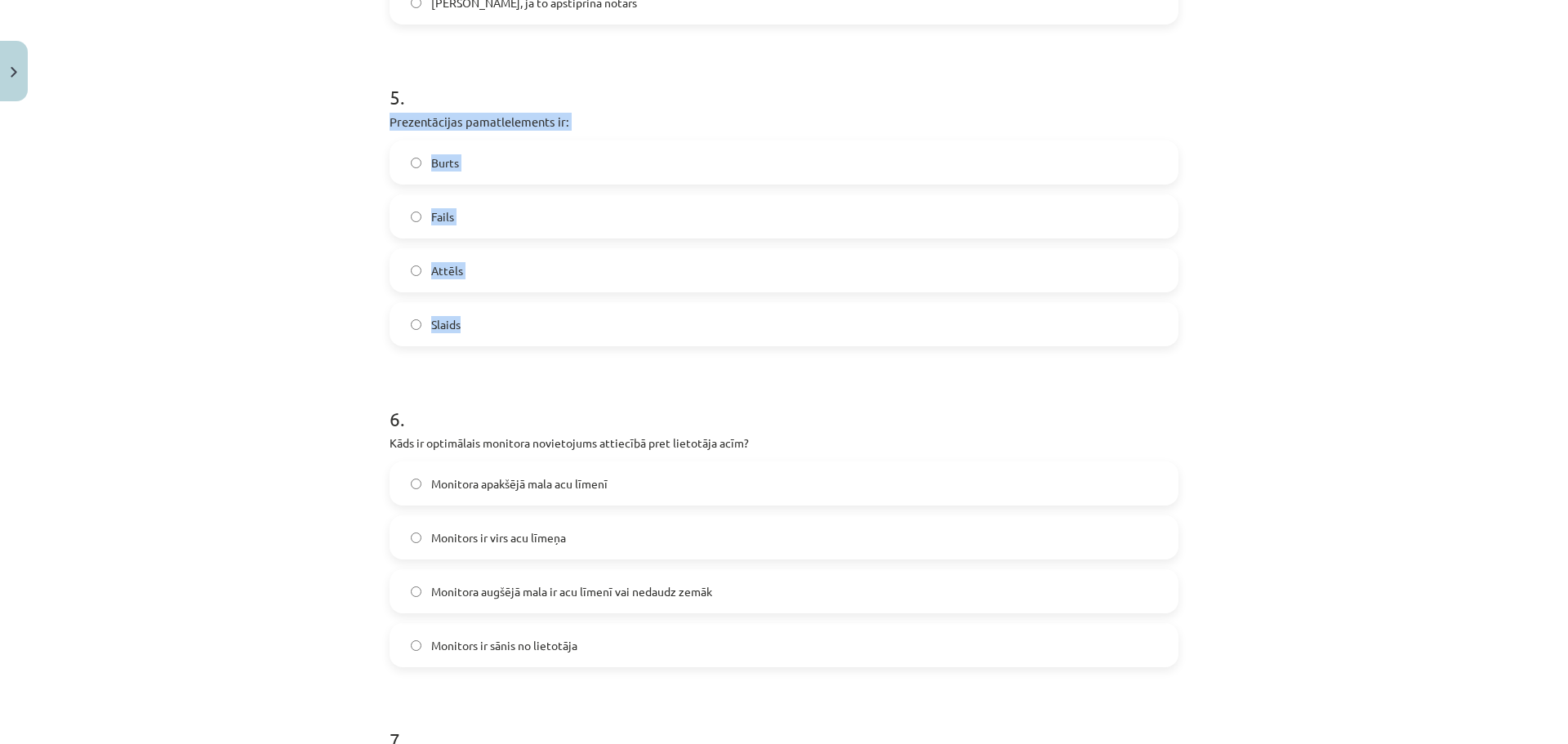
drag, startPoint x: 376, startPoint y: 116, endPoint x: 487, endPoint y: 308, distance: 221.8
click at [487, 308] on div "50 XP Saņemsi Sarežģīts 1614 pilda Apraksts Uzdevums Palīdzība 1 . Kura PowerPo…" at bounding box center [783, 328] width 808 height 3544
click at [570, 327] on label "Slaids" at bounding box center [784, 324] width 786 height 40
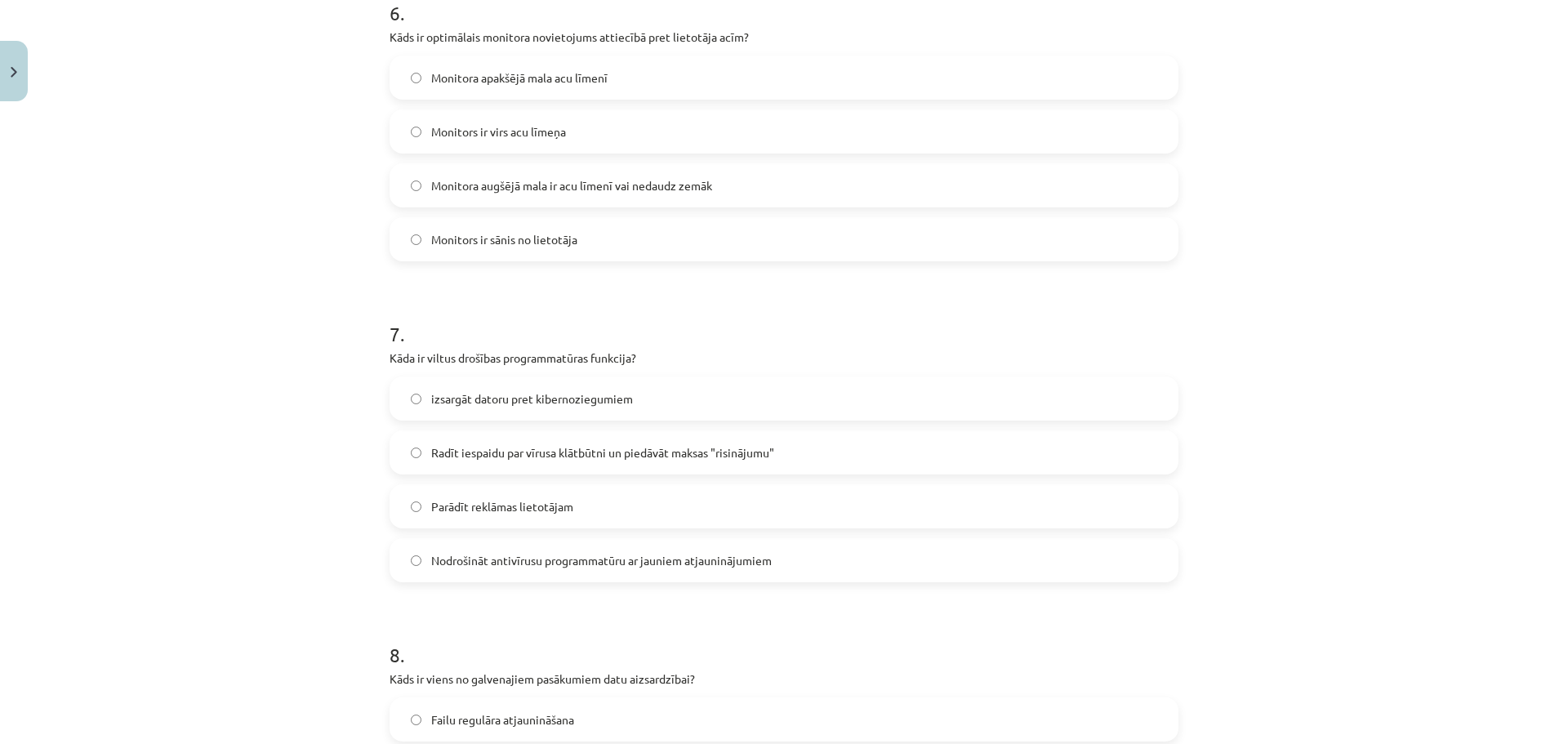
scroll to position [1961, 0]
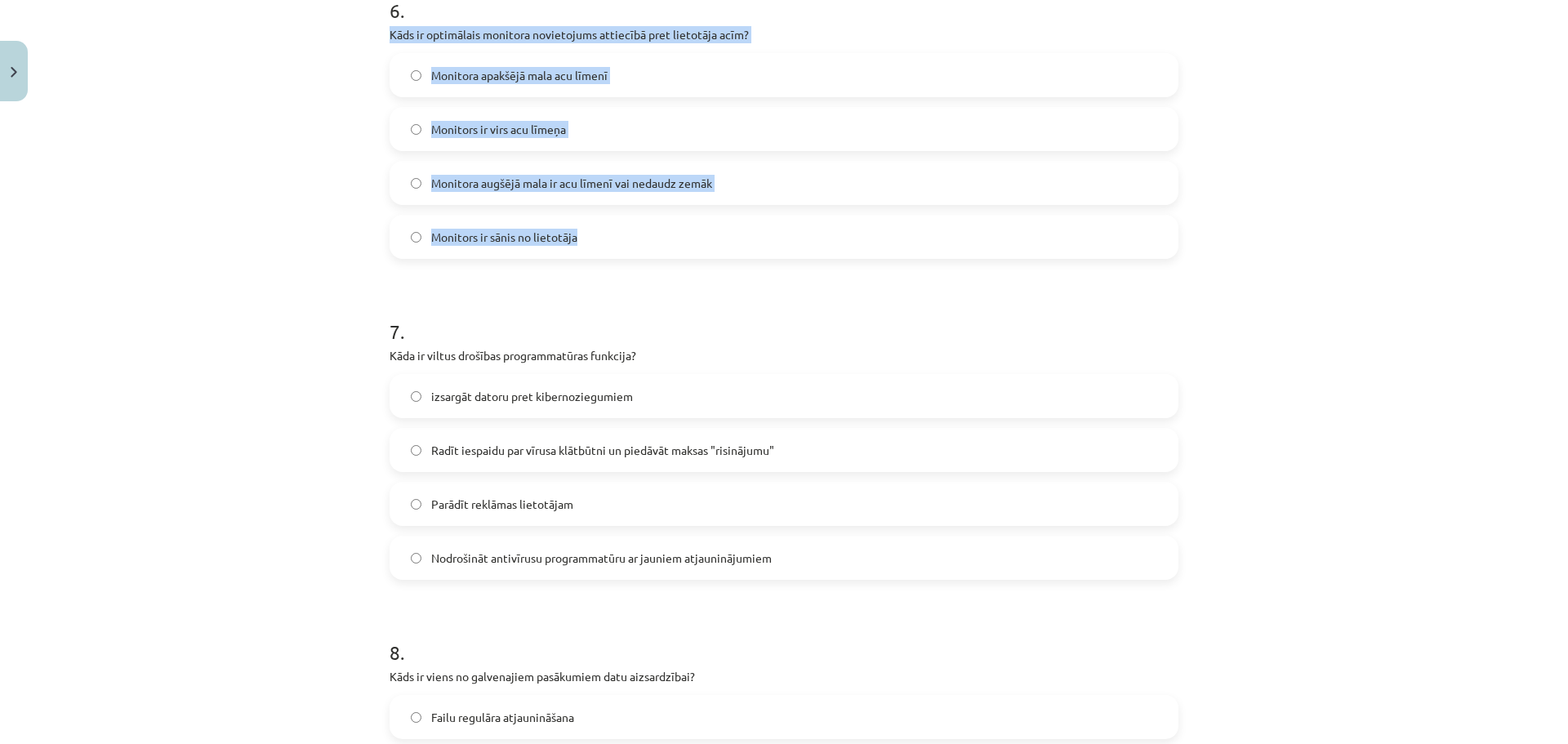
drag, startPoint x: 377, startPoint y: 29, endPoint x: 581, endPoint y: 228, distance: 285.0
click at [483, 68] on span "Monitora apakšējā mala acu līmenī" at bounding box center [519, 75] width 176 height 17
click at [573, 221] on label "Monitors ir sānis no lietotāja" at bounding box center [784, 236] width 786 height 40
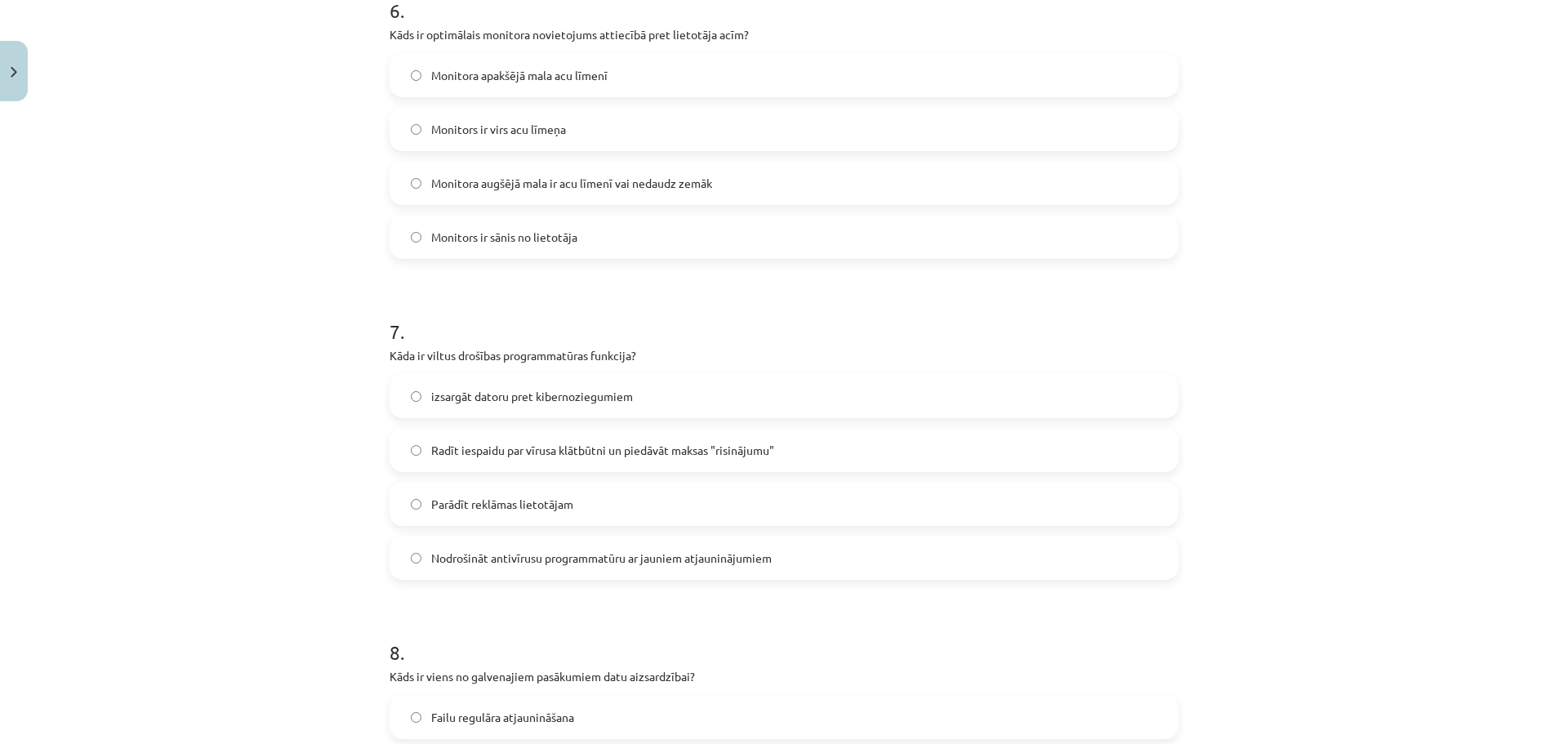
click at [557, 185] on span "Monitora augšējā mala ir acu līmenī vai nedaudz zemāk" at bounding box center [572, 183] width 281 height 17
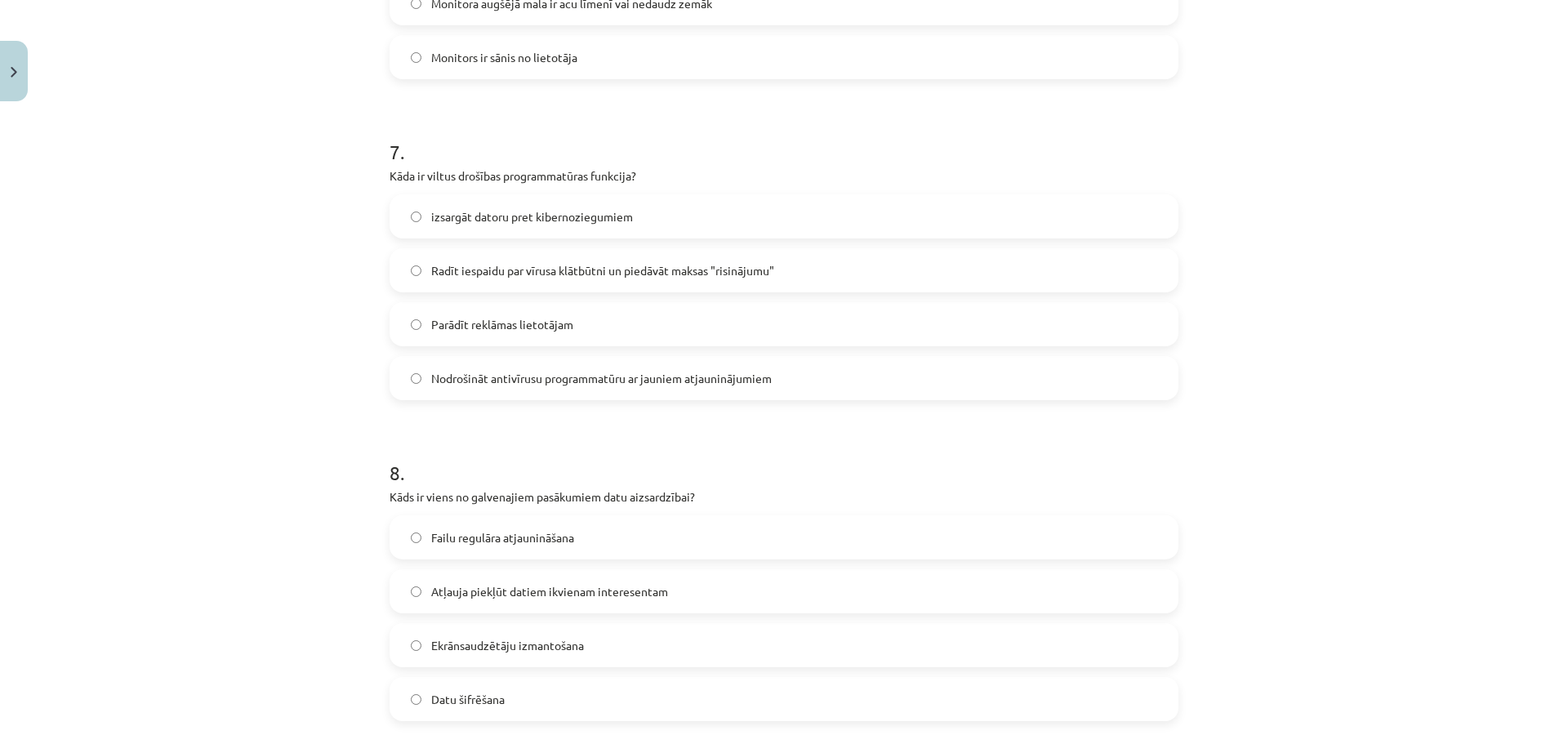
scroll to position [2124, 0]
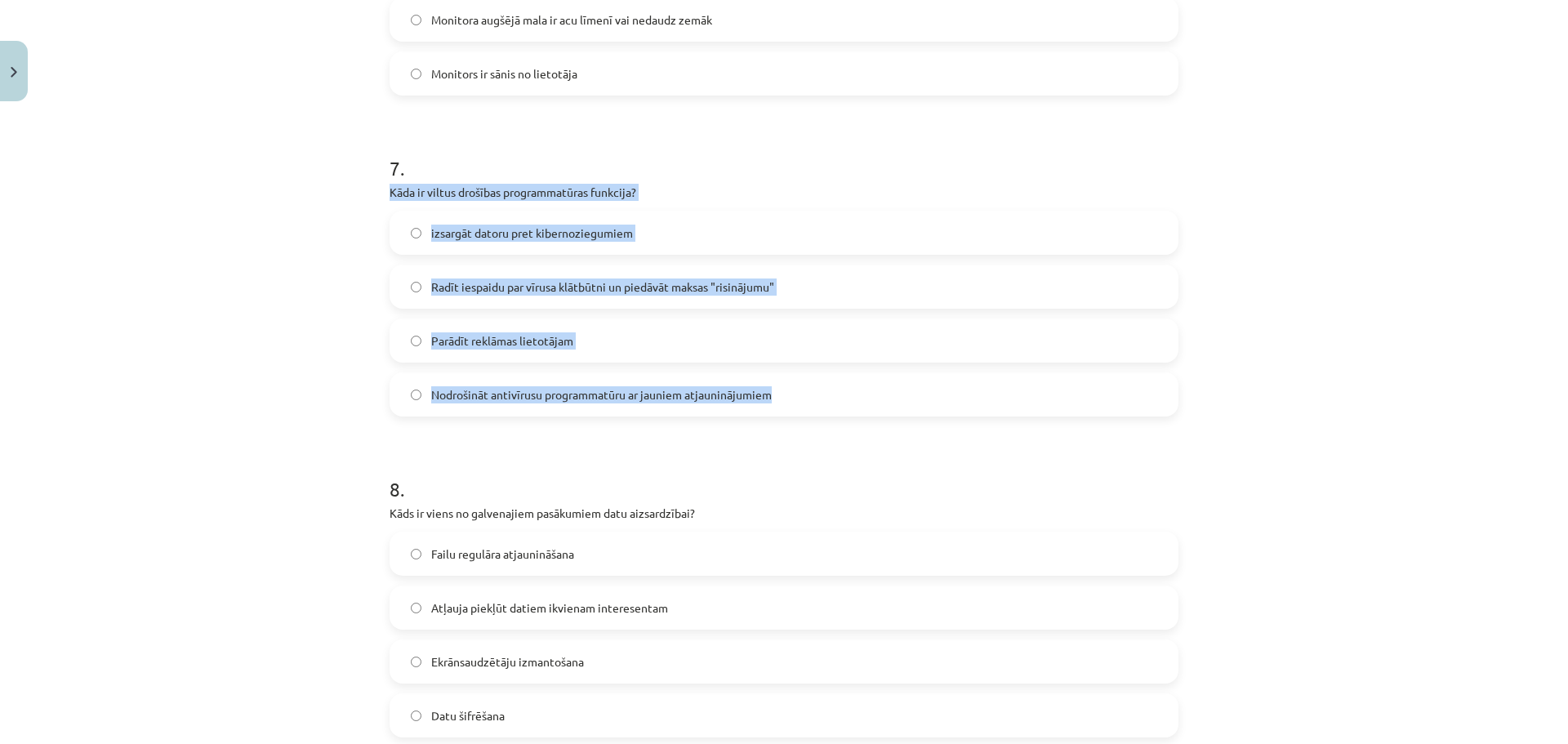
drag, startPoint x: 375, startPoint y: 191, endPoint x: 793, endPoint y: 406, distance: 470.1
click at [477, 280] on span "Radīt iespaidu par vīrusa klātbūtni un piedāvāt maksas "risinājumu"" at bounding box center [602, 287] width 343 height 17
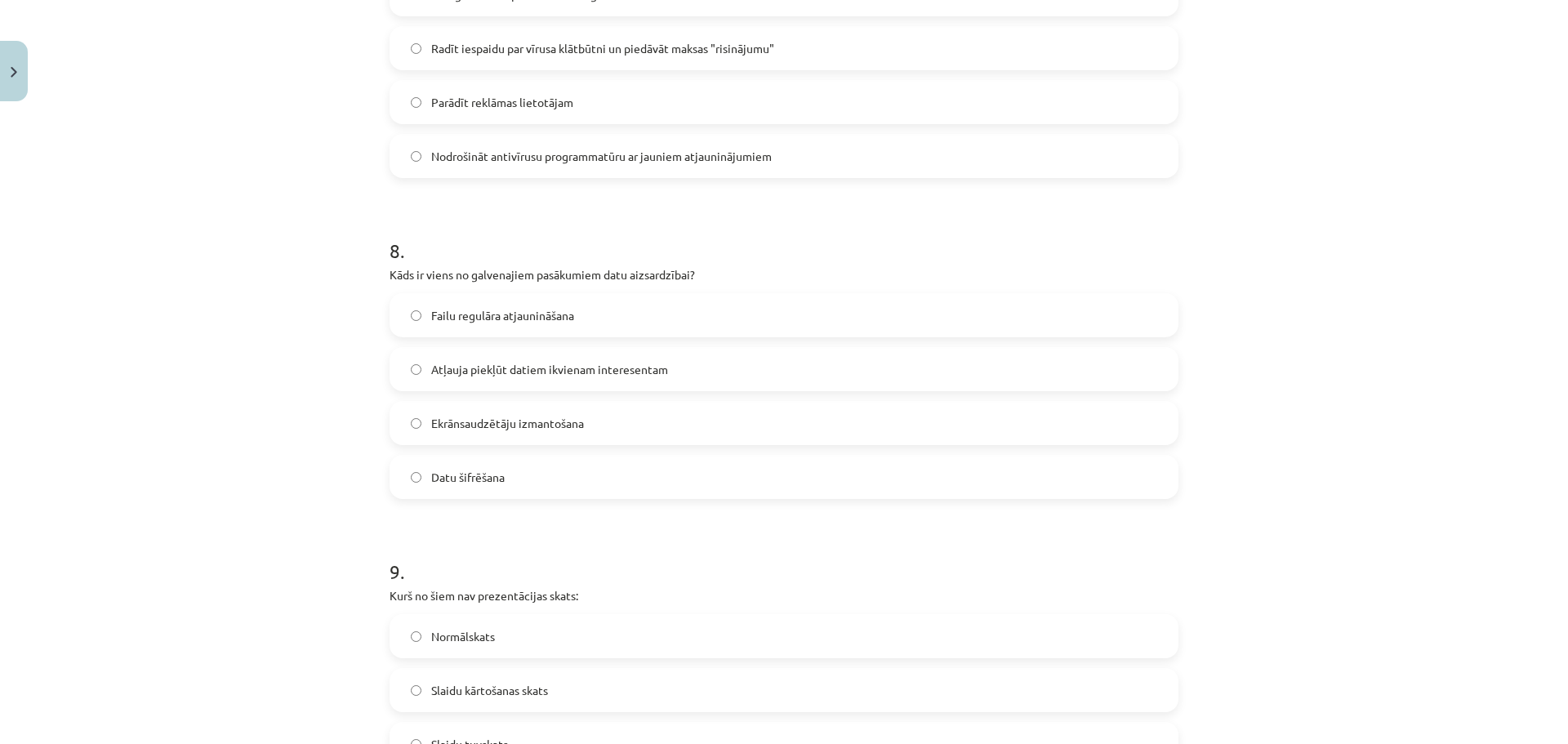
scroll to position [2533, 0]
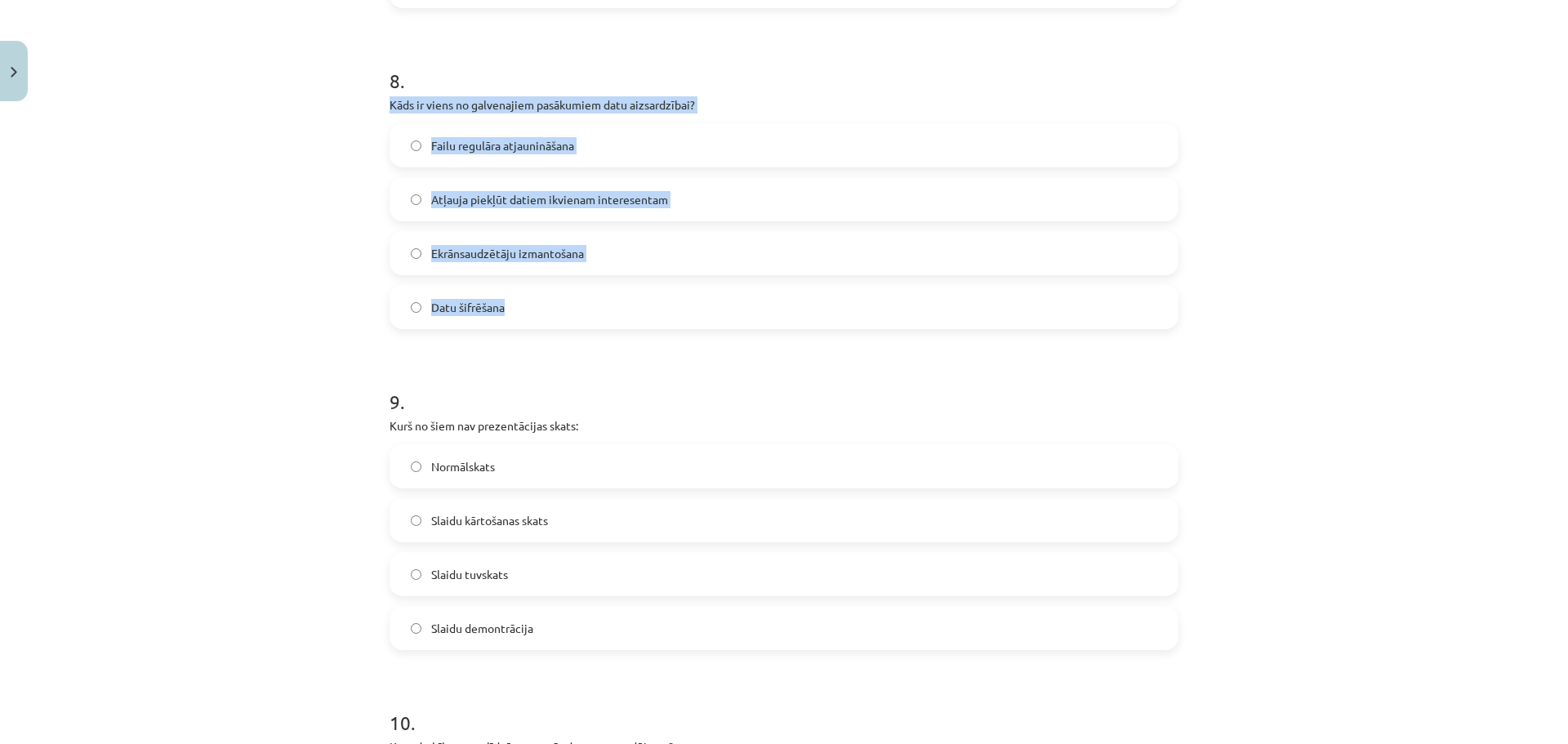
drag, startPoint x: 384, startPoint y: 104, endPoint x: 551, endPoint y: 316, distance: 269.9
click at [551, 316] on div "8 . Kāds ir viens no galvenajiem pasākumiem datu aizsardzībai? Failu regulāra a…" at bounding box center [784, 185] width 789 height 289
click at [469, 312] on span "Datu šifrēšana" at bounding box center [468, 307] width 74 height 17
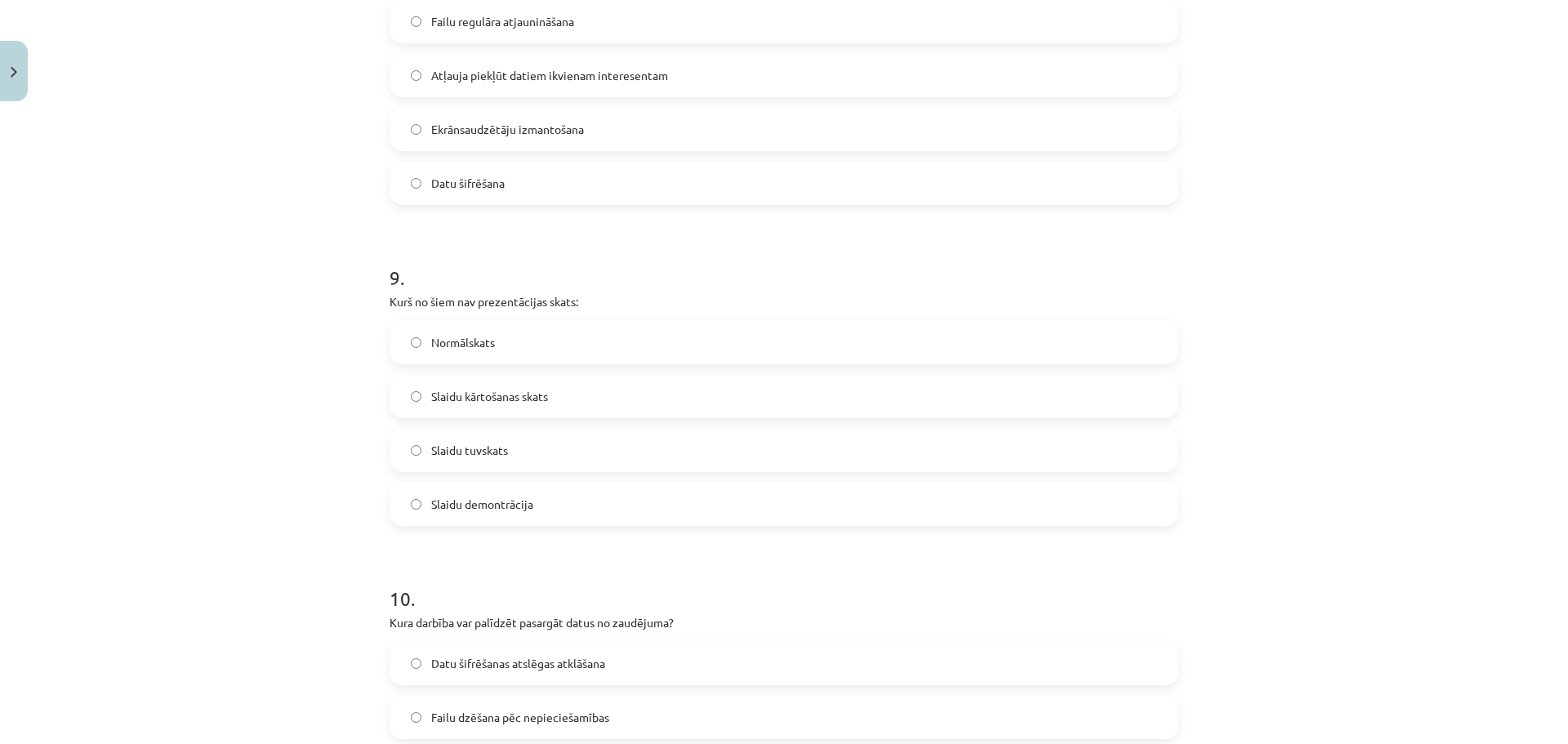
scroll to position [2859, 0]
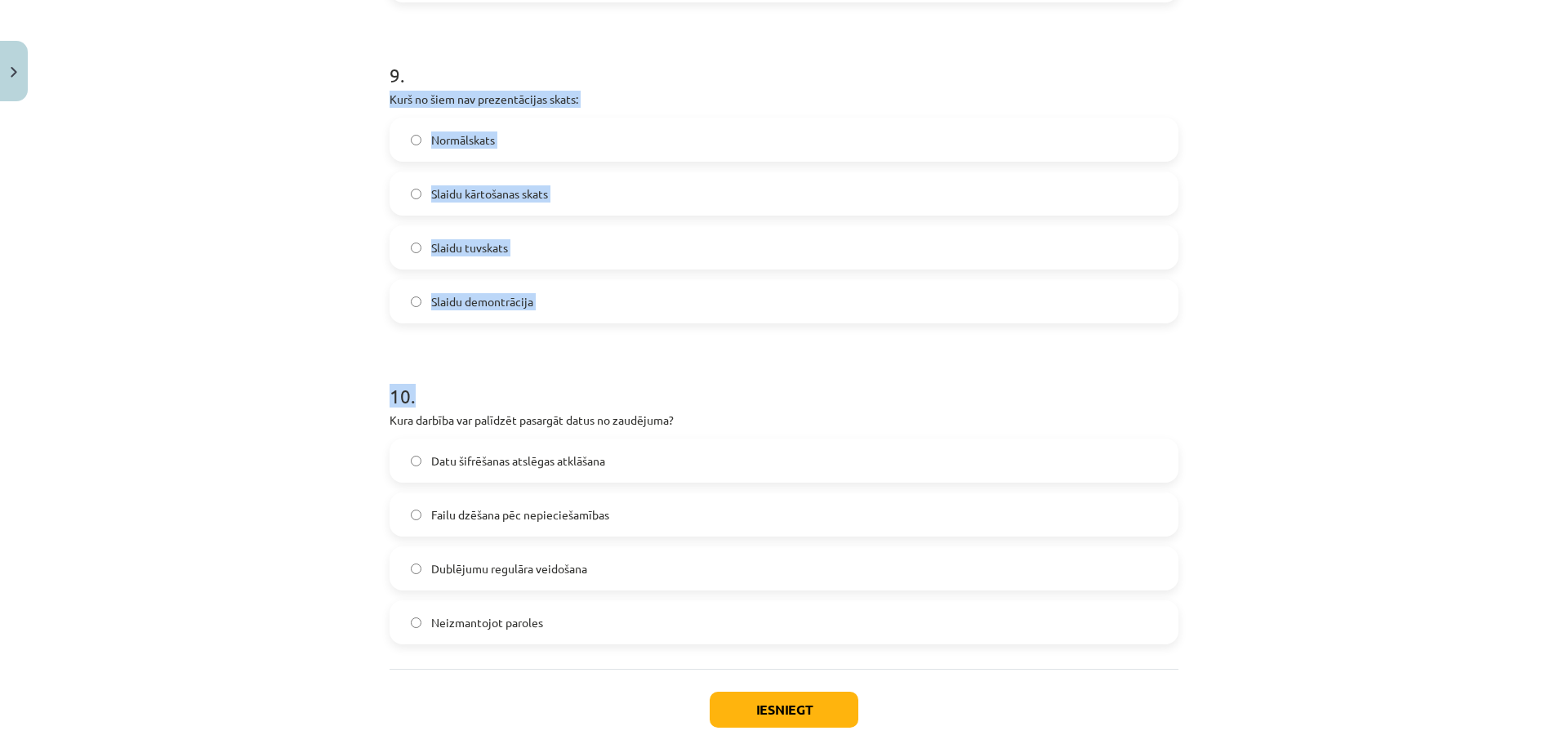
drag, startPoint x: 381, startPoint y: 98, endPoint x: 632, endPoint y: 343, distance: 350.8
click at [471, 250] on span "Slaidu tuvskats" at bounding box center [470, 247] width 77 height 17
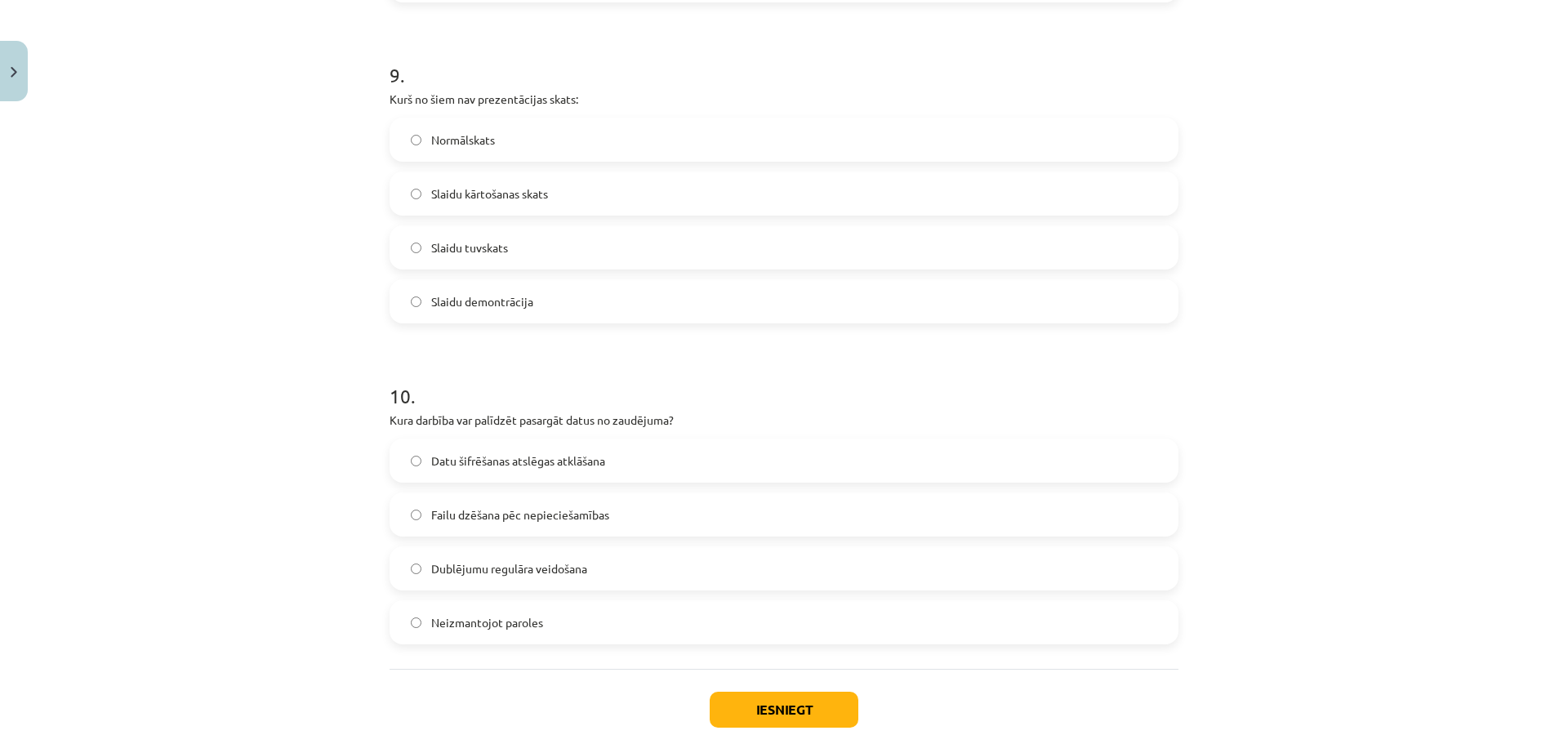
click at [281, 296] on div "Mācību tēma: Datorikas - 10. klases 2. ieskaites mācību materiāls #7 Noslēguma …" at bounding box center [784, 372] width 1568 height 744
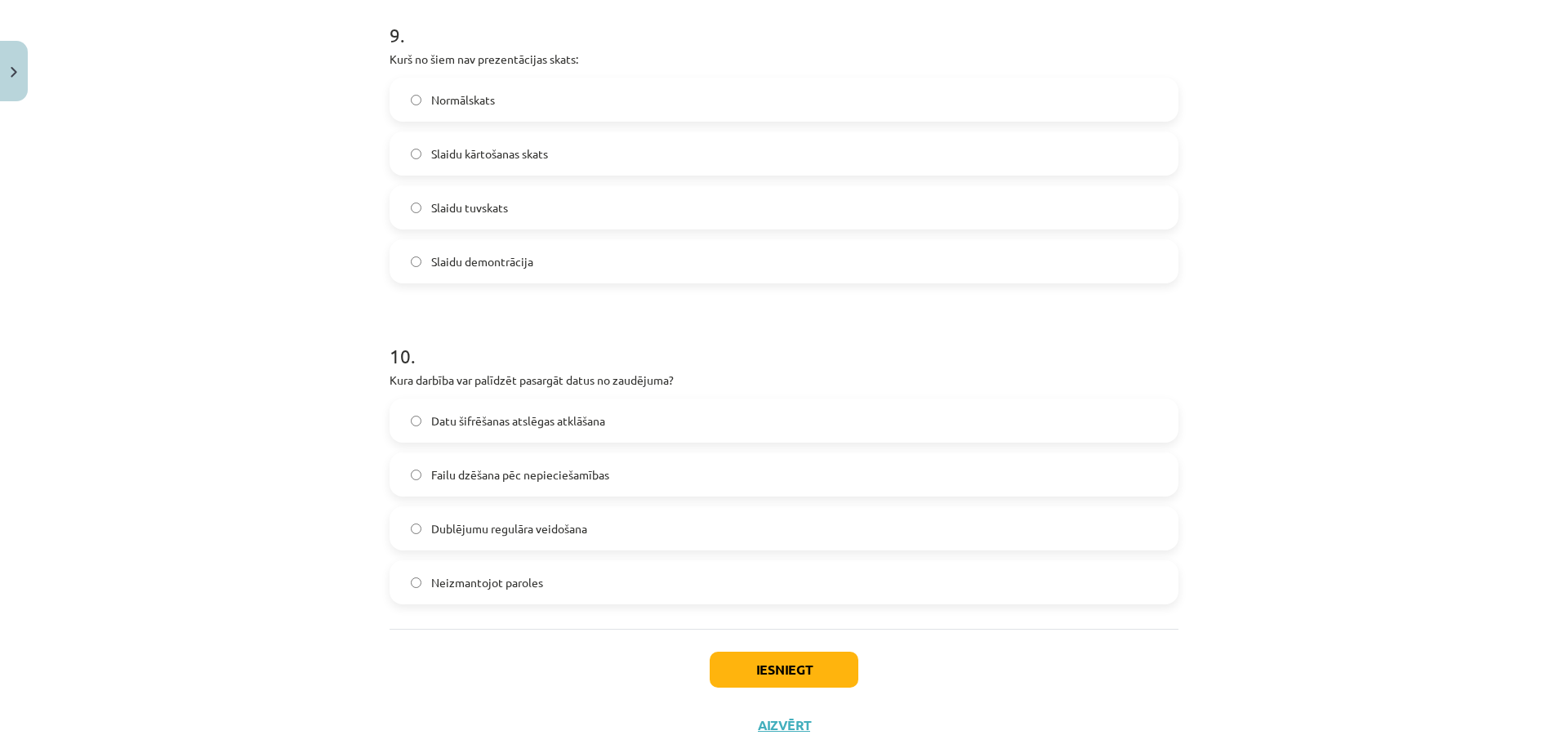
scroll to position [2949, 0]
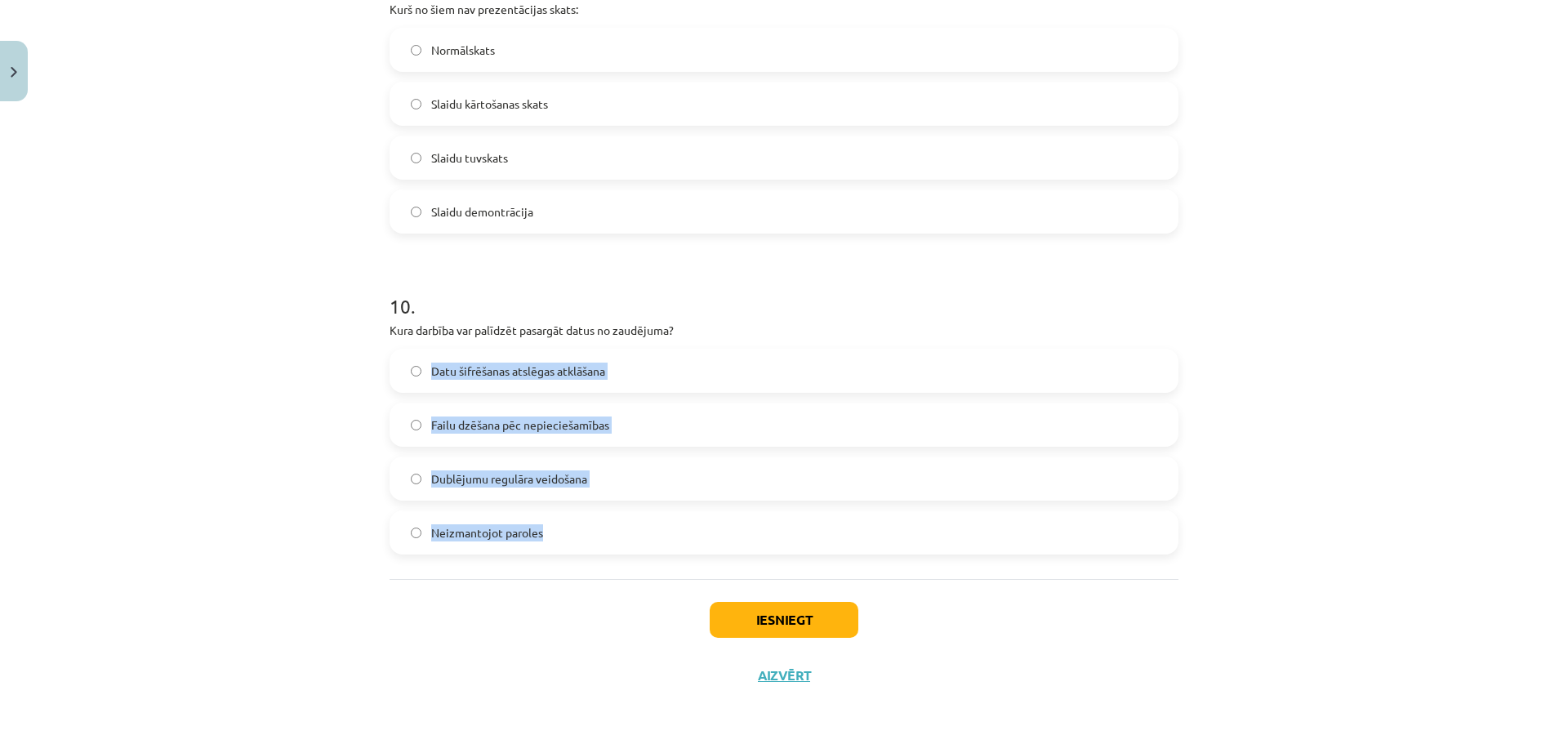
drag, startPoint x: 396, startPoint y: 340, endPoint x: 413, endPoint y: 346, distance: 18.0
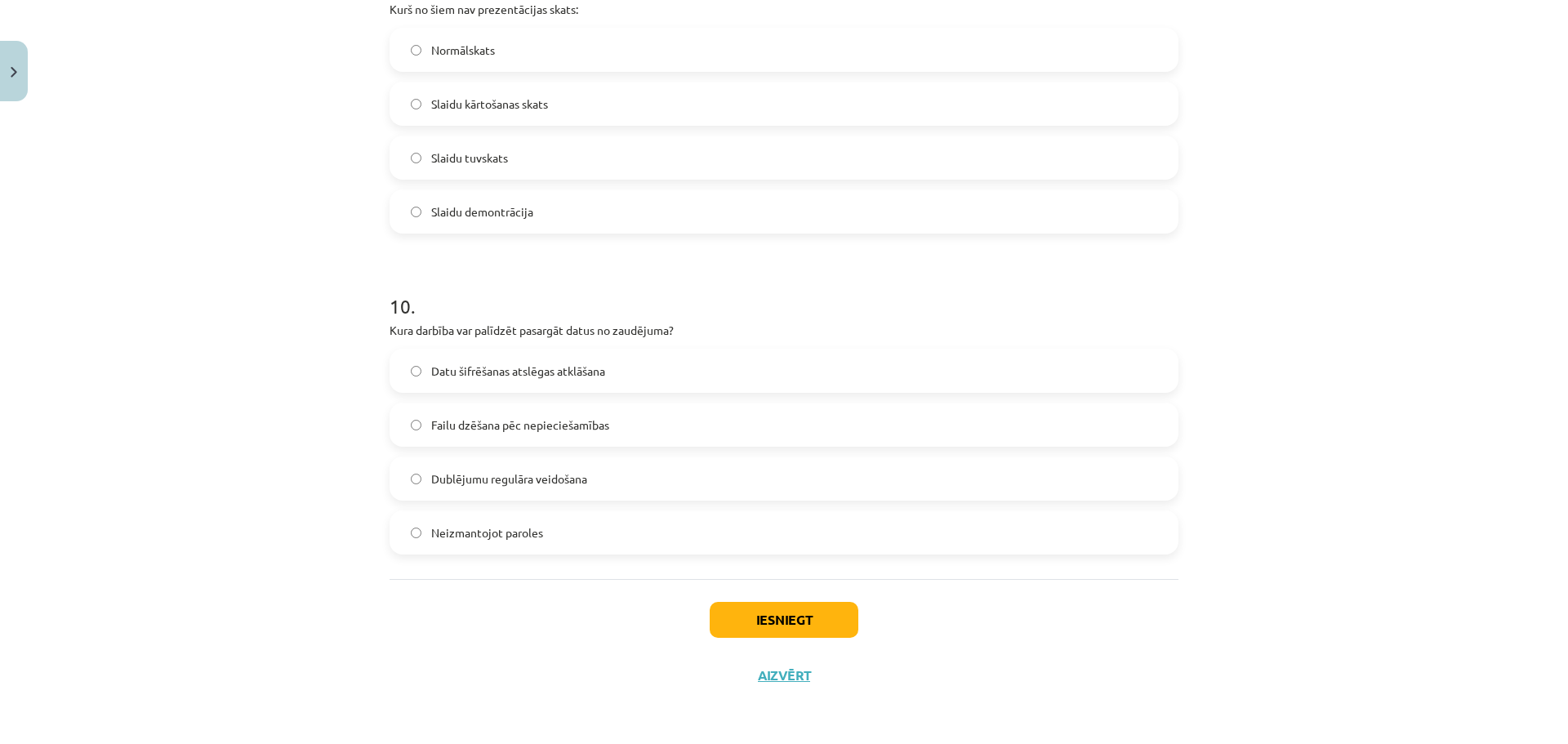
click at [345, 326] on div "Mācību tēma: Datorikas - 10. klases 2. ieskaites mācību materiāls #7 Noslēguma …" at bounding box center [784, 372] width 1568 height 744
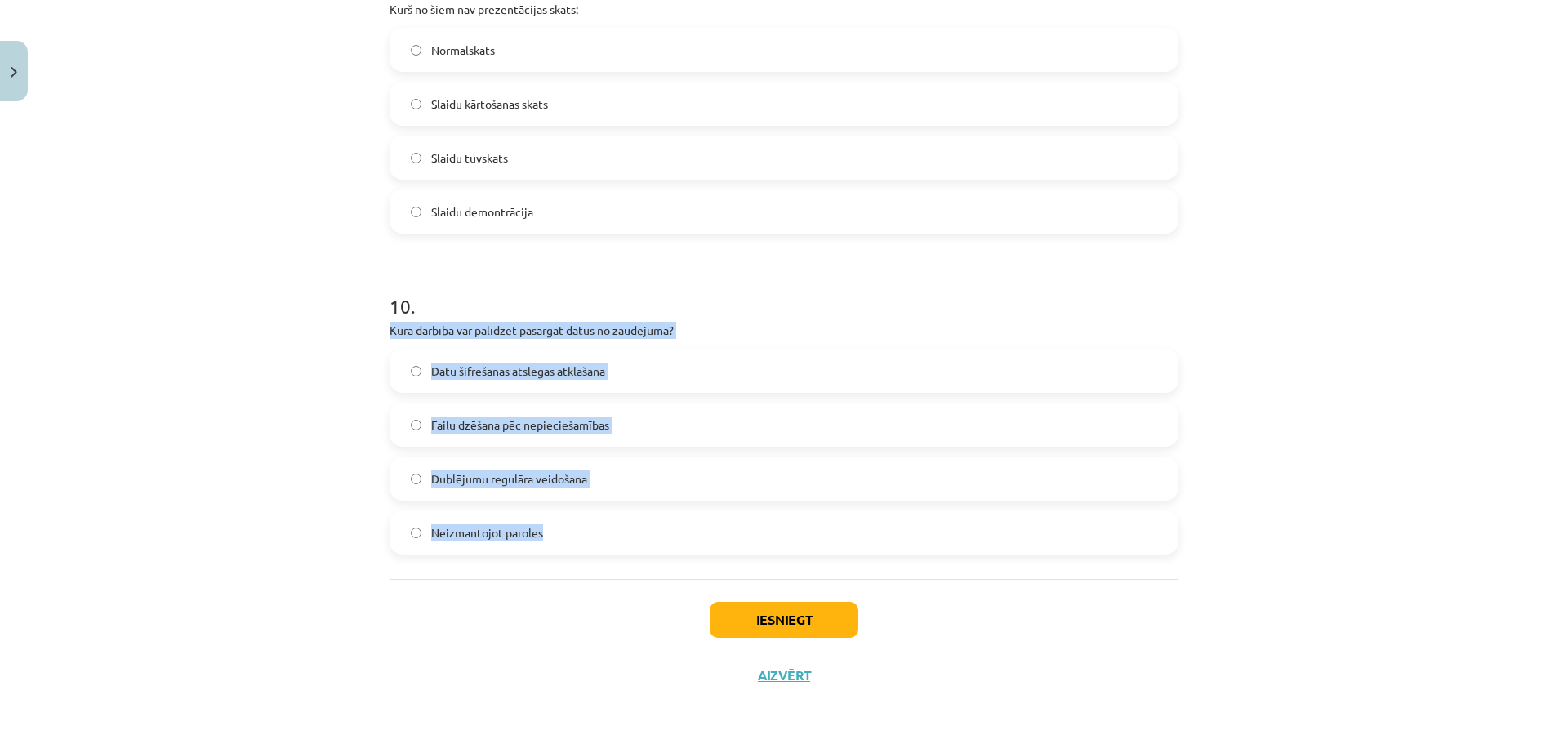
drag, startPoint x: 431, startPoint y: 333, endPoint x: 595, endPoint y: 539, distance: 263.3
click at [493, 479] on span "Dublējumu regulāra veidošana" at bounding box center [509, 479] width 156 height 17
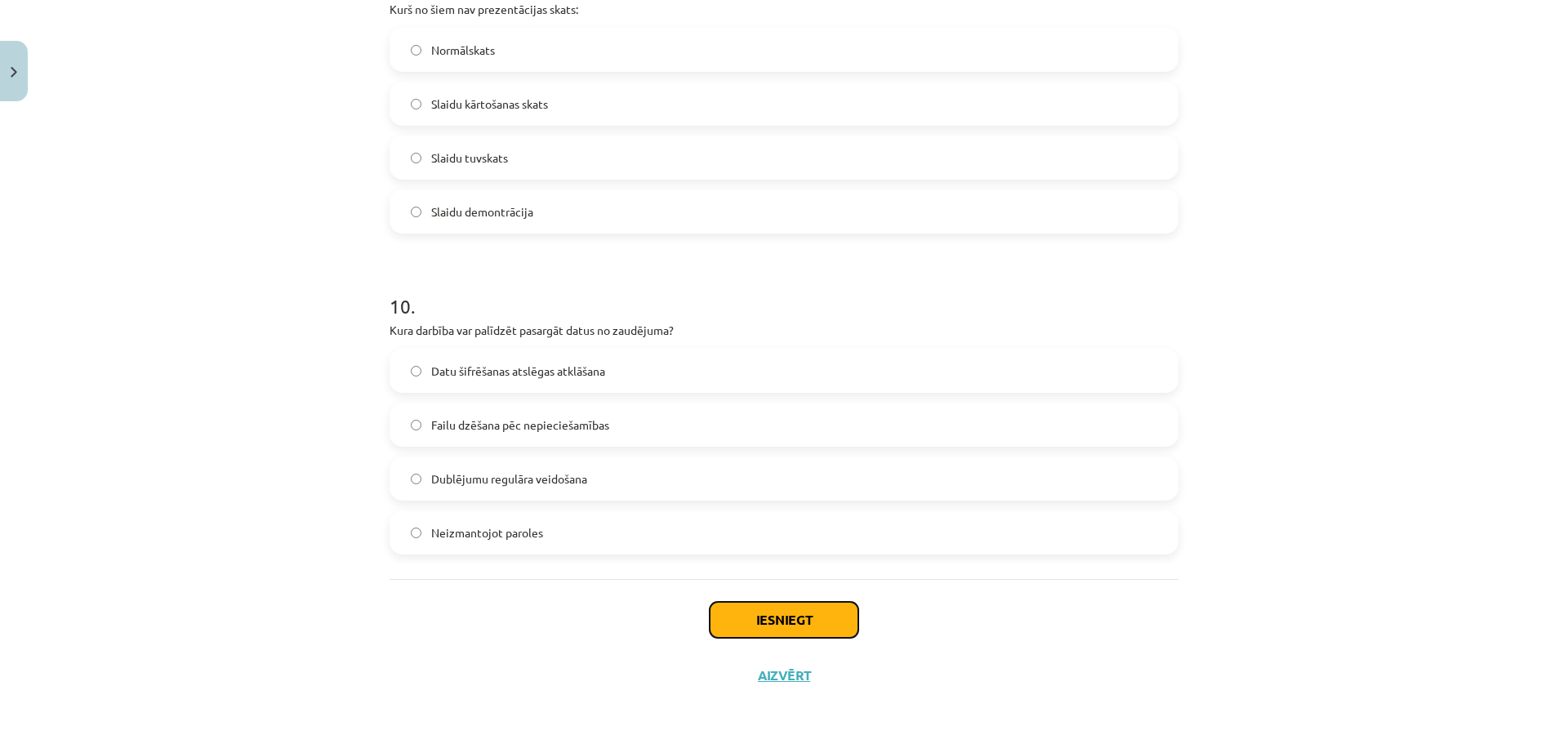
click at [793, 620] on button "Iesniegt" at bounding box center [784, 620] width 149 height 36
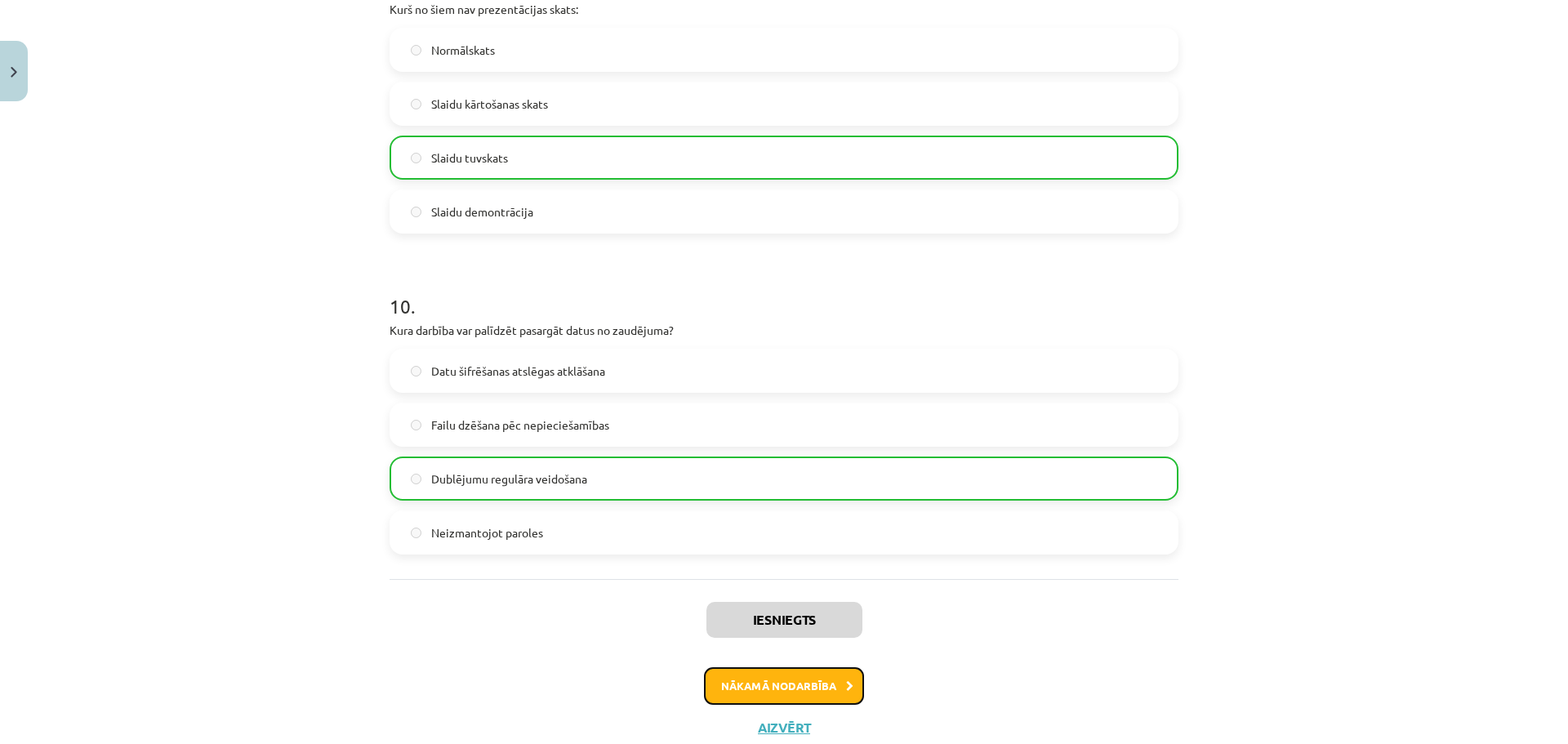
click at [780, 677] on button "Nākamā nodarbība" at bounding box center [784, 686] width 160 height 38
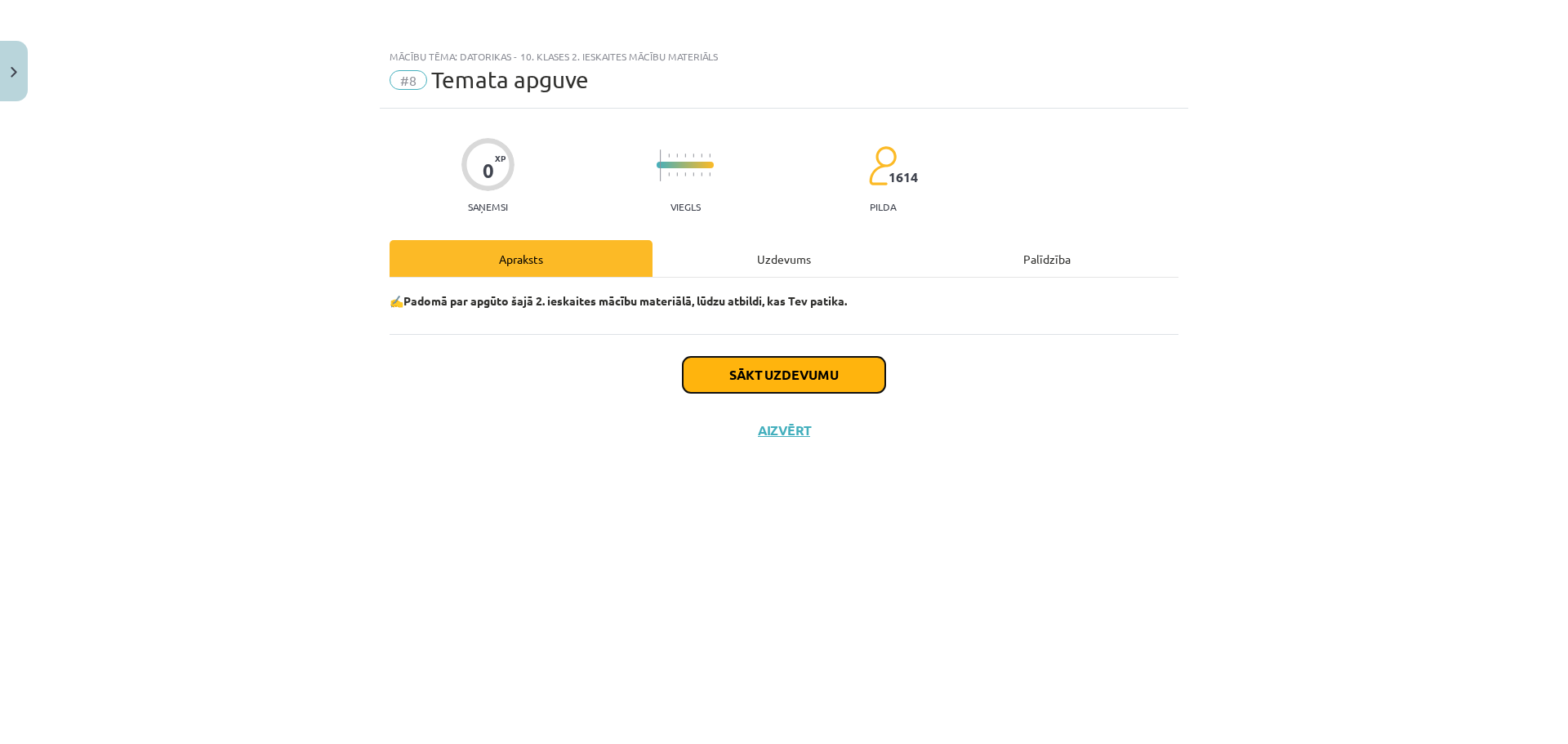
click at [745, 367] on button "Sākt uzdevumu" at bounding box center [784, 374] width 202 height 36
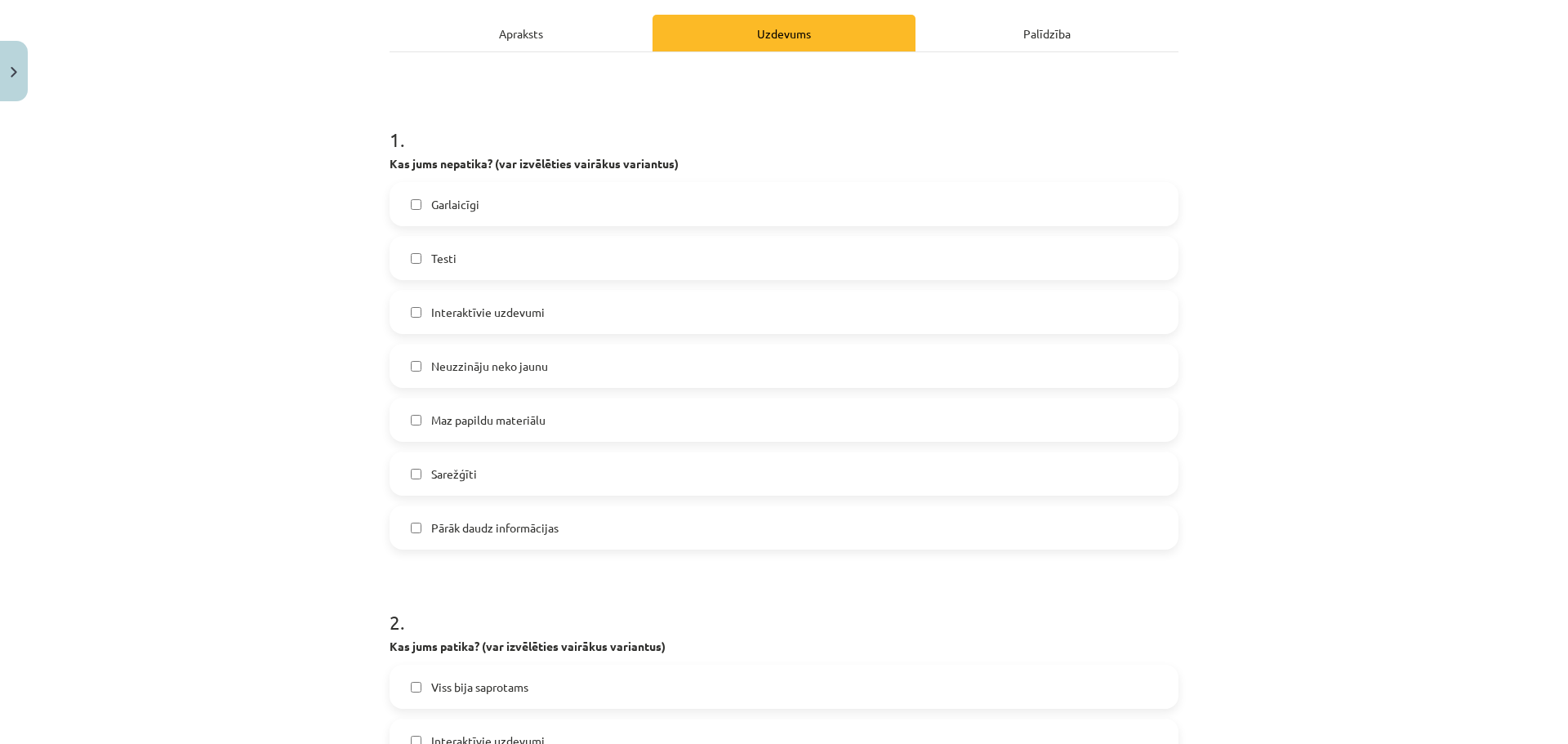
scroll to position [245, 0]
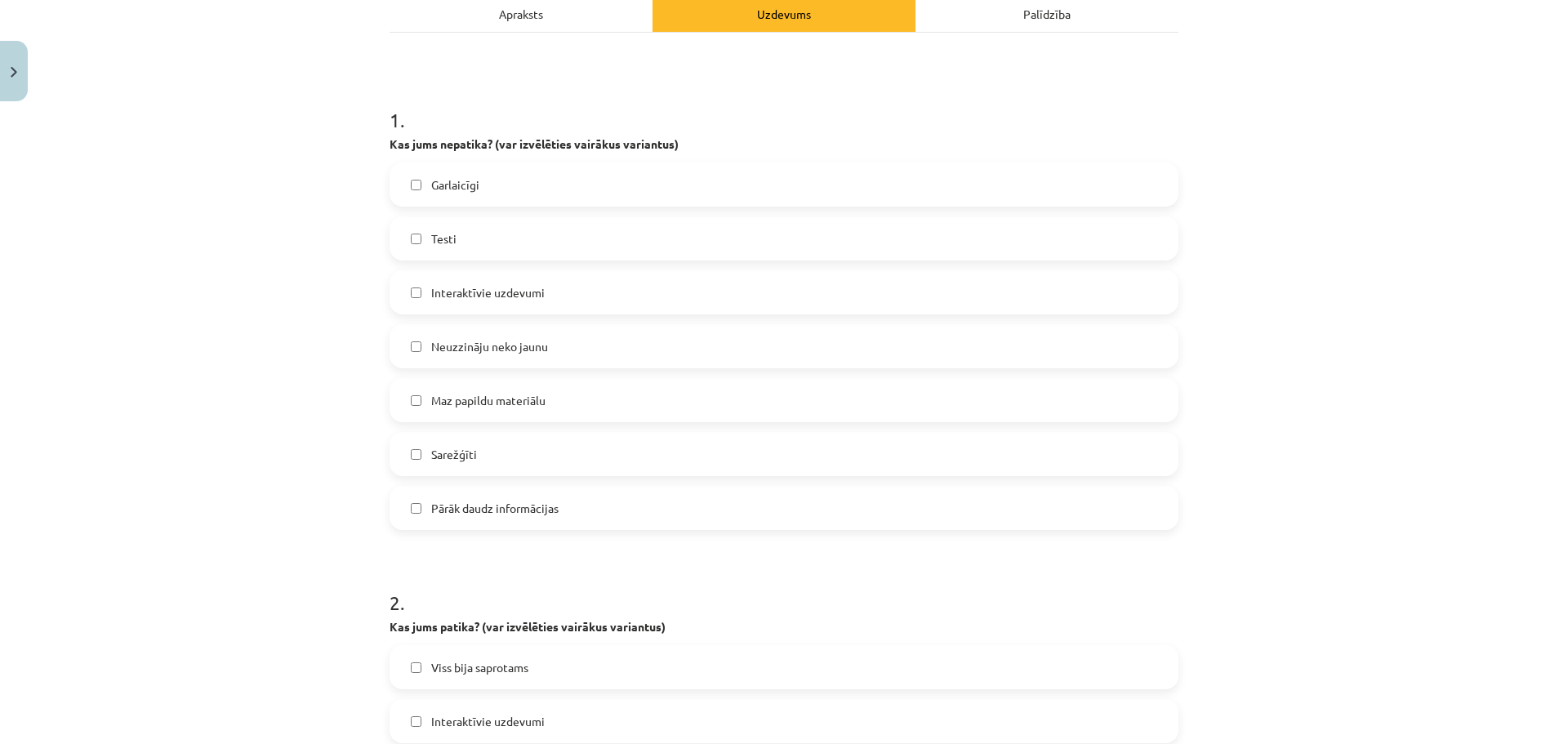
click at [502, 291] on span "Interaktīvie uzdevumi" at bounding box center [487, 292] width 113 height 17
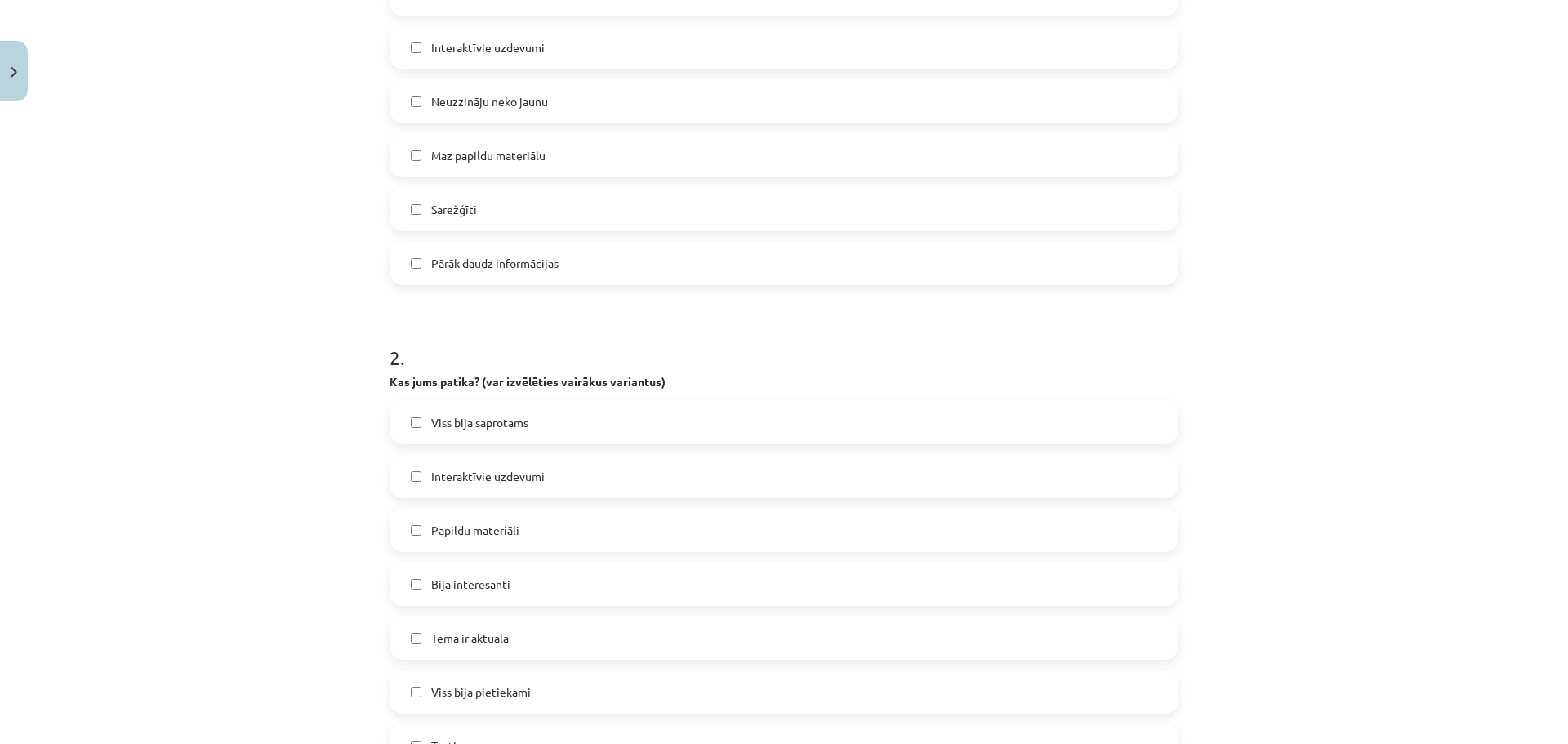
scroll to position [572, 0]
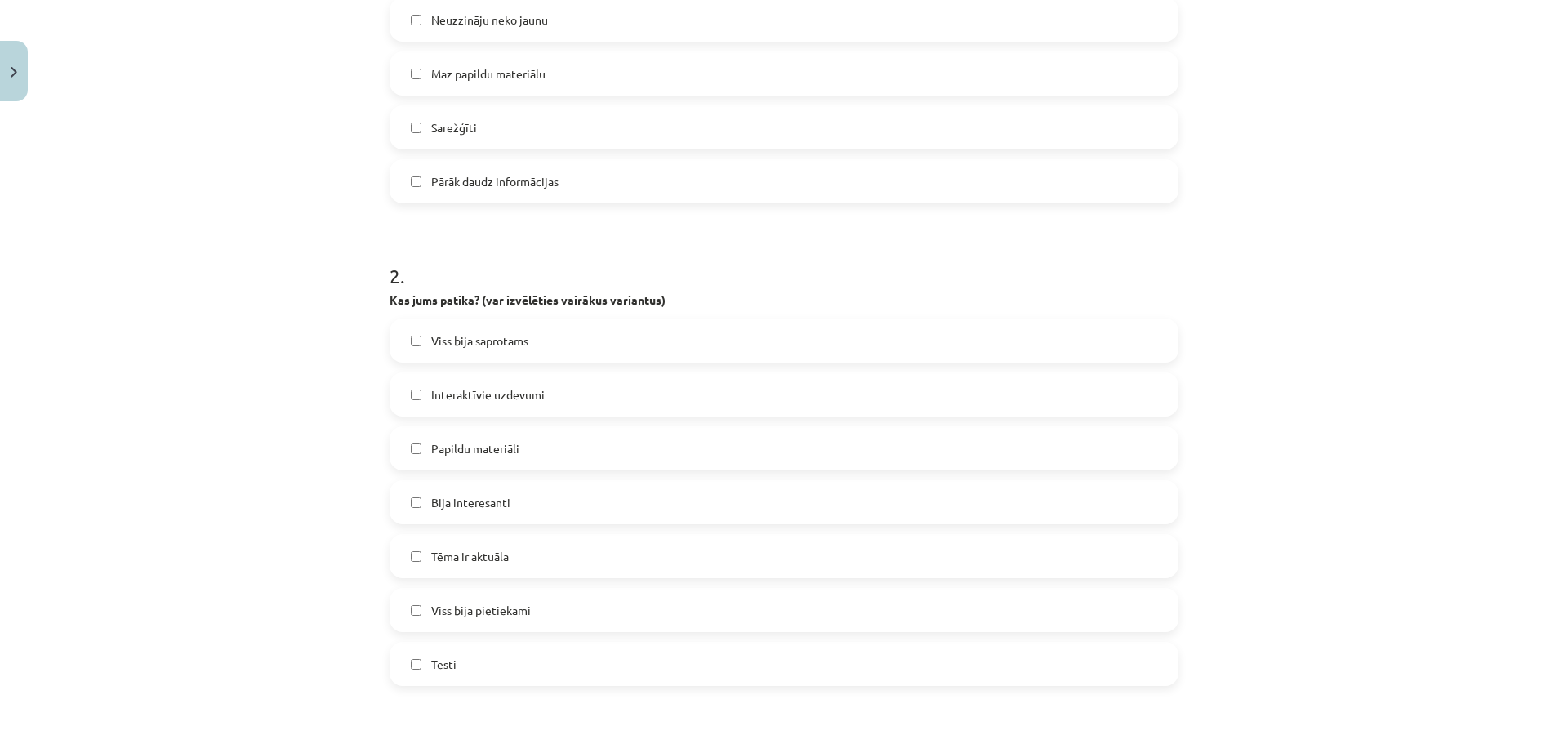
click at [501, 345] on span "Viss bija saprotams" at bounding box center [480, 341] width 97 height 17
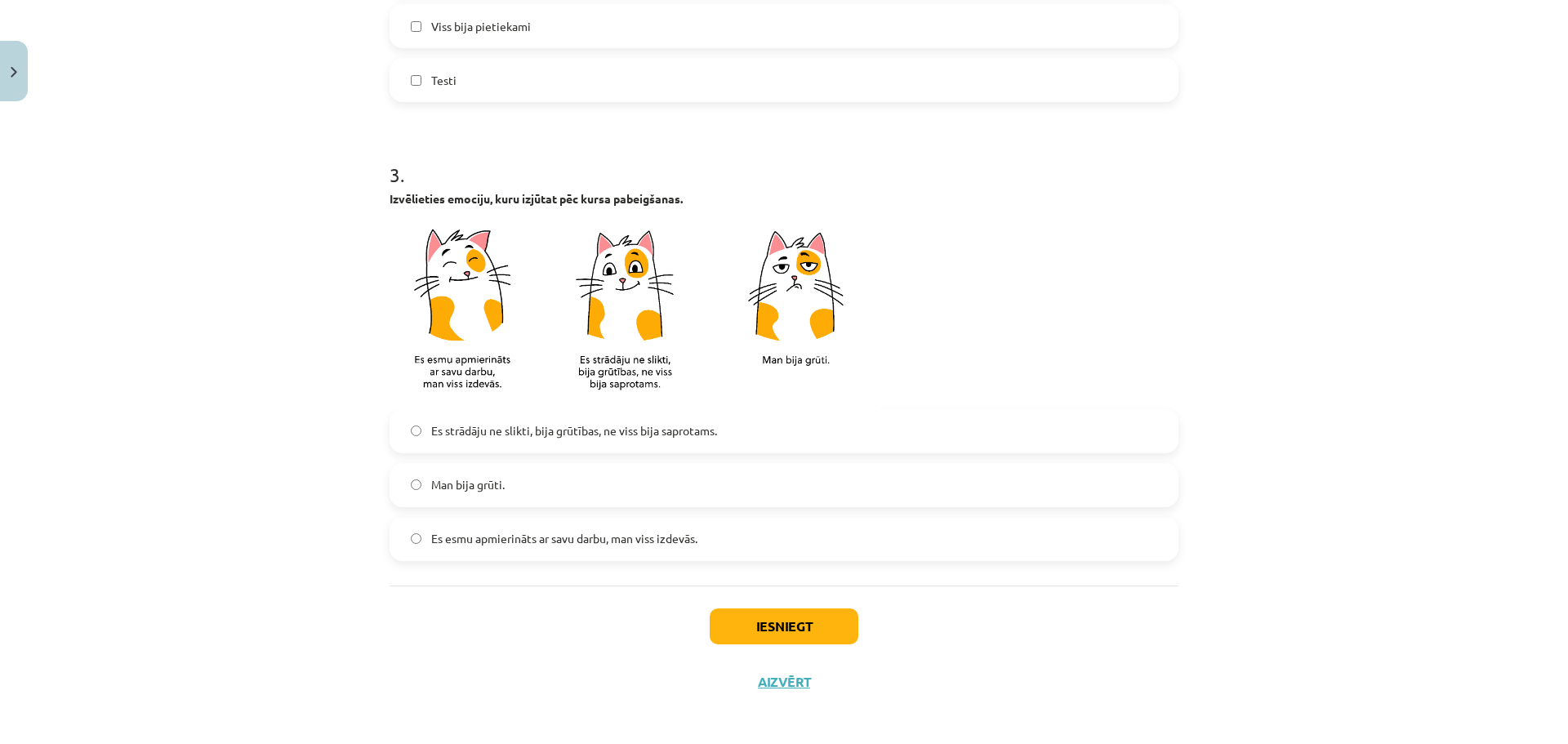
scroll to position [1162, 0]
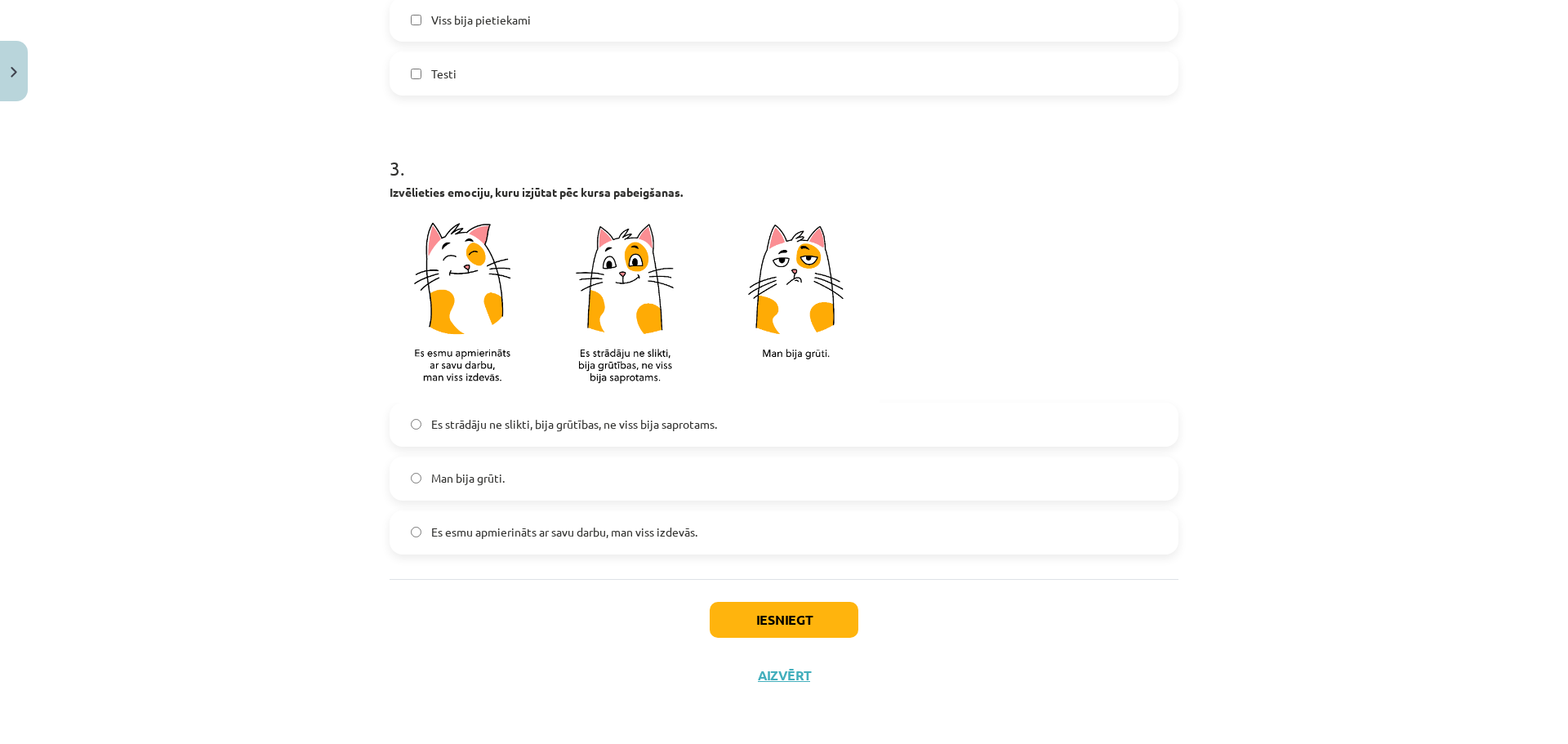
click at [487, 538] on span "Es esmu apmierināts ar savu darbu, man viss izdevās." at bounding box center [564, 532] width 267 height 17
click at [763, 612] on button "Iesniegt" at bounding box center [784, 620] width 149 height 36
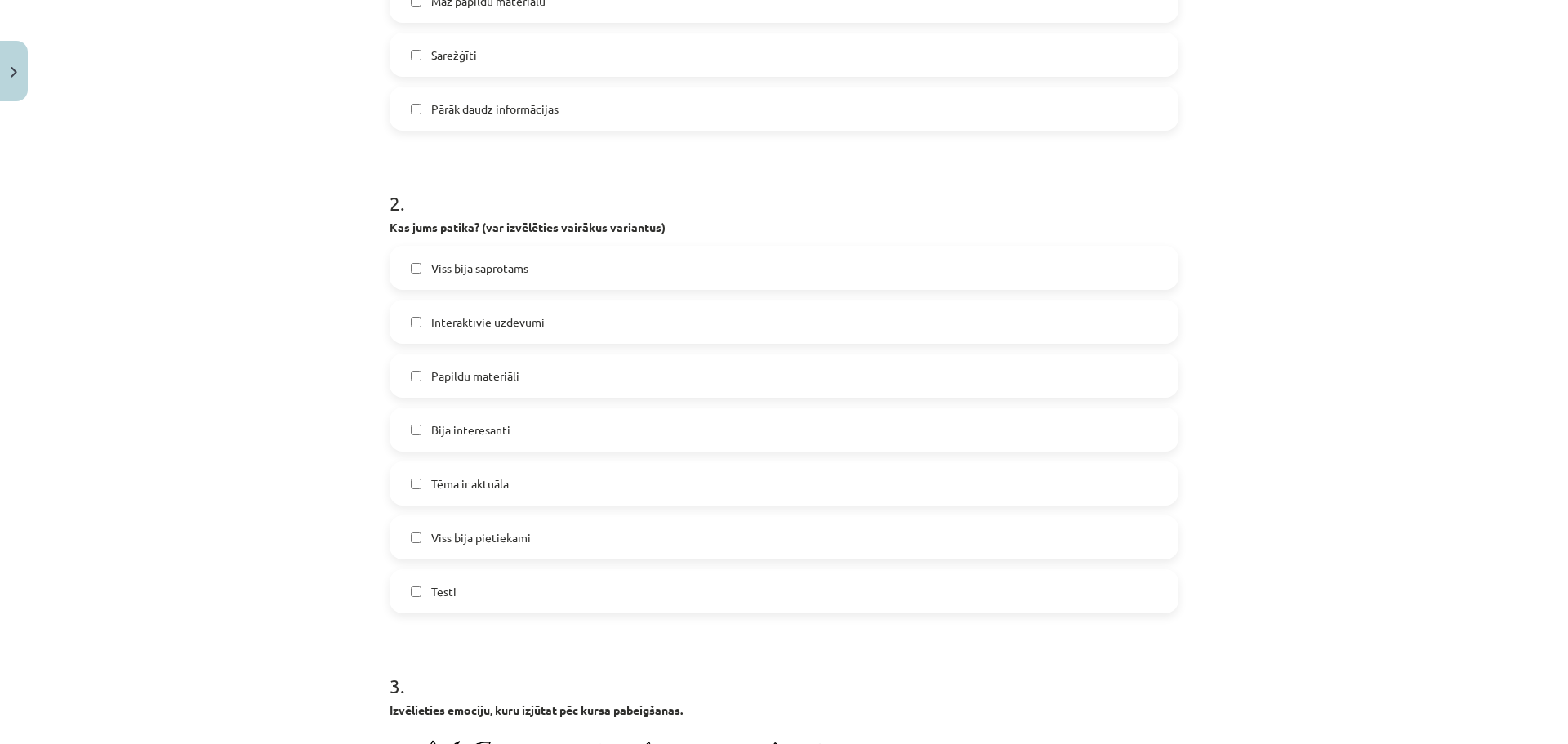
scroll to position [654, 0]
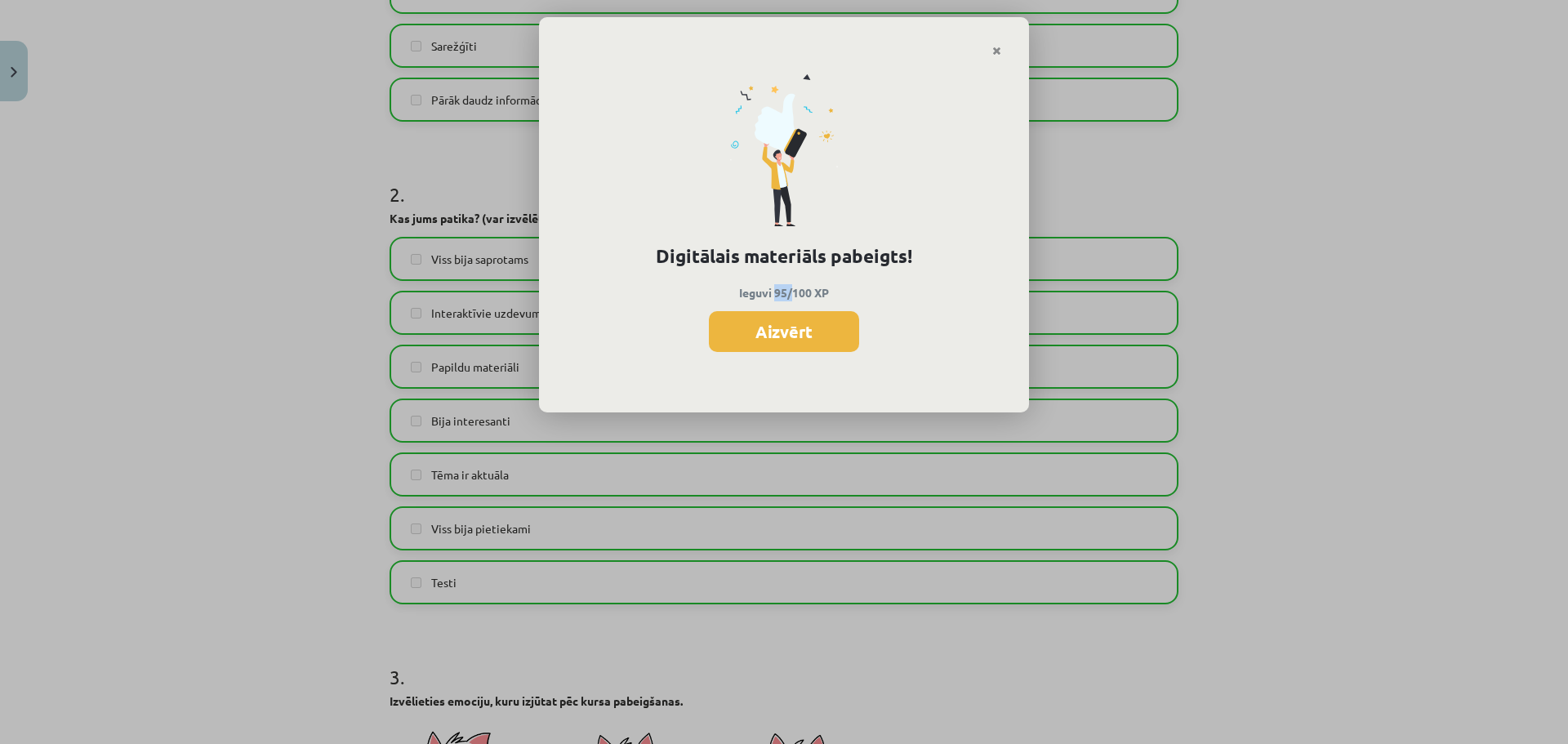
drag, startPoint x: 773, startPoint y: 287, endPoint x: 837, endPoint y: 289, distance: 64.0
click at [823, 287] on p "Ieguvi 95/100 XP" at bounding box center [783, 292] width 435 height 17
click at [847, 258] on h1 "Digitālais materiāls pabeigts!" at bounding box center [783, 257] width 435 height 28
click at [769, 329] on button "Aizvērt" at bounding box center [783, 331] width 150 height 40
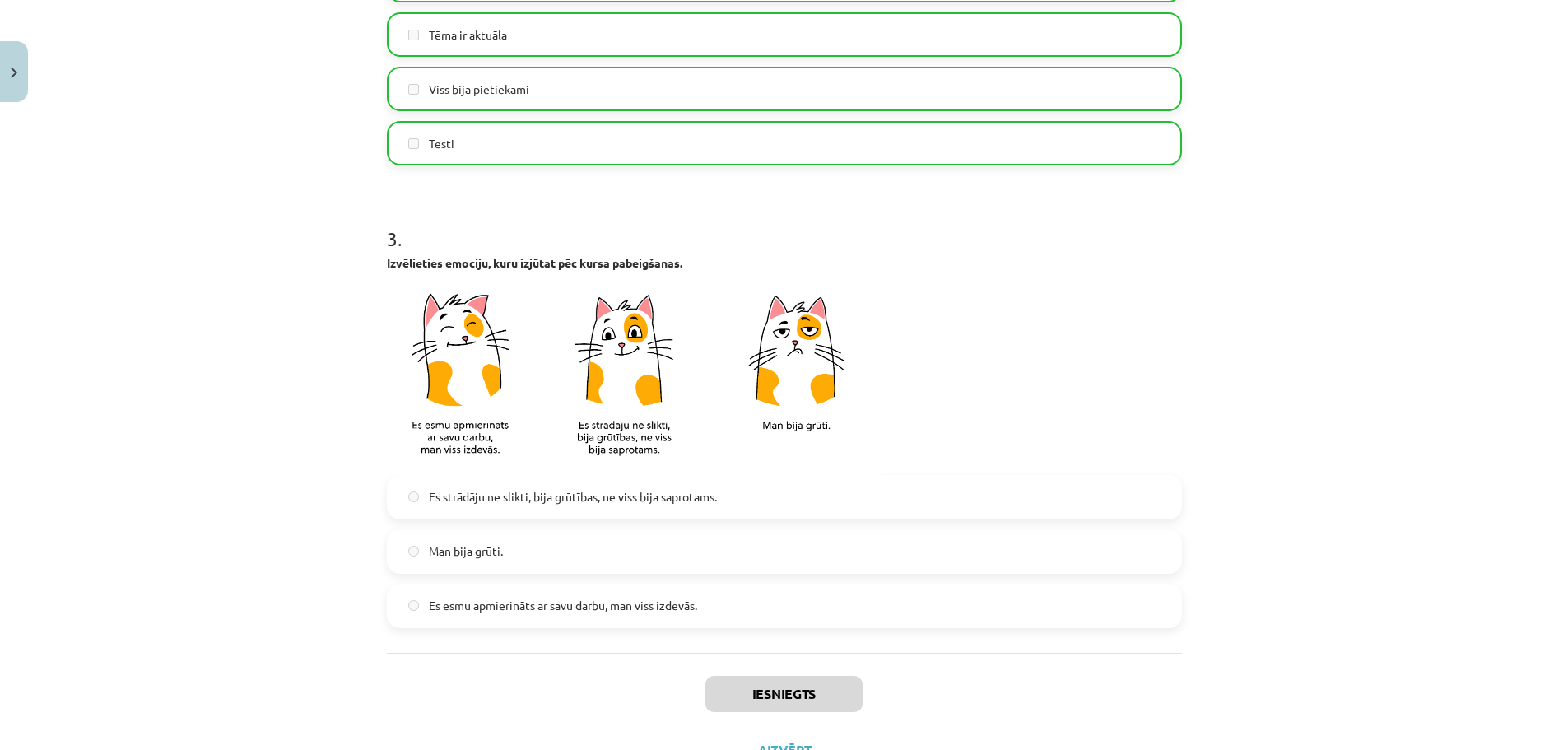
scroll to position [1172, 0]
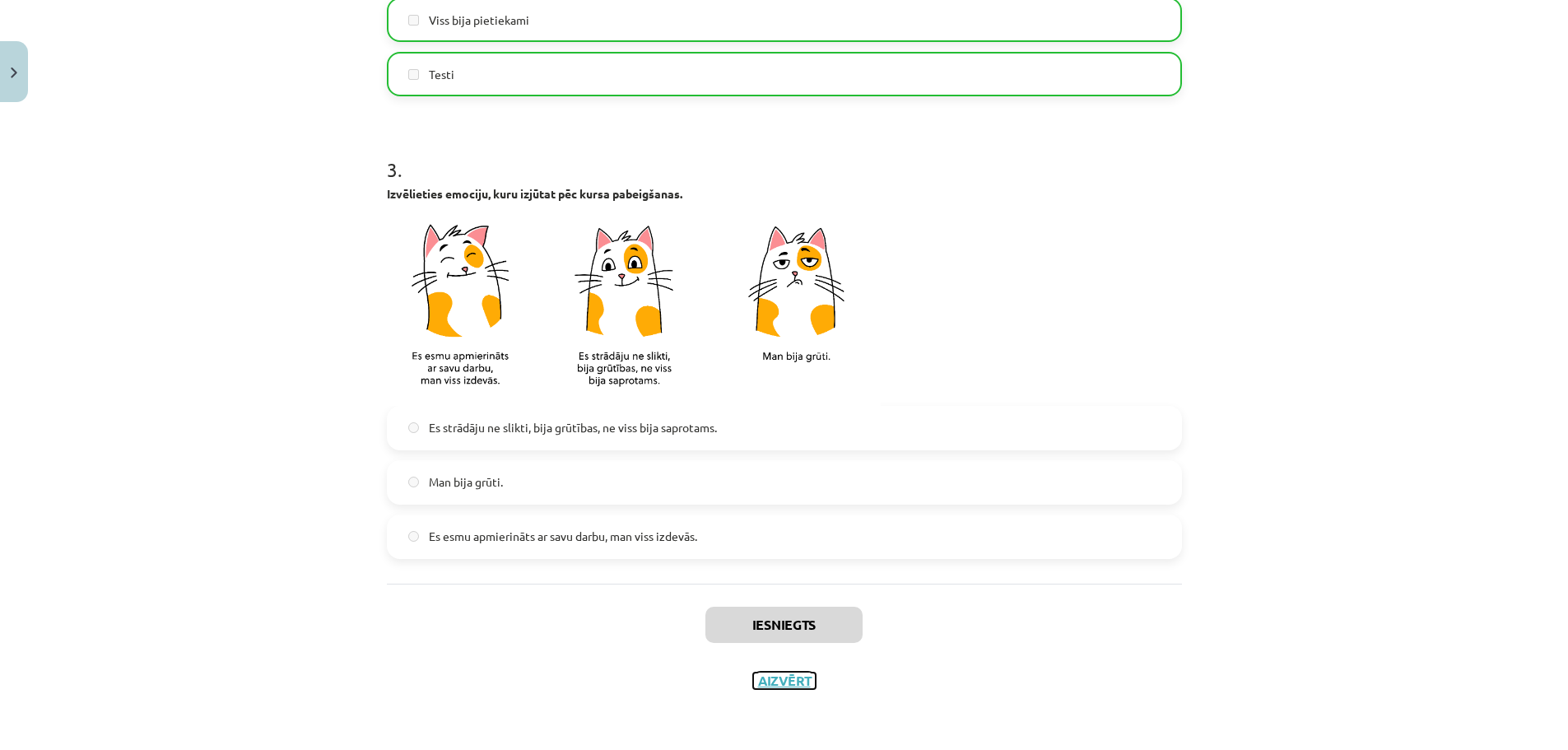
click at [784, 687] on button "Aizvērt" at bounding box center [785, 681] width 63 height 17
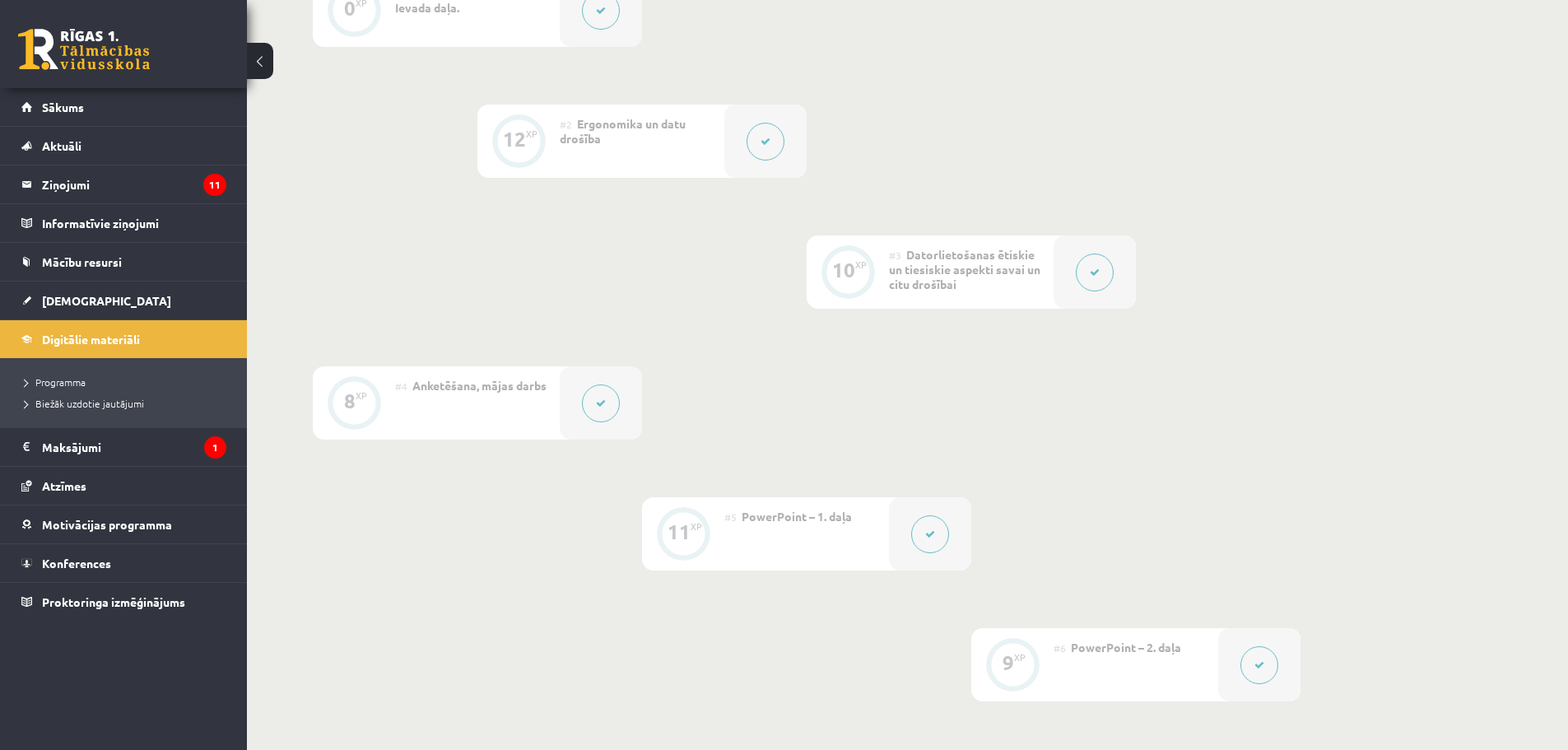
scroll to position [0, 0]
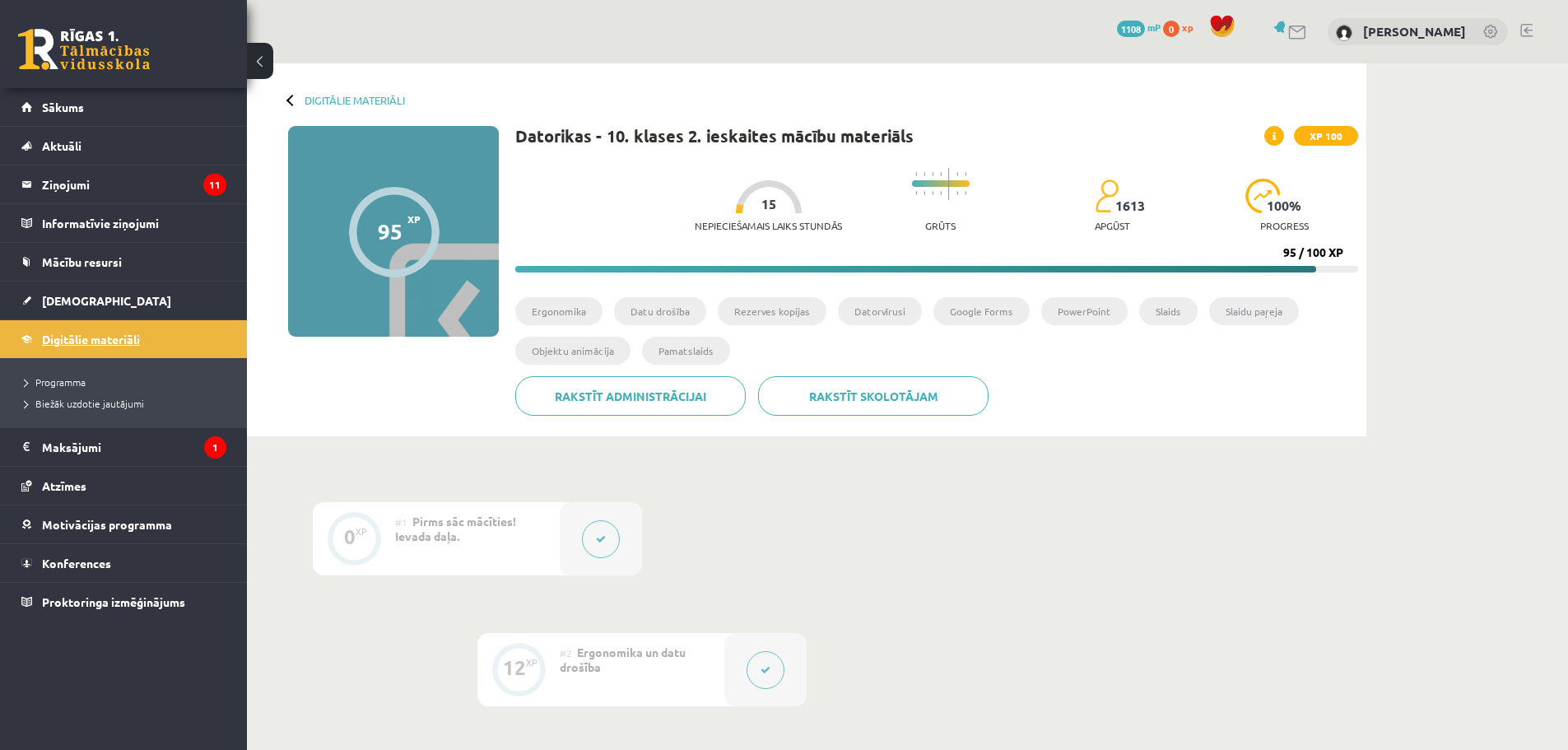
click at [105, 342] on span "Digitālie materiāli" at bounding box center [91, 339] width 98 height 15
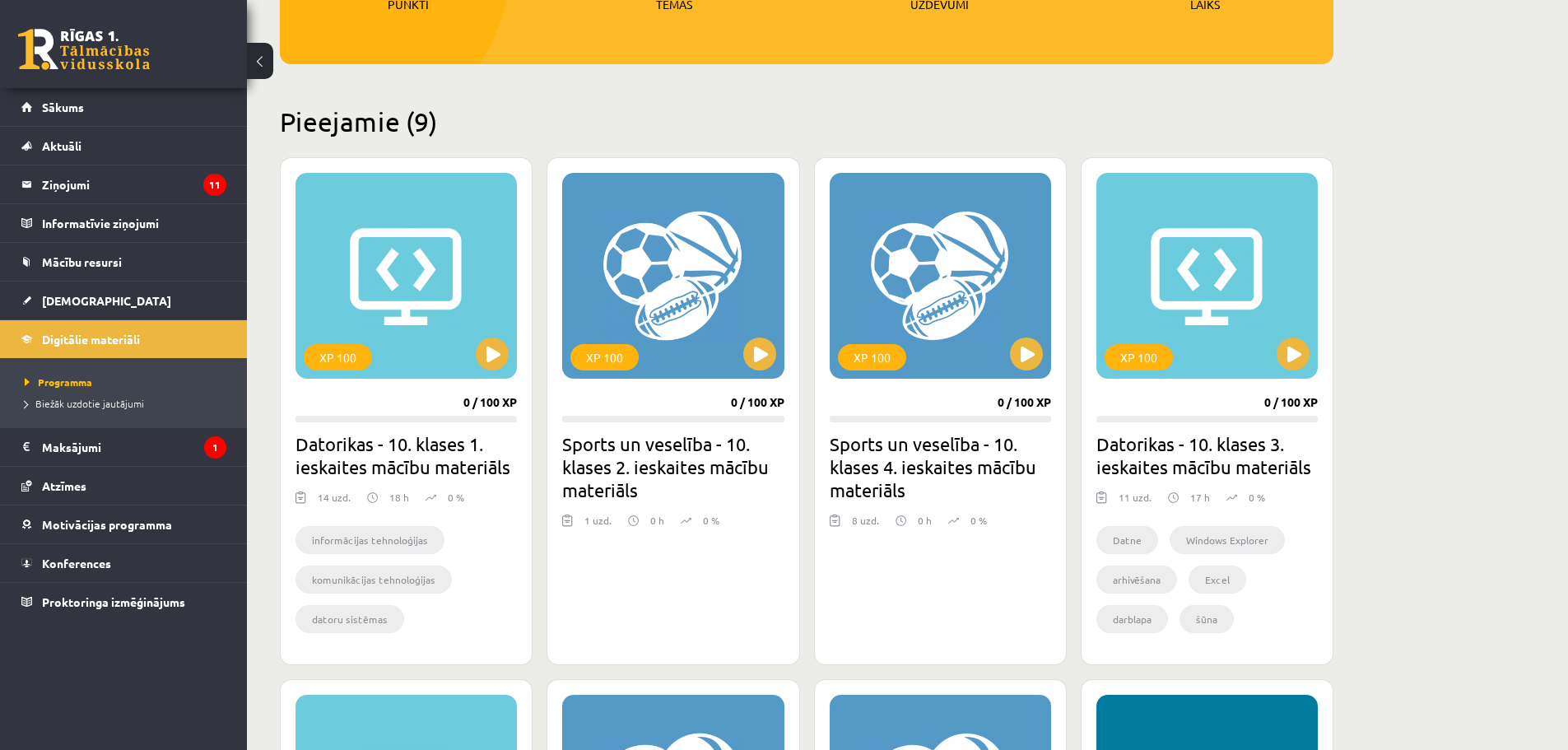
scroll to position [329, 0]
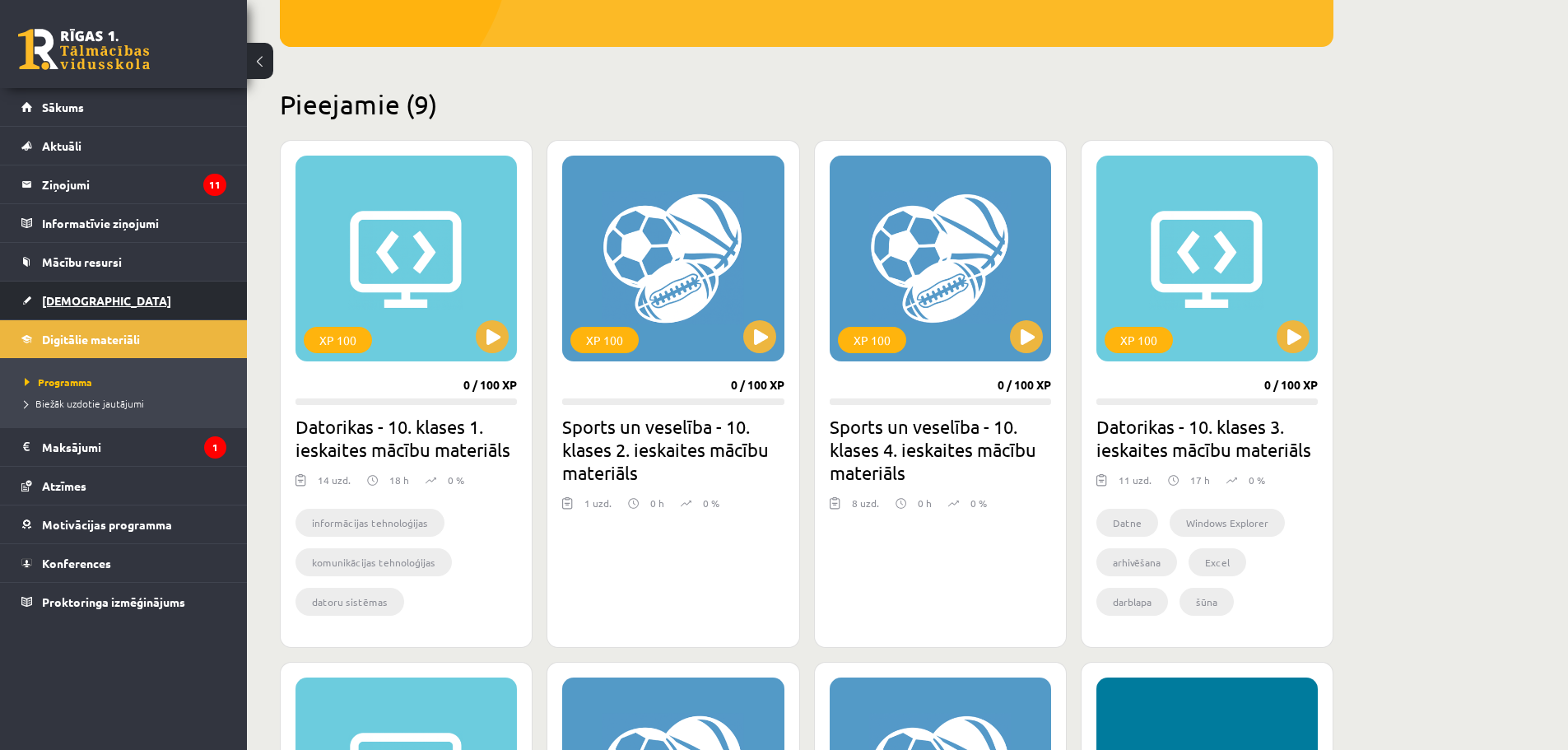
click at [60, 316] on link "[DEMOGRAPHIC_DATA]" at bounding box center [123, 300] width 205 height 38
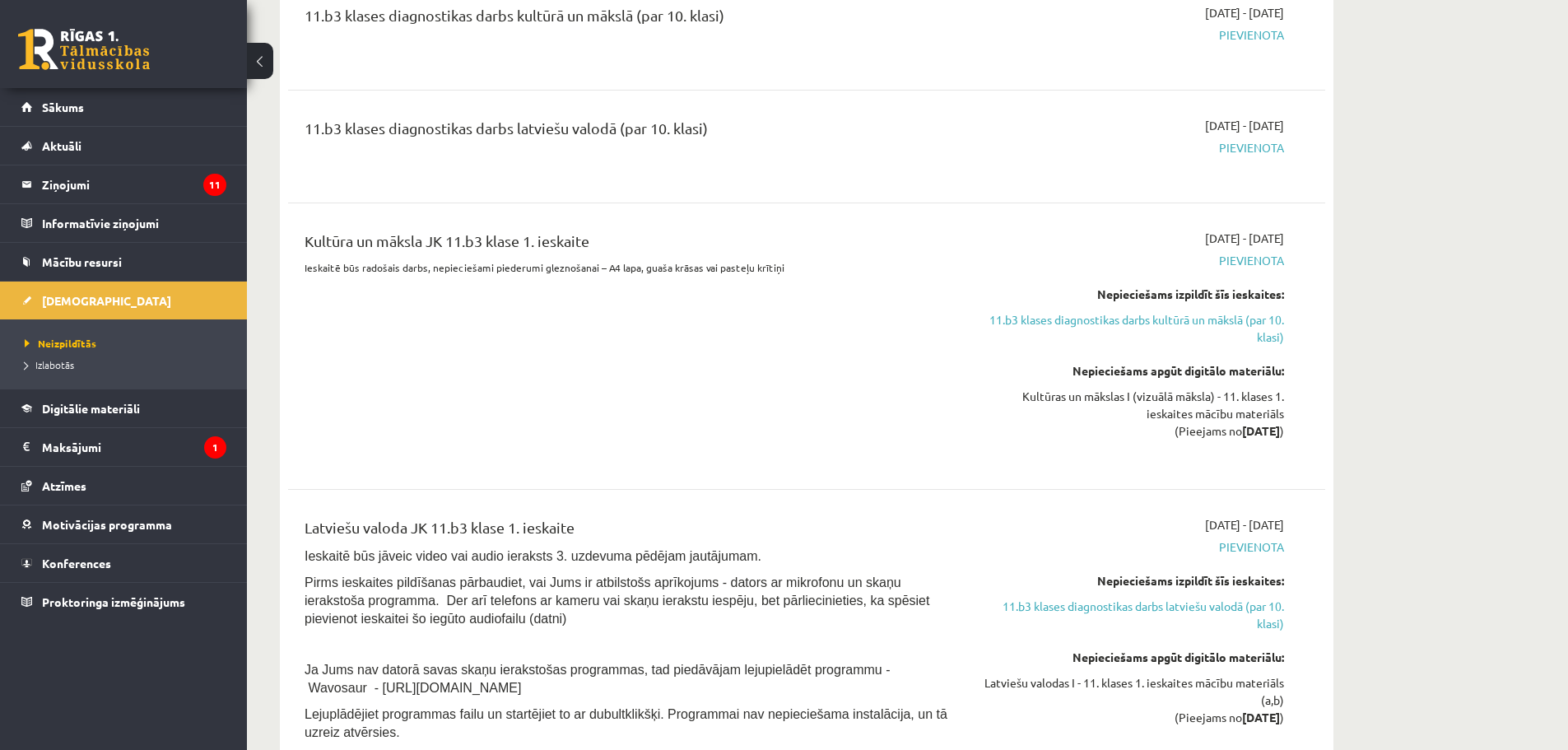
scroll to position [2447, 0]
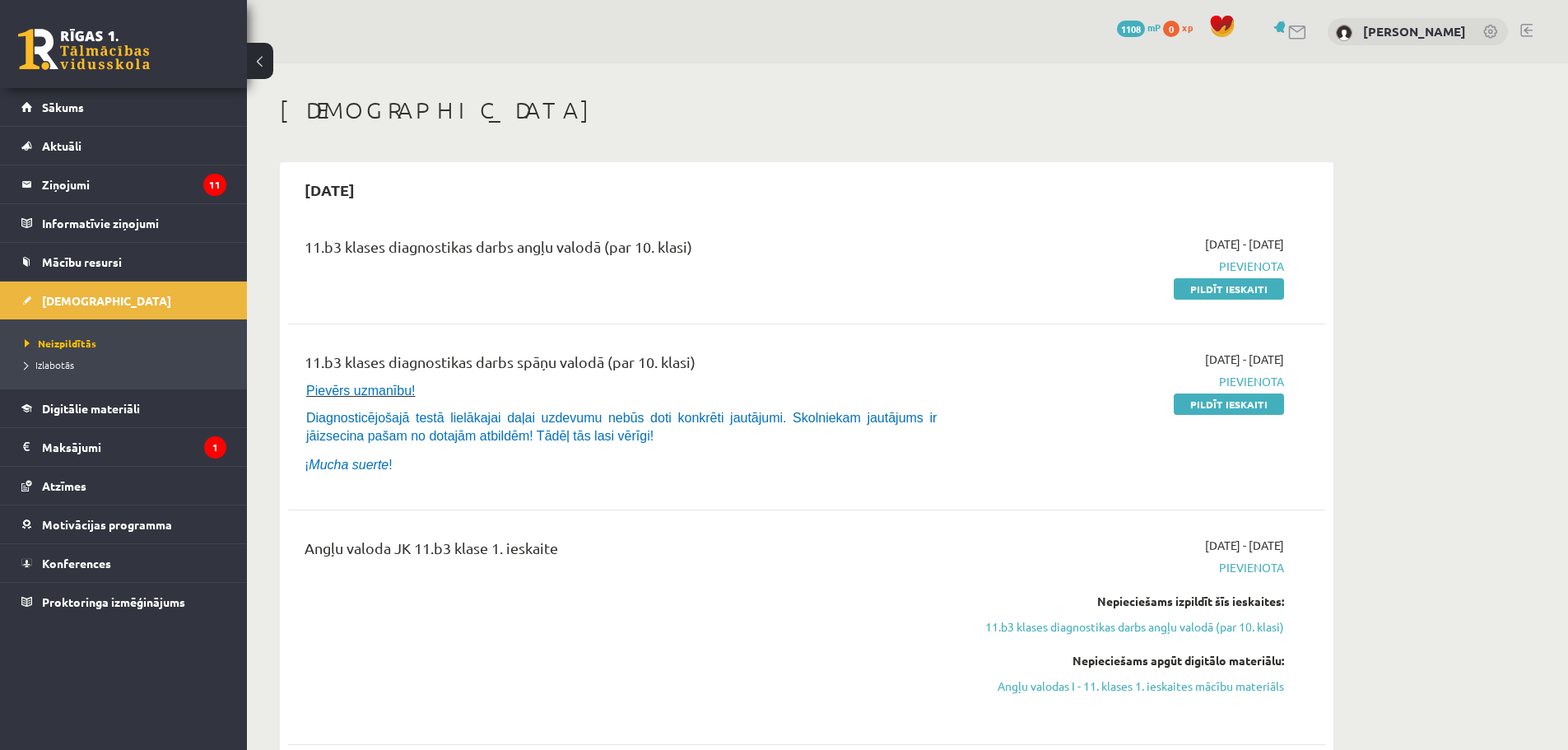
drag, startPoint x: 1191, startPoint y: 233, endPoint x: 1299, endPoint y: 238, distance: 108.1
click at [1260, 238] on div "11.b3 klases diagnostikas darbs angļu valodā (par 10. klasi) [DATE] - [DATE] [G…" at bounding box center [806, 266] width 1037 height 95
click at [1303, 238] on div "11.b3 klases diagnostikas darbs angļu valodā (par 10. klasi) [DATE] - [DATE] [G…" at bounding box center [807, 266] width 1005 height 62
click at [202, 683] on div "0 Dāvanas 1108 mP 0 xp [PERSON_NAME] Sākums Aktuāli Kā mācīties eSKOLĀ Kontakti…" at bounding box center [123, 375] width 247 height 750
click at [554, 232] on div "11.b3 klases diagnostikas darbs angļu valodā (par 10. klasi) [DATE] - [DATE] [G…" at bounding box center [806, 266] width 1037 height 95
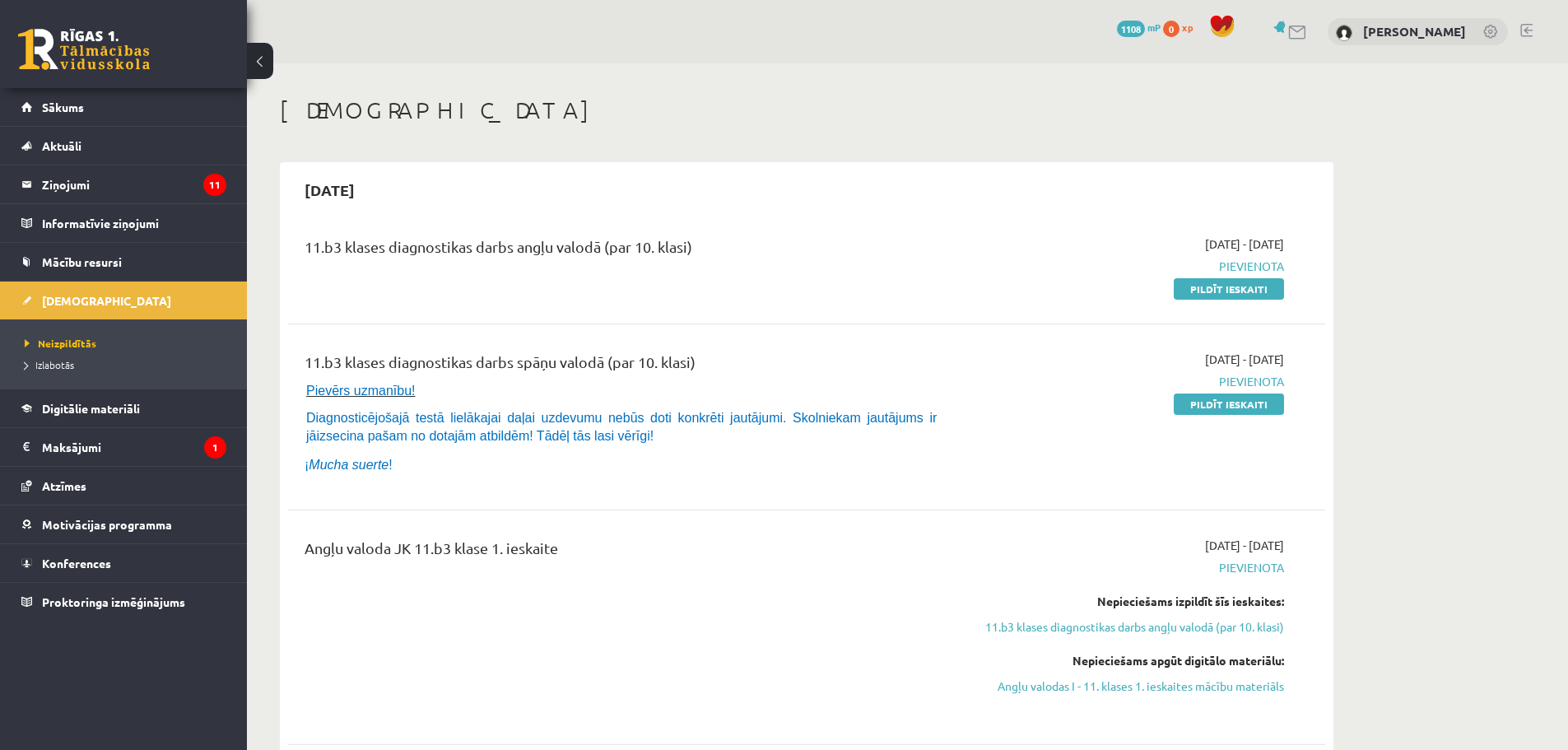
click at [723, 261] on div "11.b3 klases diagnostikas darbs angļu valodā (par 10. klasi)" at bounding box center [627, 250] width 645 height 31
